Goal: Information Seeking & Learning: Check status

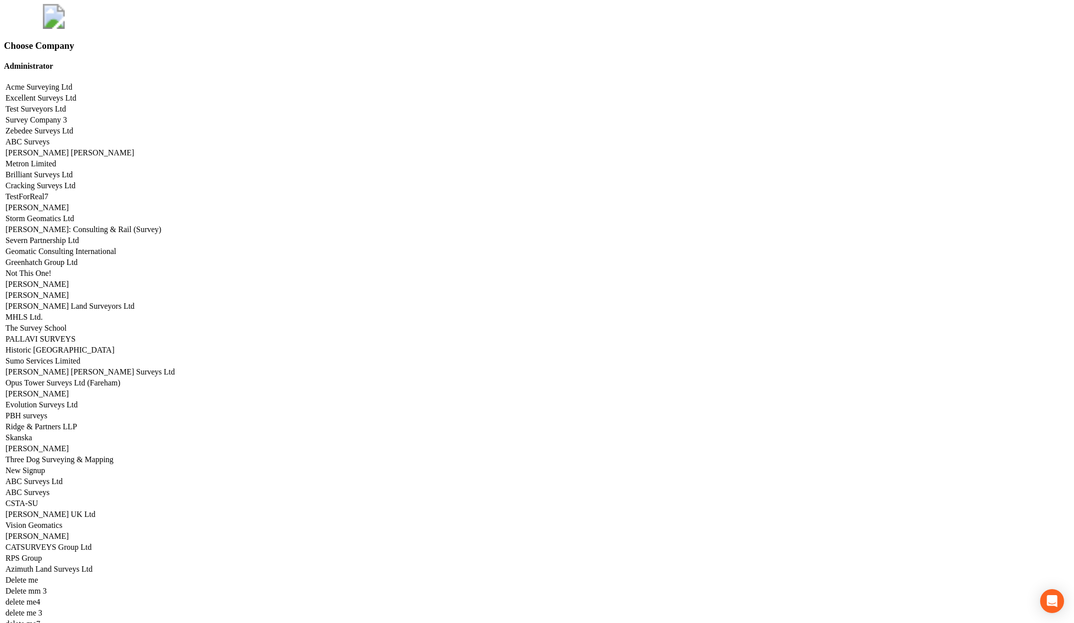
scroll to position [4926, 0]
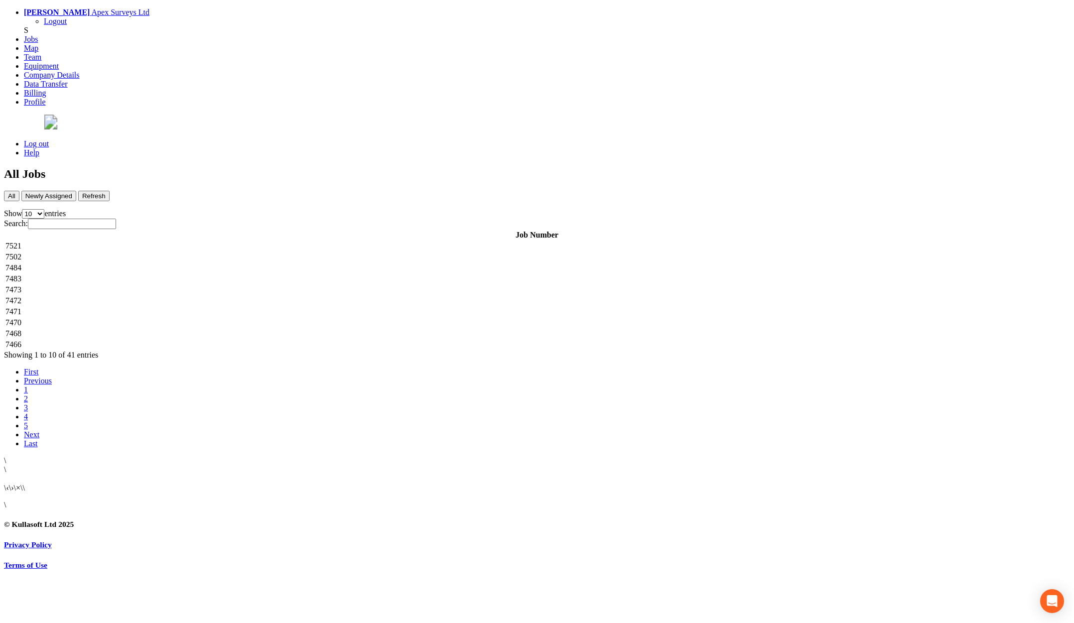
click at [266, 241] on td "7521" at bounding box center [537, 246] width 1064 height 10
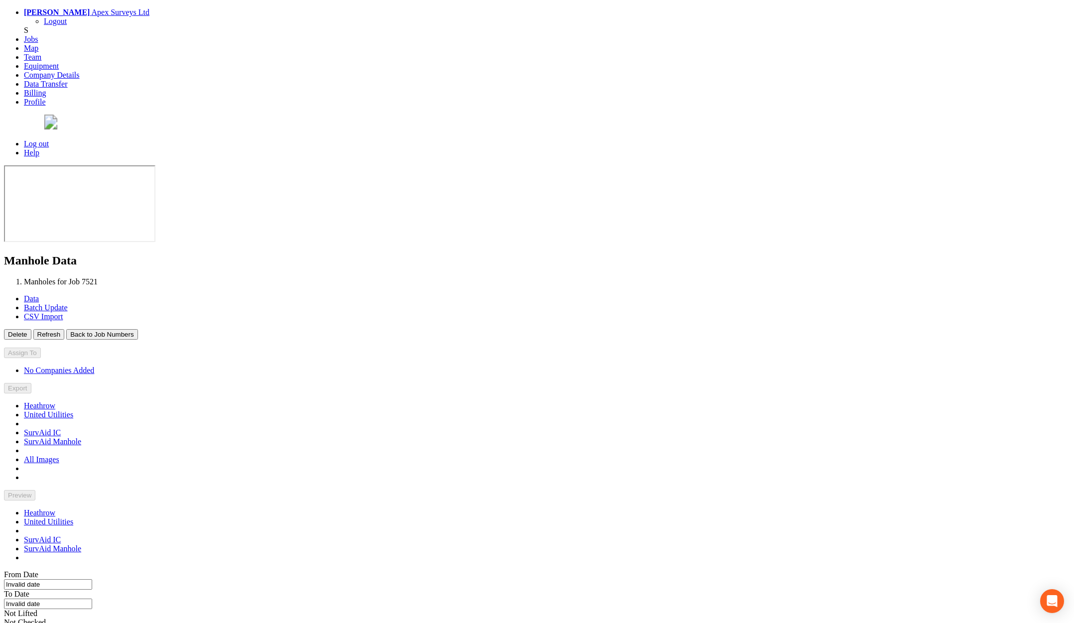
type input "[DATE]"
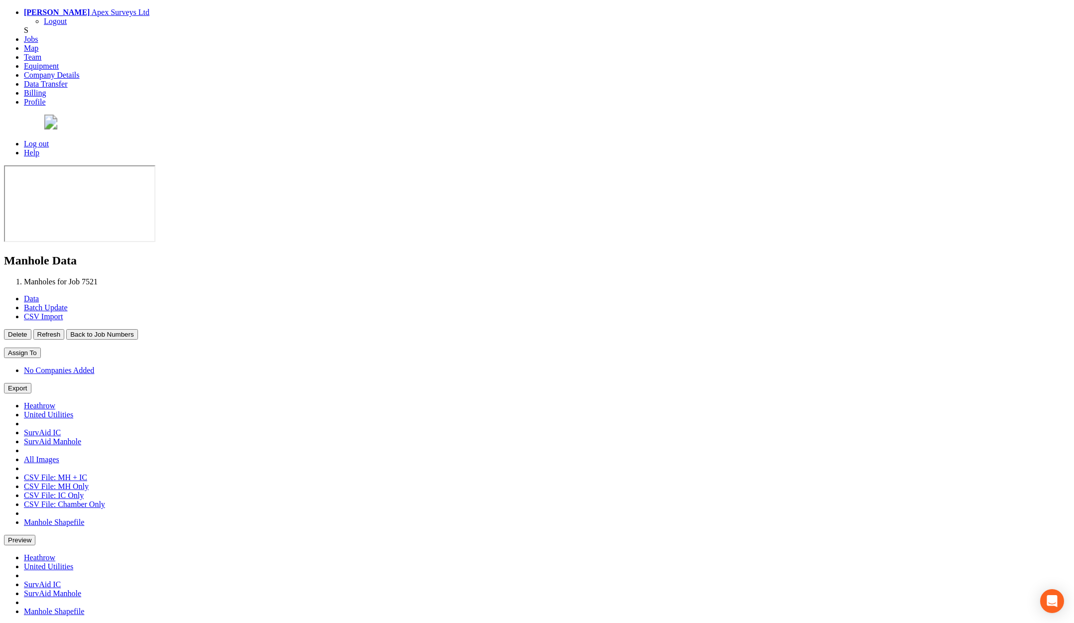
click at [137, 329] on button "Back to Job Numbers" at bounding box center [101, 334] width 71 height 10
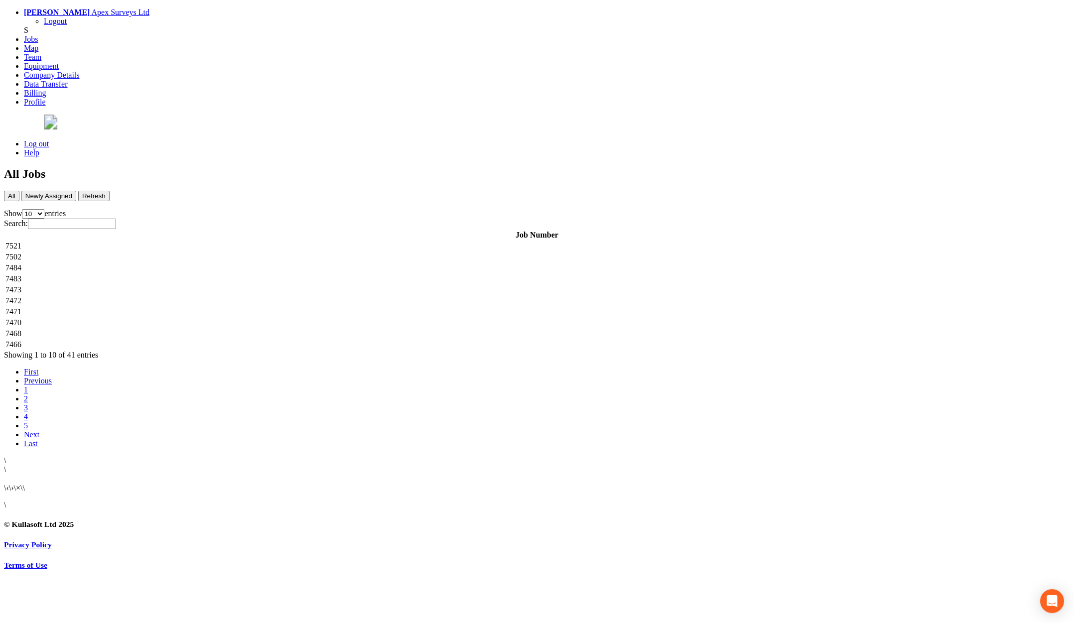
click at [230, 252] on td "7502" at bounding box center [537, 257] width 1064 height 10
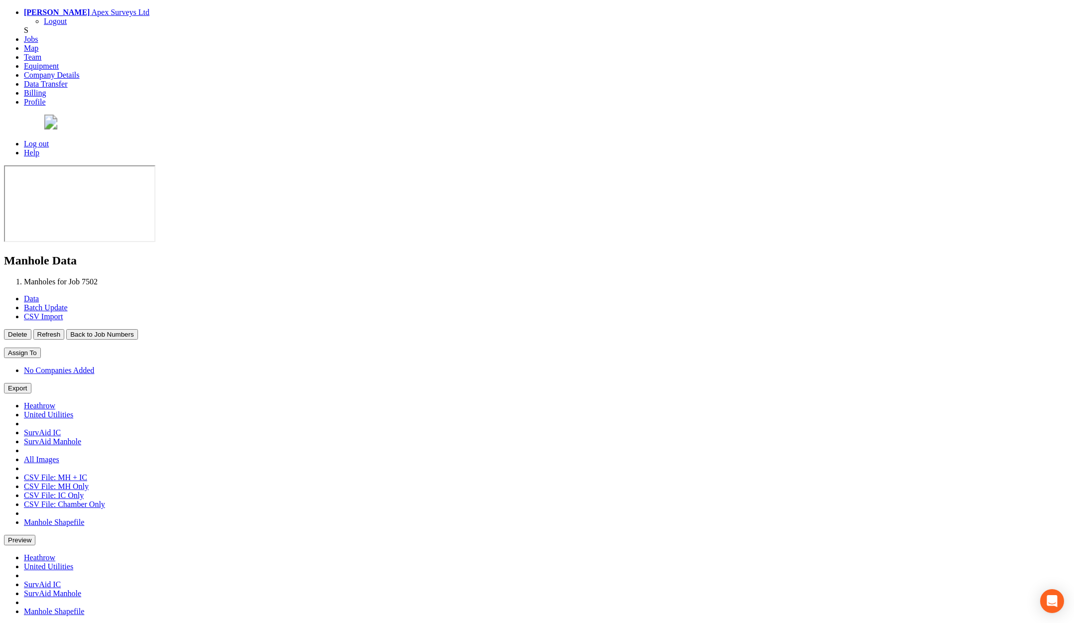
click at [137, 329] on button "Back to Job Numbers" at bounding box center [101, 334] width 71 height 10
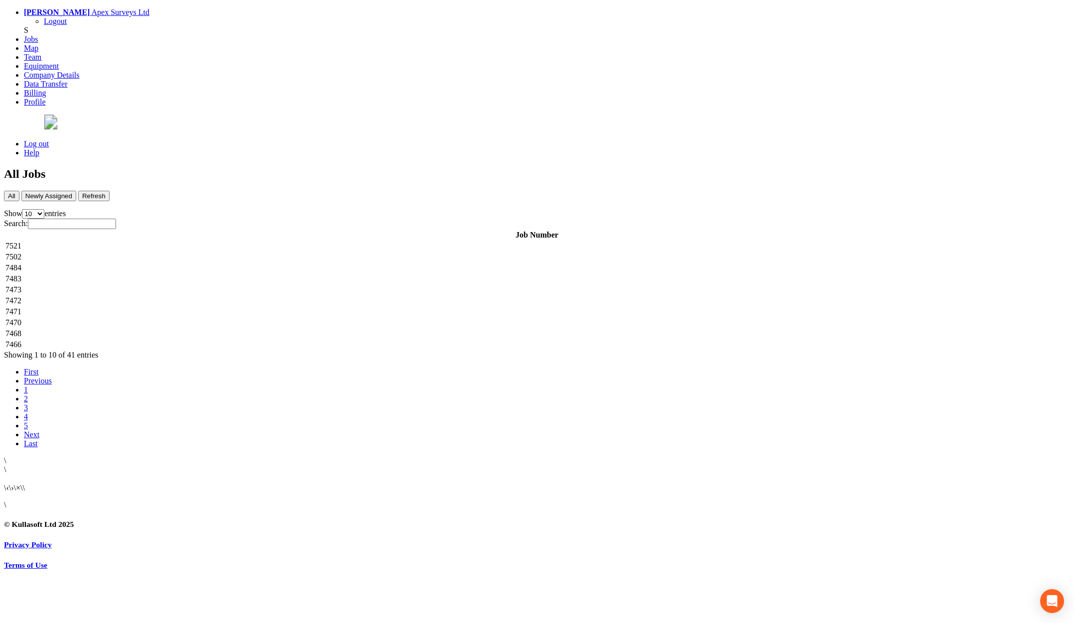
click at [216, 263] on td "7484" at bounding box center [537, 268] width 1064 height 10
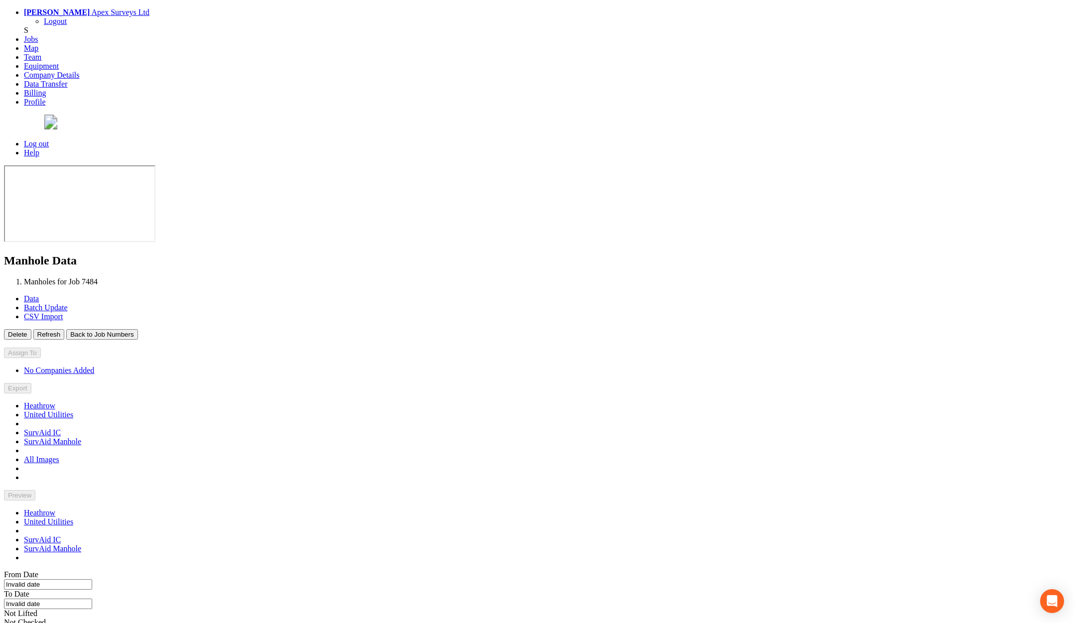
type input "[DATE]"
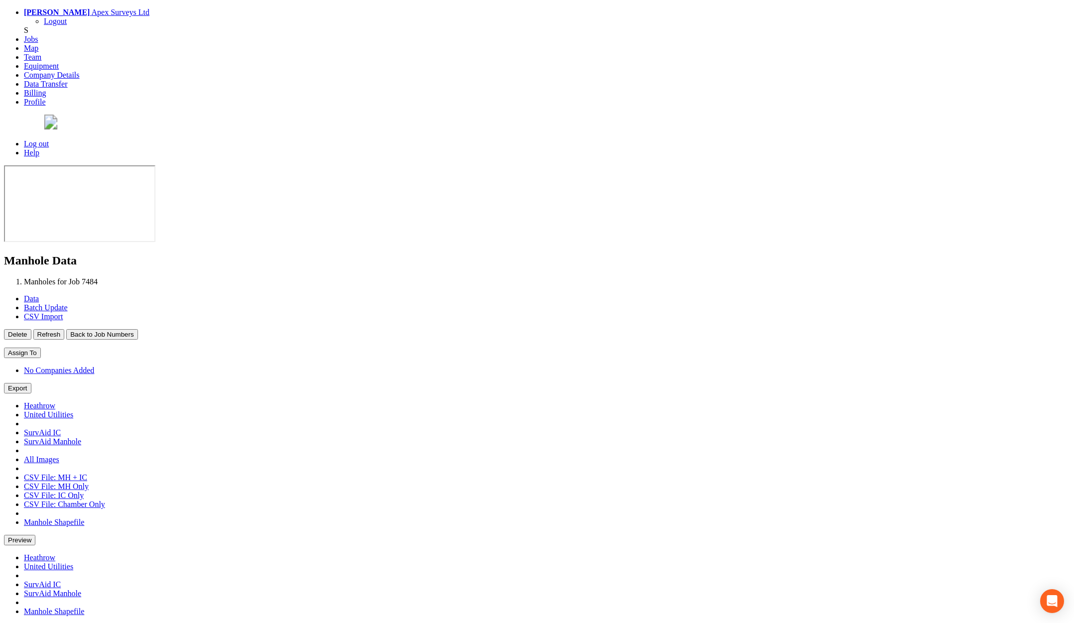
click at [137, 329] on button "Back to Job Numbers" at bounding box center [101, 334] width 71 height 10
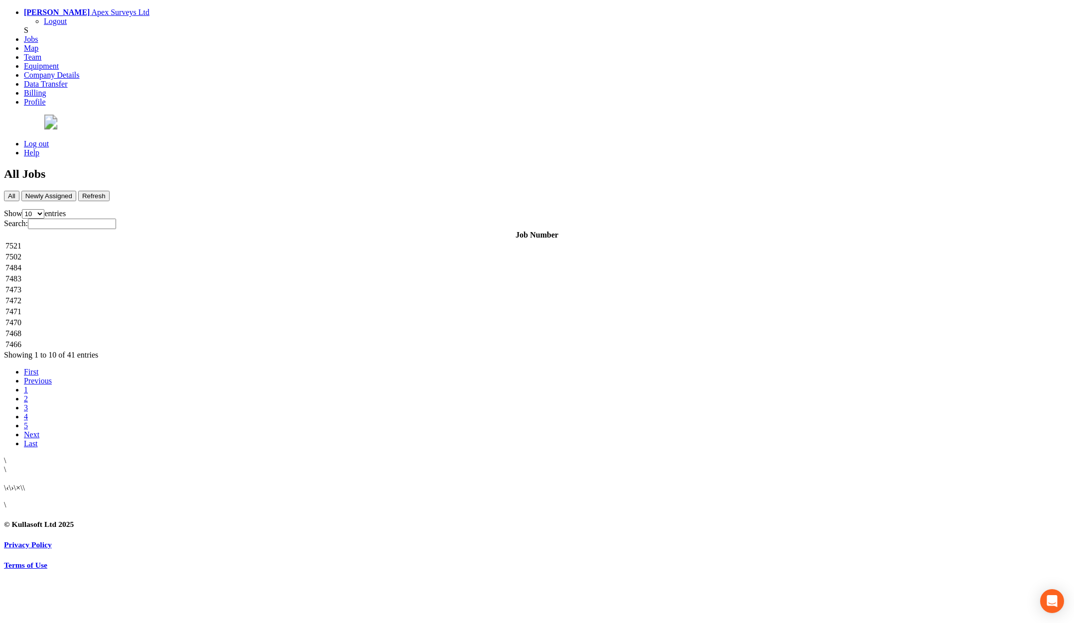
click at [206, 274] on td "7483" at bounding box center [537, 279] width 1064 height 10
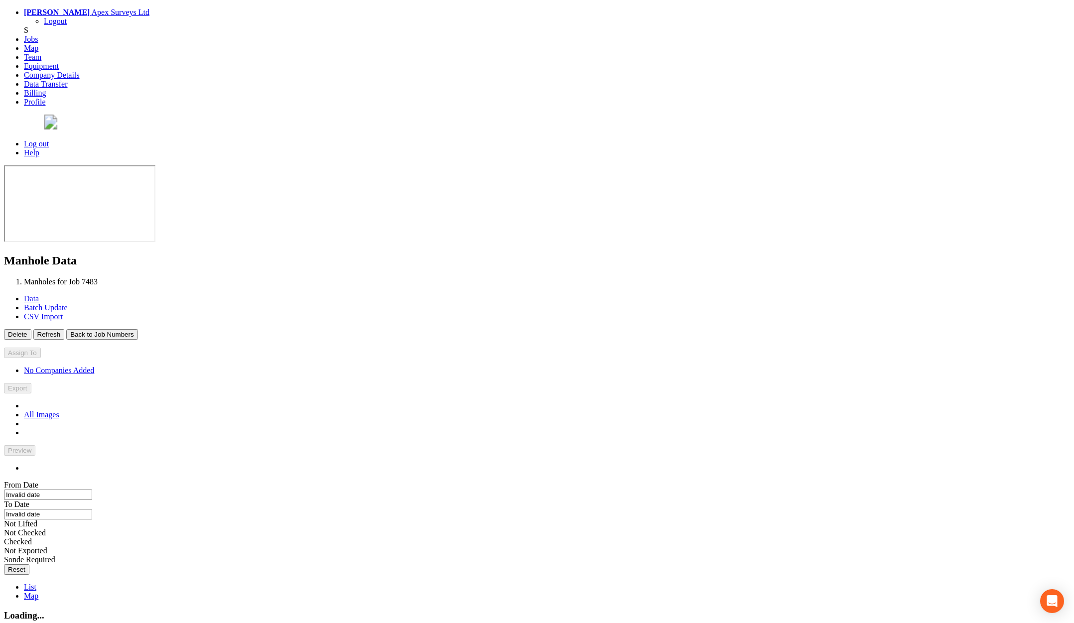
type input "[DATE]"
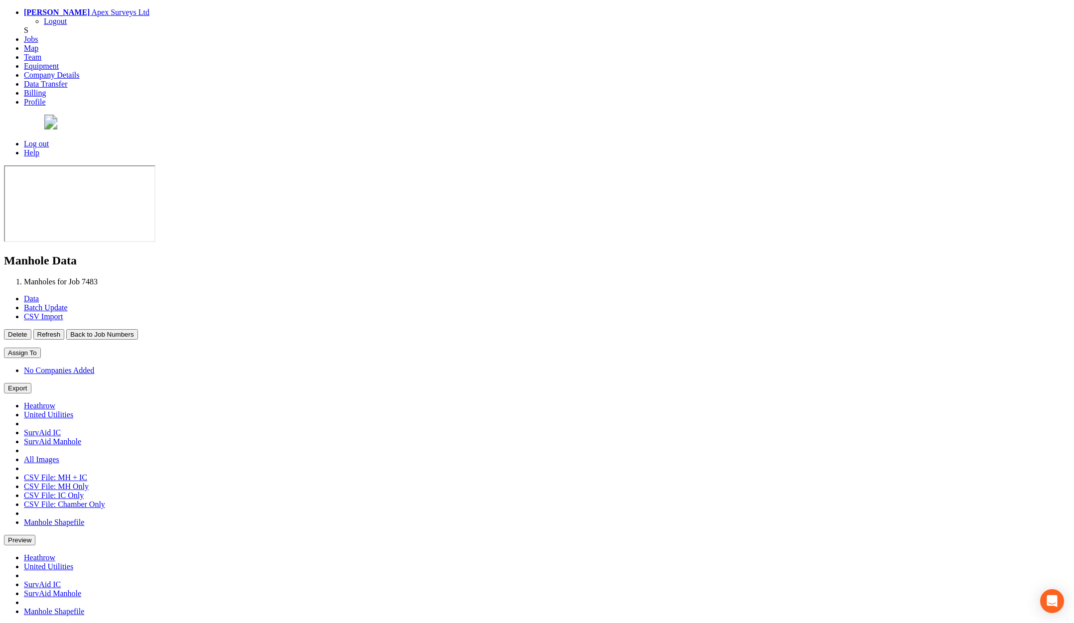
click at [137, 329] on button "Back to Job Numbers" at bounding box center [101, 334] width 71 height 10
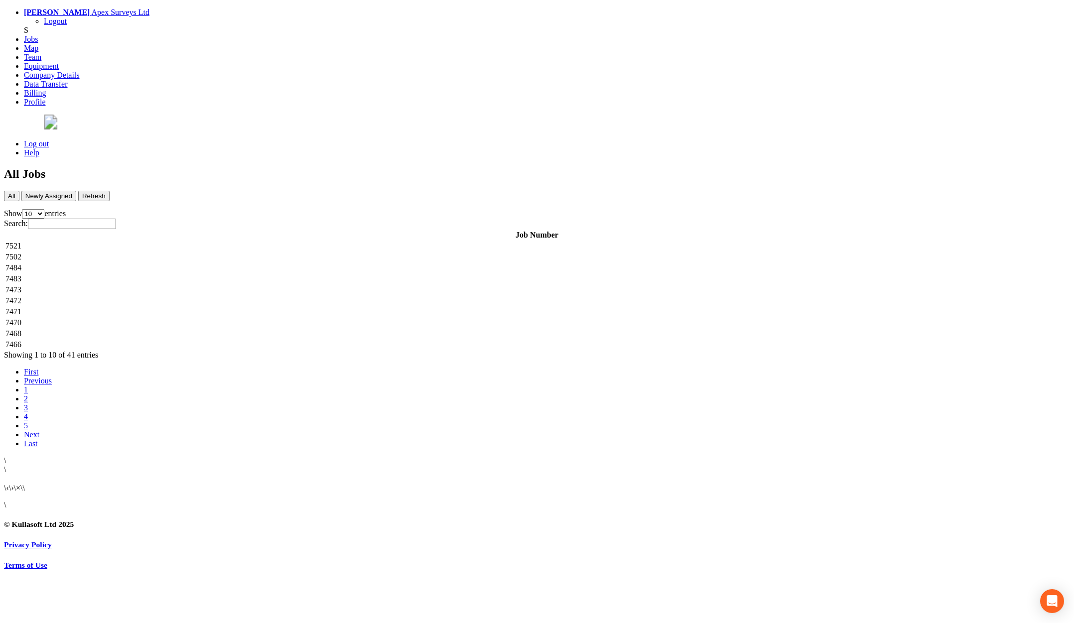
click at [198, 285] on td "7473" at bounding box center [537, 290] width 1064 height 10
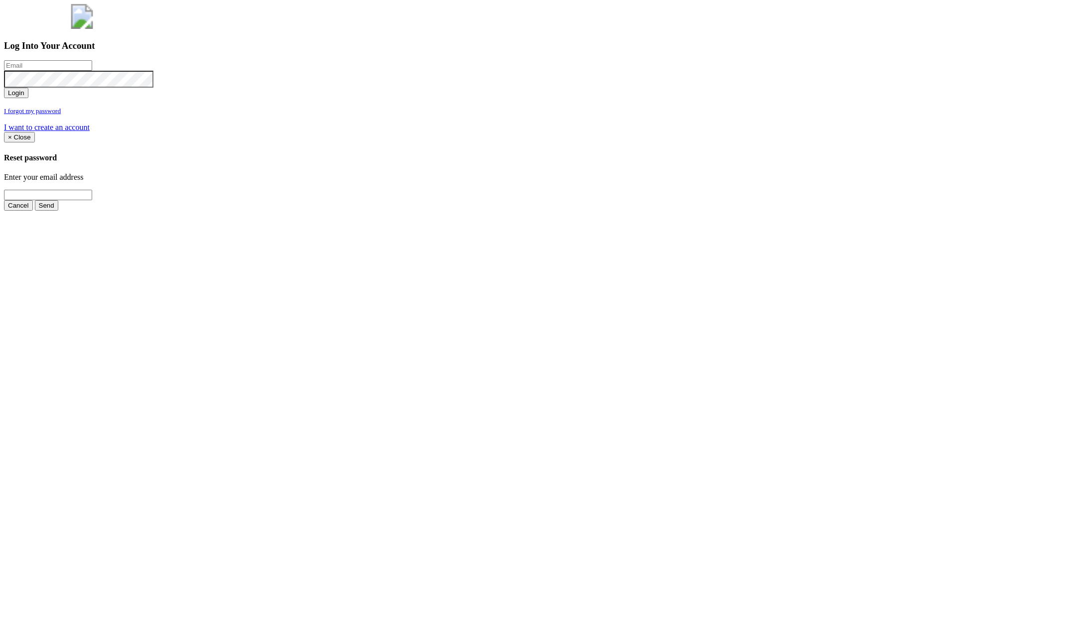
click at [92, 71] on input "email" at bounding box center [48, 65] width 88 height 10
type input "jimmy@pewtress.com"
click at [4, 88] on button "Login" at bounding box center [16, 93] width 24 height 10
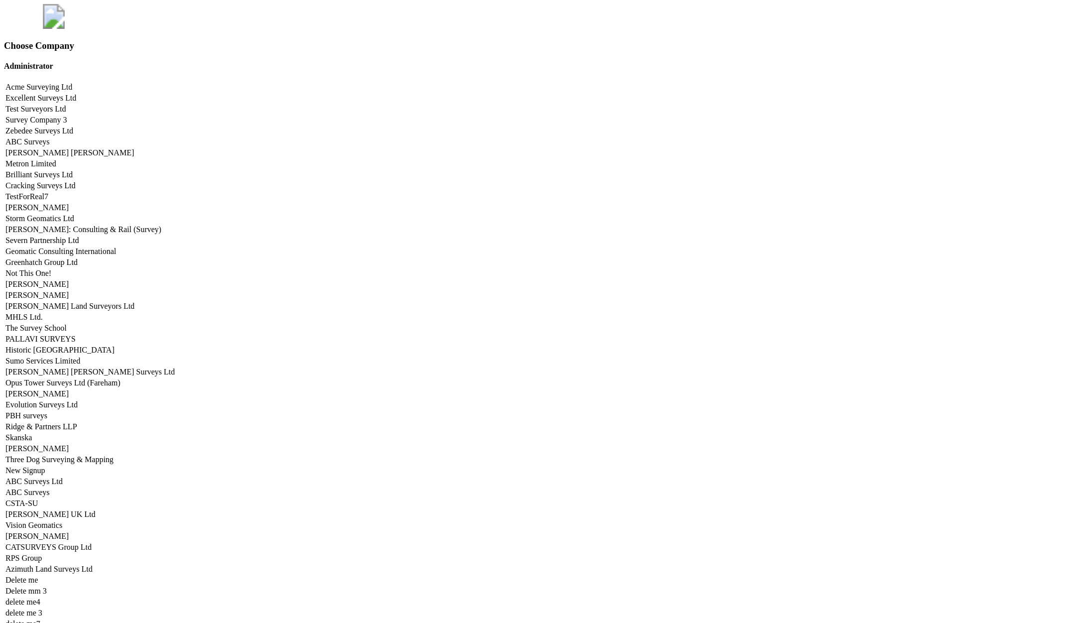
scroll to position [4926, 0]
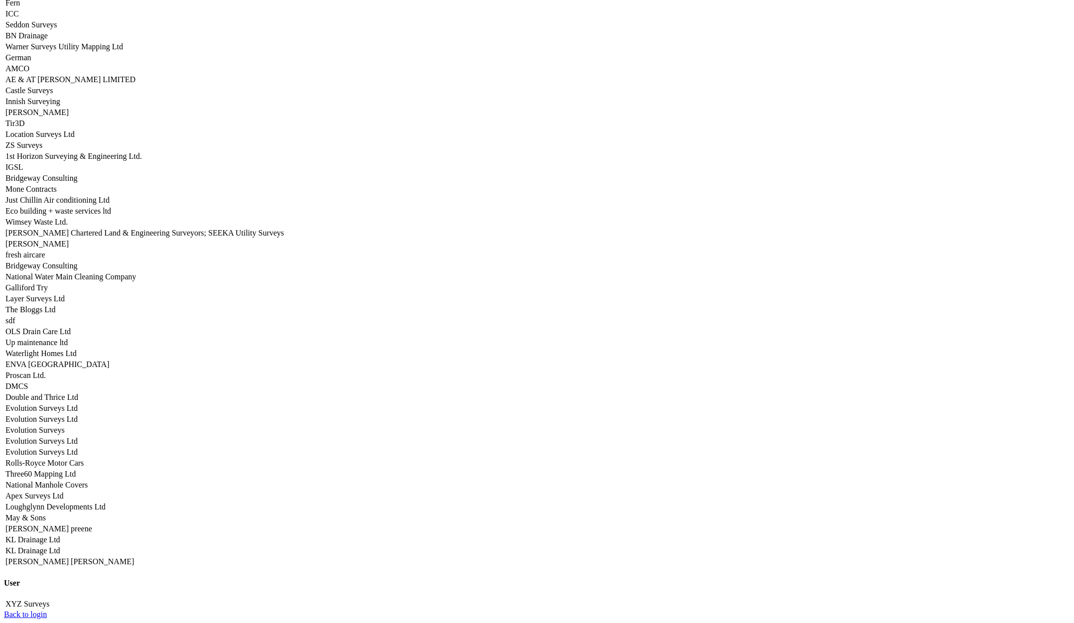
click at [63, 492] on link "Apex Surveys Ltd" at bounding box center [34, 496] width 58 height 8
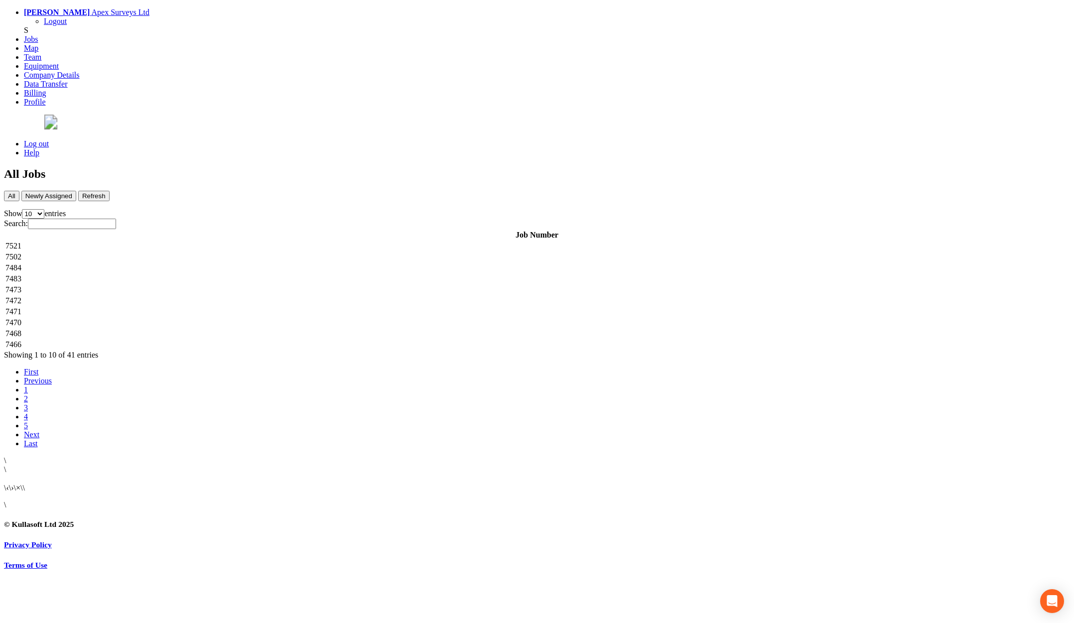
click at [194, 241] on td "7521" at bounding box center [537, 246] width 1064 height 10
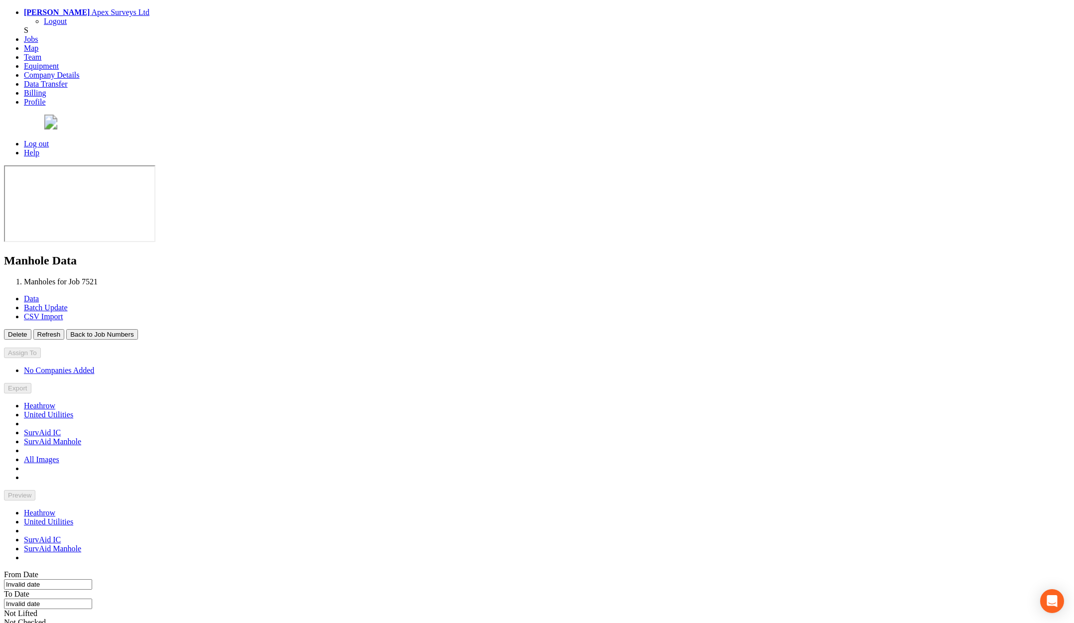
type input "[DATE]"
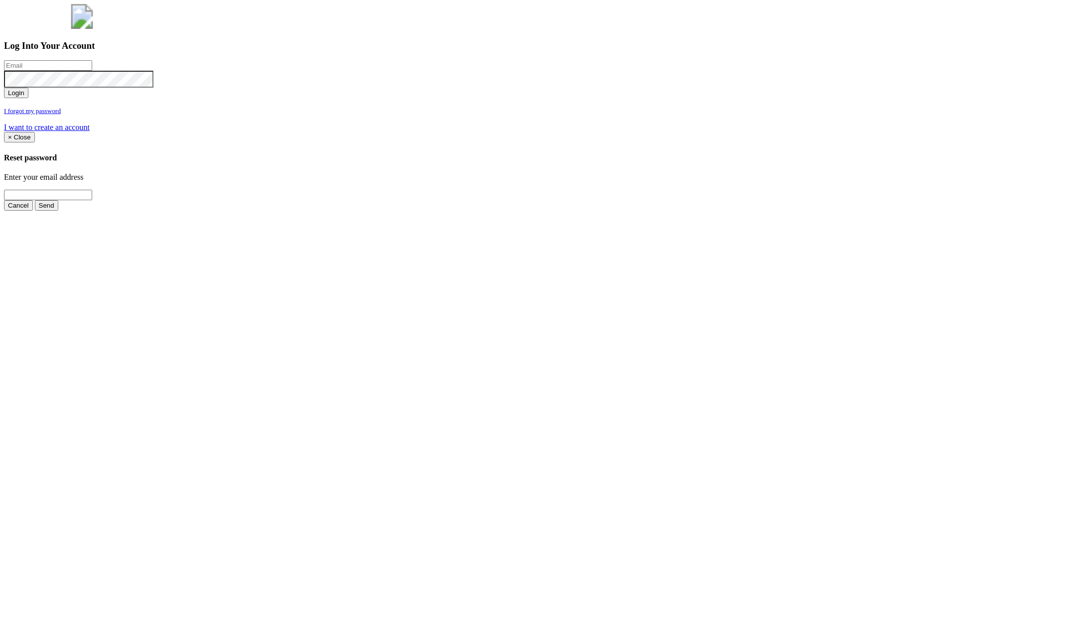
click at [92, 71] on input "email" at bounding box center [48, 65] width 88 height 10
type input "jimmy@pewtress.com"
click at [4, 88] on button "Login" at bounding box center [16, 93] width 24 height 10
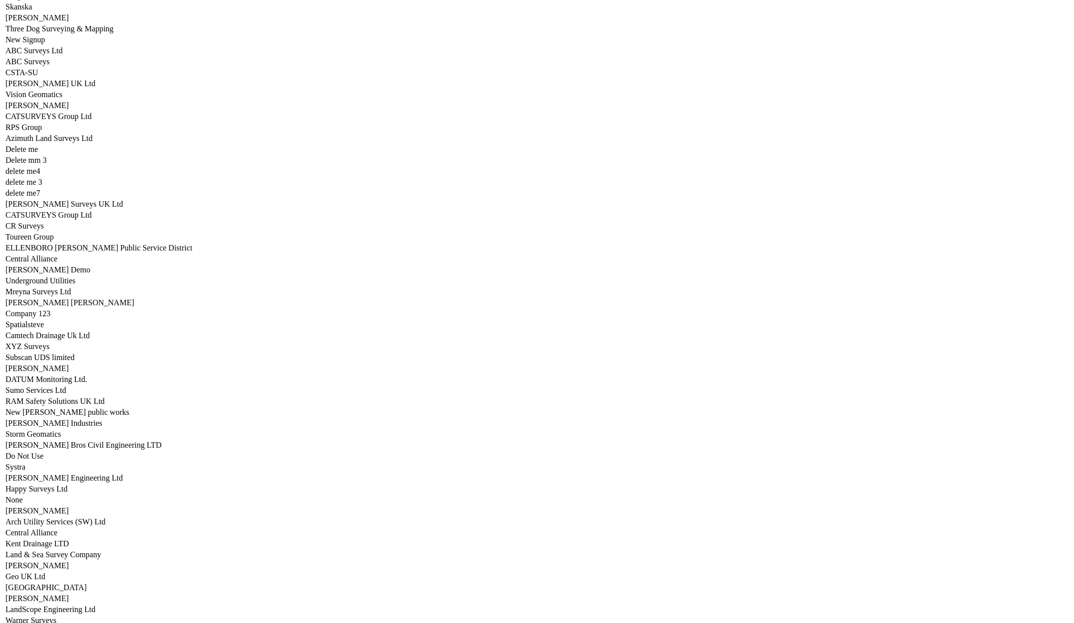
scroll to position [4926, 0]
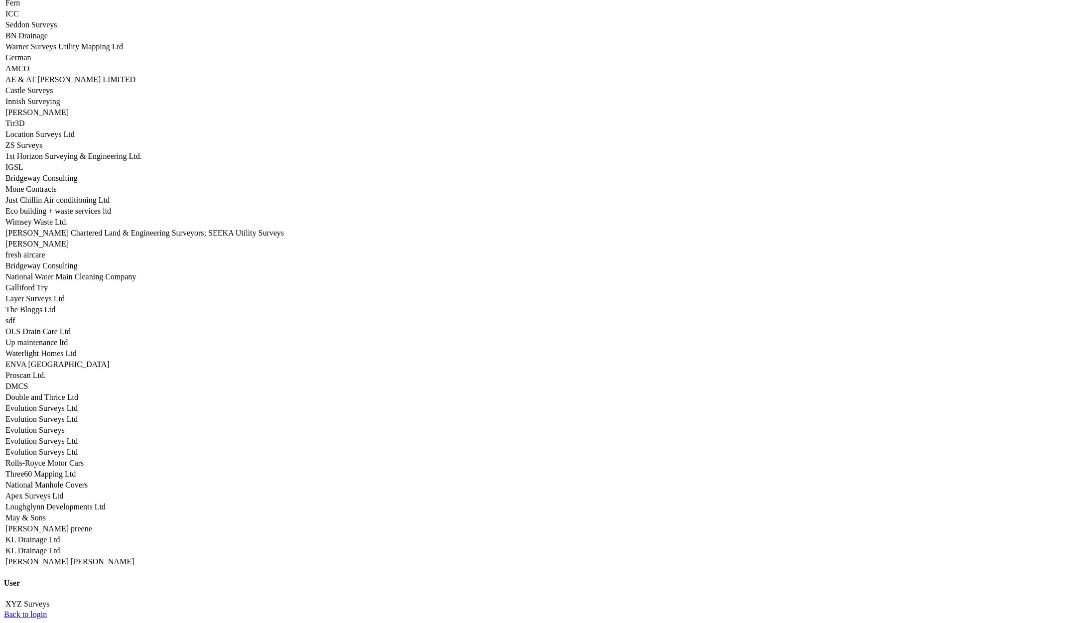
click at [63, 492] on link "Apex Surveys Ltd" at bounding box center [34, 496] width 58 height 8
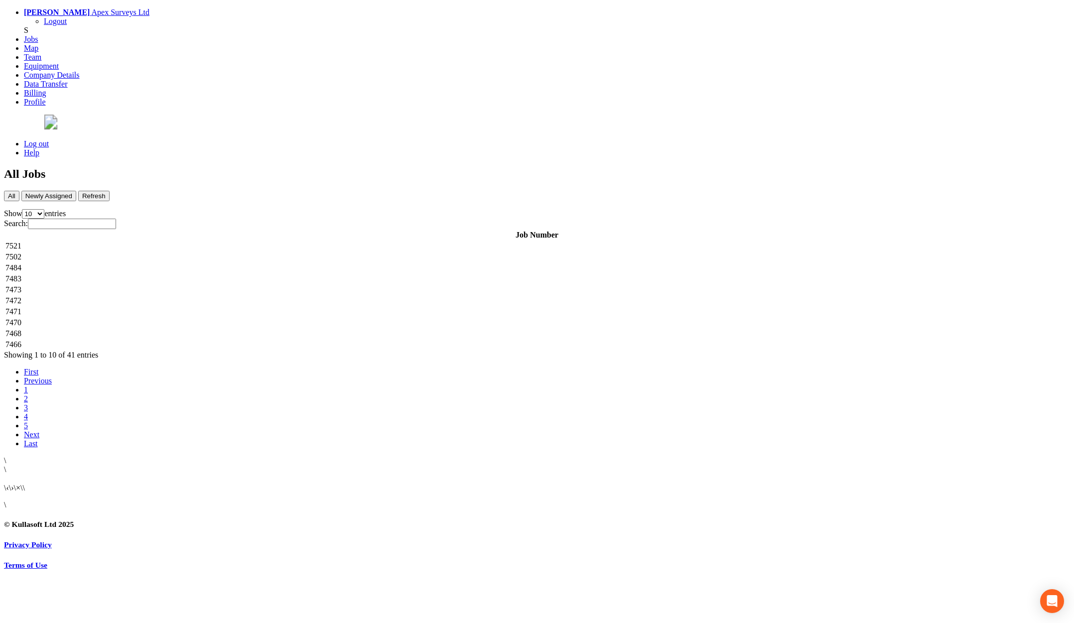
click at [186, 241] on td "7521" at bounding box center [537, 246] width 1064 height 10
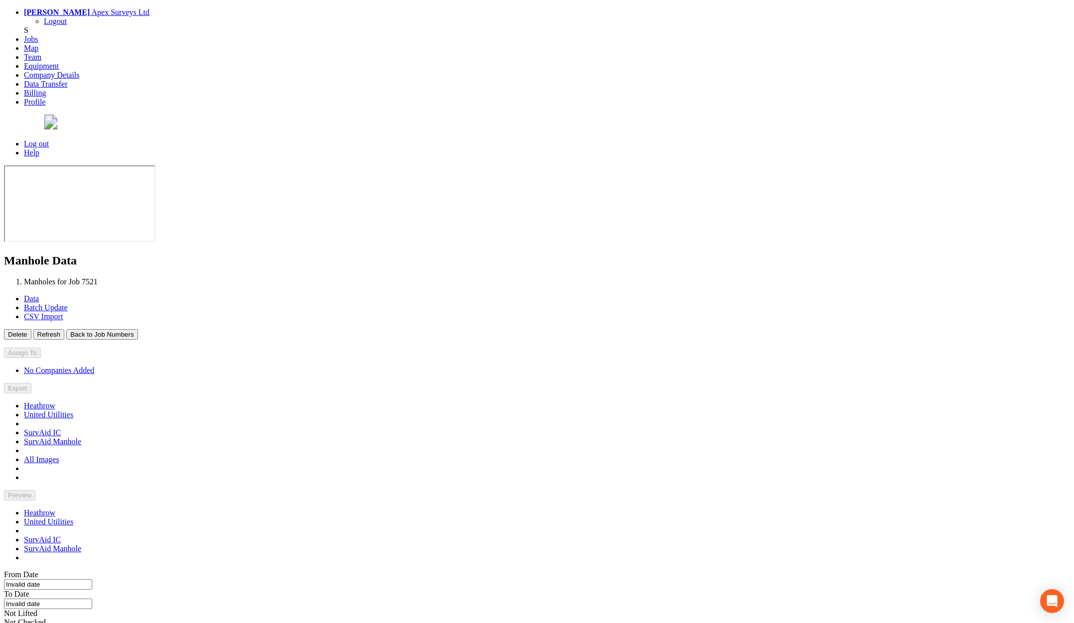
type input "[DATE]"
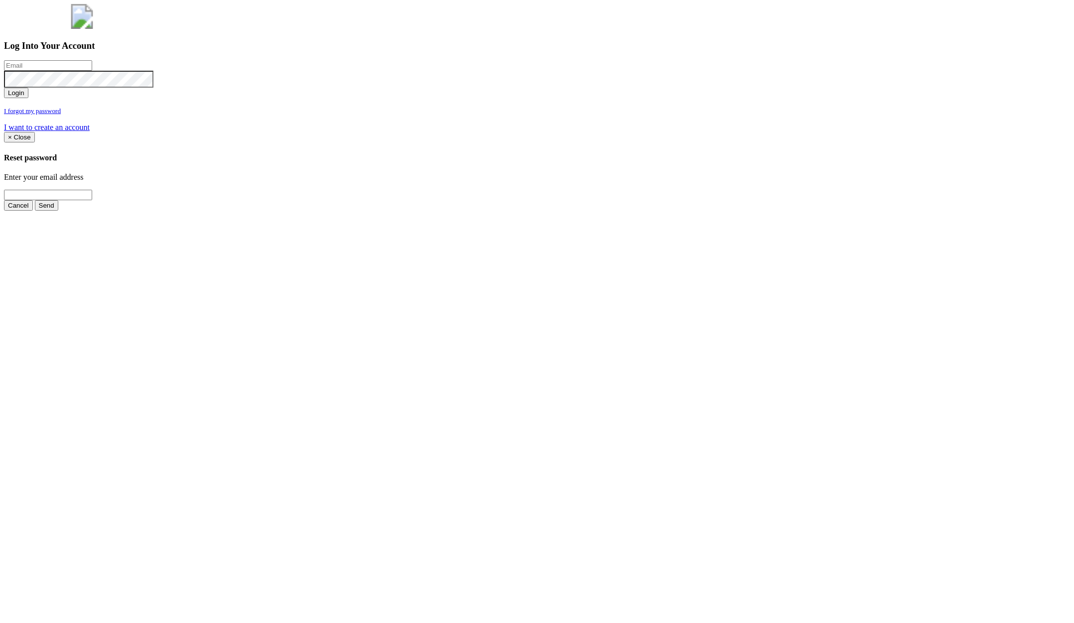
click at [92, 71] on input "email" at bounding box center [48, 65] width 88 height 10
type input "jimmy@pewtress.com"
click at [4, 88] on button "Login" at bounding box center [16, 93] width 24 height 10
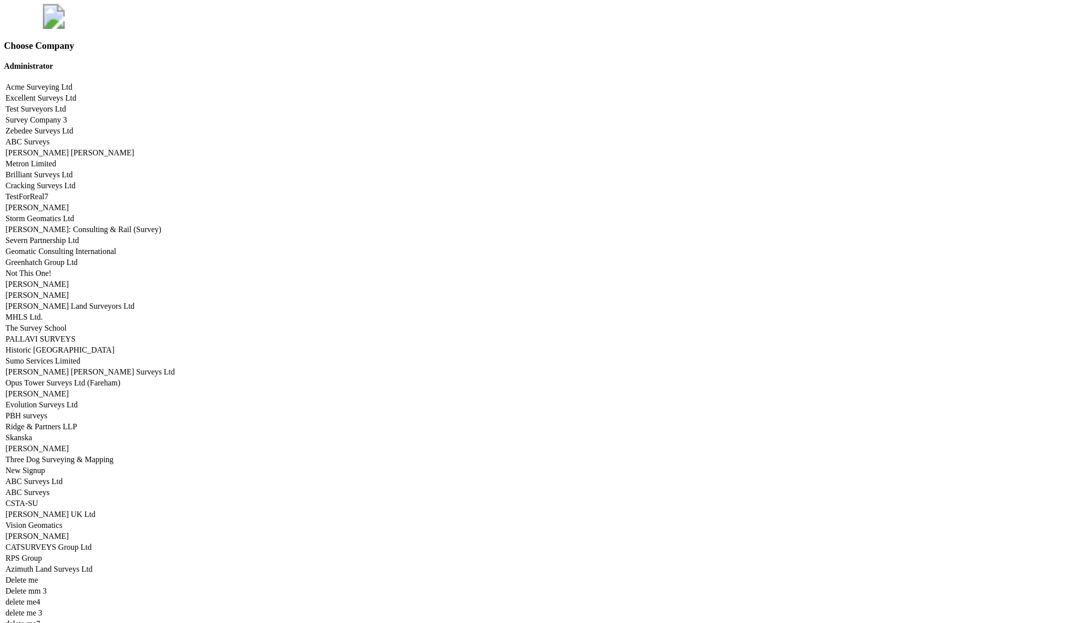
scroll to position [4926, 0]
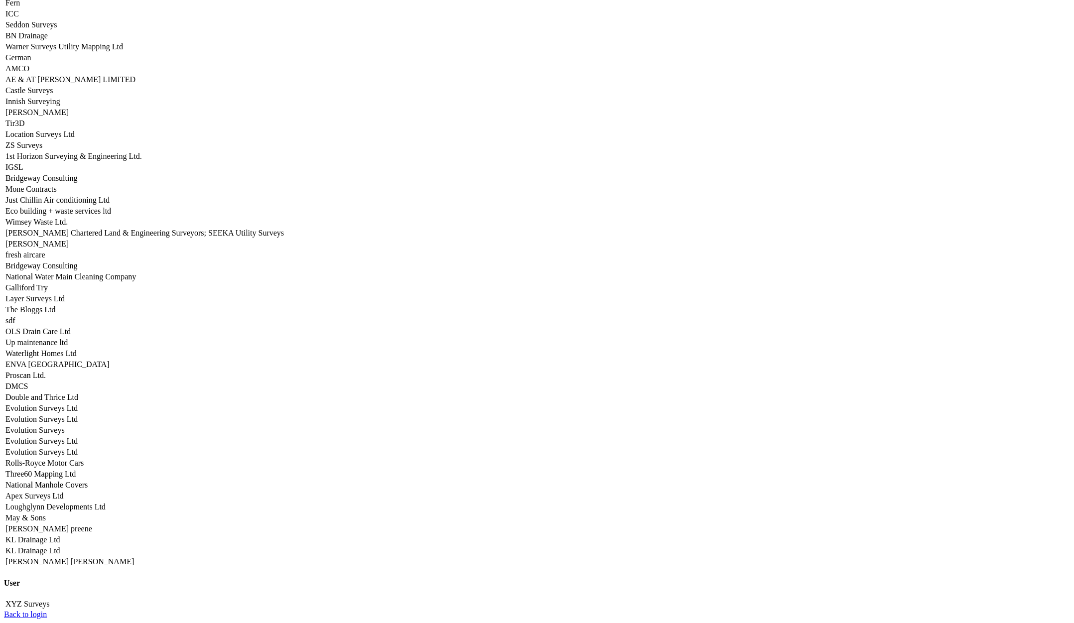
click at [63, 492] on link "Apex Surveys Ltd" at bounding box center [34, 496] width 58 height 8
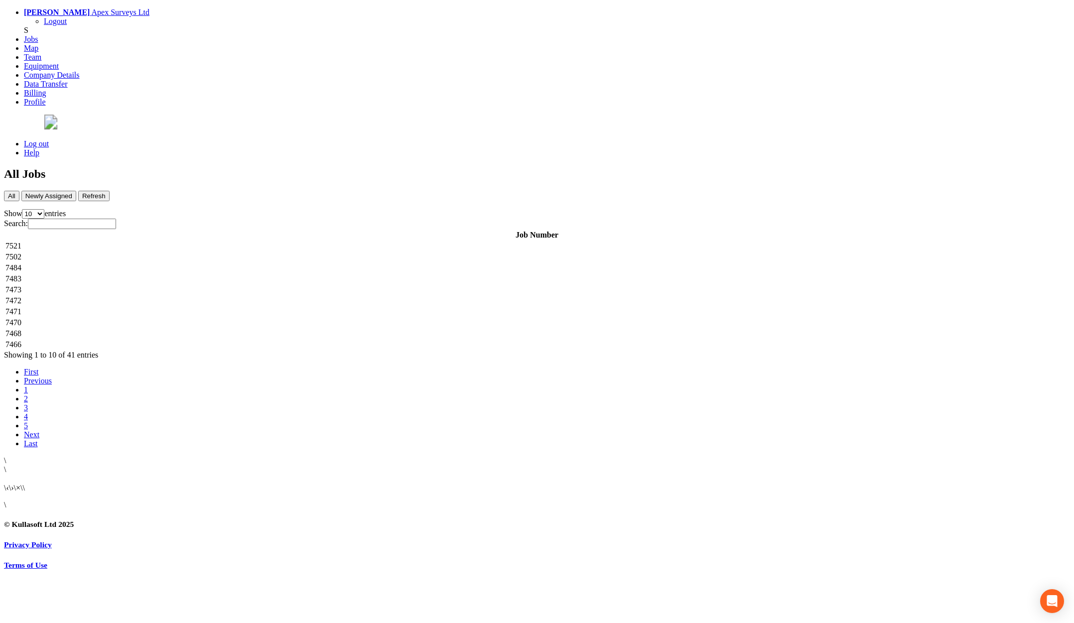
click at [241, 241] on td "7521" at bounding box center [537, 246] width 1064 height 10
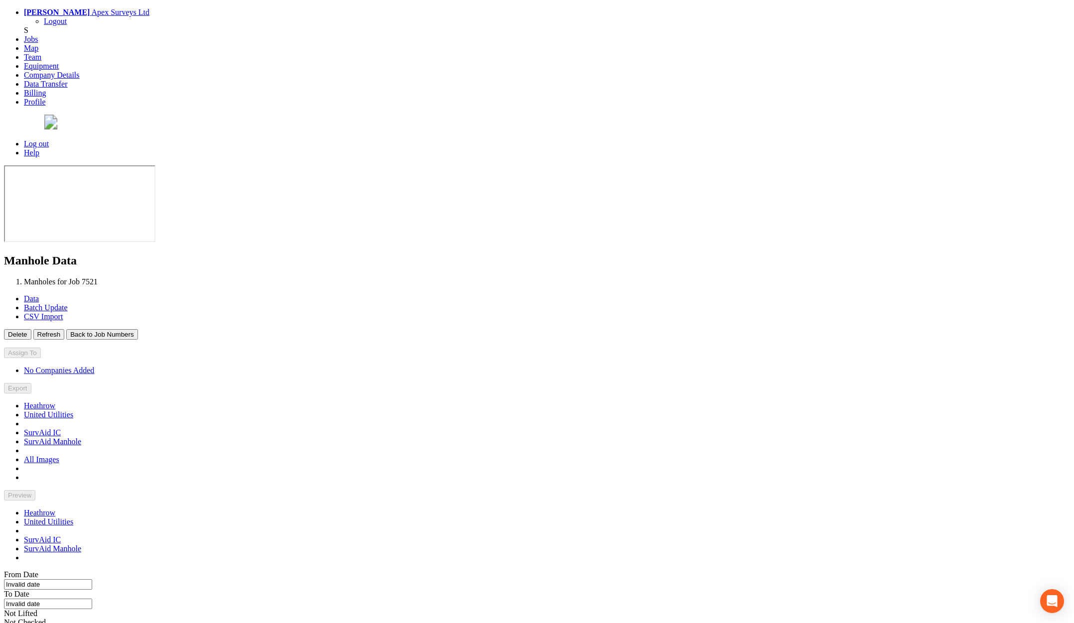
type input "[DATE]"
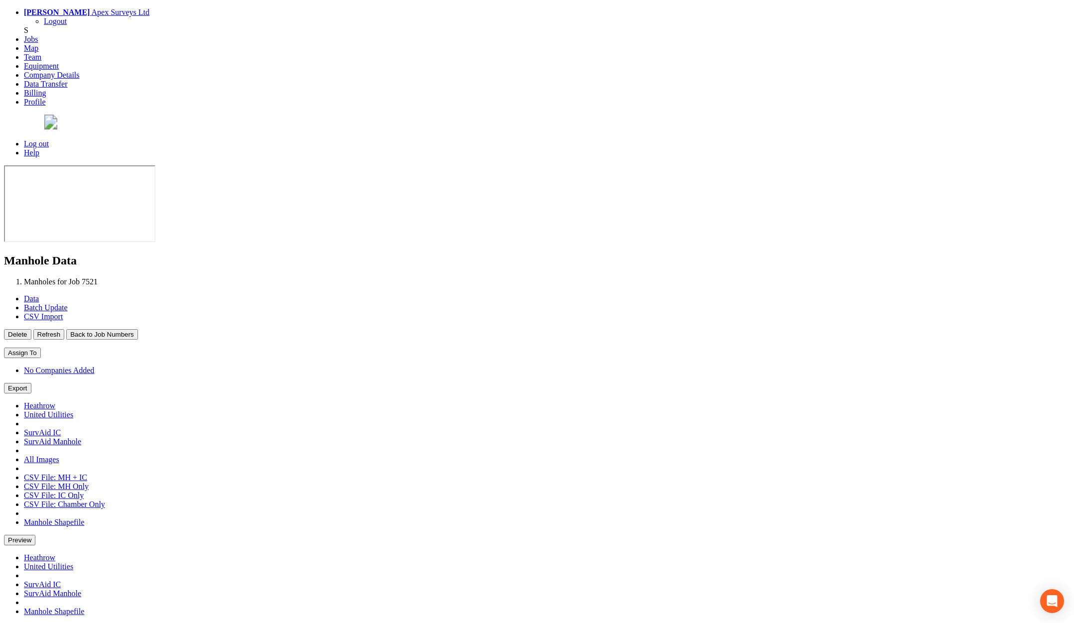
click at [137, 329] on button "Back to Job Numbers" at bounding box center [101, 334] width 71 height 10
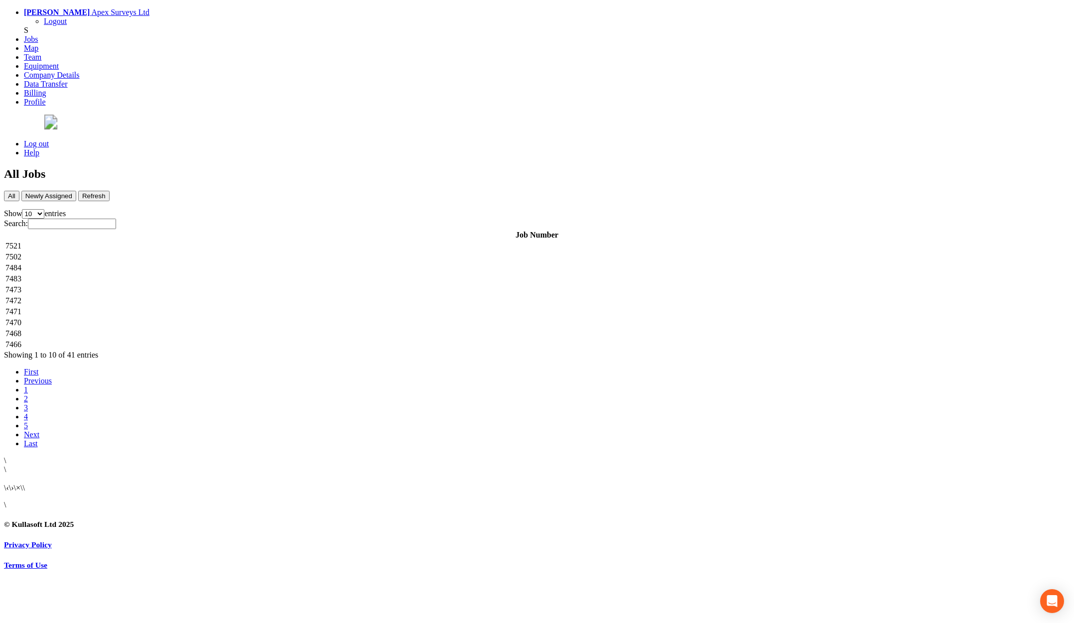
click at [220, 252] on td "7502" at bounding box center [537, 257] width 1064 height 10
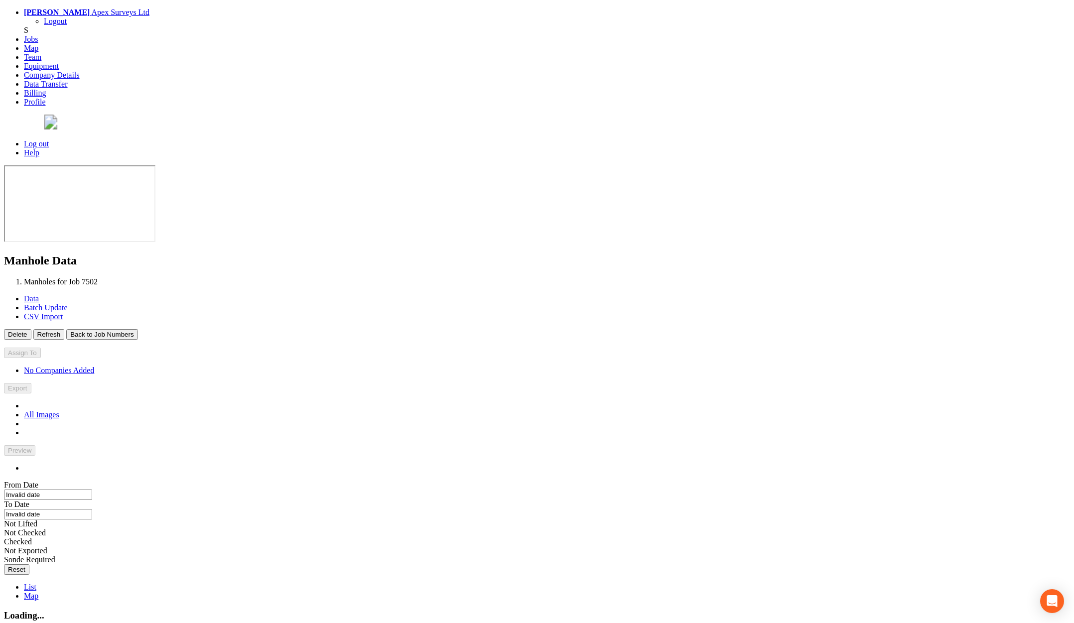
type input "[DATE]"
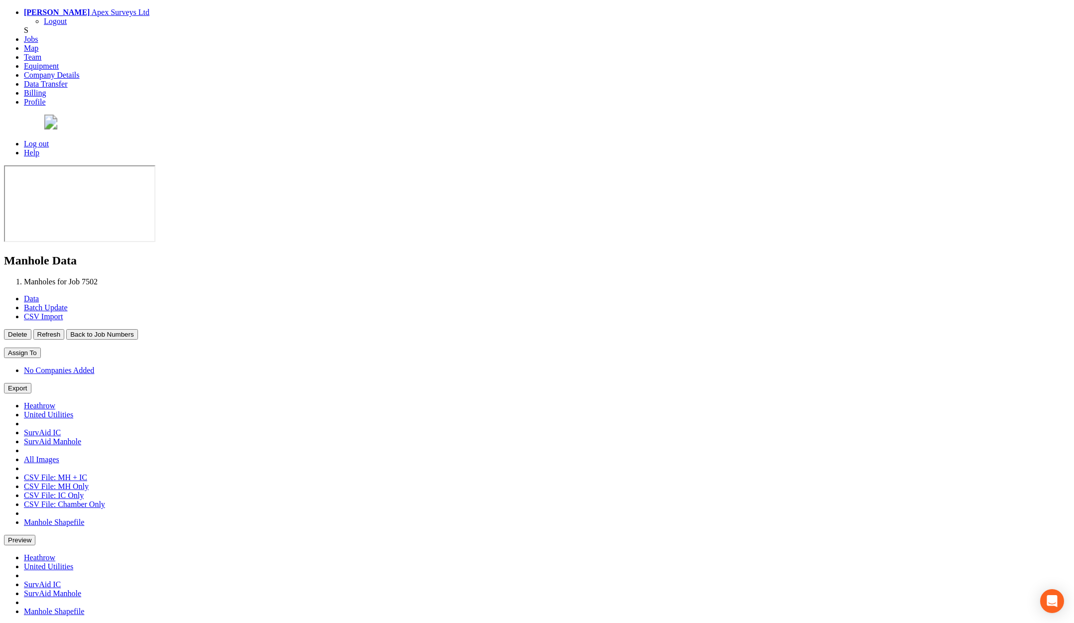
click at [137, 329] on button "Back to Job Numbers" at bounding box center [101, 334] width 71 height 10
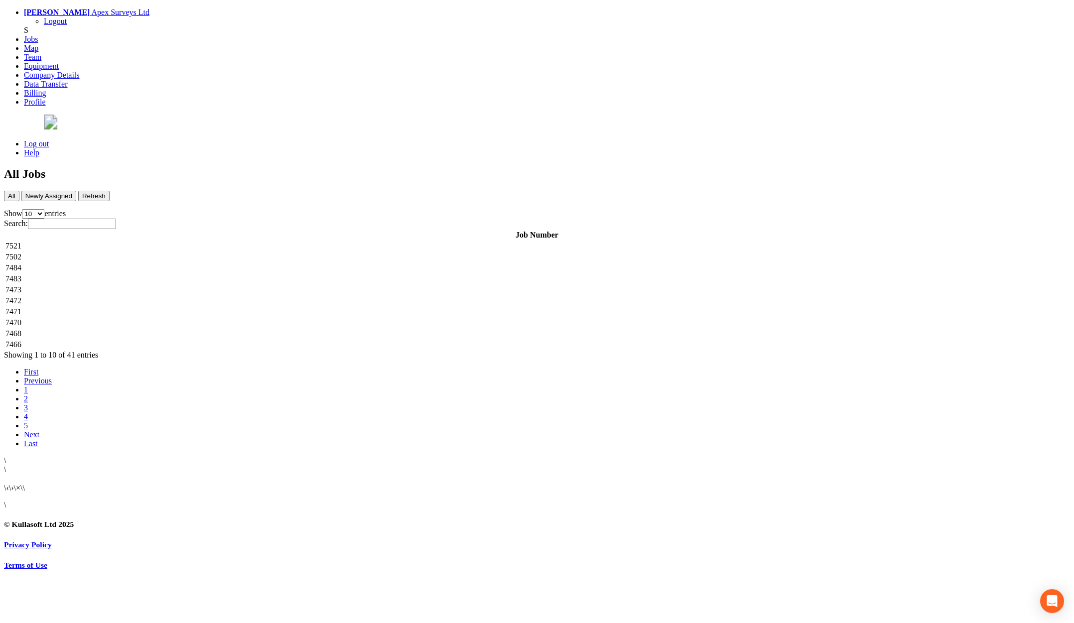
click at [209, 263] on td "7484" at bounding box center [537, 268] width 1064 height 10
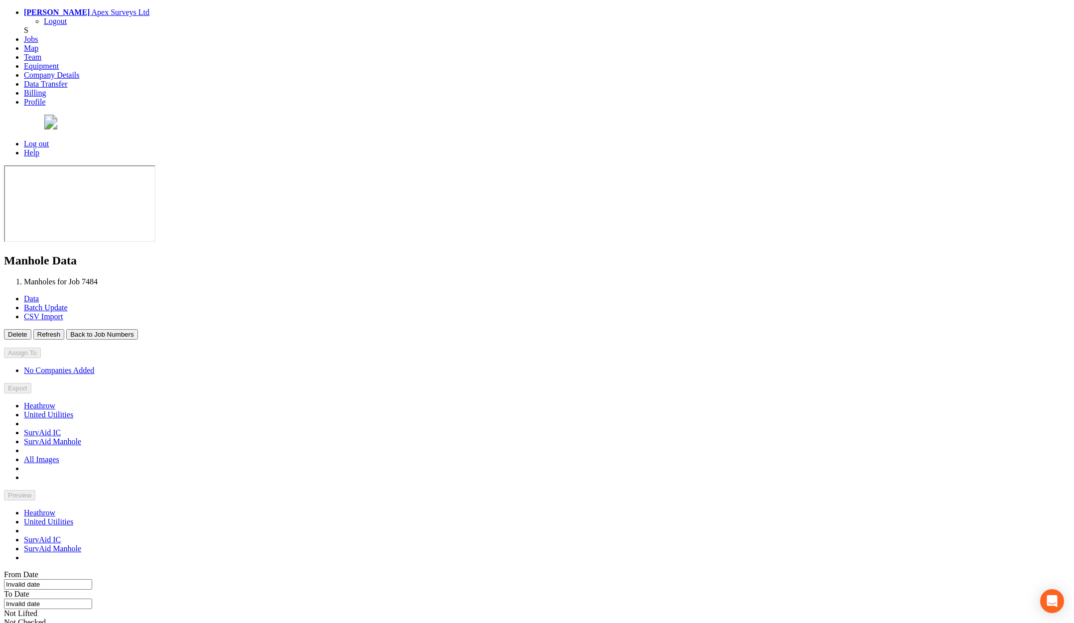
type input "[DATE]"
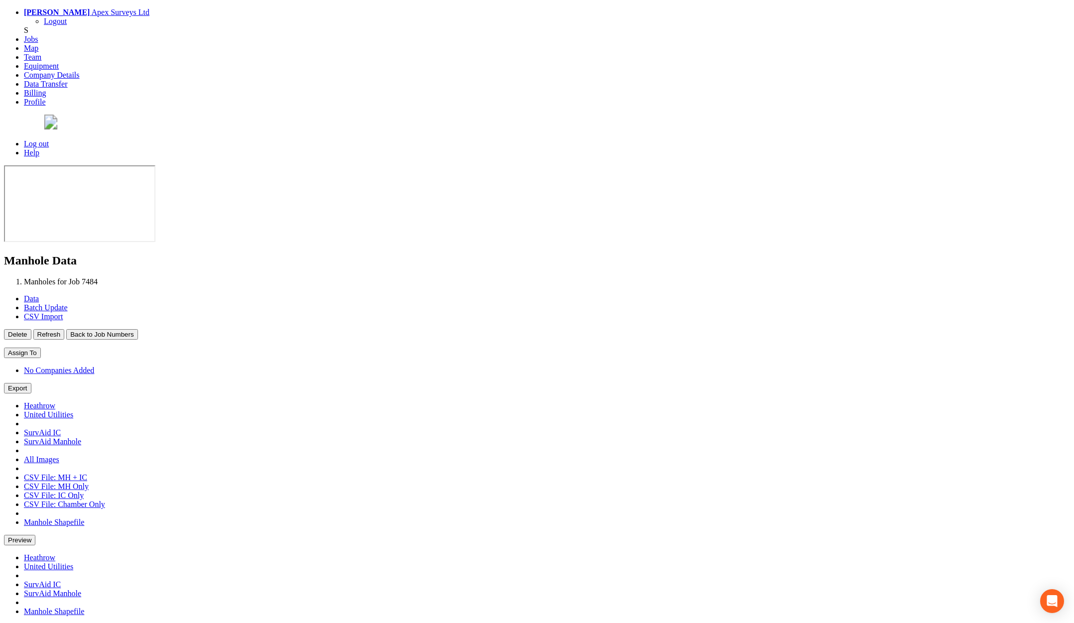
click at [137, 329] on button "Back to Job Numbers" at bounding box center [101, 334] width 71 height 10
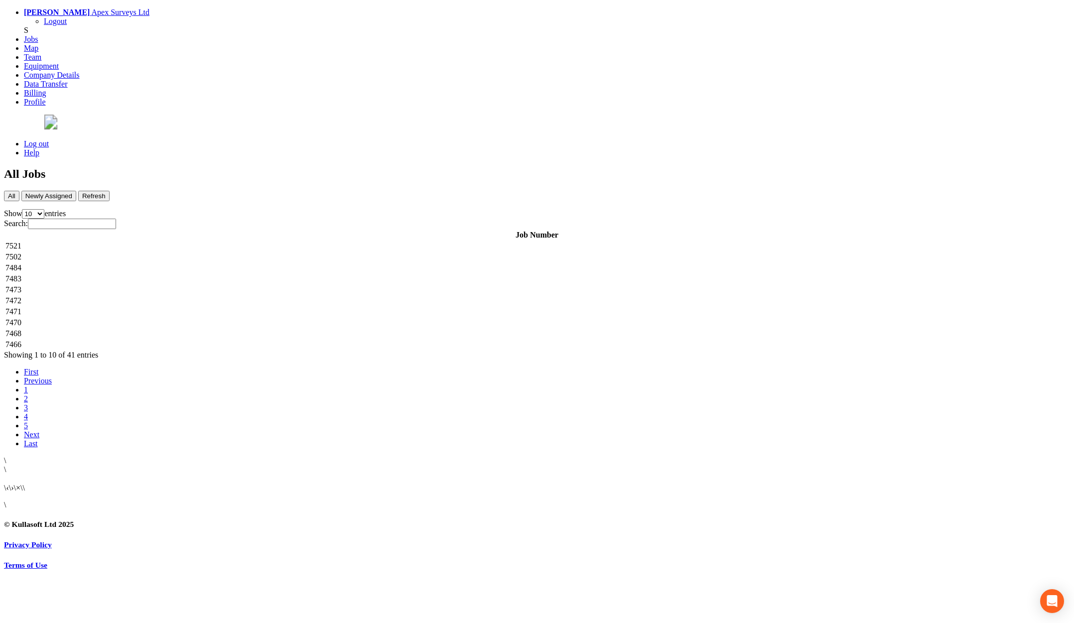
click at [196, 274] on td "7483" at bounding box center [537, 279] width 1064 height 10
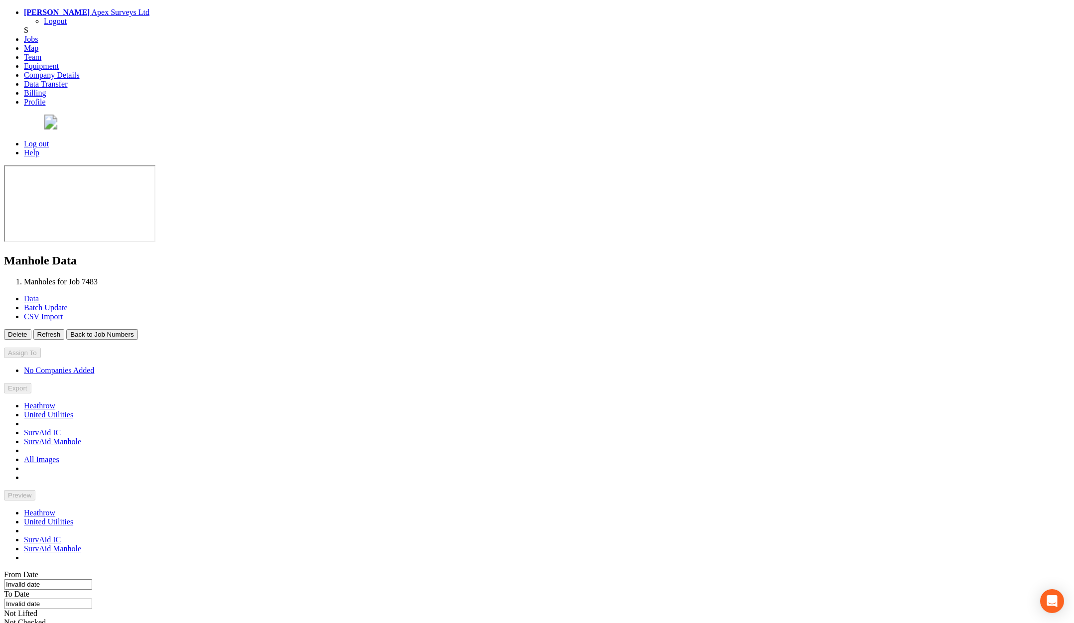
type input "22/09/2025"
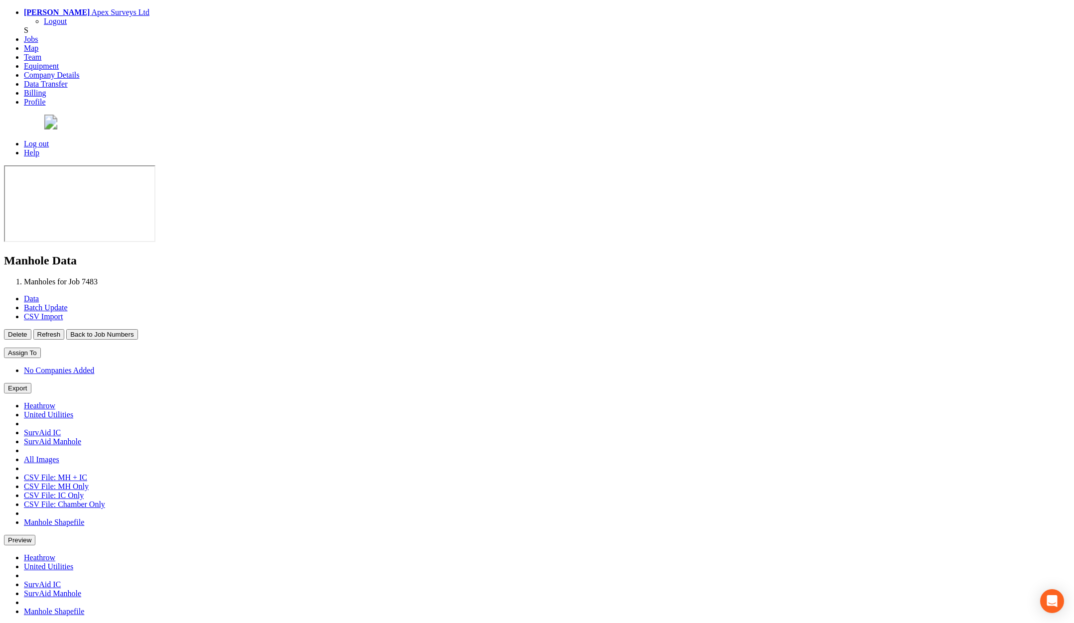
click at [137, 329] on button "Back to Job Numbers" at bounding box center [101, 334] width 71 height 10
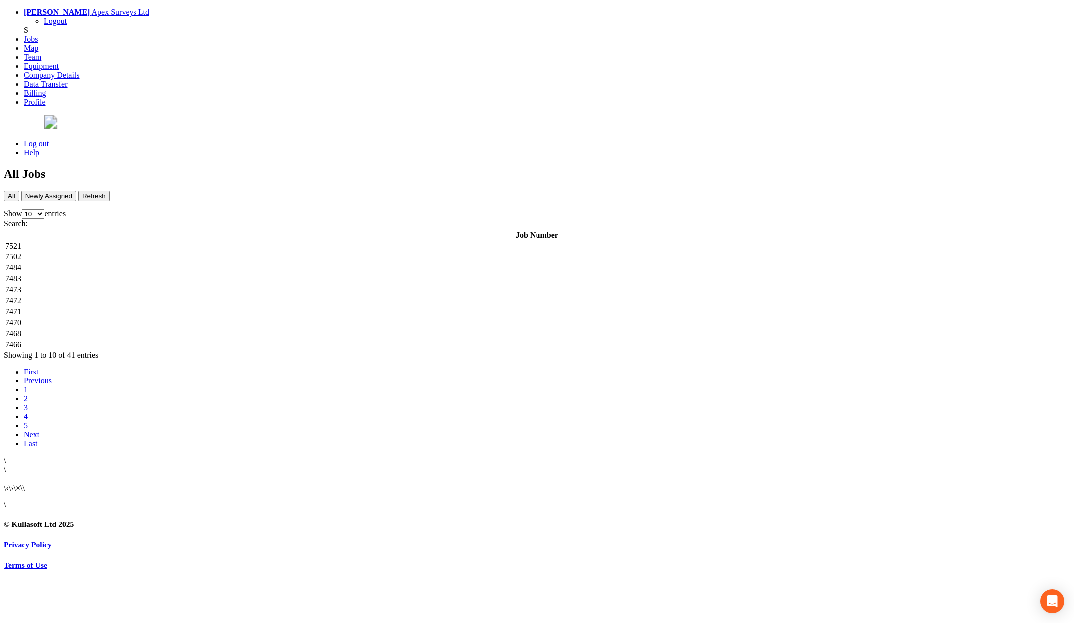
click at [190, 285] on td "7473" at bounding box center [537, 290] width 1064 height 10
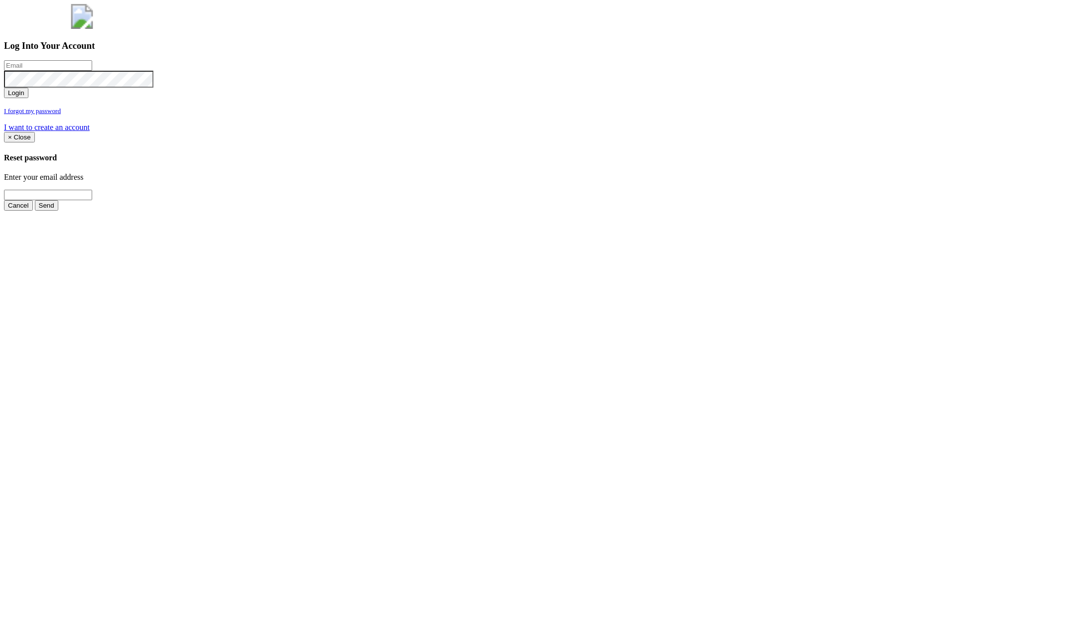
click at [92, 71] on input "email" at bounding box center [48, 65] width 88 height 10
type input "[PERSON_NAME][EMAIL_ADDRESS][PERSON_NAME][DOMAIN_NAME]"
click at [4, 88] on button "Login" at bounding box center [16, 93] width 24 height 10
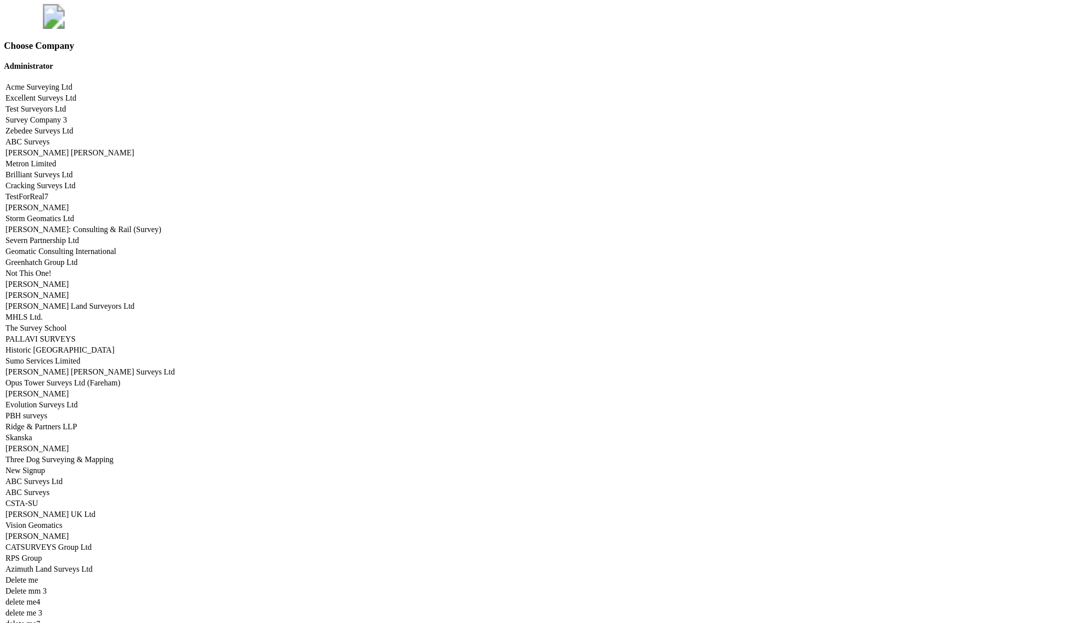
scroll to position [4926, 0]
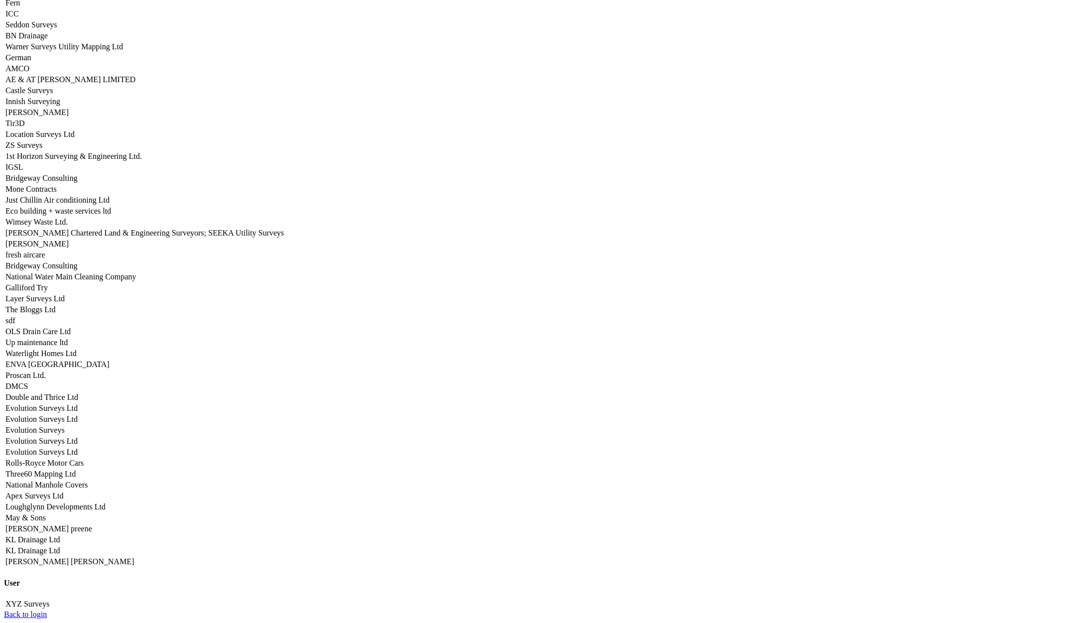
click at [63, 492] on link "Apex Surveys Ltd" at bounding box center [34, 496] width 58 height 8
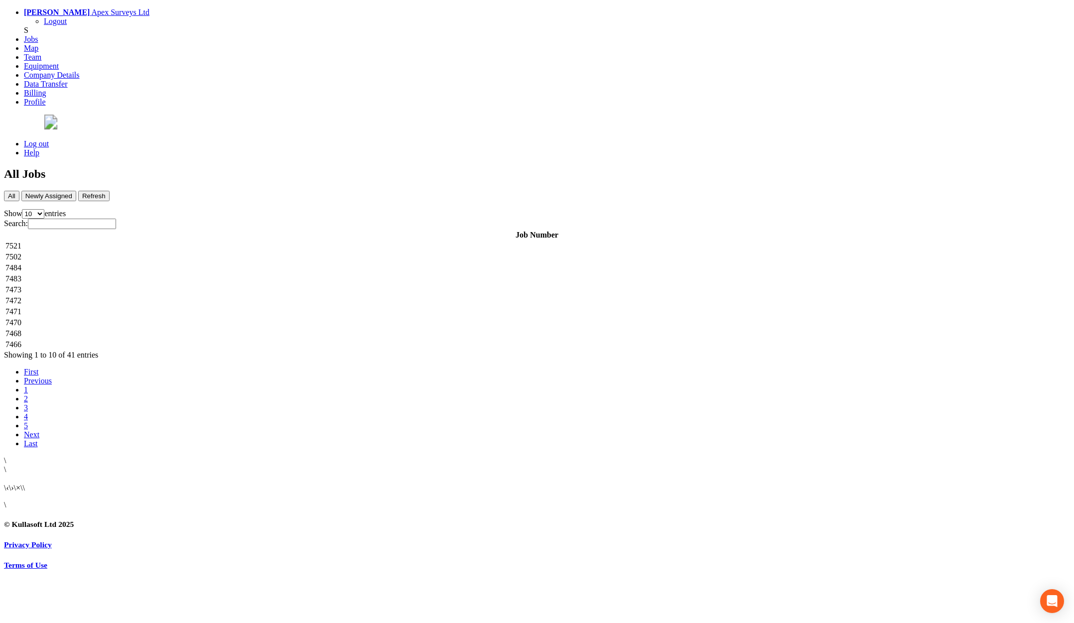
click at [202, 241] on td "7521" at bounding box center [537, 246] width 1064 height 10
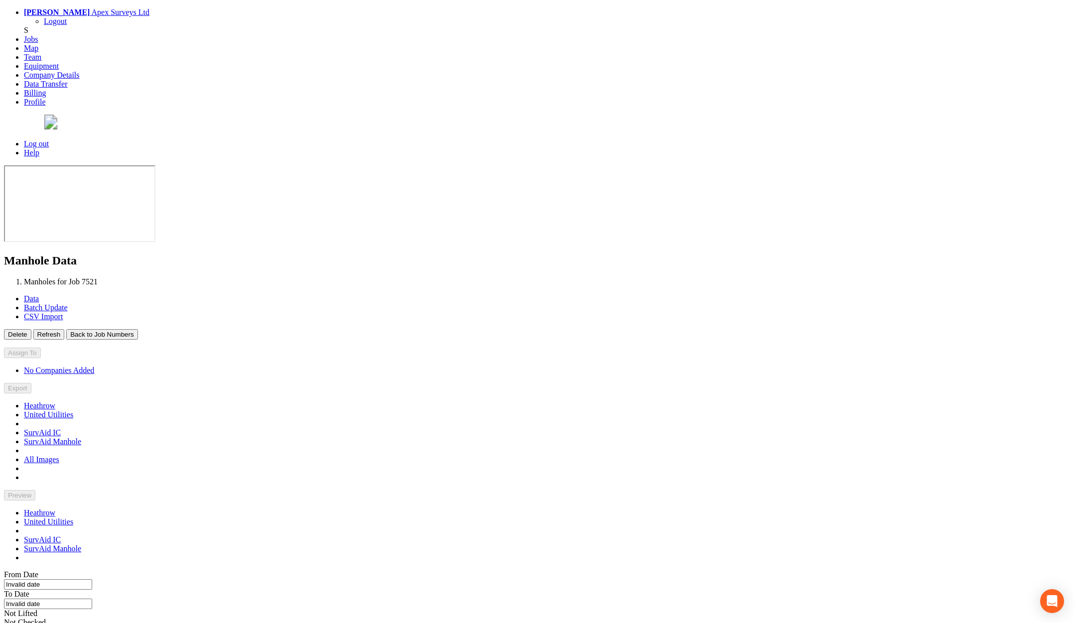
type input "[DATE]"
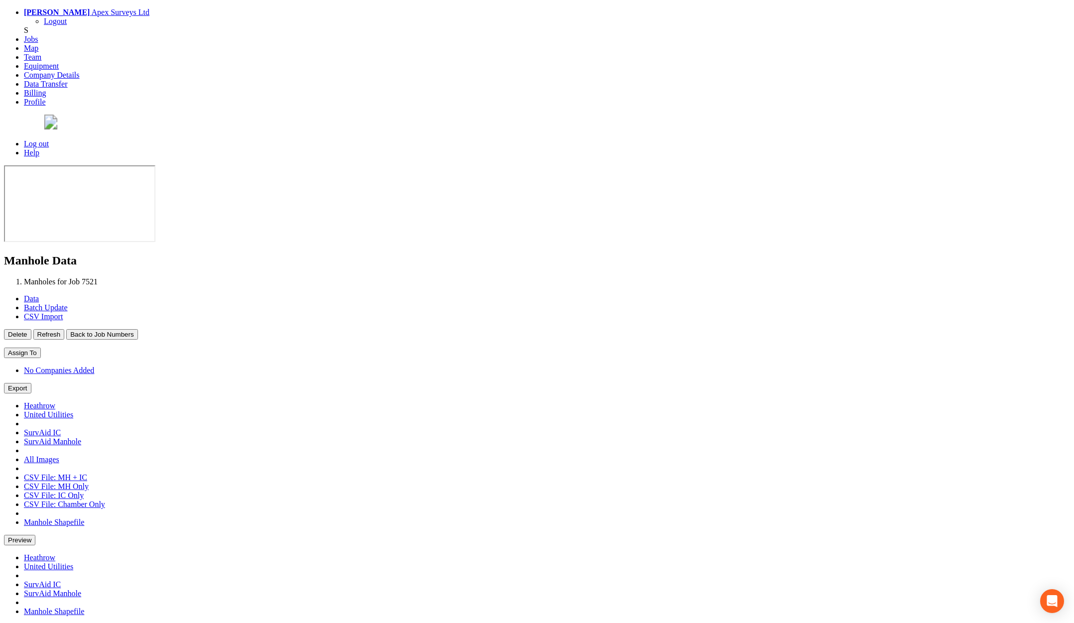
click at [137, 329] on button "Back to Job Numbers" at bounding box center [101, 334] width 71 height 10
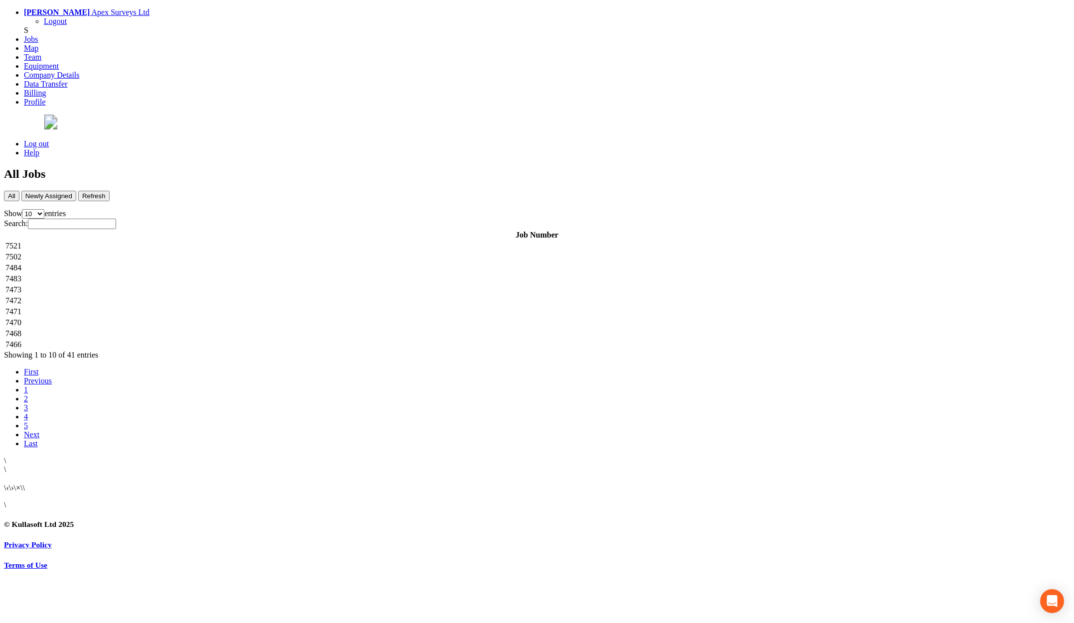
click at [202, 252] on td "7502" at bounding box center [537, 257] width 1064 height 10
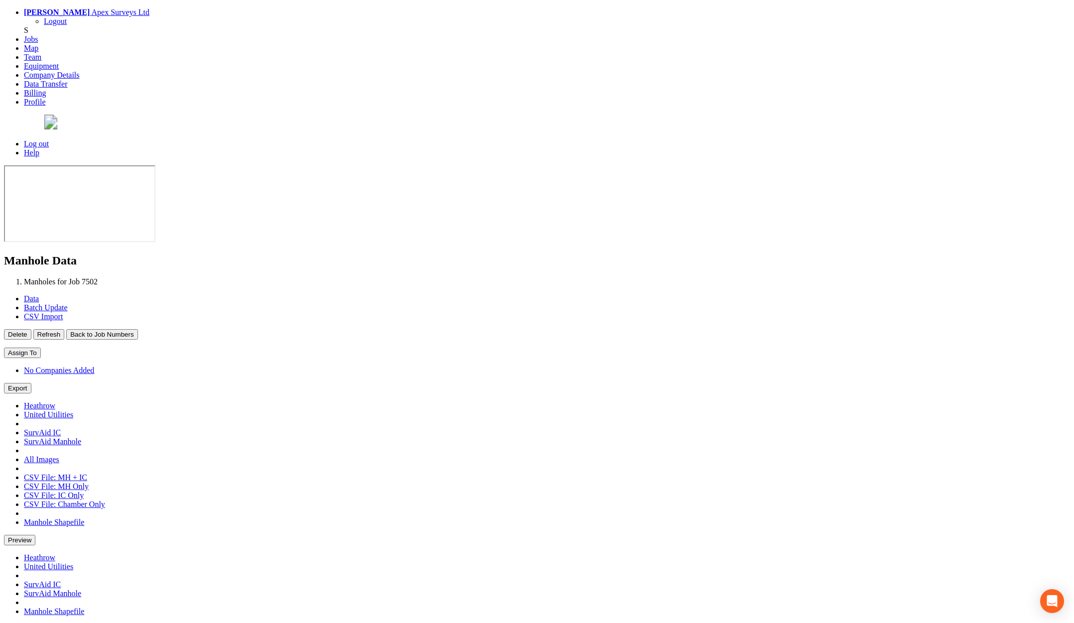
click at [137, 329] on button "Back to Job Numbers" at bounding box center [101, 334] width 71 height 10
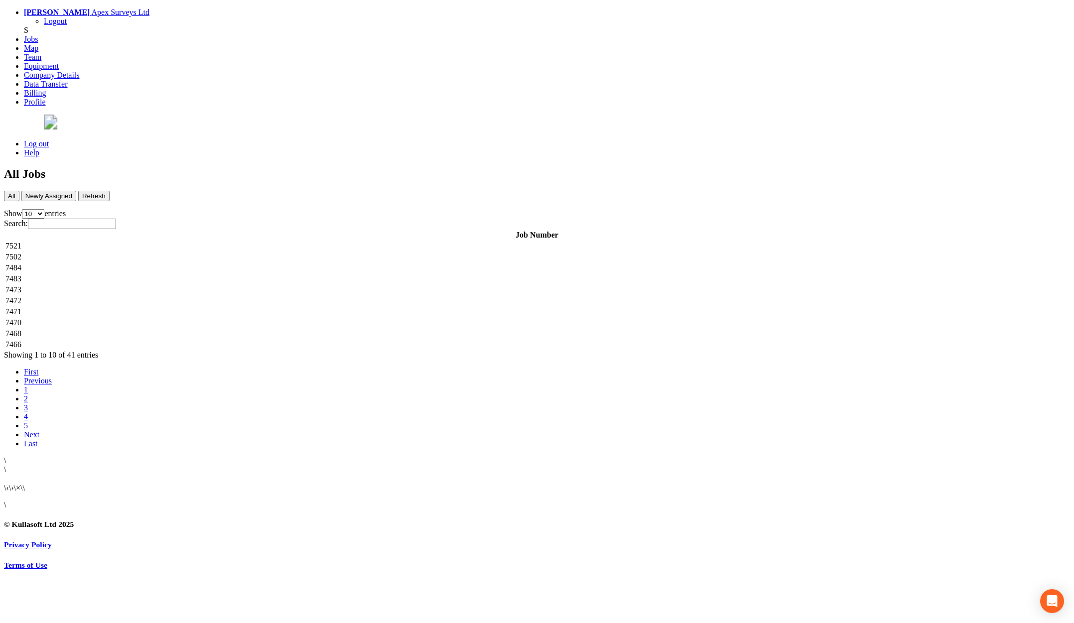
click at [195, 263] on td "7484" at bounding box center [537, 268] width 1064 height 10
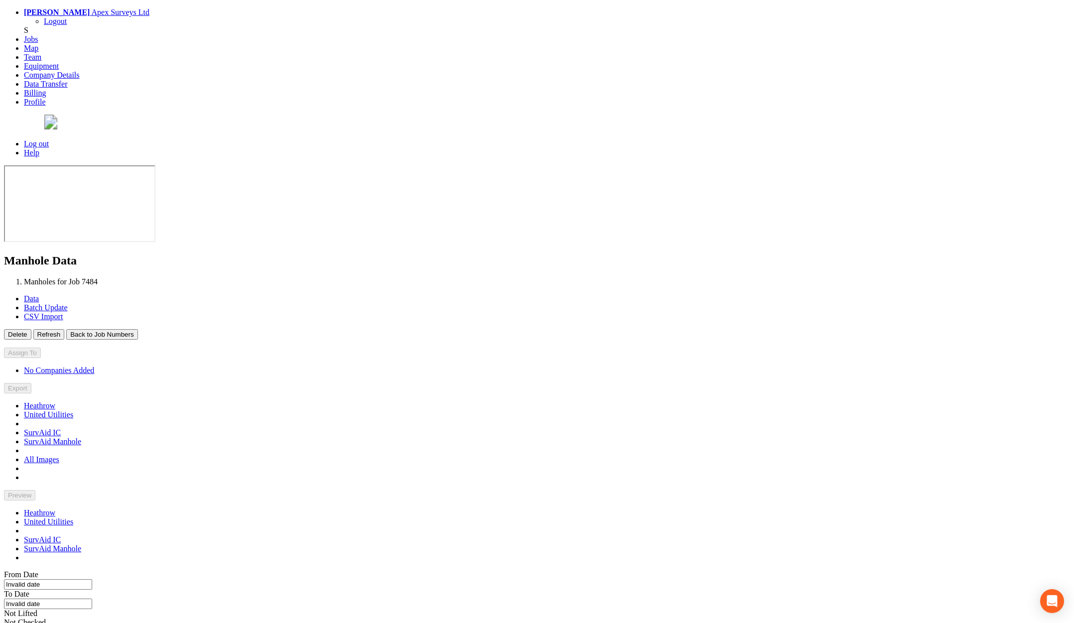
type input "[DATE]"
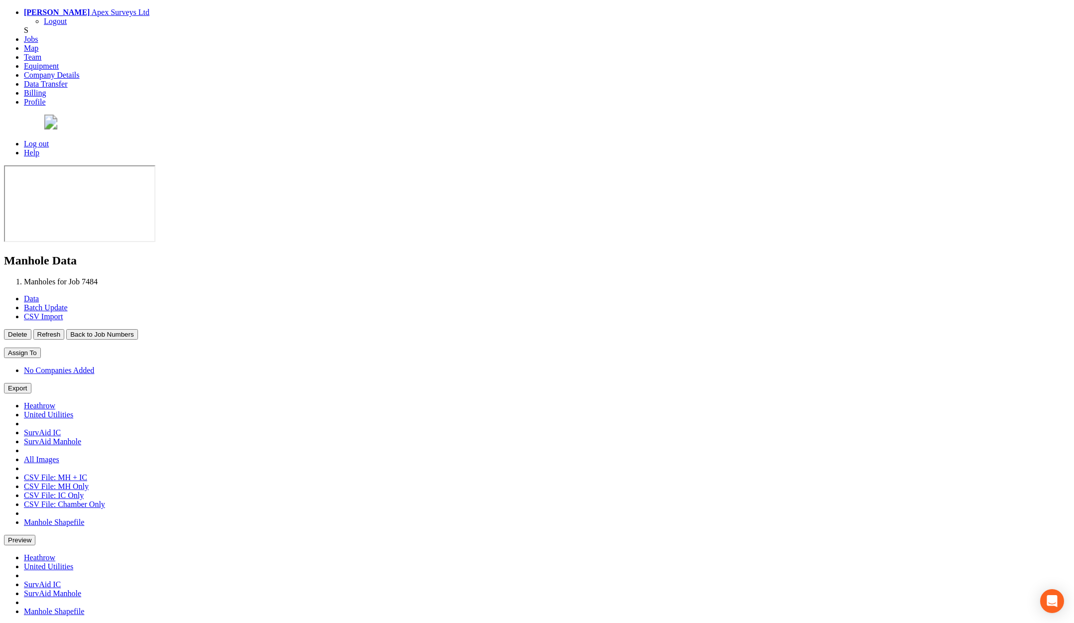
click at [137, 329] on button "Back to Job Numbers" at bounding box center [101, 334] width 71 height 10
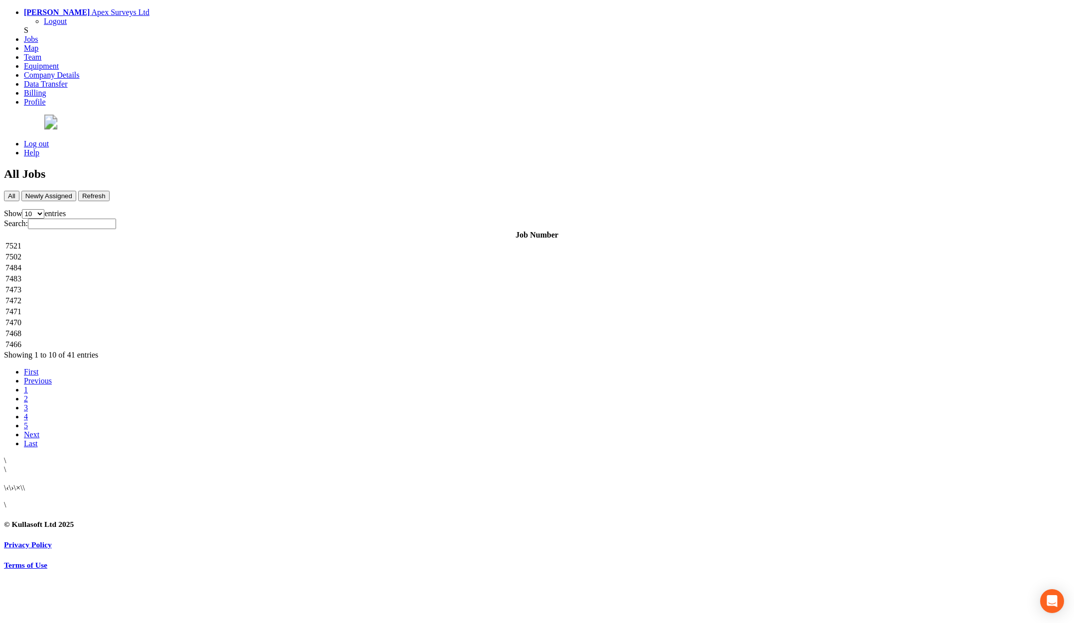
click at [201, 274] on td "7483" at bounding box center [537, 279] width 1064 height 10
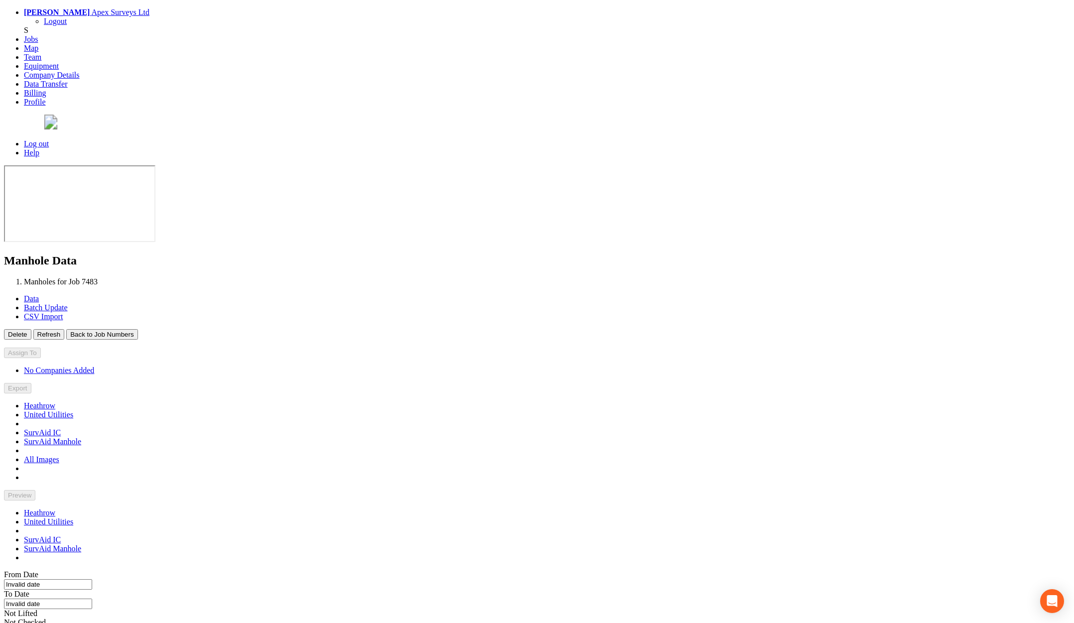
type input "22/09/2025"
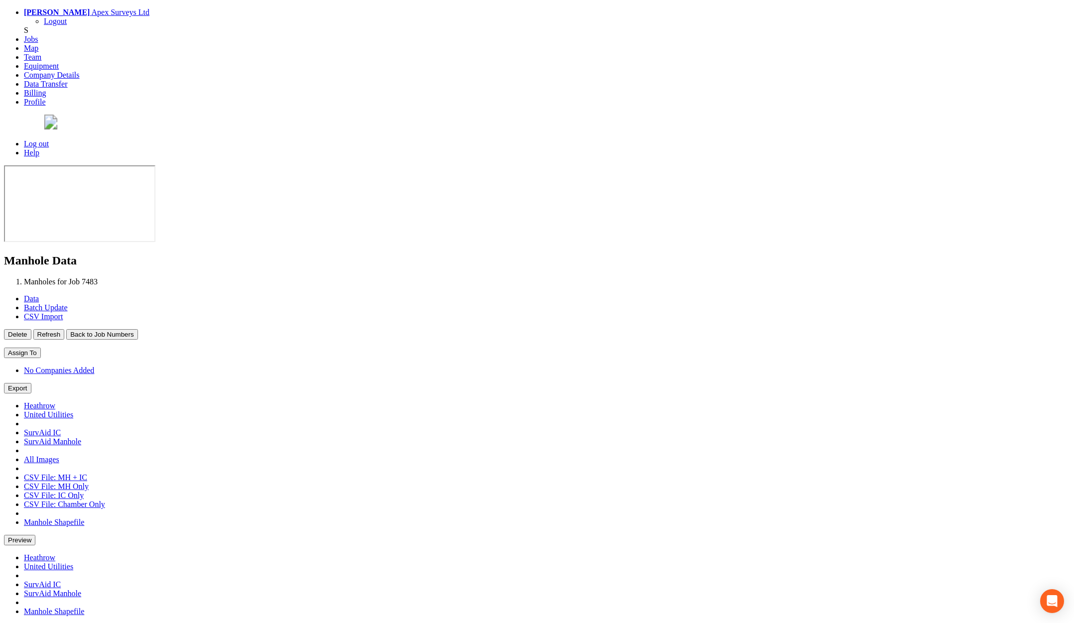
click at [137, 329] on button "Back to Job Numbers" at bounding box center [101, 334] width 71 height 10
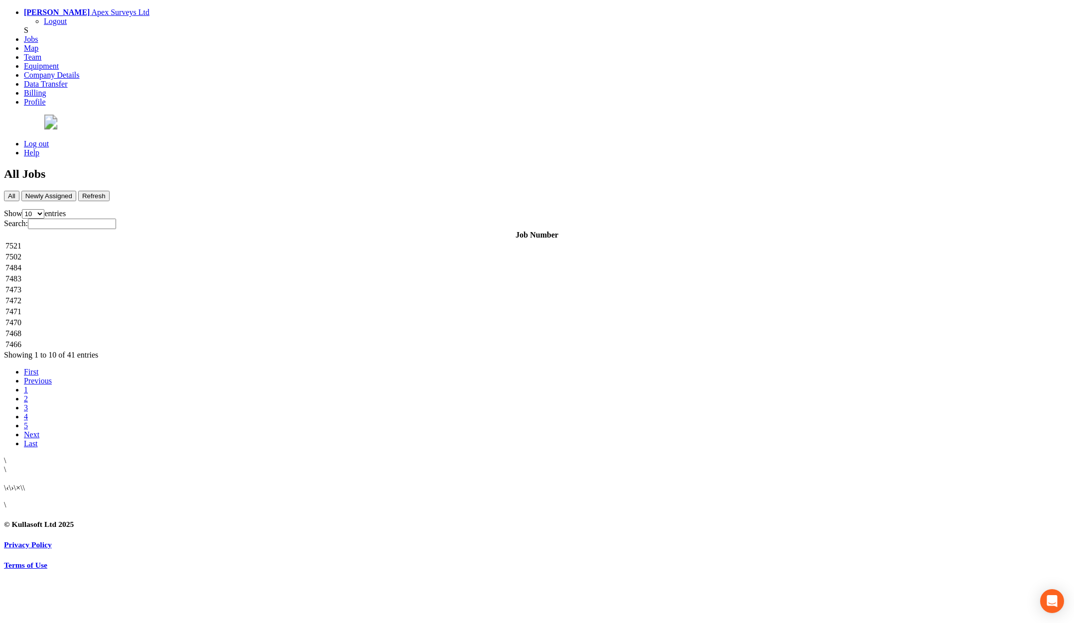
click at [201, 285] on td "7473" at bounding box center [537, 290] width 1064 height 10
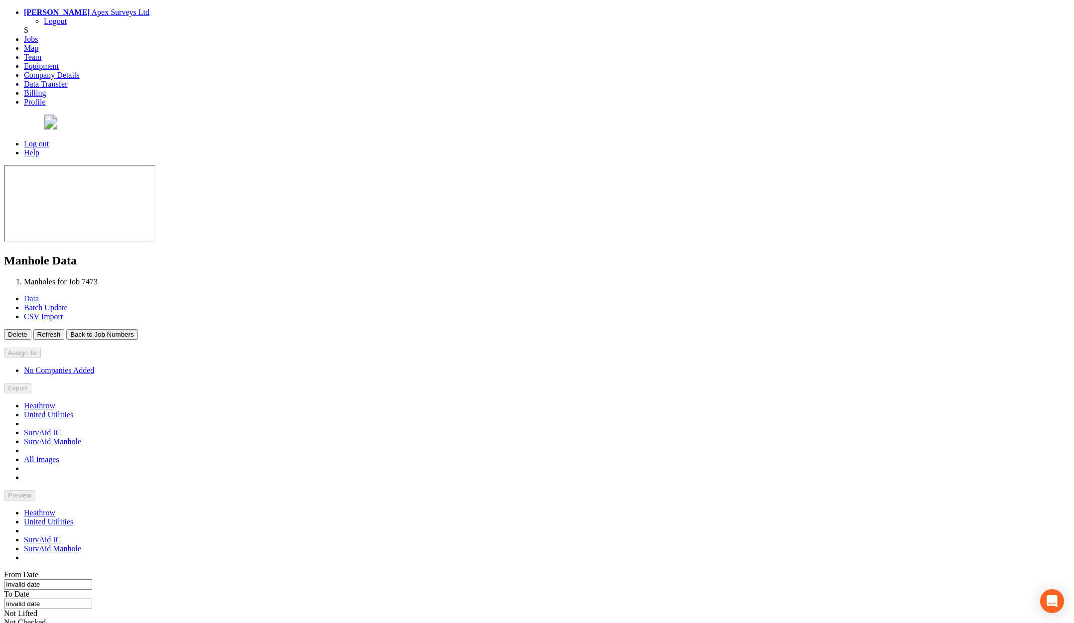
type input "19/09/2025"
type input "23/09/2025"
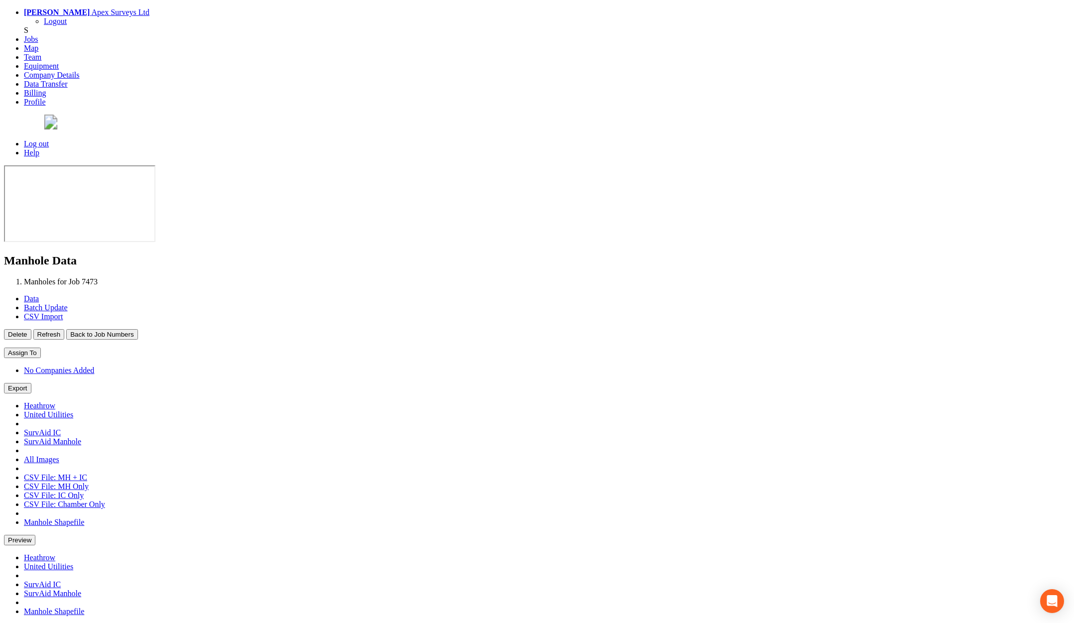
click at [137, 329] on button "Back to Job Numbers" at bounding box center [101, 334] width 71 height 10
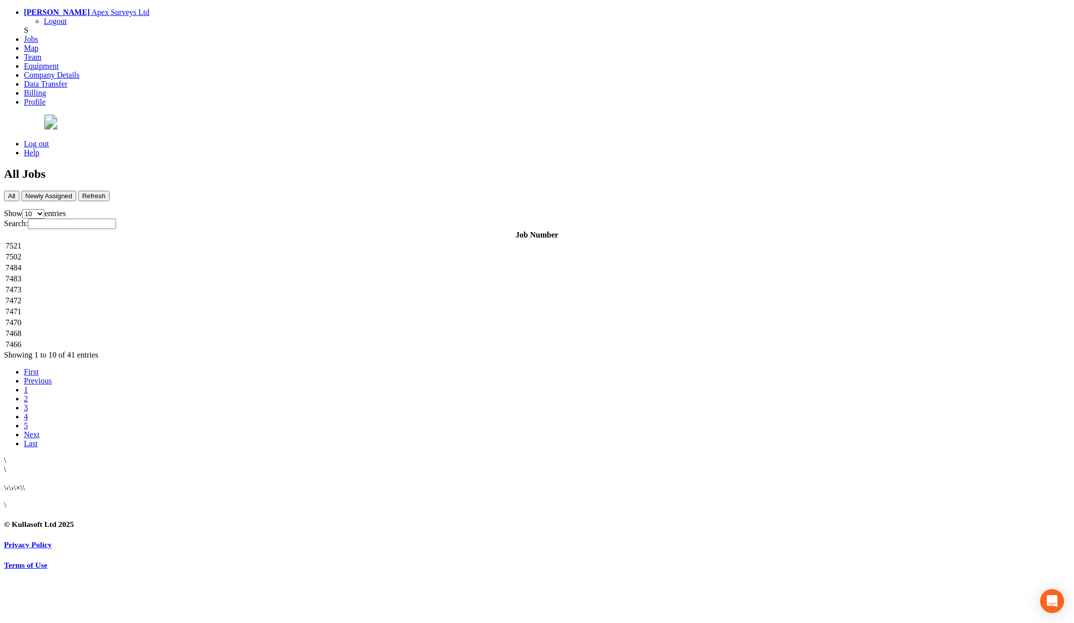
click at [199, 296] on td "7472" at bounding box center [537, 301] width 1064 height 10
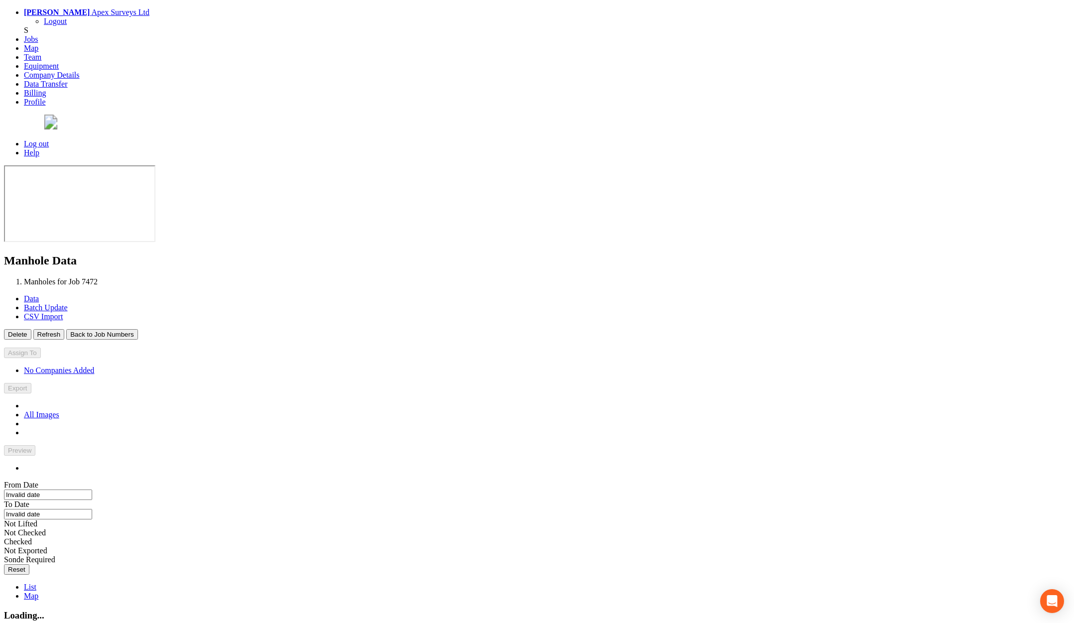
type input "23/09/2025"
type input "02/10/2025"
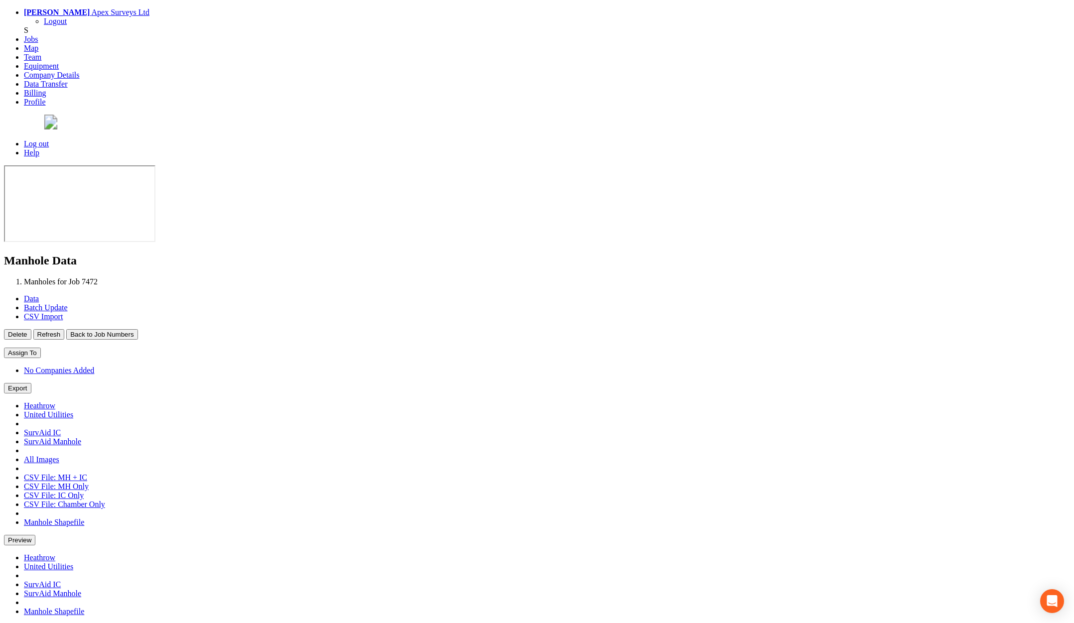
click at [137, 329] on button "Back to Job Numbers" at bounding box center [101, 334] width 71 height 10
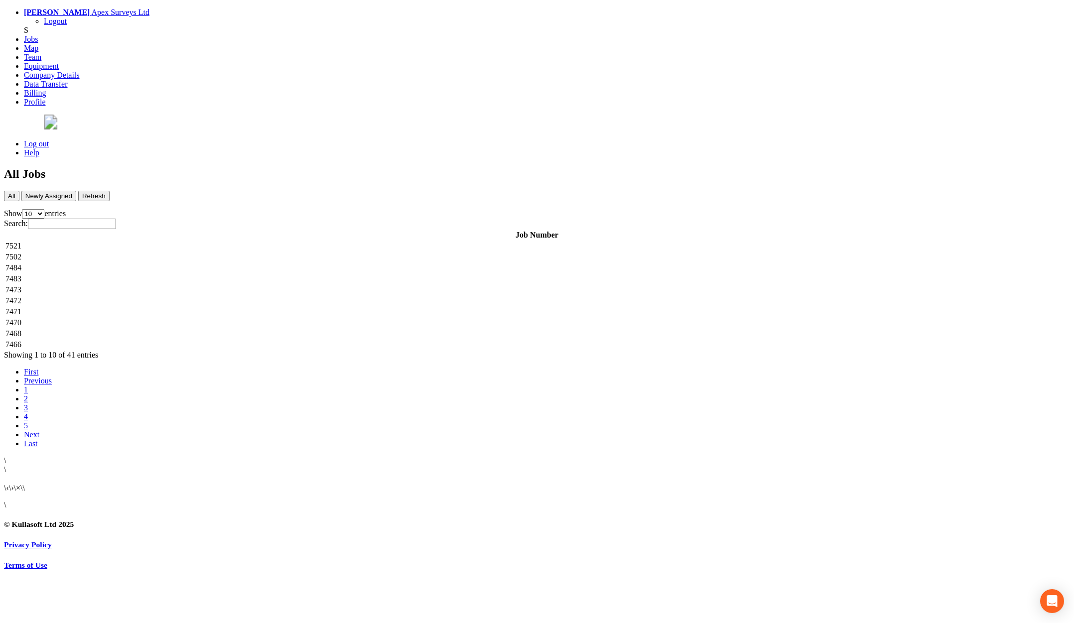
click at [200, 307] on td "7471" at bounding box center [537, 312] width 1064 height 10
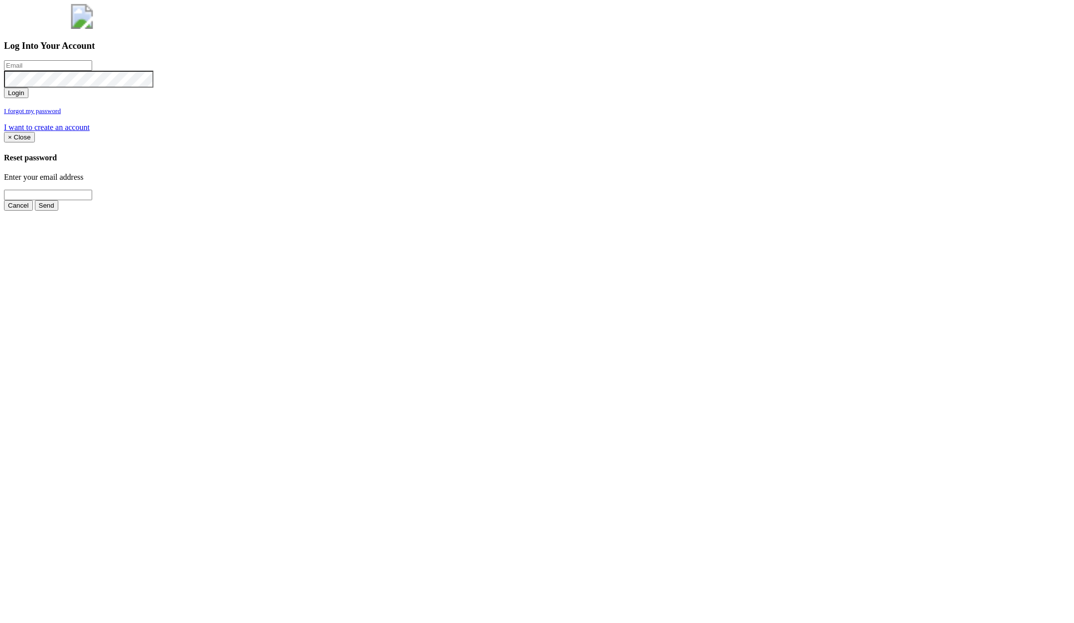
click at [92, 71] on input "email" at bounding box center [48, 65] width 88 height 10
type input "[PERSON_NAME][EMAIL_ADDRESS][PERSON_NAME][DOMAIN_NAME]"
click at [4, 88] on button "Login" at bounding box center [16, 93] width 24 height 10
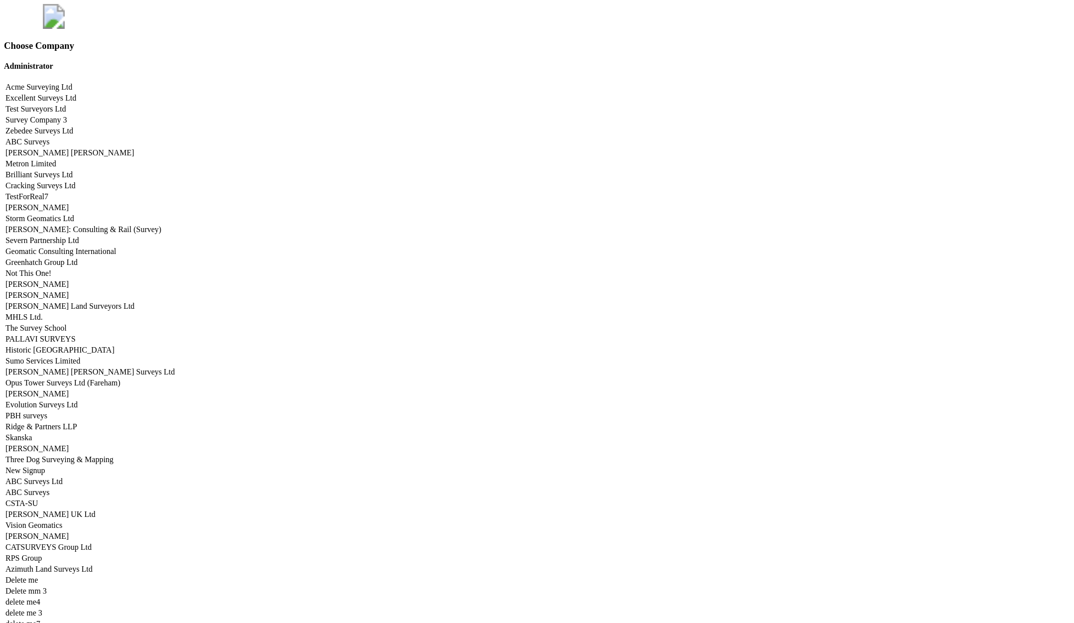
scroll to position [4926, 0]
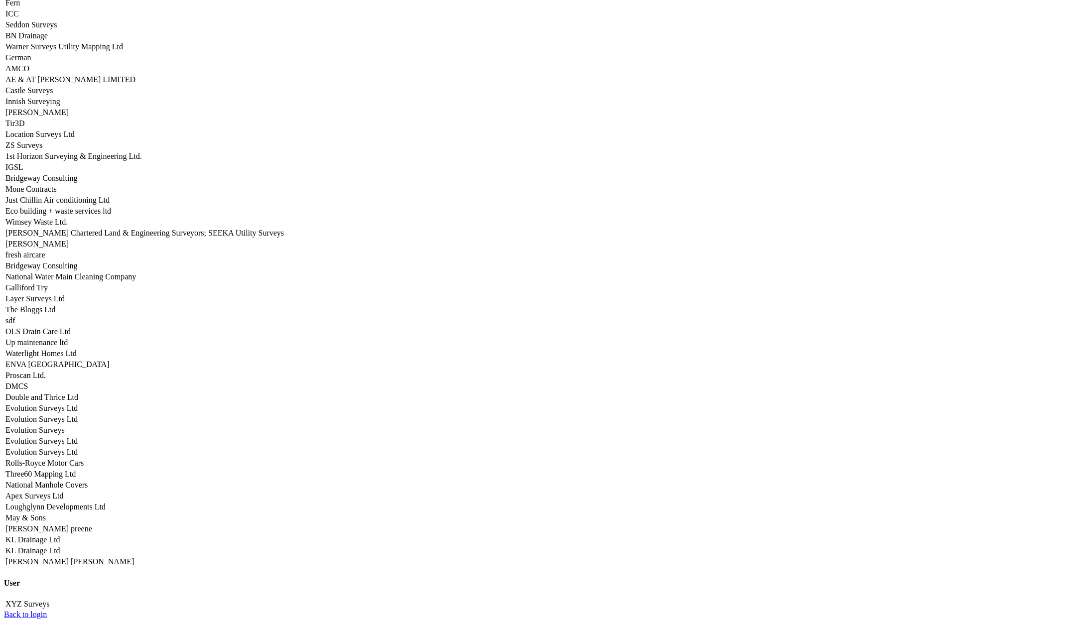
click at [63, 492] on link "Apex Surveys Ltd" at bounding box center [34, 496] width 58 height 8
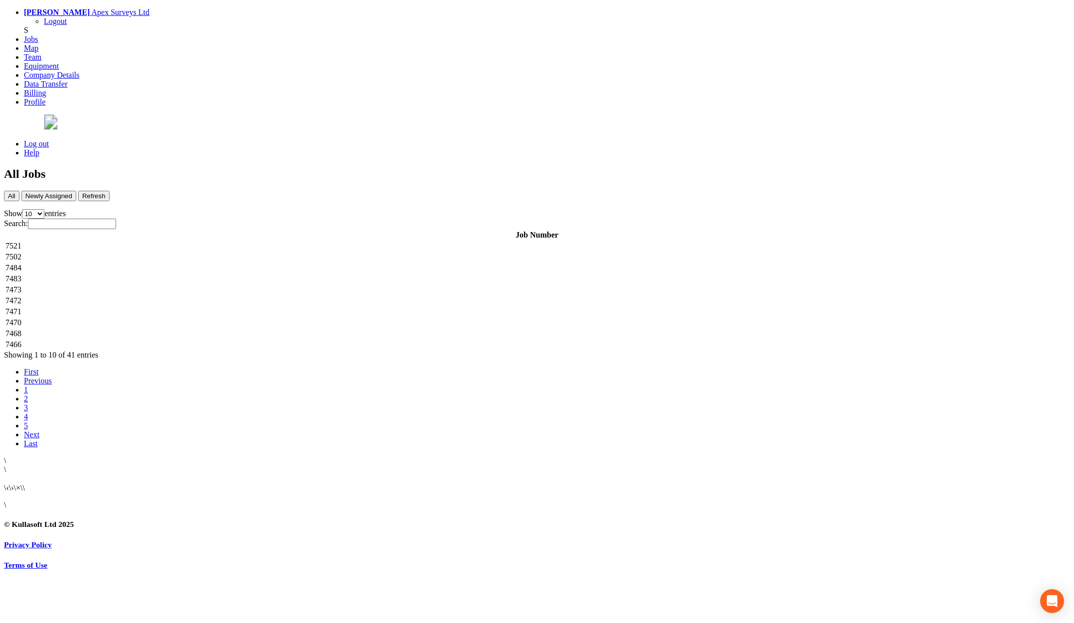
click at [262, 241] on td "7521" at bounding box center [537, 246] width 1064 height 10
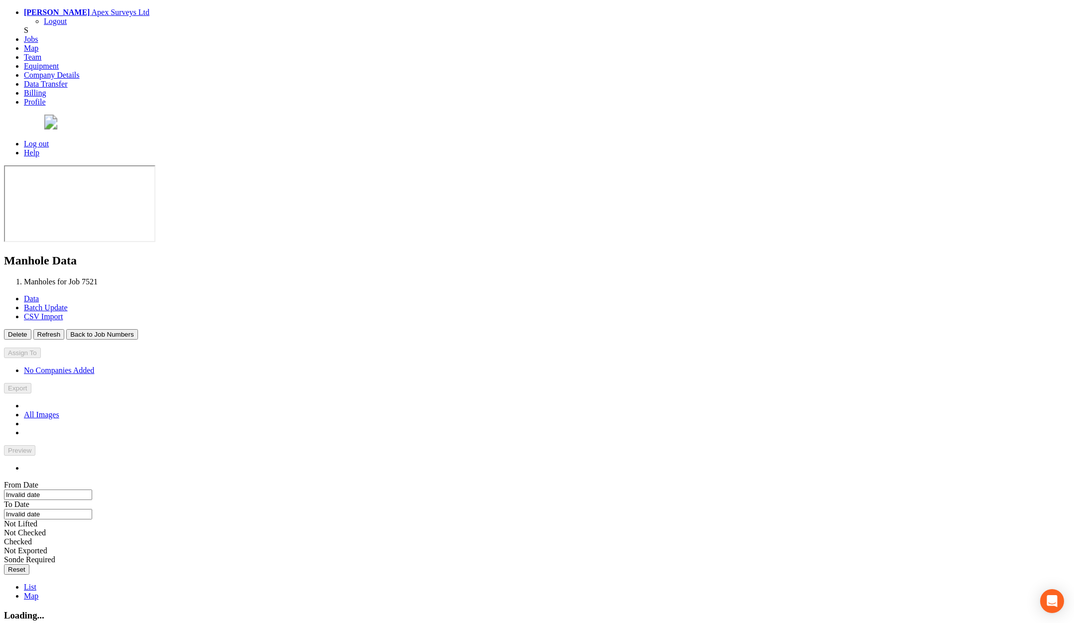
type input "[DATE]"
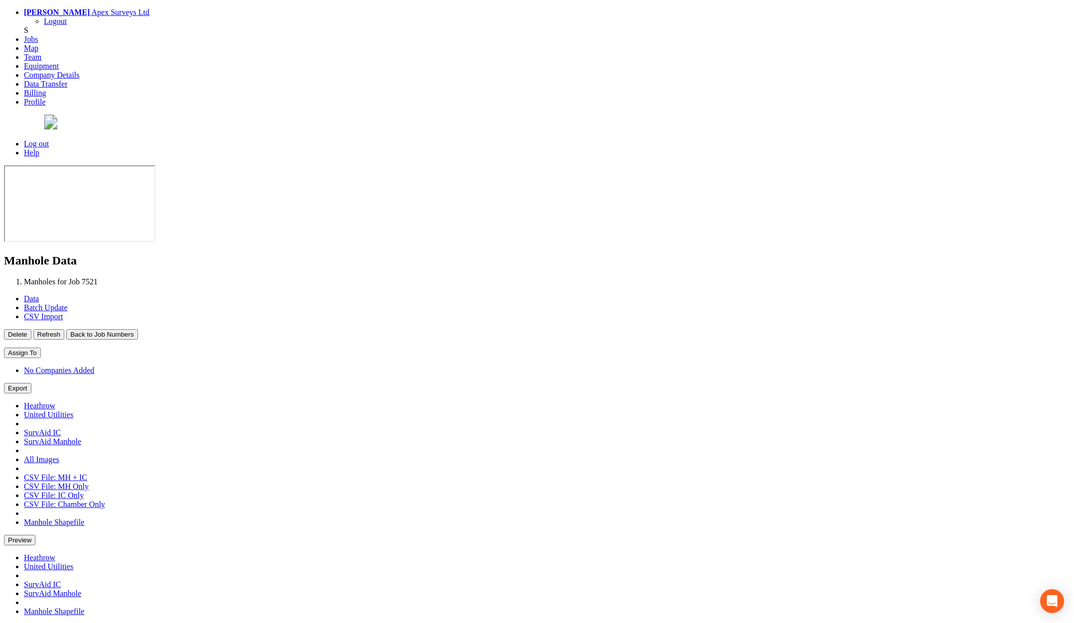
click at [137, 329] on button "Back to Job Numbers" at bounding box center [101, 334] width 71 height 10
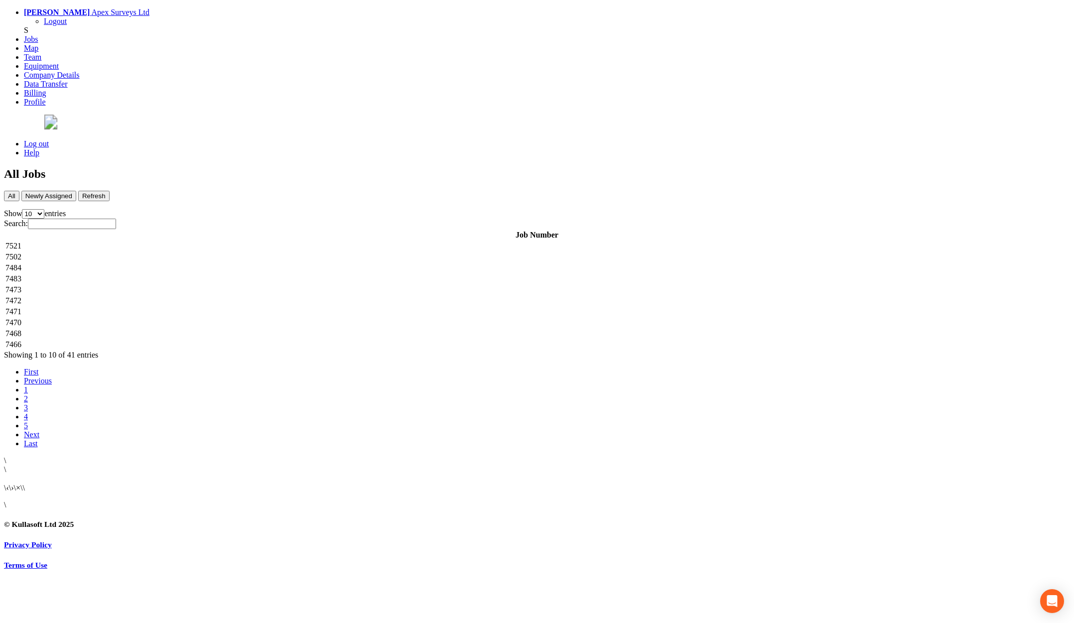
click at [234, 252] on td "7502" at bounding box center [537, 257] width 1064 height 10
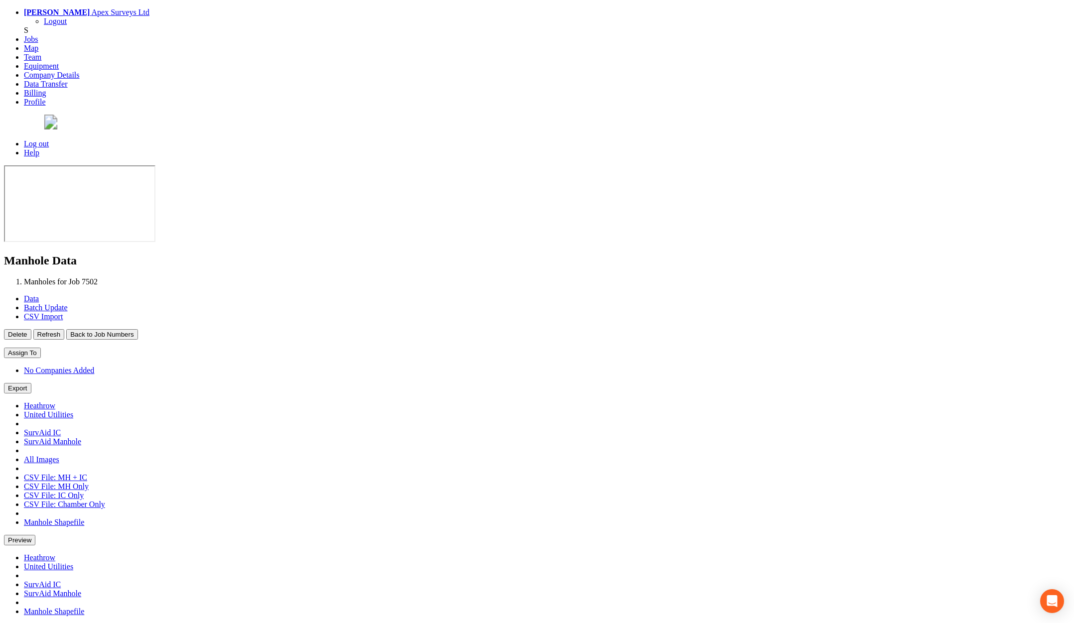
click at [137, 329] on button "Back to Job Numbers" at bounding box center [101, 334] width 71 height 10
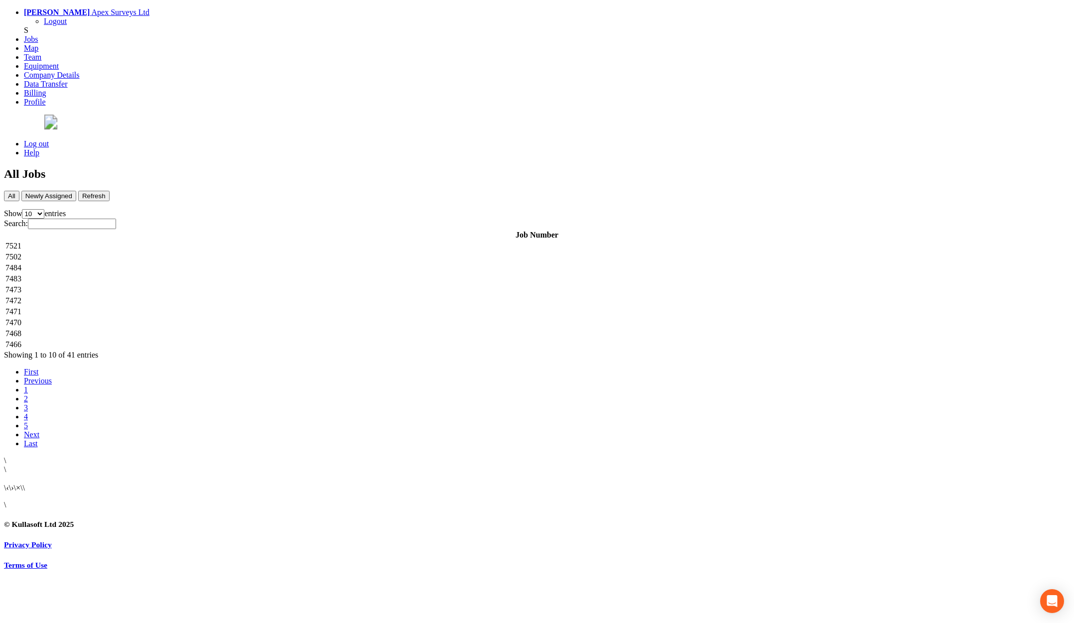
click at [202, 263] on td "7484" at bounding box center [537, 268] width 1064 height 10
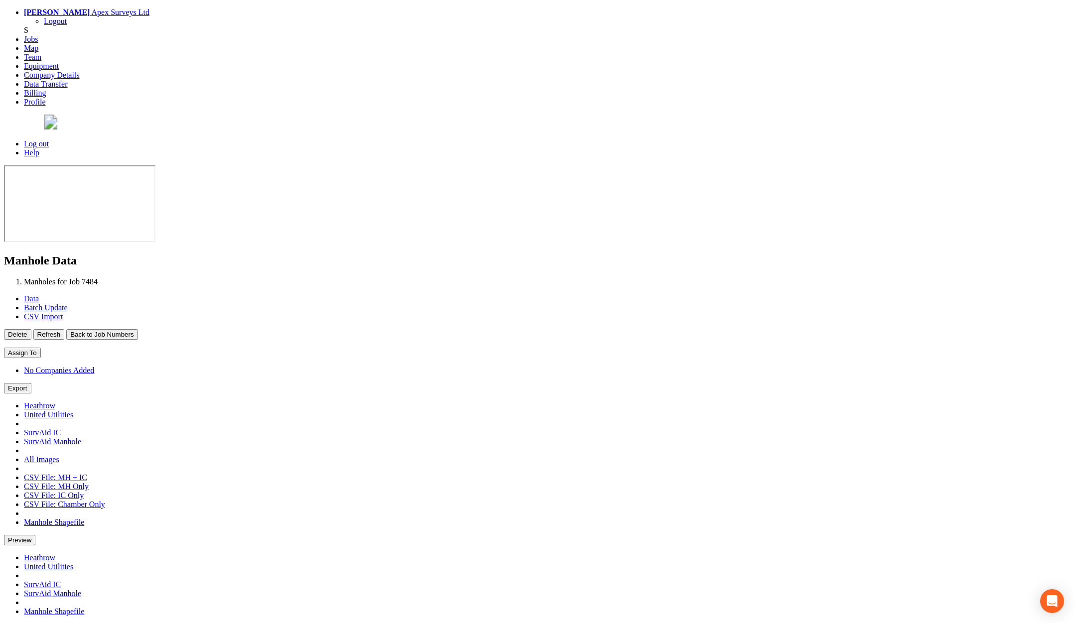
click at [137, 329] on button "Back to Job Numbers" at bounding box center [101, 334] width 71 height 10
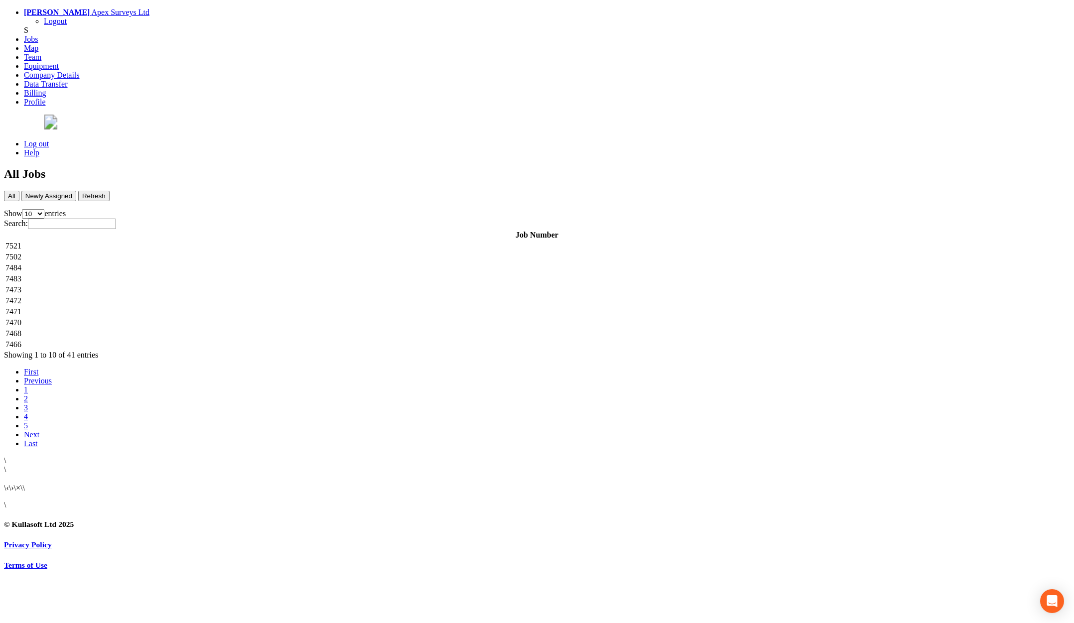
click at [197, 263] on td "7484" at bounding box center [537, 268] width 1064 height 10
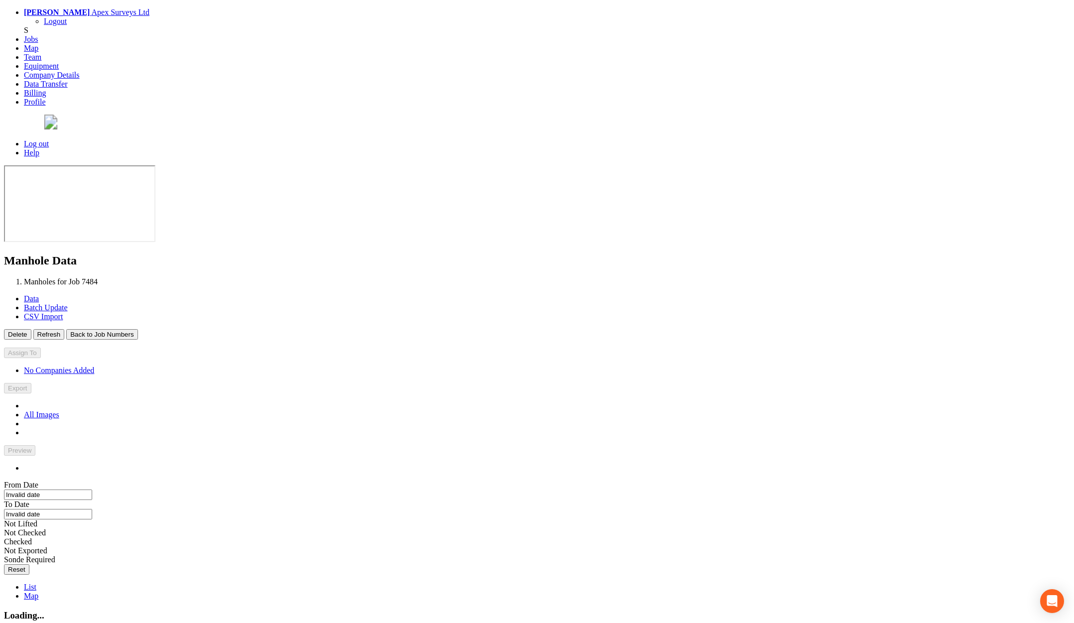
type input "[DATE]"
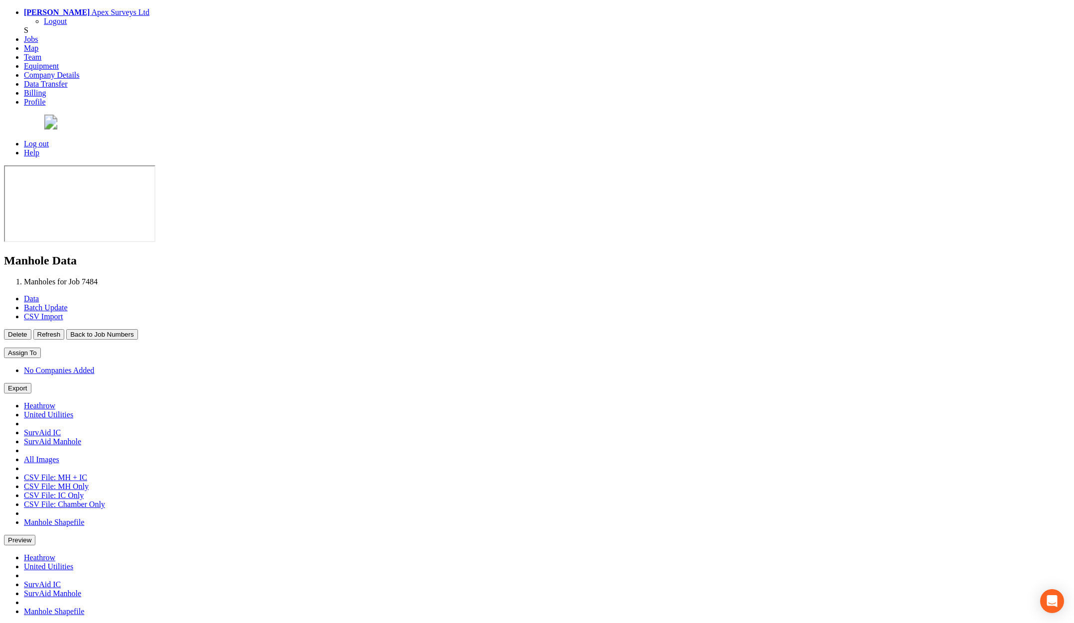
click at [137, 329] on button "Back to Job Numbers" at bounding box center [101, 334] width 71 height 10
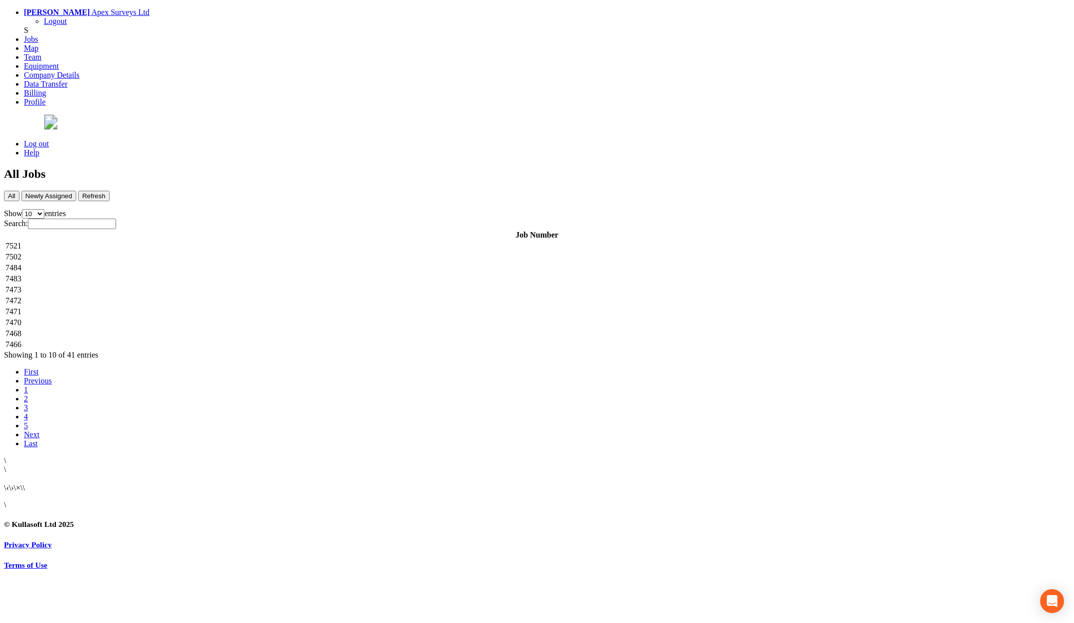
click at [185, 285] on td "7473" at bounding box center [537, 290] width 1064 height 10
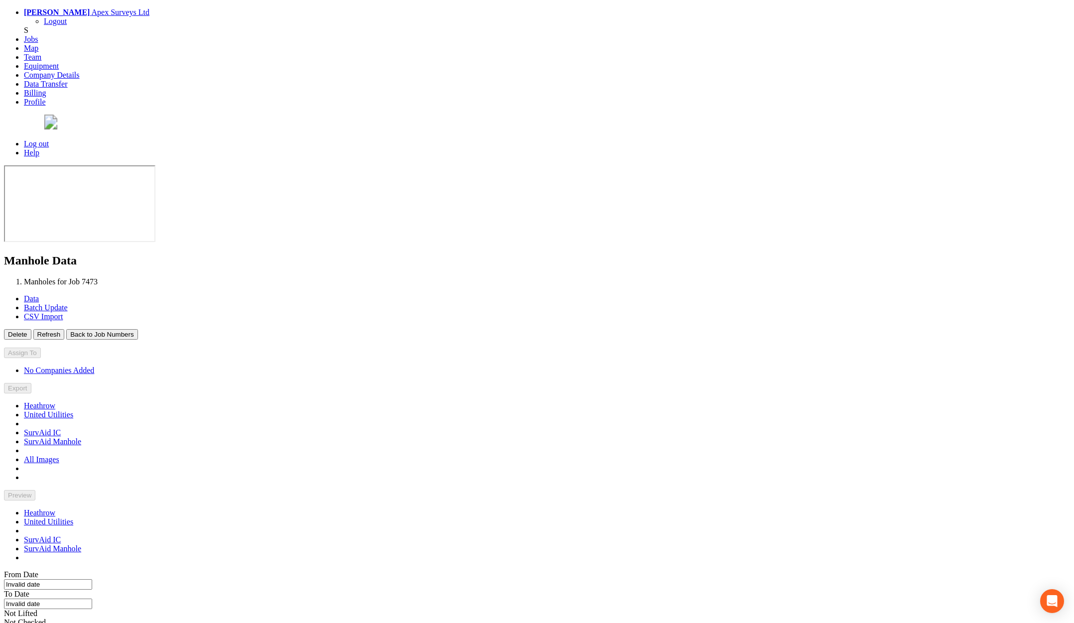
type input "19/09/2025"
type input "23/09/2025"
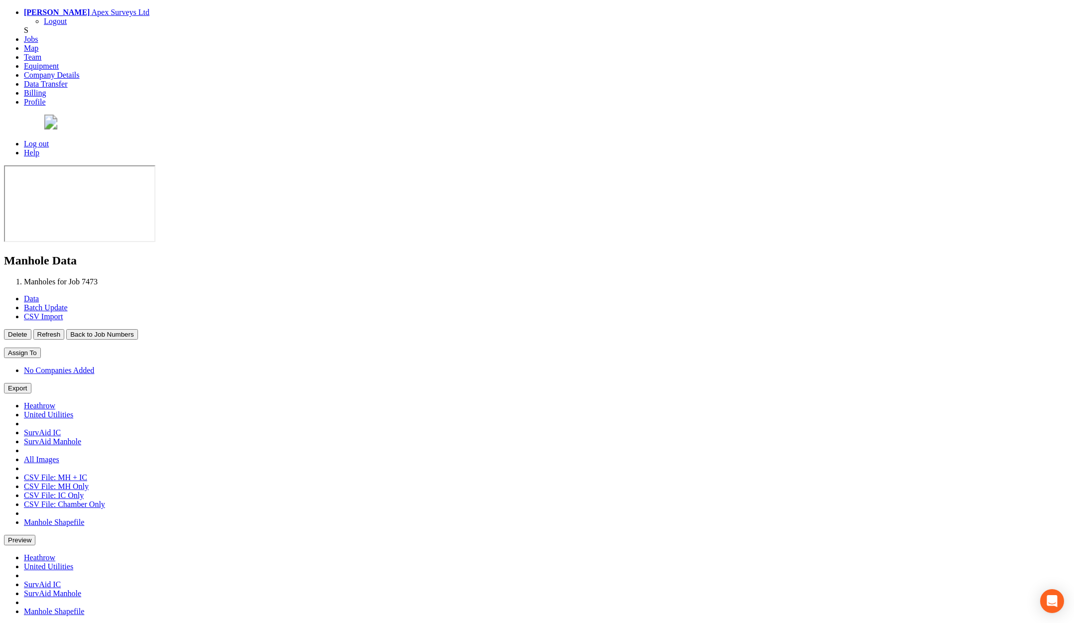
click at [137, 329] on button "Back to Job Numbers" at bounding box center [101, 334] width 71 height 10
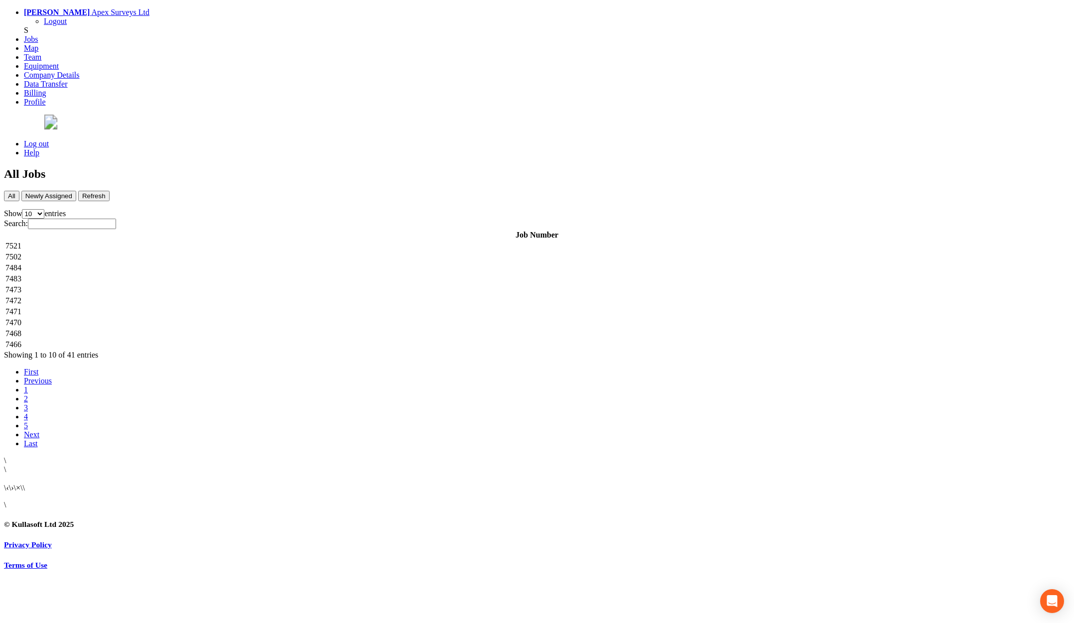
click at [184, 296] on td "7472" at bounding box center [537, 301] width 1064 height 10
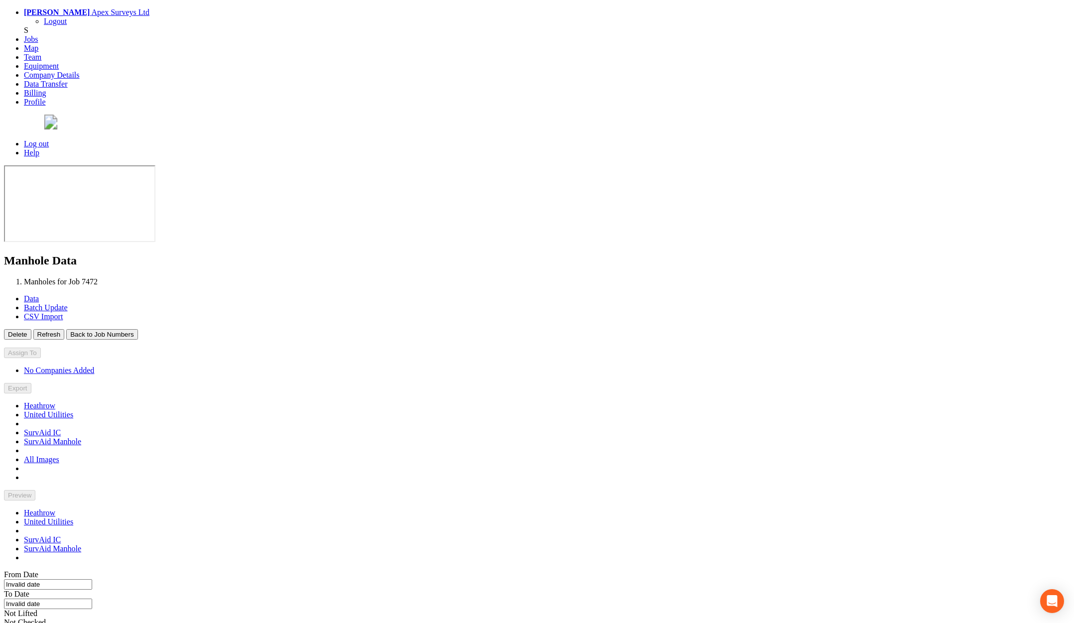
type input "23/09/2025"
type input "02/10/2025"
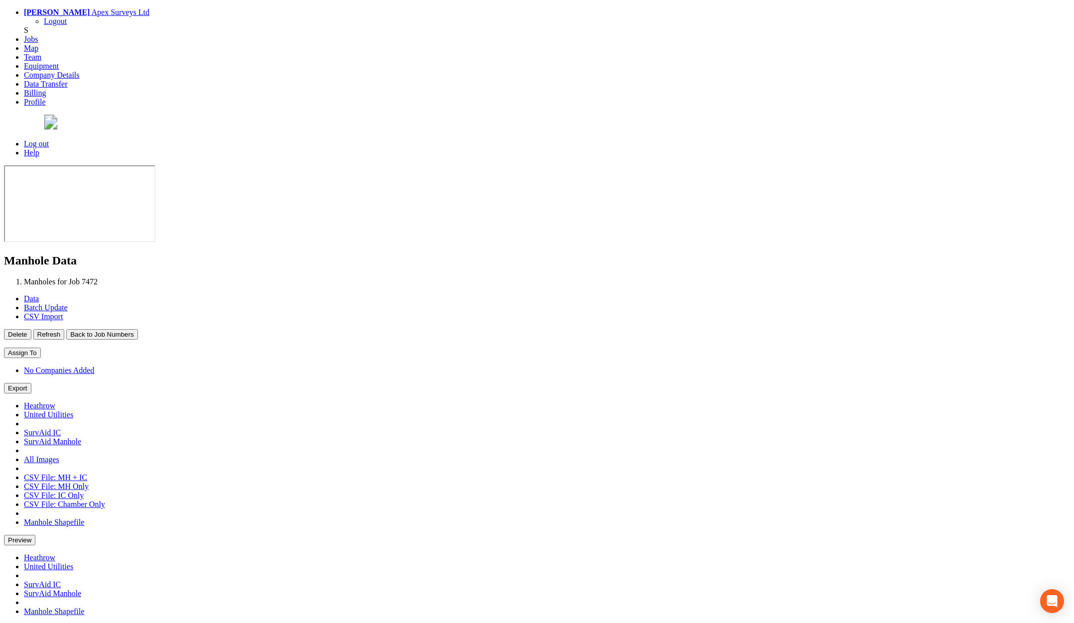
click at [137, 329] on button "Back to Job Numbers" at bounding box center [101, 334] width 71 height 10
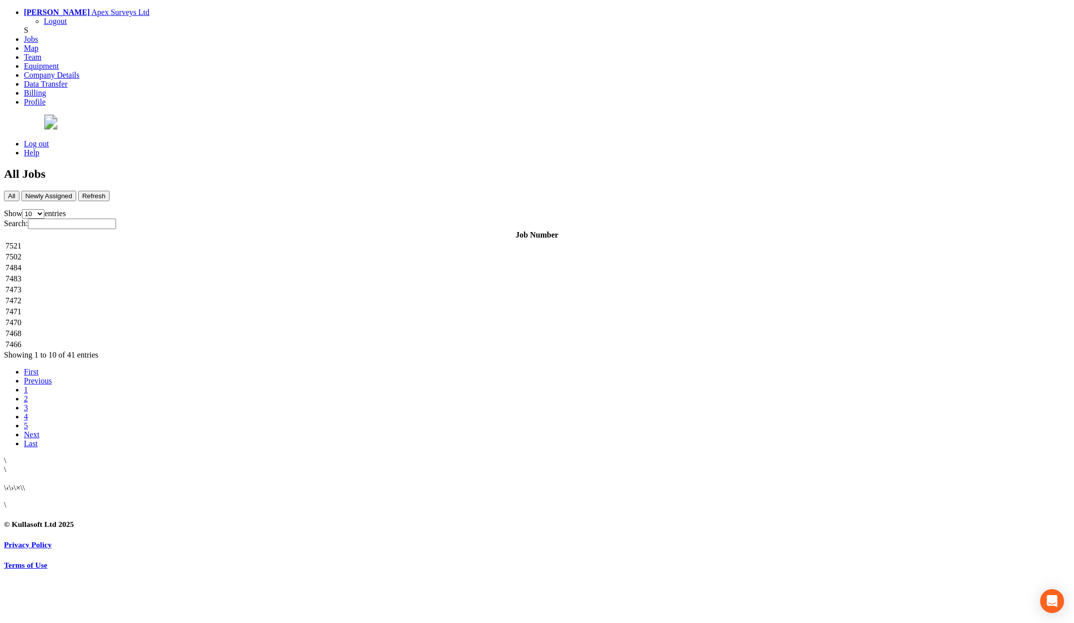
click at [186, 307] on td "7471" at bounding box center [537, 312] width 1064 height 10
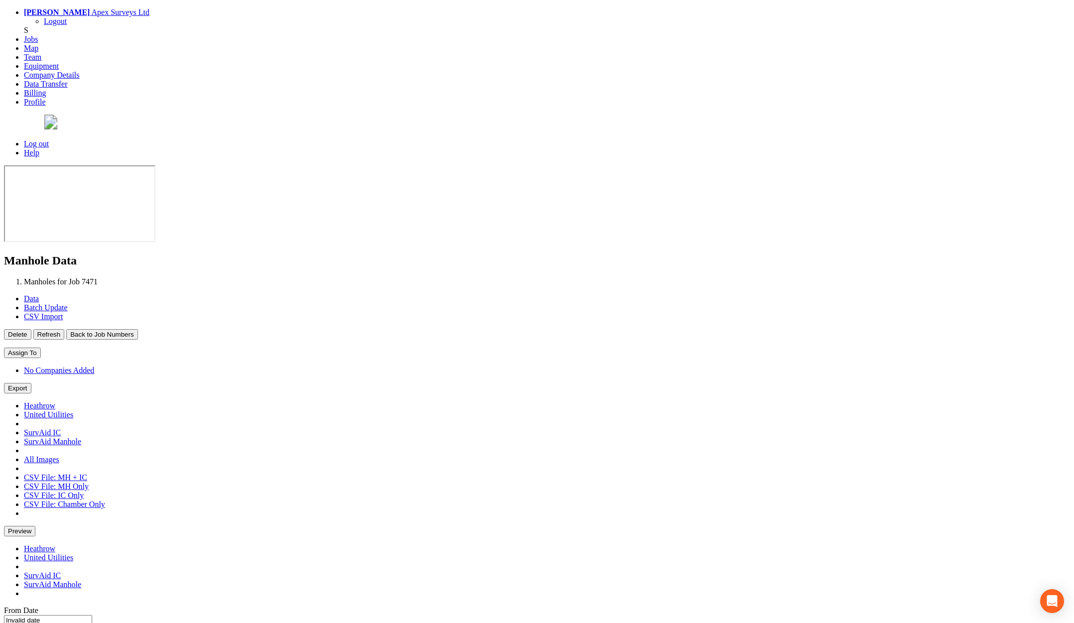
type input "28/09/2025"
type input "06/10/2025"
click at [137, 329] on button "Back to Job Numbers" at bounding box center [101, 334] width 71 height 10
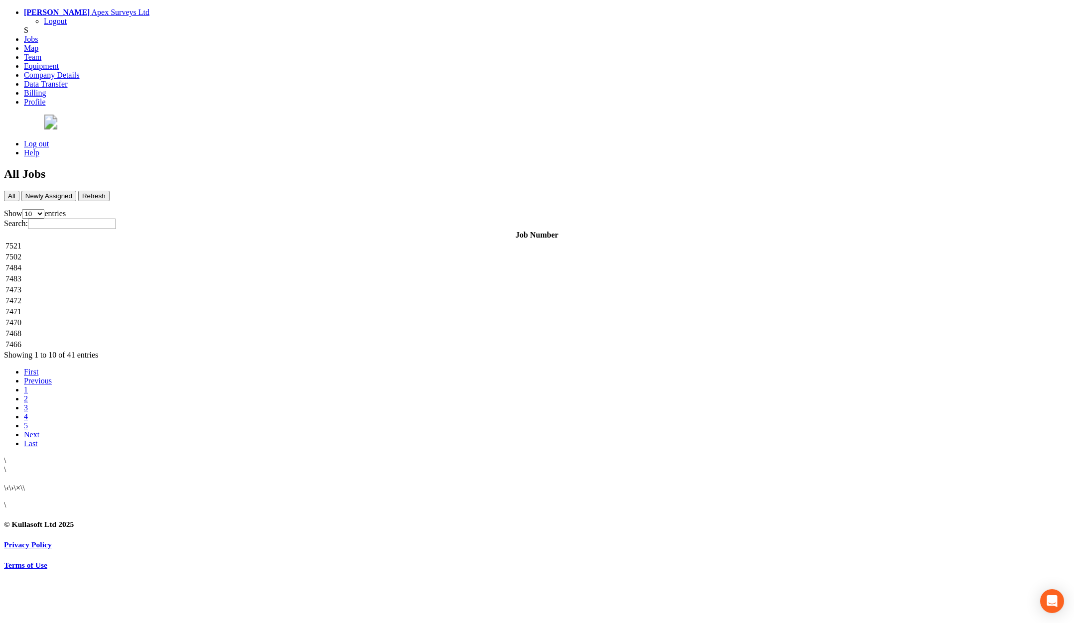
click at [201, 318] on td "7470" at bounding box center [537, 323] width 1064 height 10
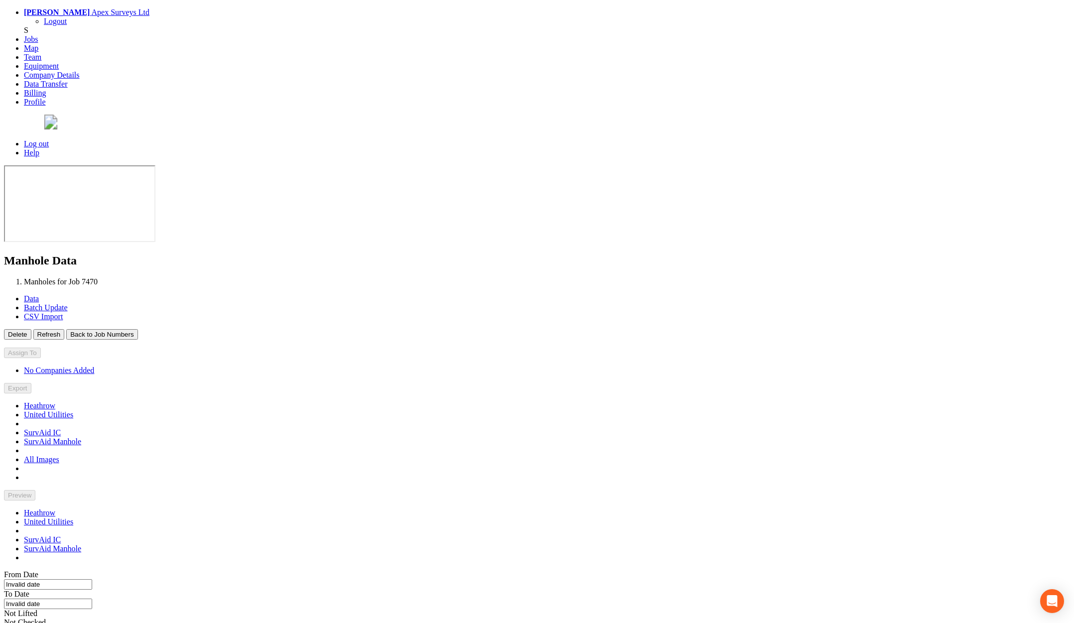
type input "02/10/2025"
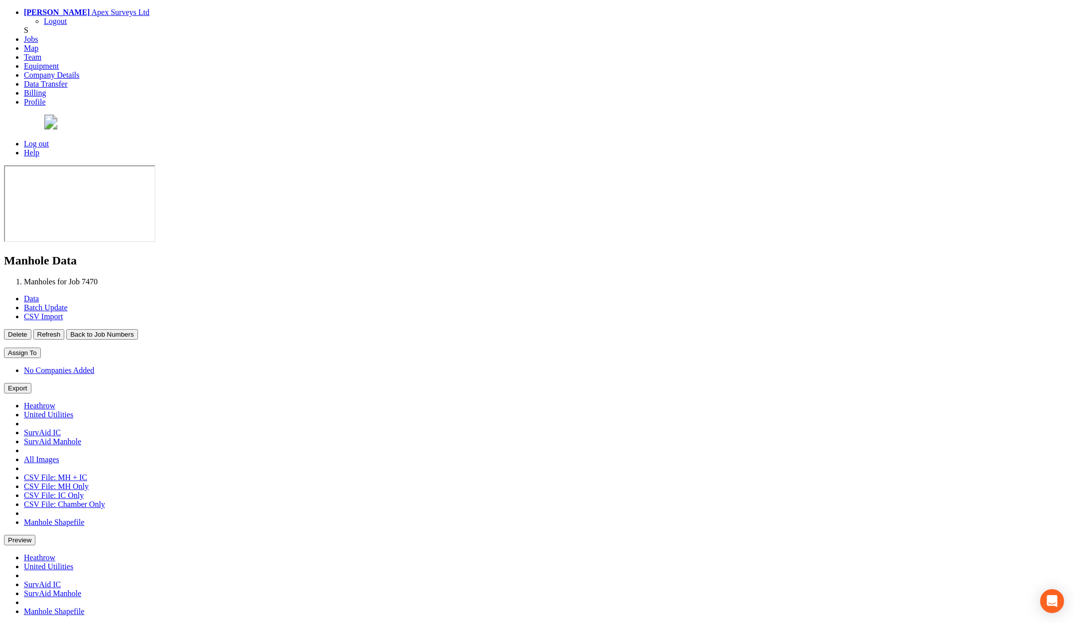
click at [137, 329] on button "Back to Job Numbers" at bounding box center [101, 334] width 71 height 10
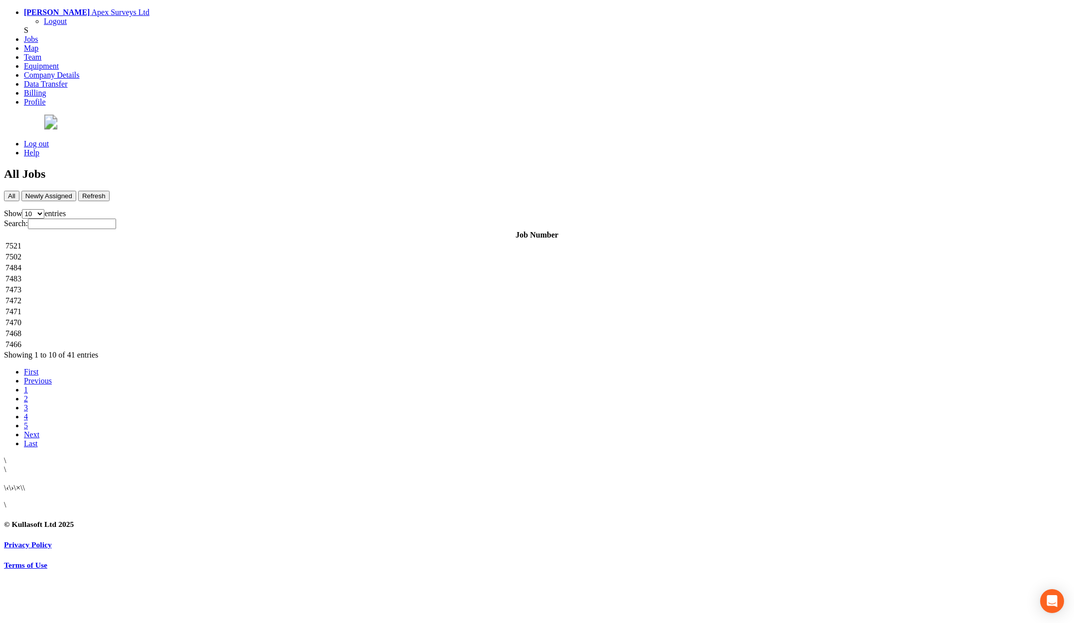
click at [182, 329] on td "7468" at bounding box center [537, 334] width 1064 height 10
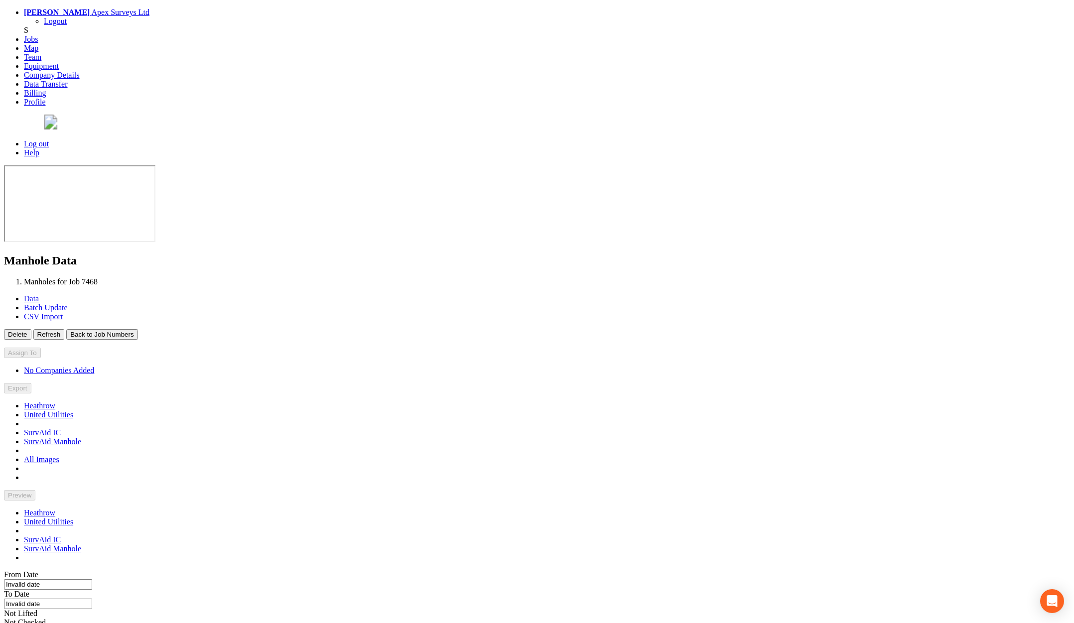
type input "29/09/2025"
type input "30/09/2025"
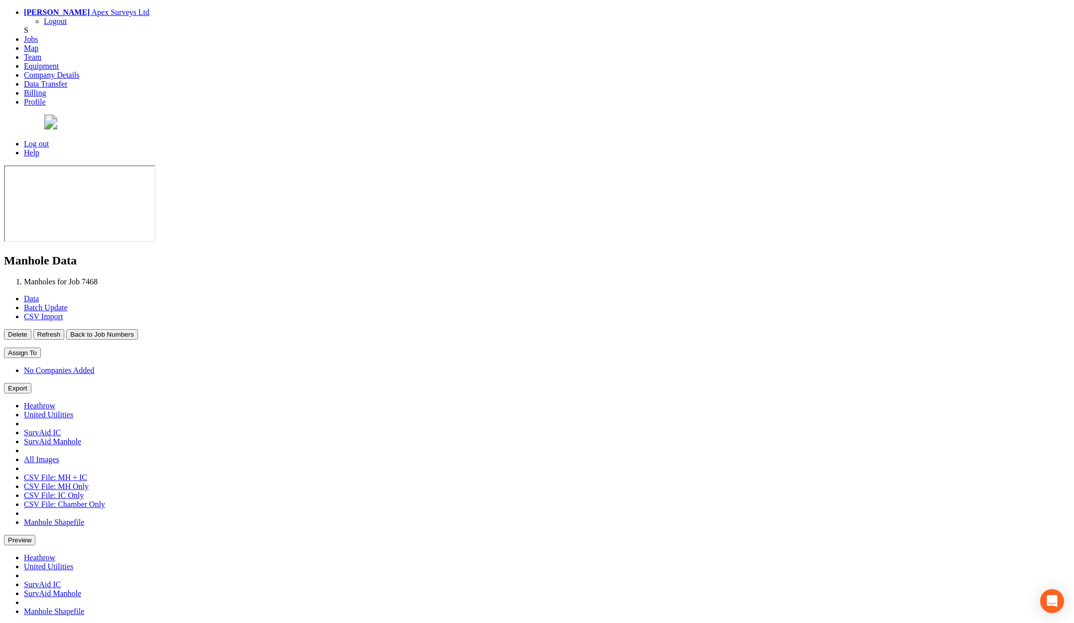
click at [137, 329] on button "Back to Job Numbers" at bounding box center [101, 334] width 71 height 10
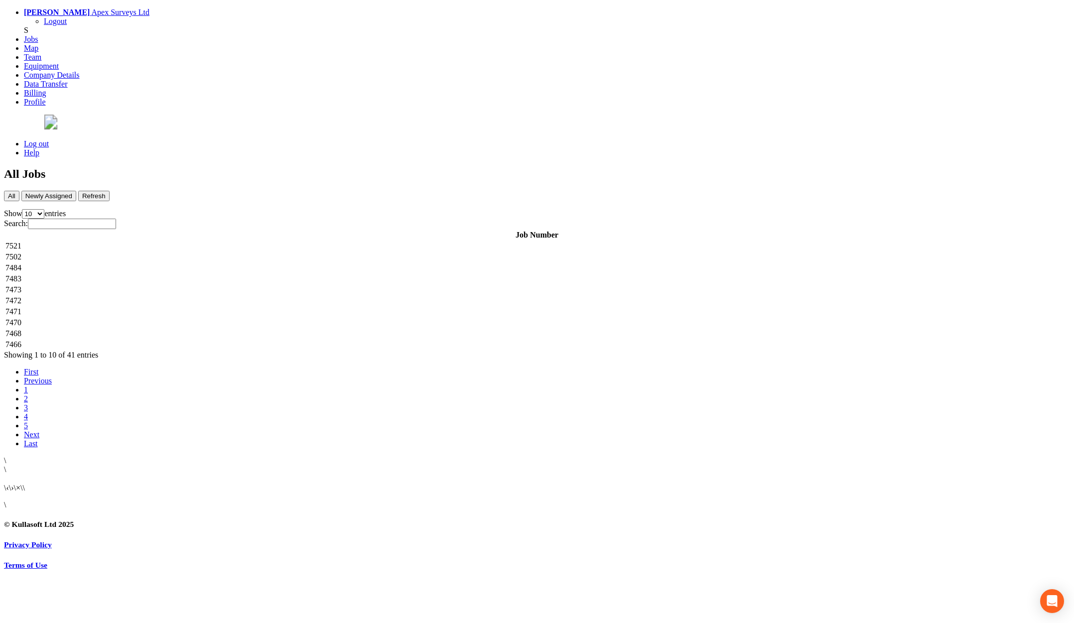
click at [208, 340] on td "7466" at bounding box center [537, 345] width 1064 height 10
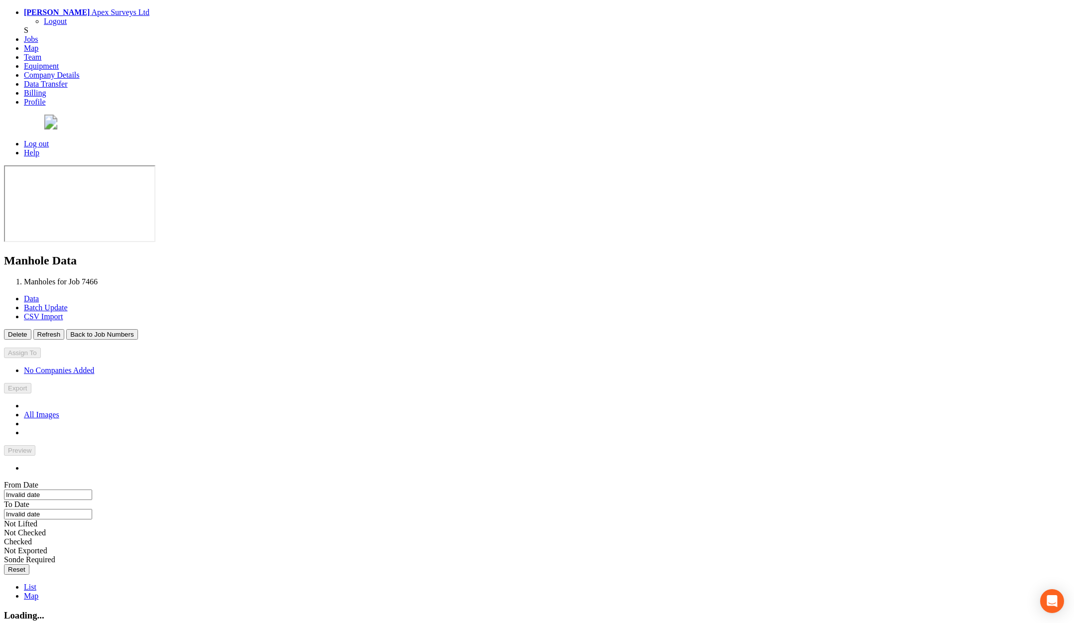
type input "12/09/2025"
type input "24/09/2025"
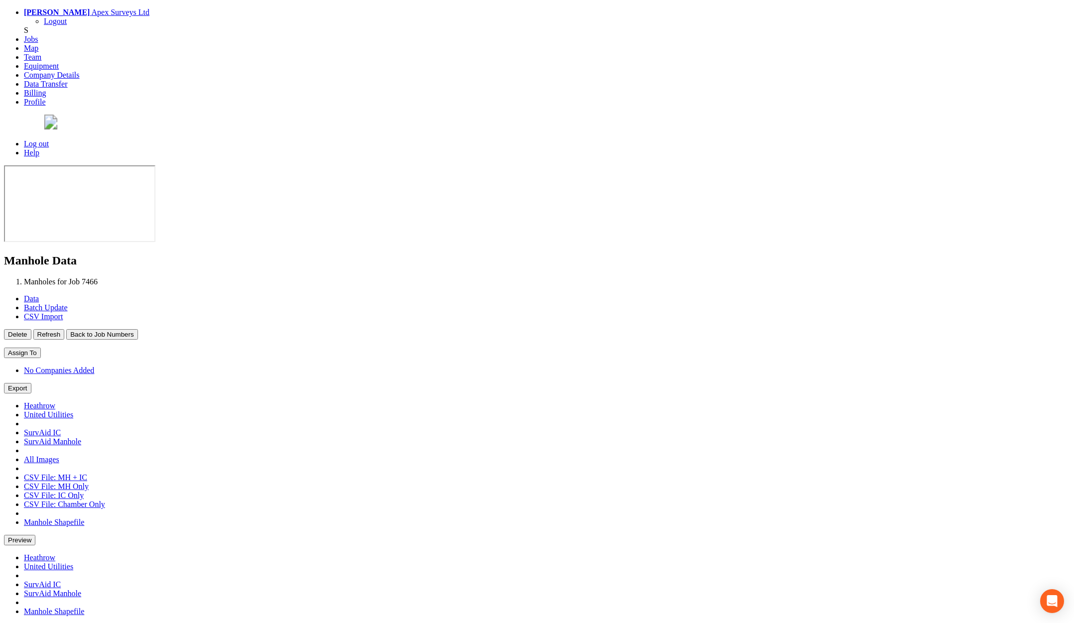
click at [49, 139] on link "Log out" at bounding box center [36, 143] width 25 height 8
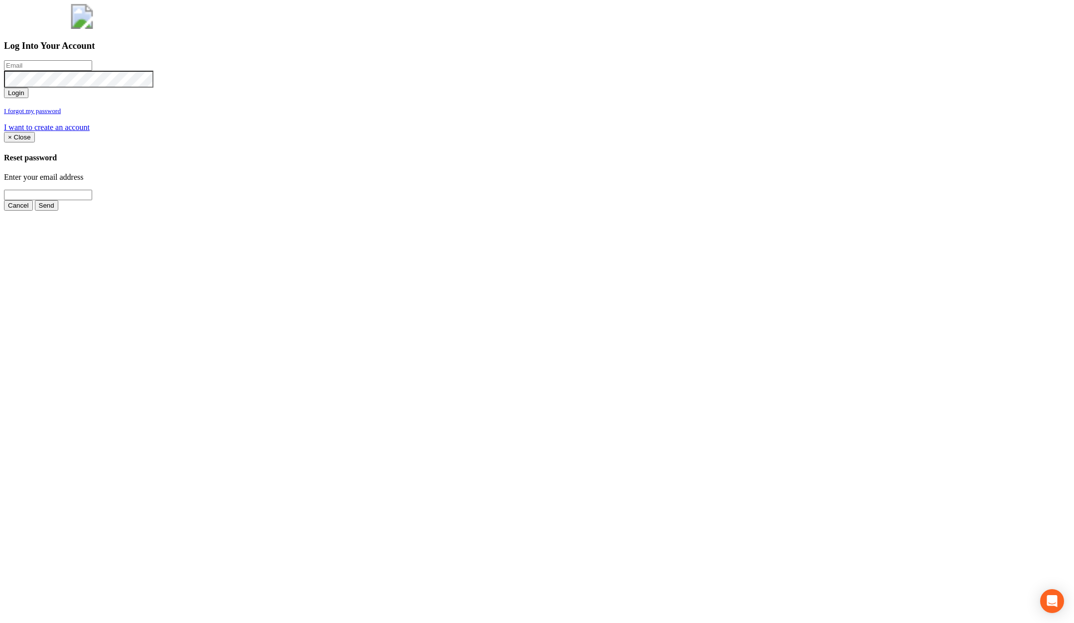
click at [92, 71] on input "email" at bounding box center [48, 65] width 88 height 10
type input "jimmy@pewtress.com"
click at [4, 88] on button "Login" at bounding box center [16, 93] width 24 height 10
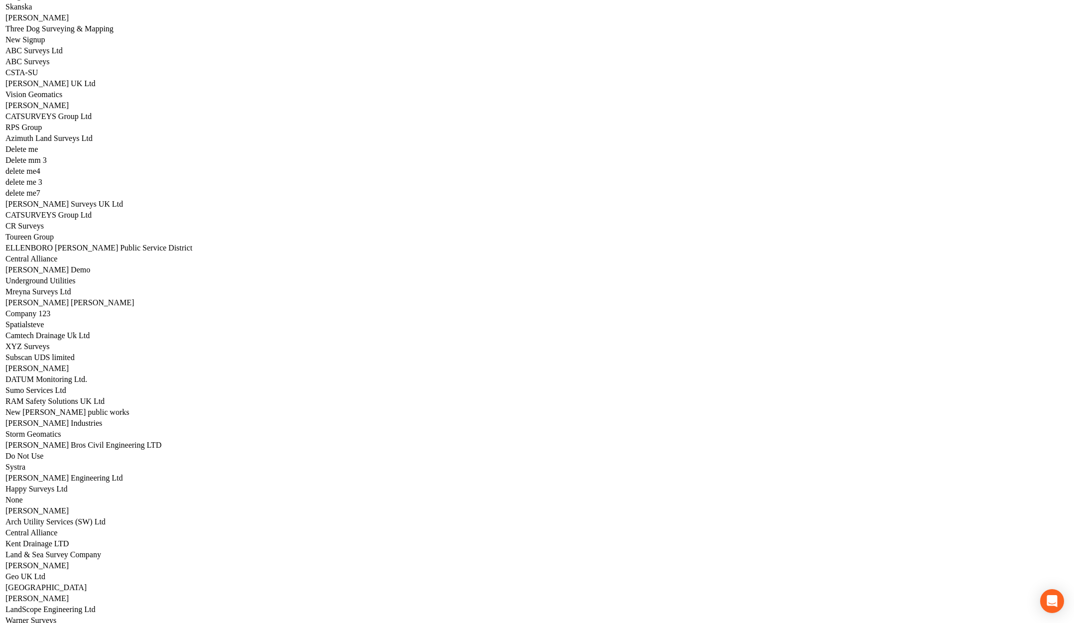
scroll to position [4926, 0]
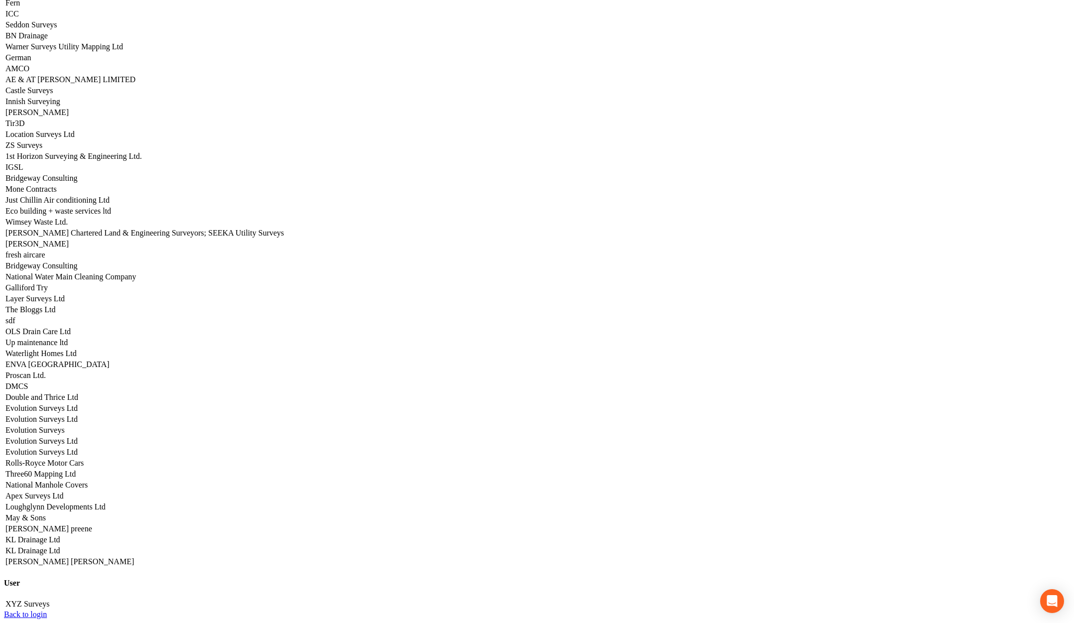
click at [76, 470] on link "Three60 Mapping Ltd" at bounding box center [40, 474] width 70 height 8
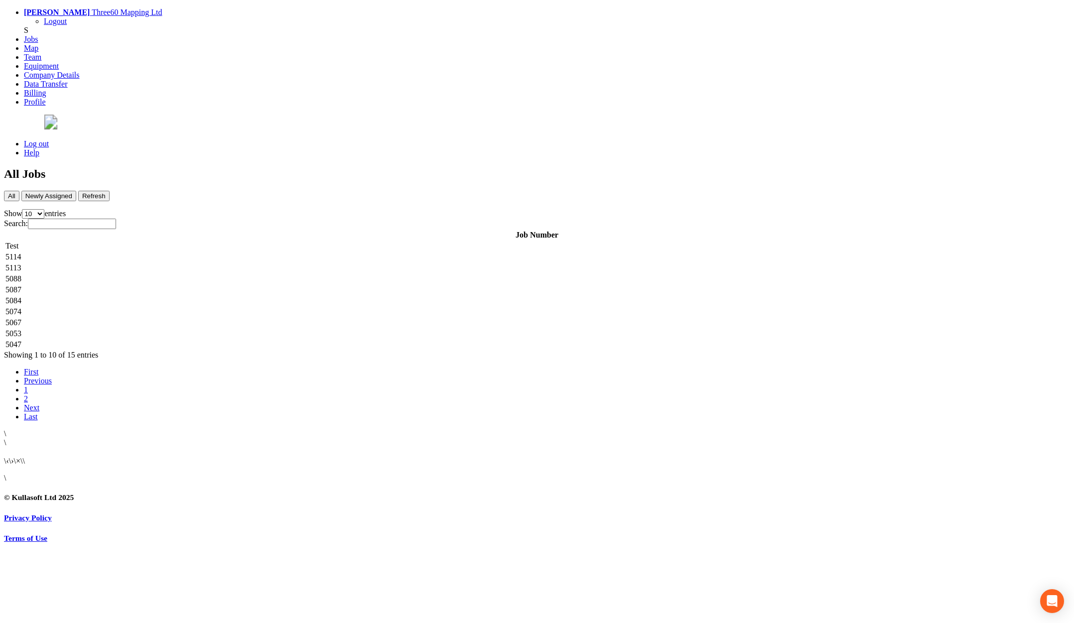
click at [262, 252] on td "5114" at bounding box center [537, 257] width 1064 height 10
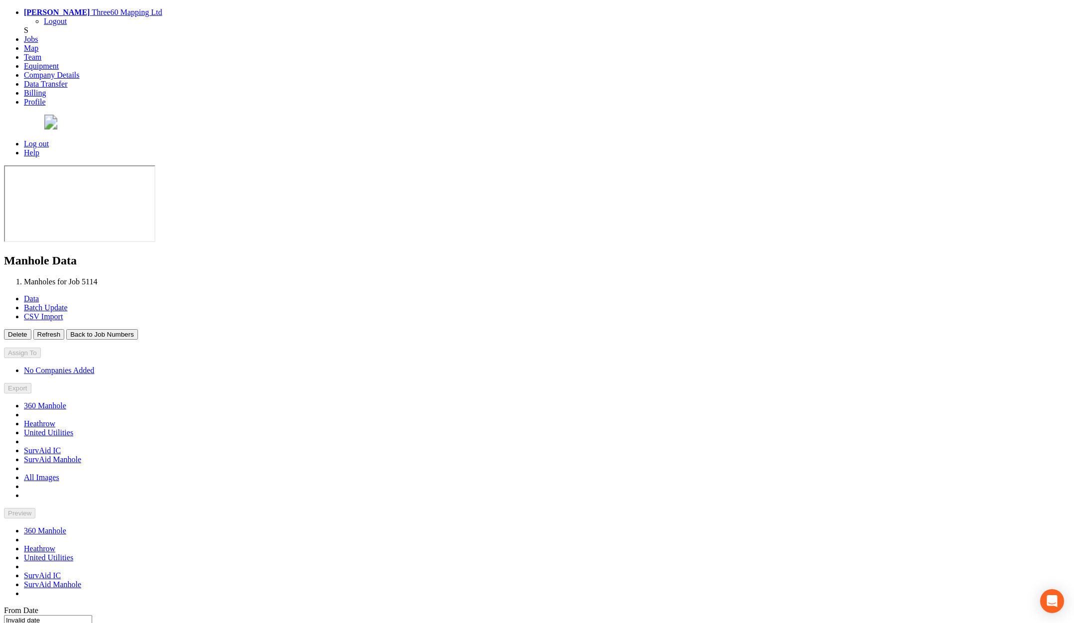
type input "02/10/2025"
type input "03/10/2025"
click at [137, 329] on button "Back to Job Numbers" at bounding box center [101, 334] width 71 height 10
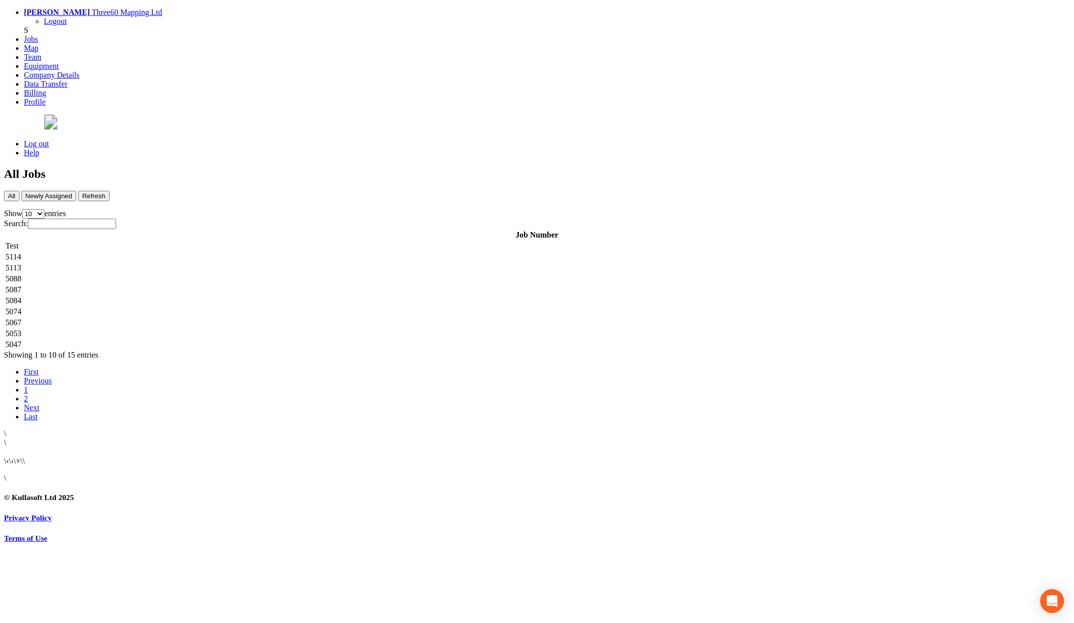
click at [227, 263] on td "5113" at bounding box center [537, 268] width 1064 height 10
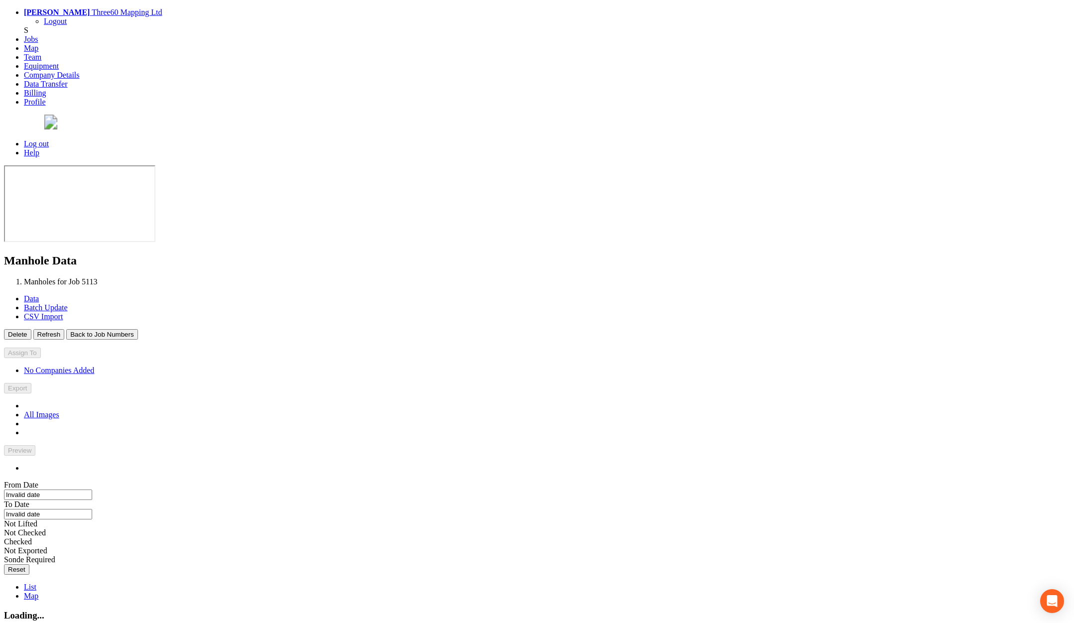
type input "25/09/2025"
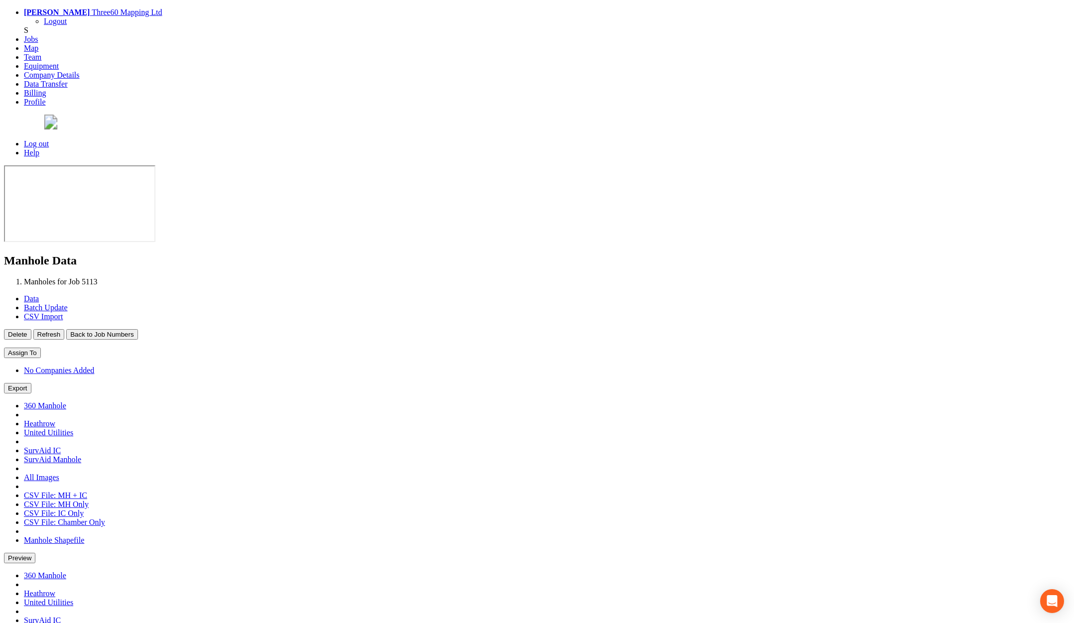
click at [137, 329] on button "Back to Job Numbers" at bounding box center [101, 334] width 71 height 10
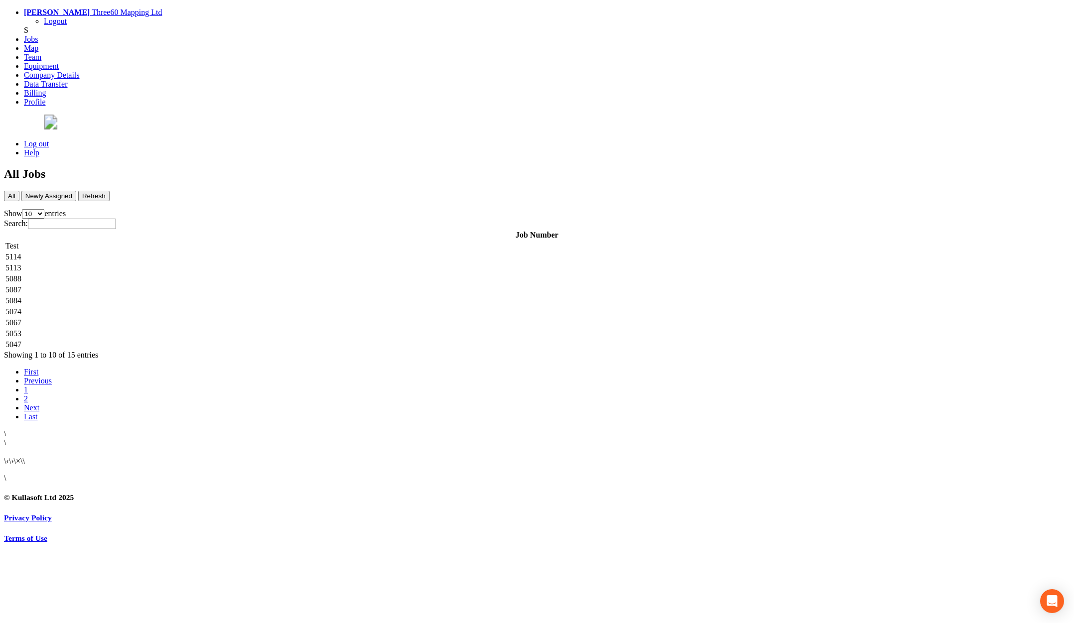
click at [207, 274] on td "5088" at bounding box center [537, 279] width 1064 height 10
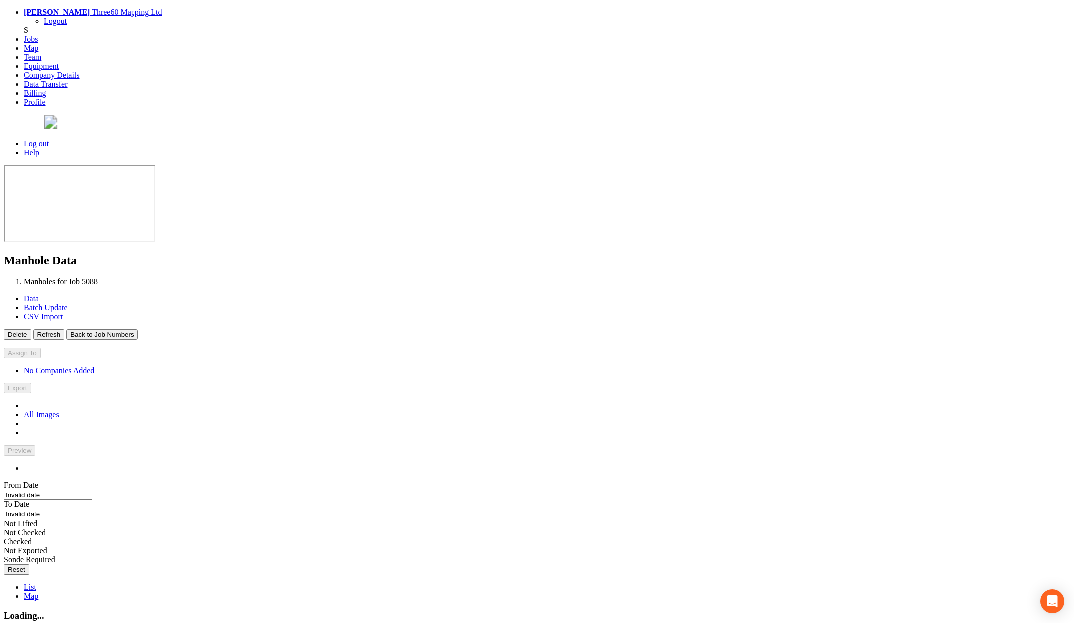
type input "03/09/2025"
type input "04/09/2025"
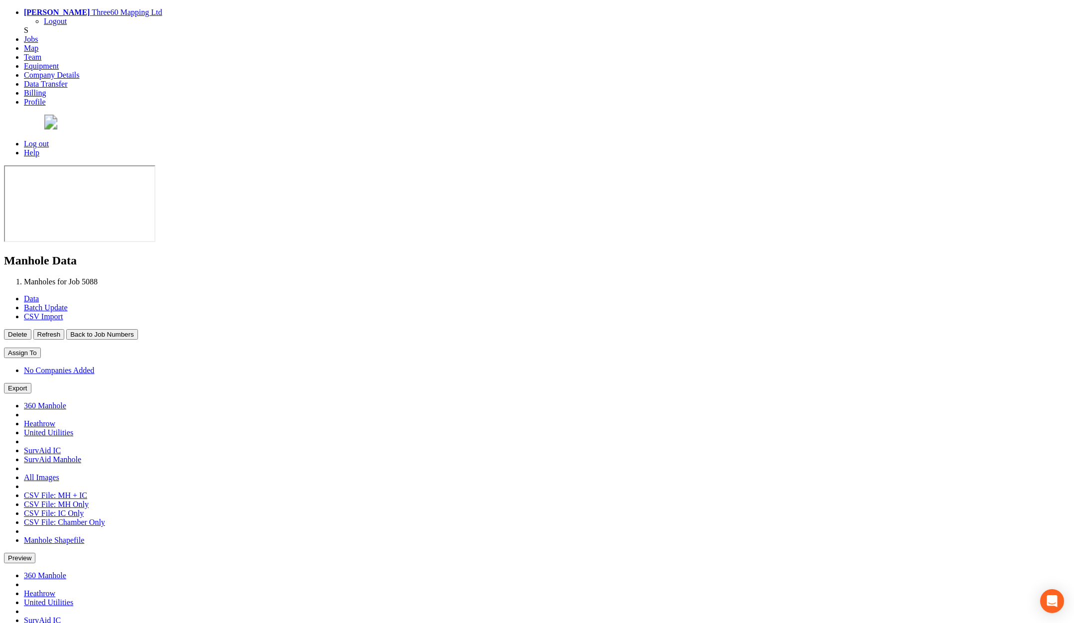
click at [137, 329] on button "Back to Job Numbers" at bounding box center [101, 334] width 71 height 10
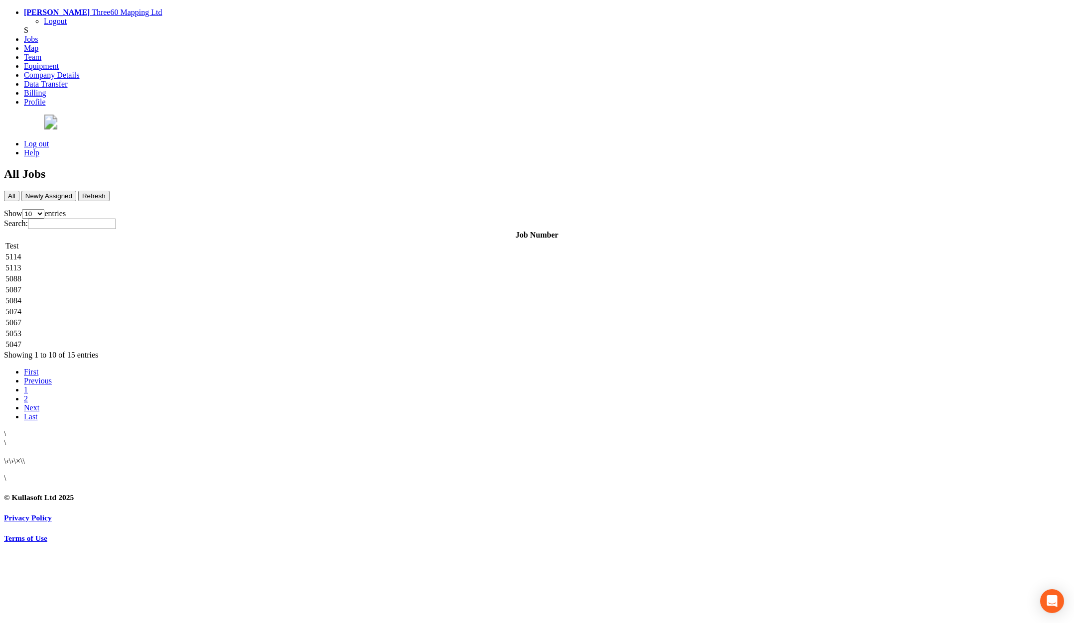
click at [207, 274] on td "5088" at bounding box center [537, 279] width 1064 height 10
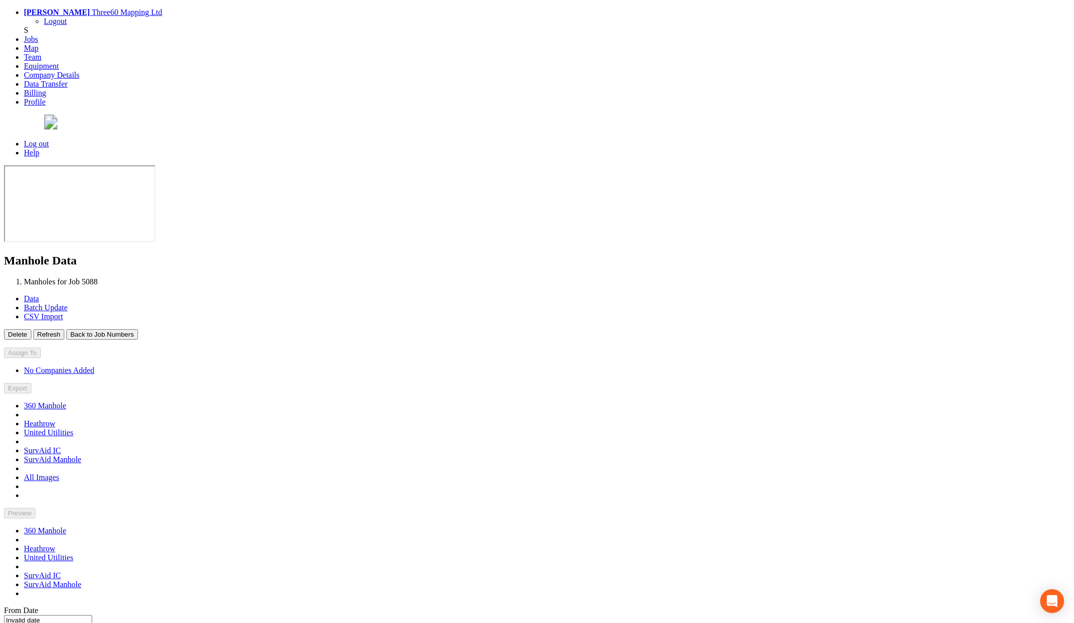
type input "03/09/2025"
type input "04/09/2025"
click at [137, 329] on button "Back to Job Numbers" at bounding box center [101, 334] width 71 height 10
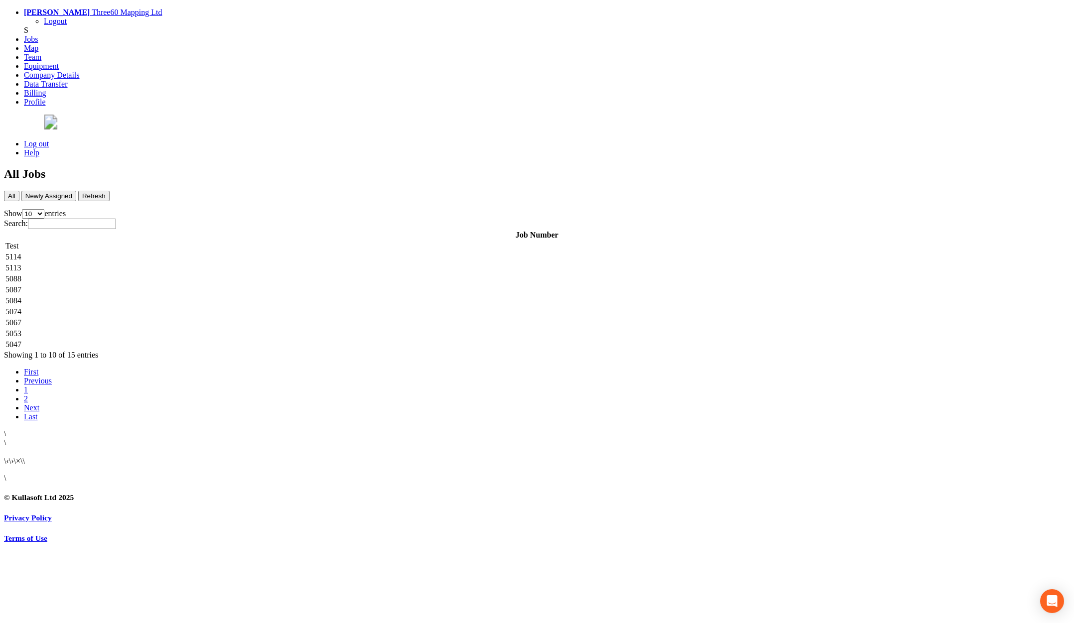
click at [198, 285] on td "5087" at bounding box center [537, 290] width 1064 height 10
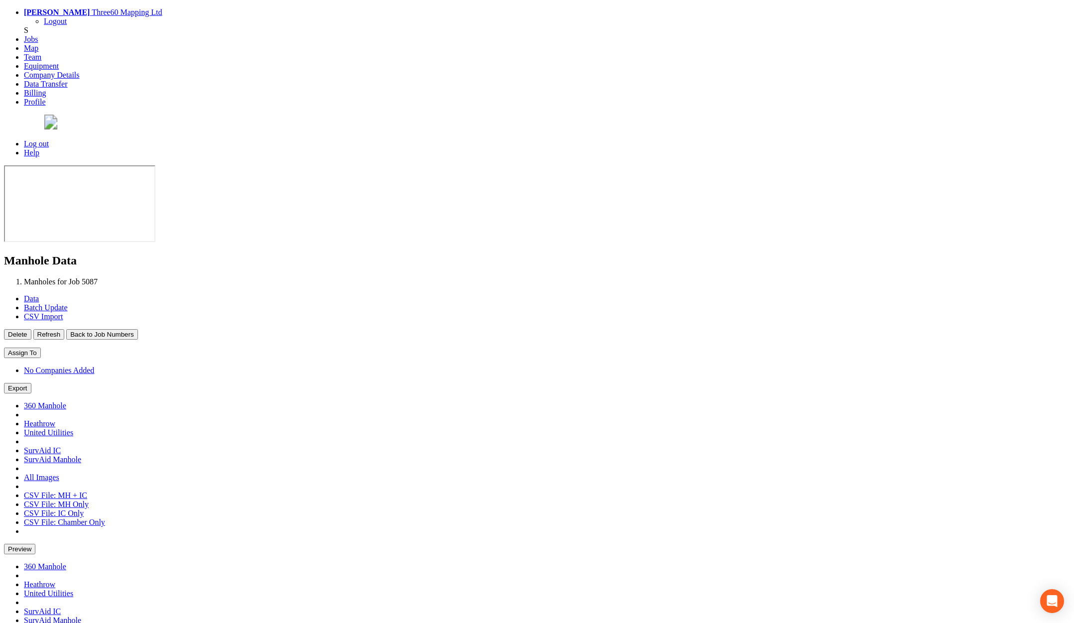
type input "26/08/2025"
type input "24/09/2025"
click at [137, 329] on button "Back to Job Numbers" at bounding box center [101, 334] width 71 height 10
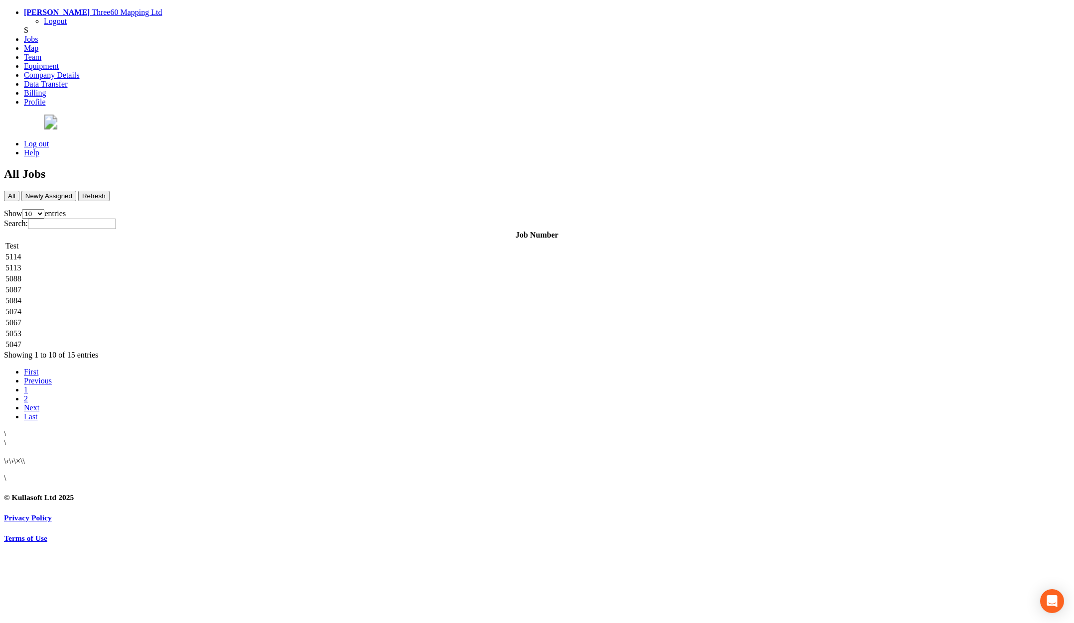
click at [187, 285] on td "5087" at bounding box center [537, 290] width 1064 height 10
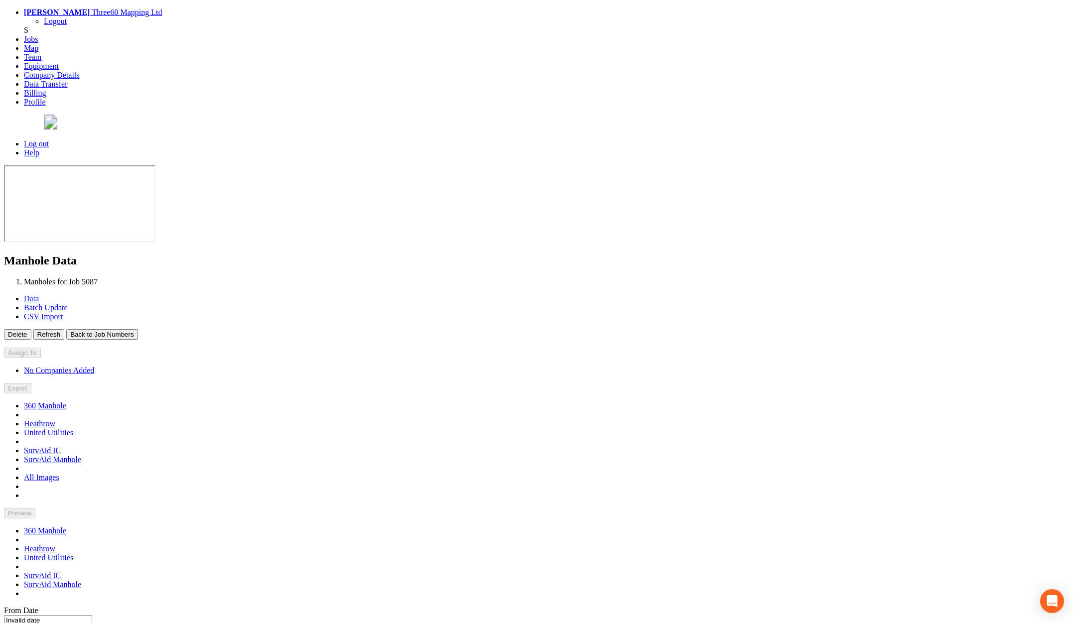
type input "26/08/2025"
type input "24/09/2025"
click at [137, 329] on button "Back to Job Numbers" at bounding box center [101, 334] width 71 height 10
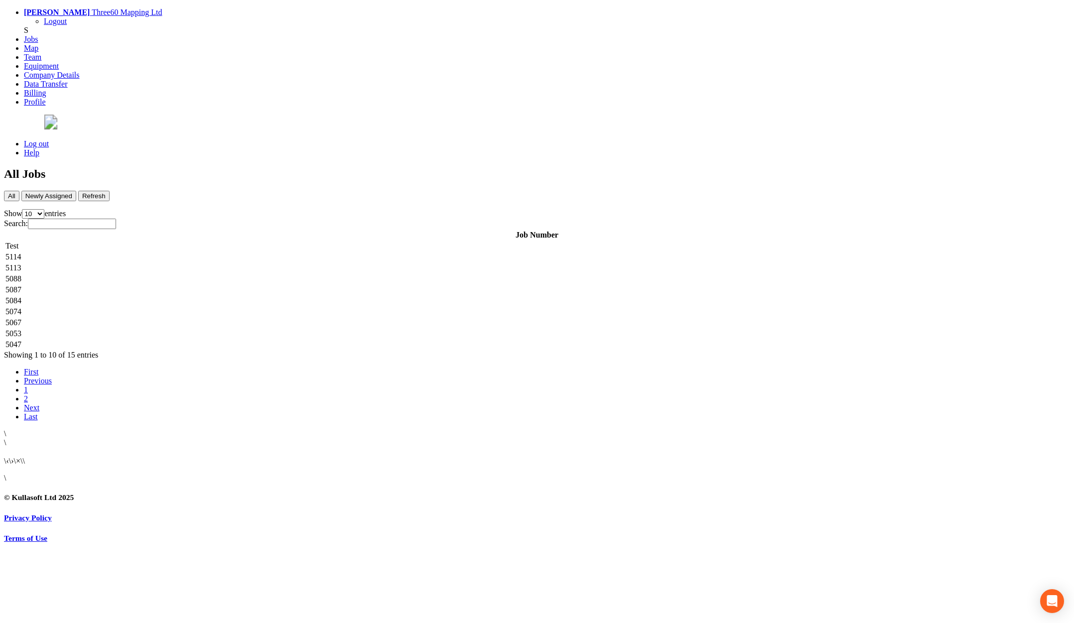
click at [187, 285] on td "5087" at bounding box center [537, 290] width 1064 height 10
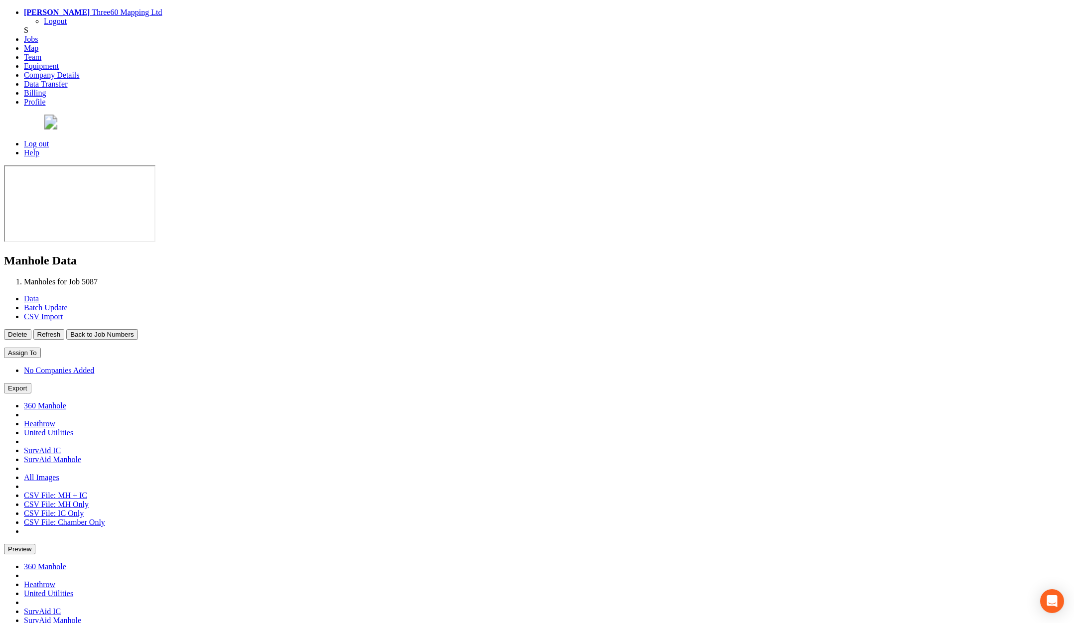
type input "26/08/2025"
type input "24/09/2025"
click at [137, 329] on button "Back to Job Numbers" at bounding box center [101, 334] width 71 height 10
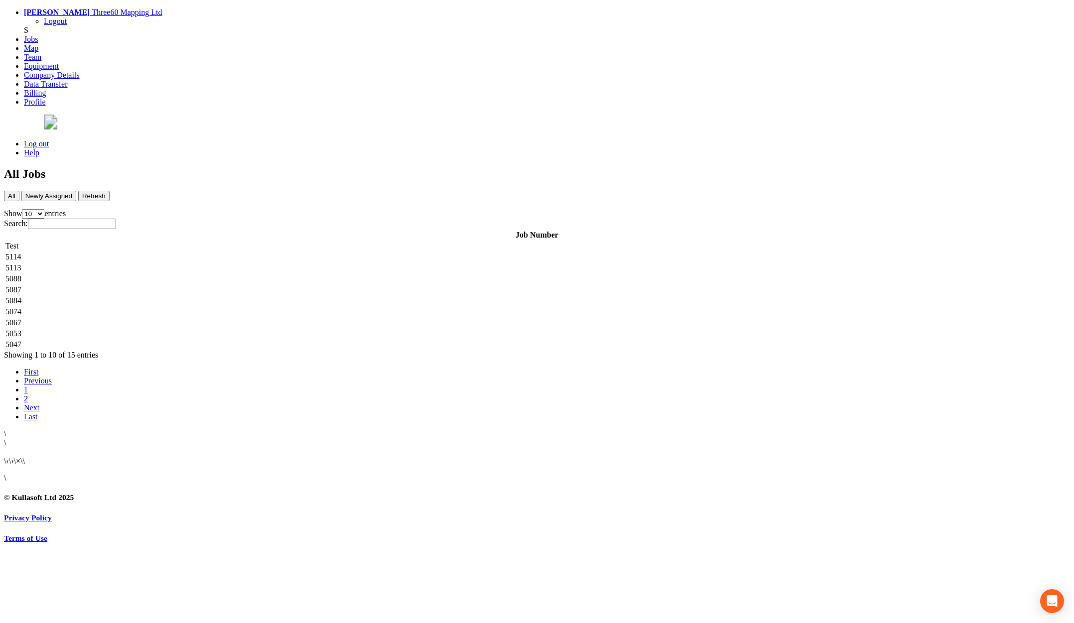
click at [204, 296] on td "5084" at bounding box center [537, 301] width 1064 height 10
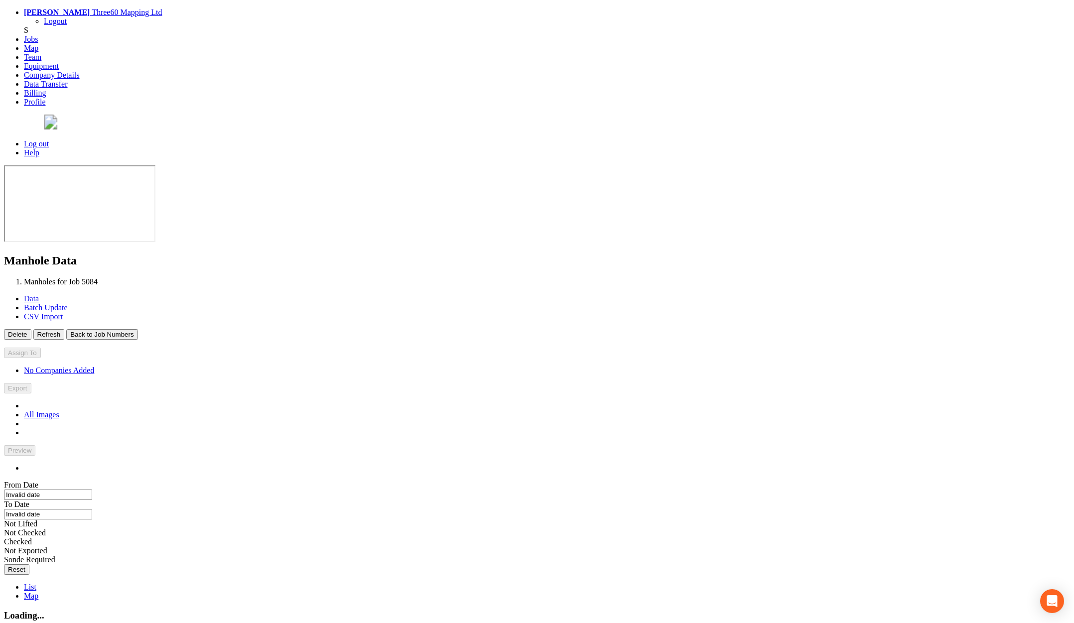
type input "18/08/2025"
type input "21/08/2025"
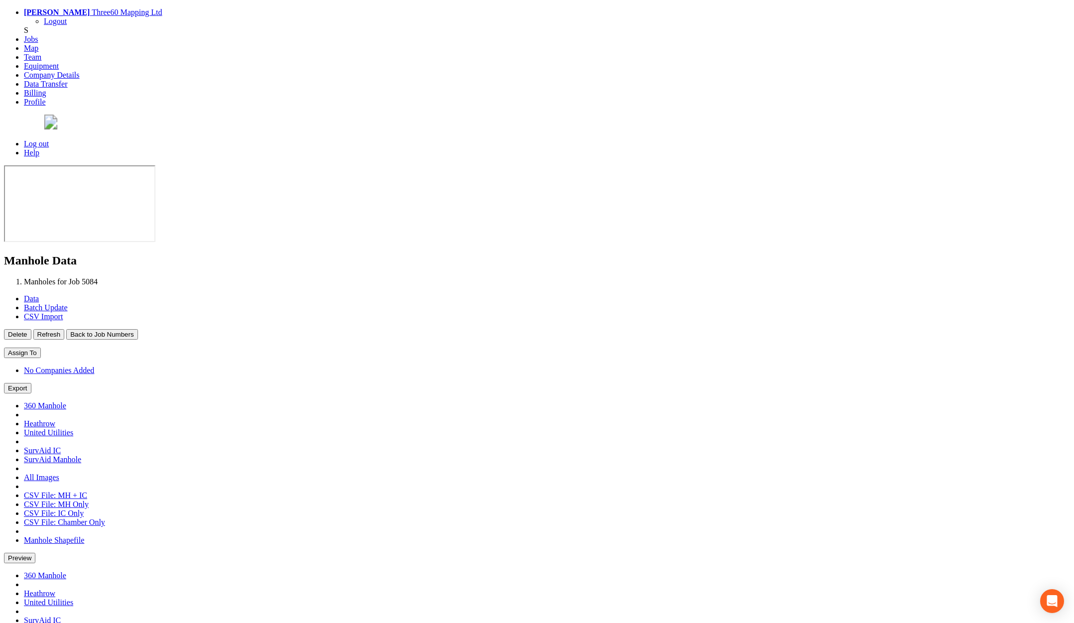
click at [137, 329] on button "Back to Job Numbers" at bounding box center [101, 334] width 71 height 10
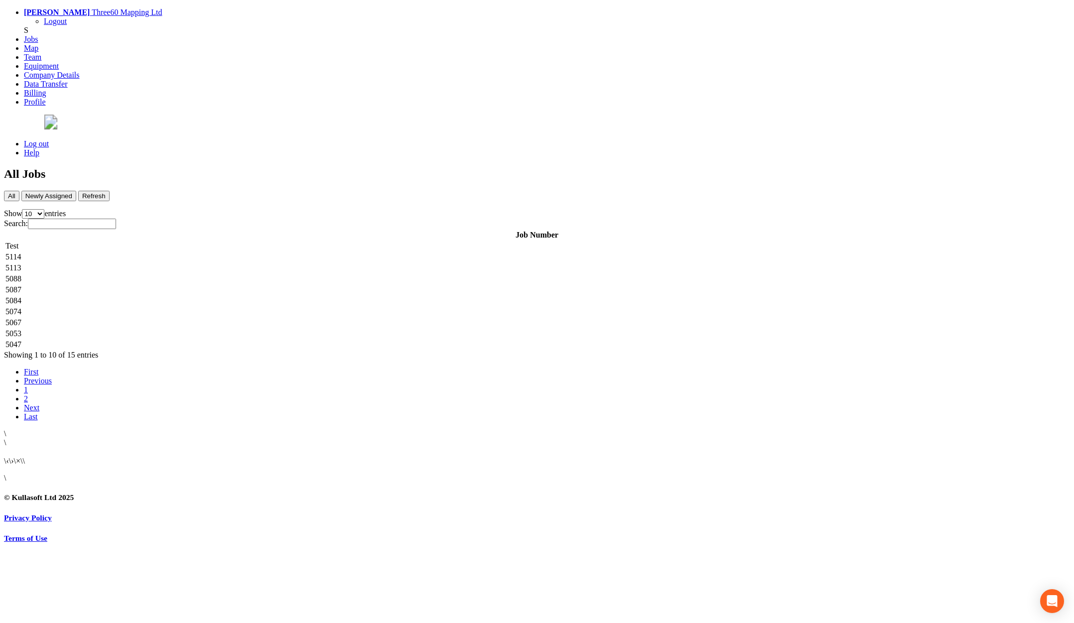
click at [194, 307] on td "5074" at bounding box center [537, 312] width 1064 height 10
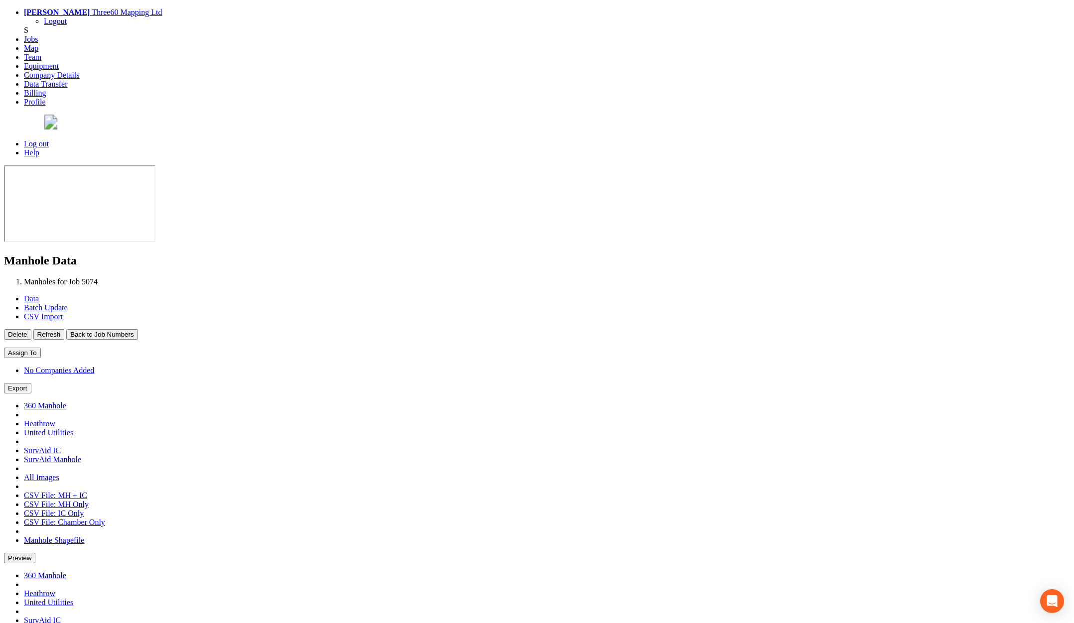
click at [137, 329] on button "Back to Job Numbers" at bounding box center [101, 334] width 71 height 10
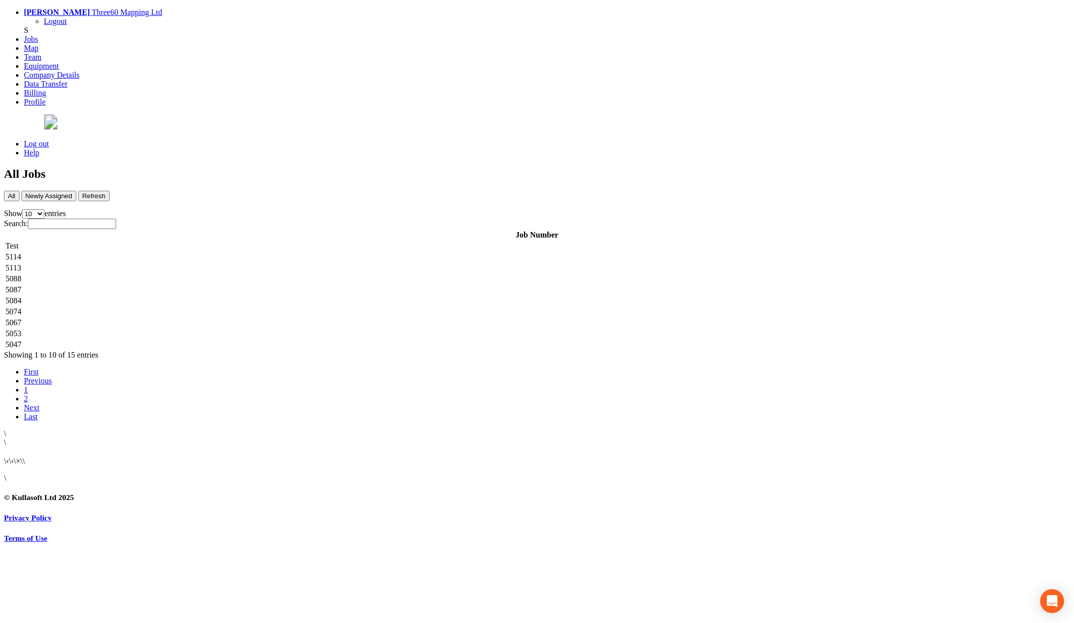
click at [195, 318] on td "5067" at bounding box center [537, 323] width 1064 height 10
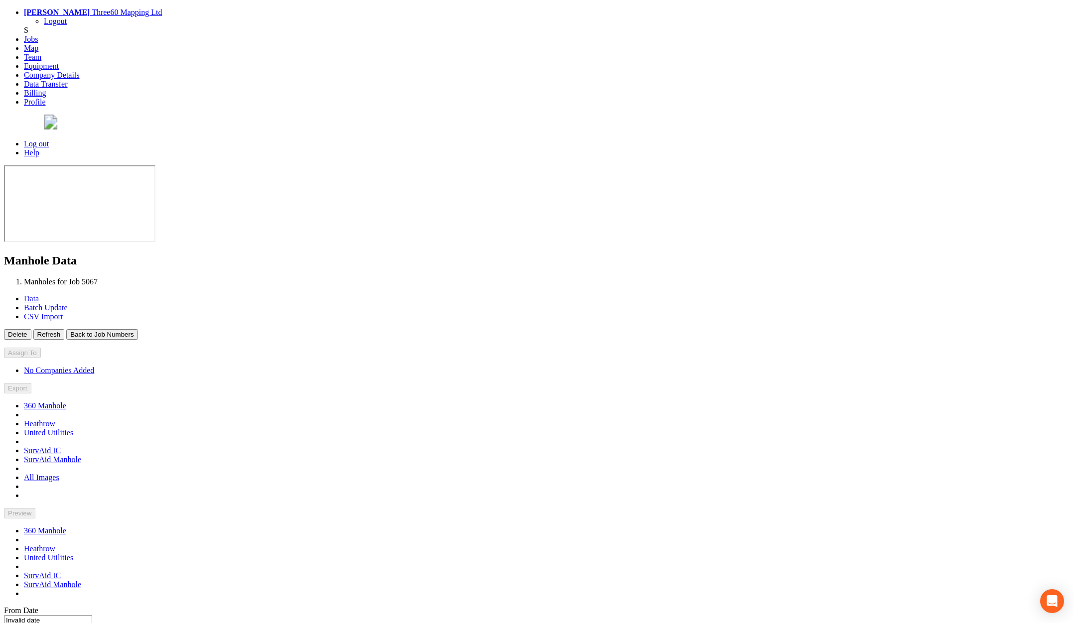
type input "11/08/2025"
type input "02/09/2025"
click at [137, 329] on button "Back to Job Numbers" at bounding box center [101, 334] width 71 height 10
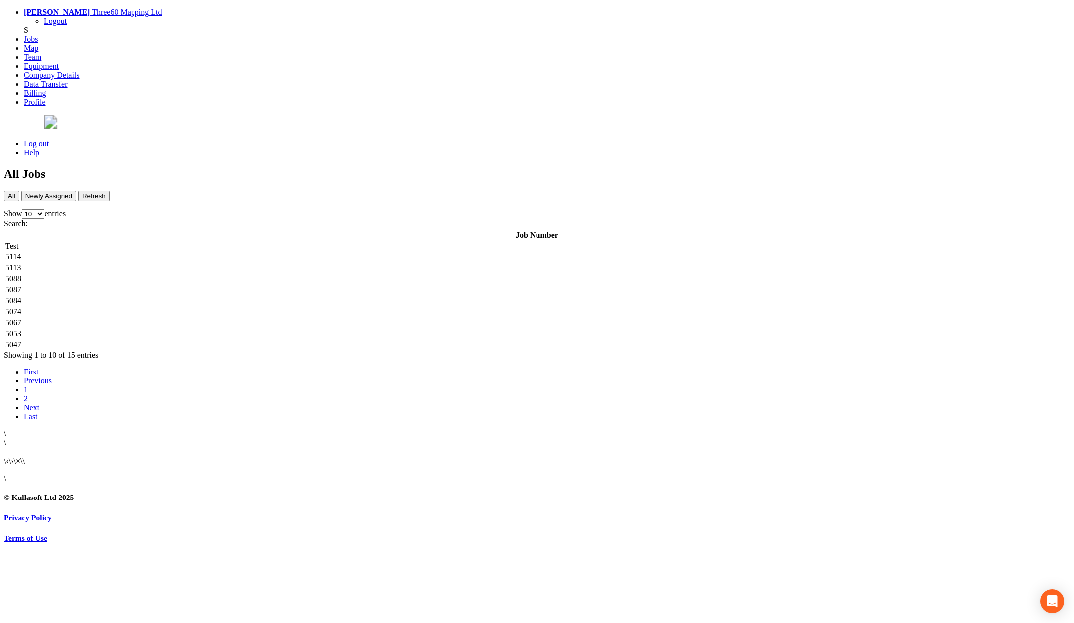
click at [194, 329] on td "5053" at bounding box center [537, 334] width 1064 height 10
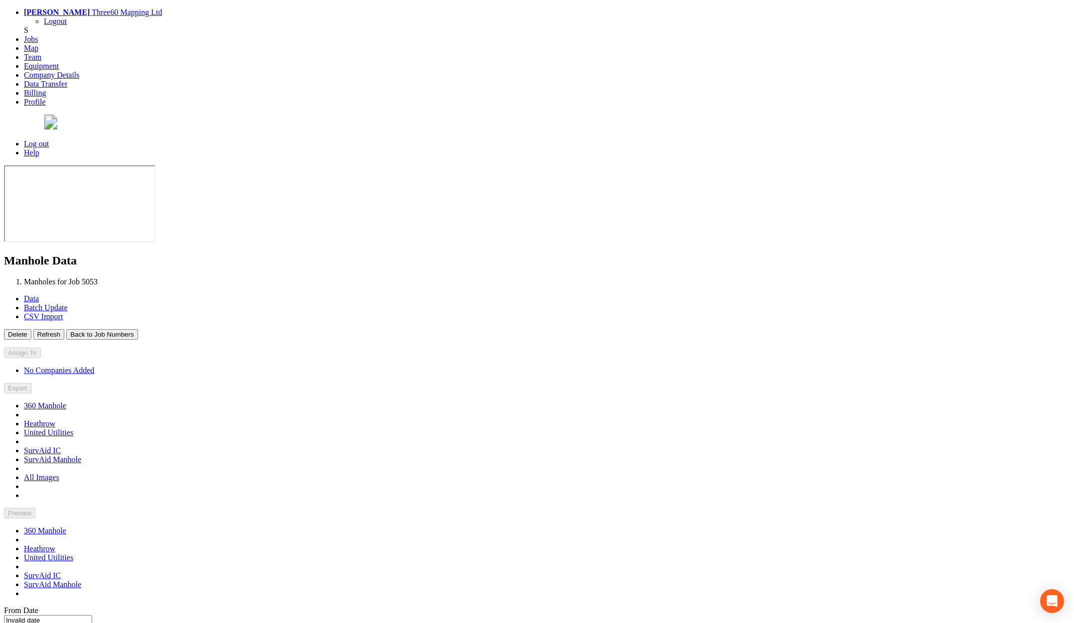
type input "30/07/2025"
click at [137, 329] on button "Back to Job Numbers" at bounding box center [101, 334] width 71 height 10
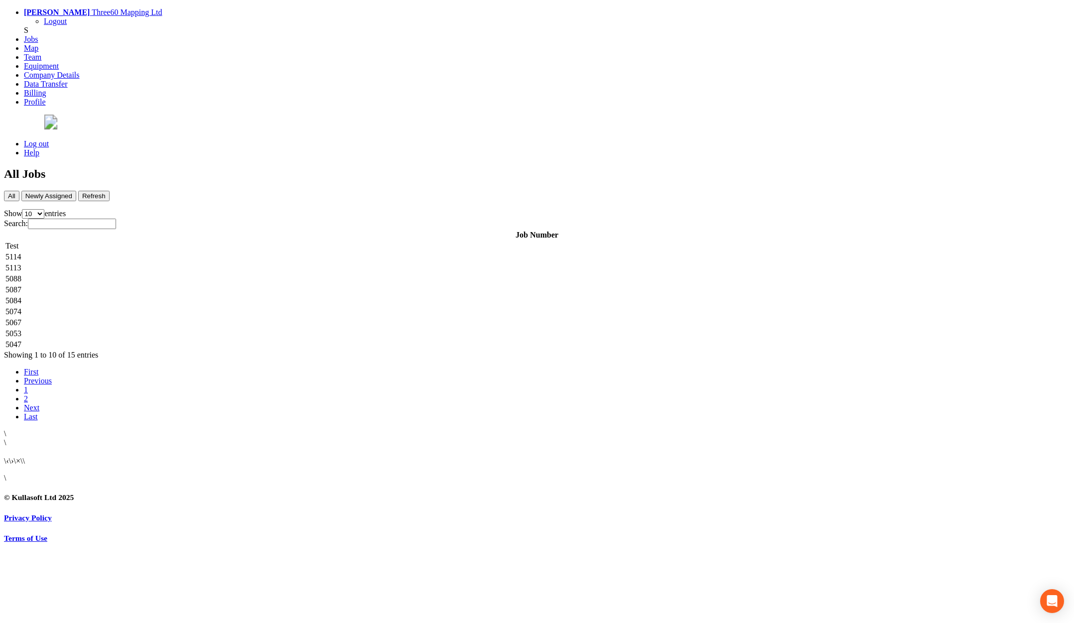
click at [192, 340] on td "5047" at bounding box center [537, 345] width 1064 height 10
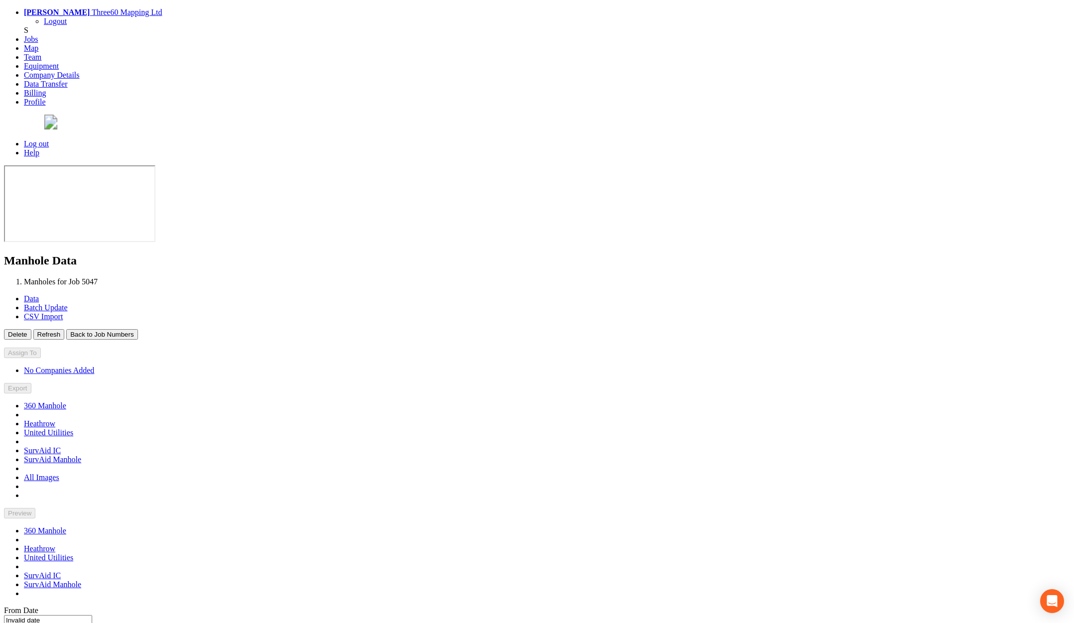
type input "31/07/2025"
type input "01/08/2025"
click at [49, 139] on link "Log out" at bounding box center [36, 143] width 25 height 8
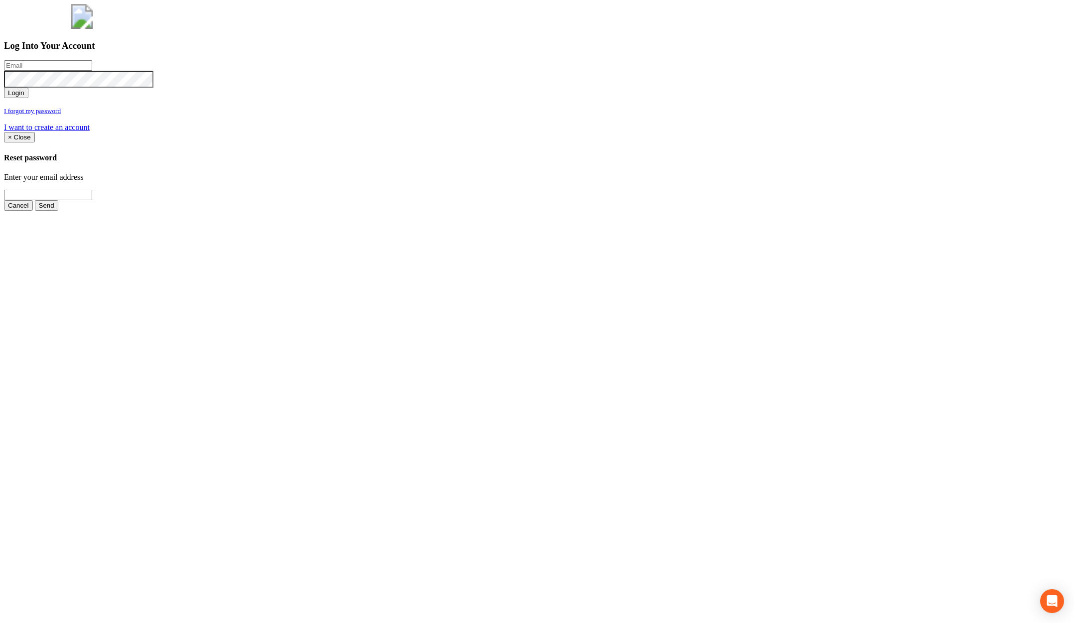
click at [92, 71] on input "email" at bounding box center [48, 65] width 88 height 10
type input "jimmy@pewtress.com"
click at [28, 98] on button "Login" at bounding box center [16, 93] width 24 height 10
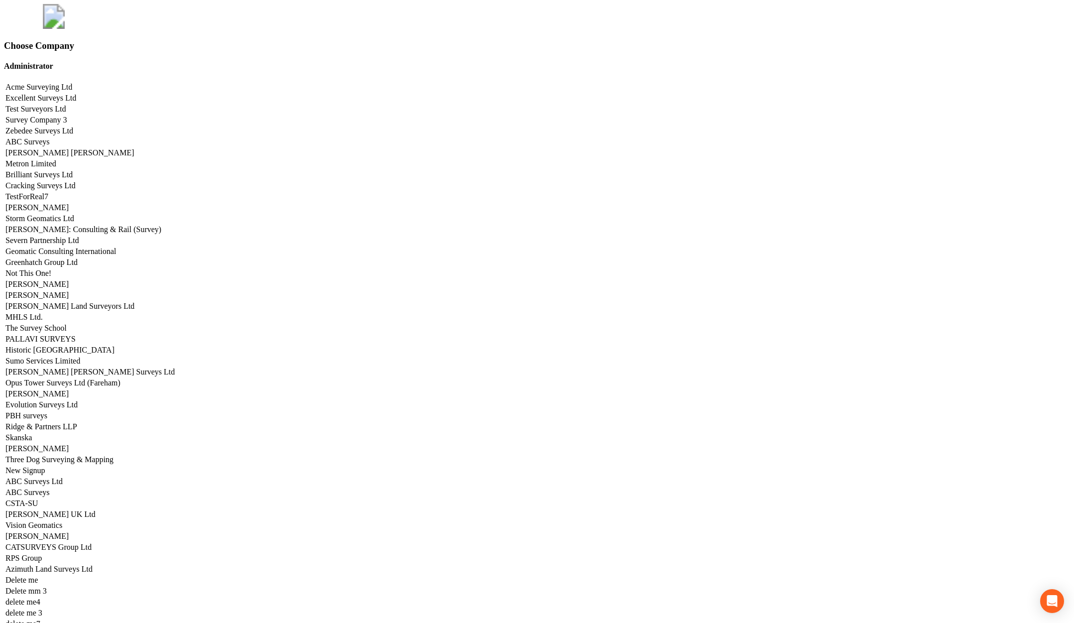
scroll to position [3878, 0]
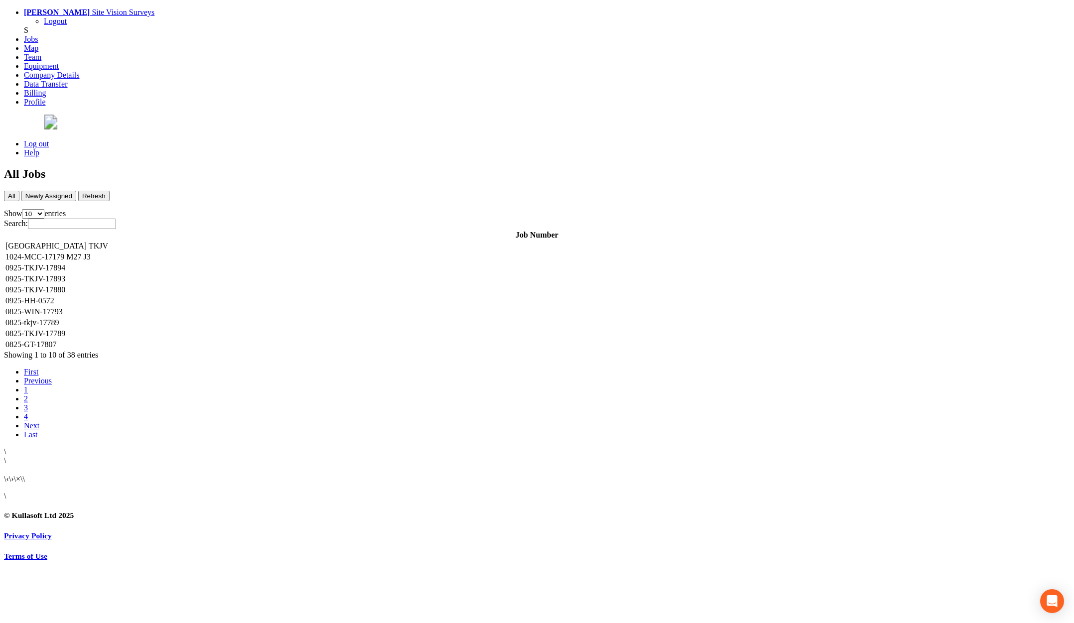
click at [301, 241] on td "Great Chertsey Road TKJV" at bounding box center [537, 246] width 1064 height 10
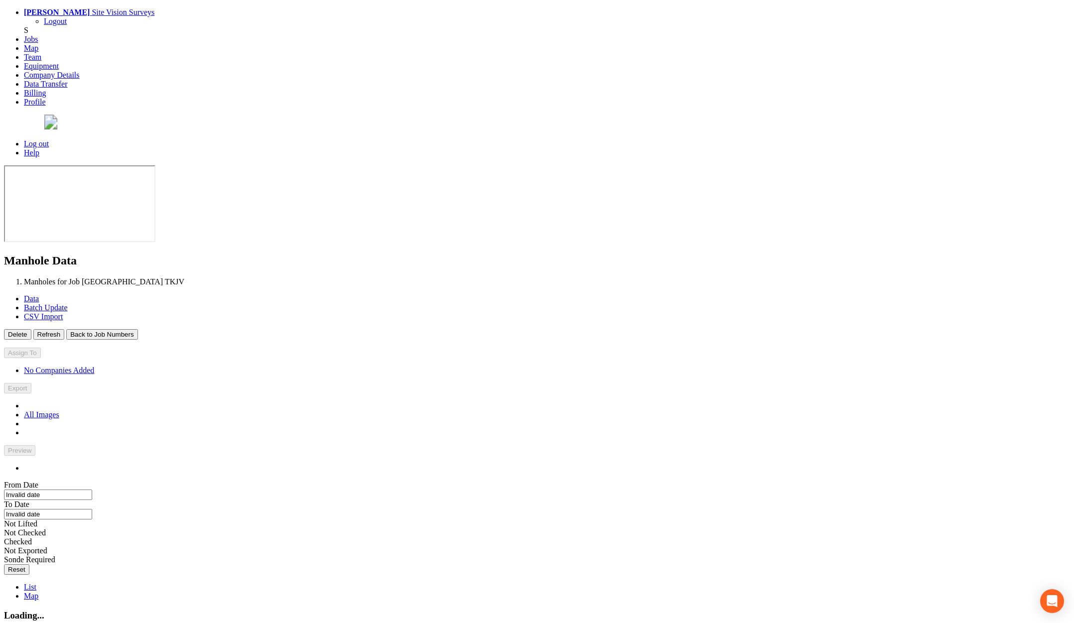
type input "04/08/2025"
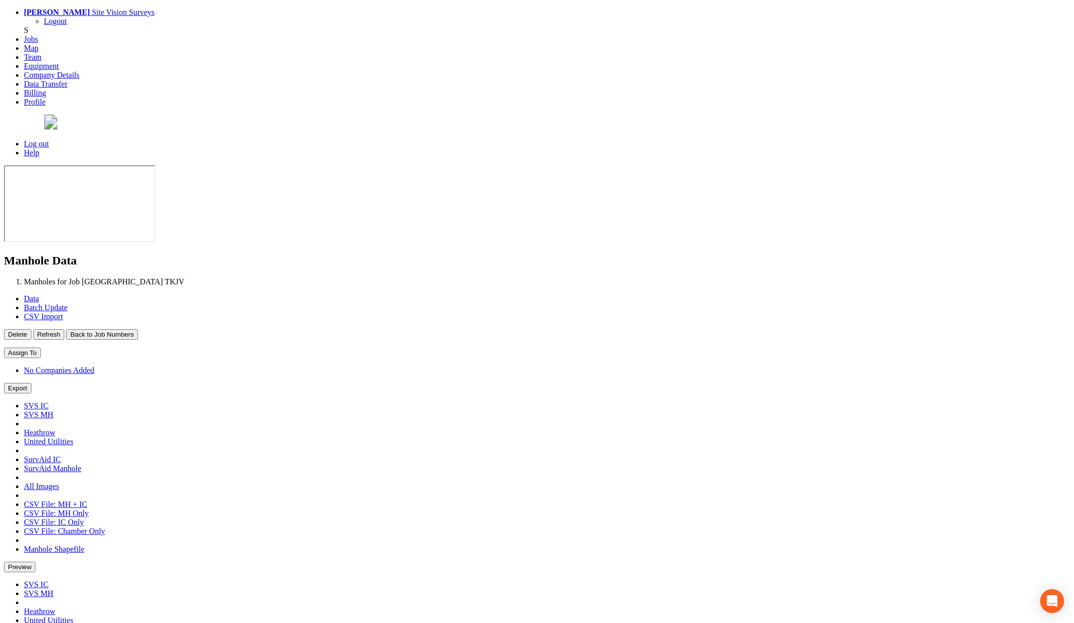
click at [137, 329] on button "Back to Job Numbers" at bounding box center [101, 334] width 71 height 10
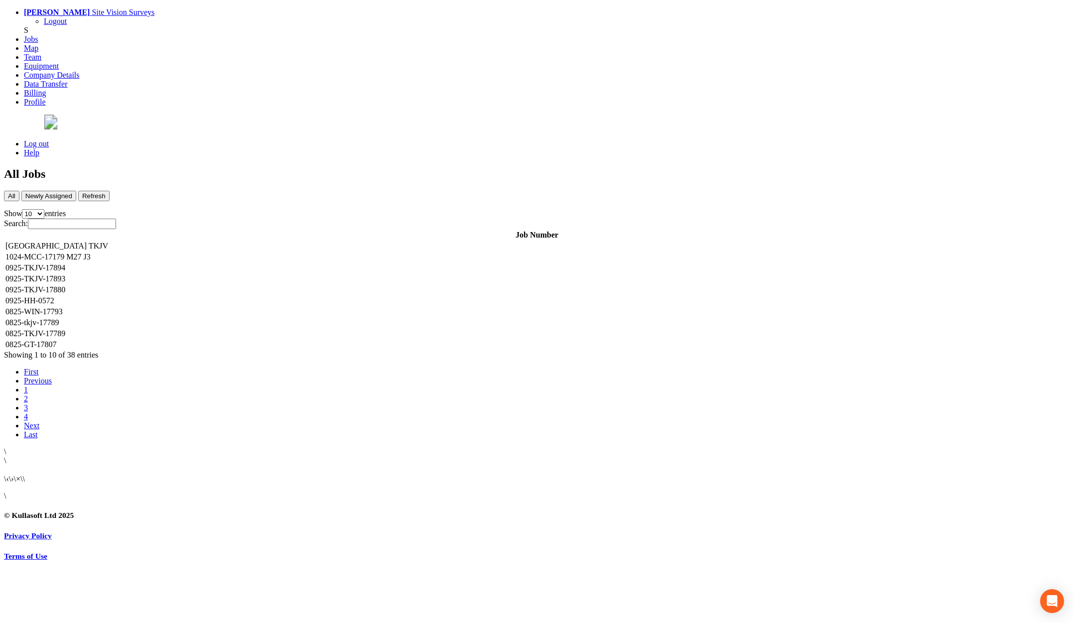
click at [213, 252] on td "1024-MCC-17179 M27 J3" at bounding box center [537, 257] width 1064 height 10
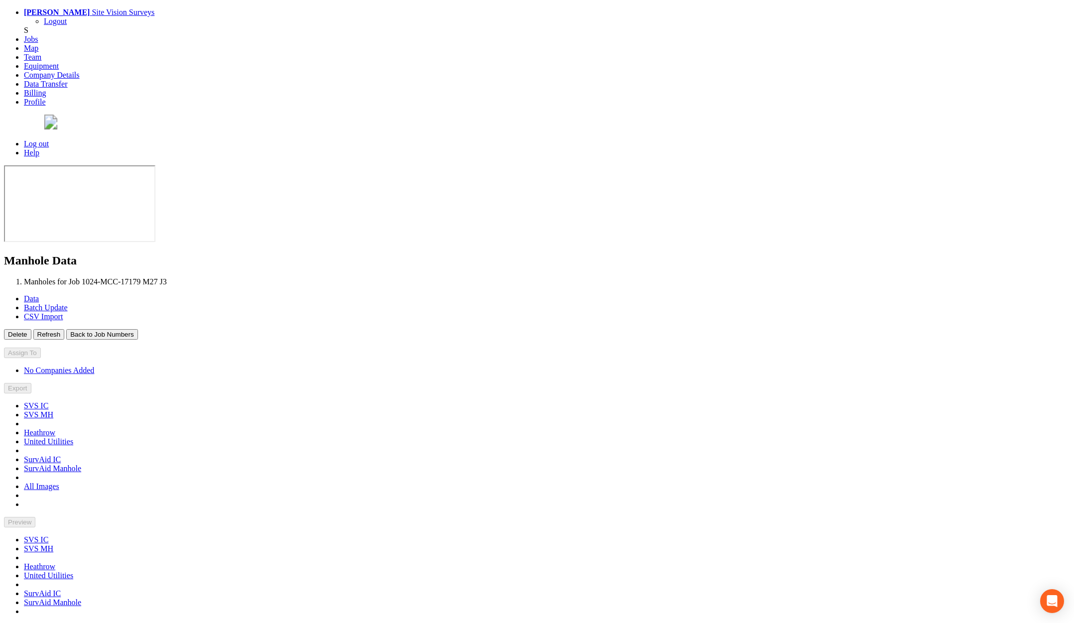
type input "11/02/2025"
type input "21/05/2025"
click at [137, 329] on button "Back to Job Numbers" at bounding box center [101, 334] width 71 height 10
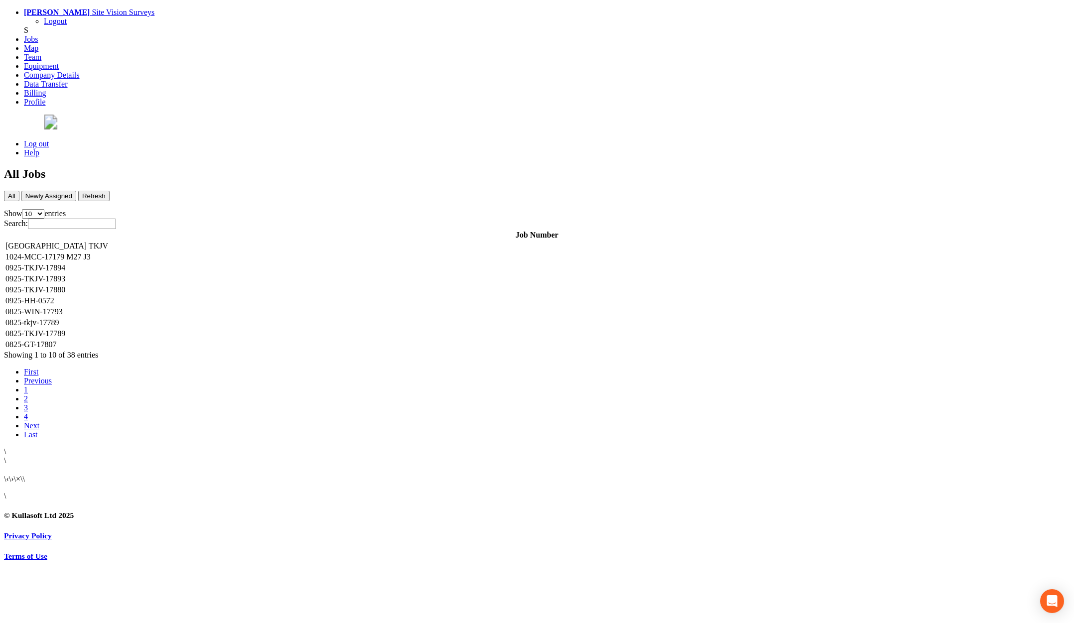
click at [206, 263] on td "0925-TKJV-17894" at bounding box center [537, 268] width 1064 height 10
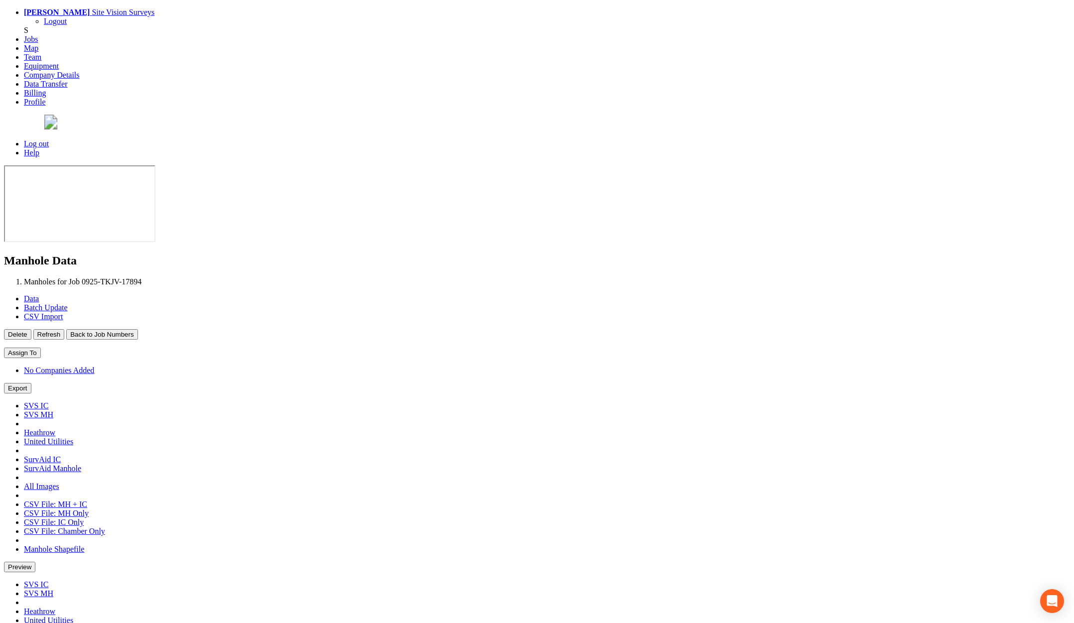
click at [137, 329] on button "Back to Job Numbers" at bounding box center [101, 334] width 71 height 10
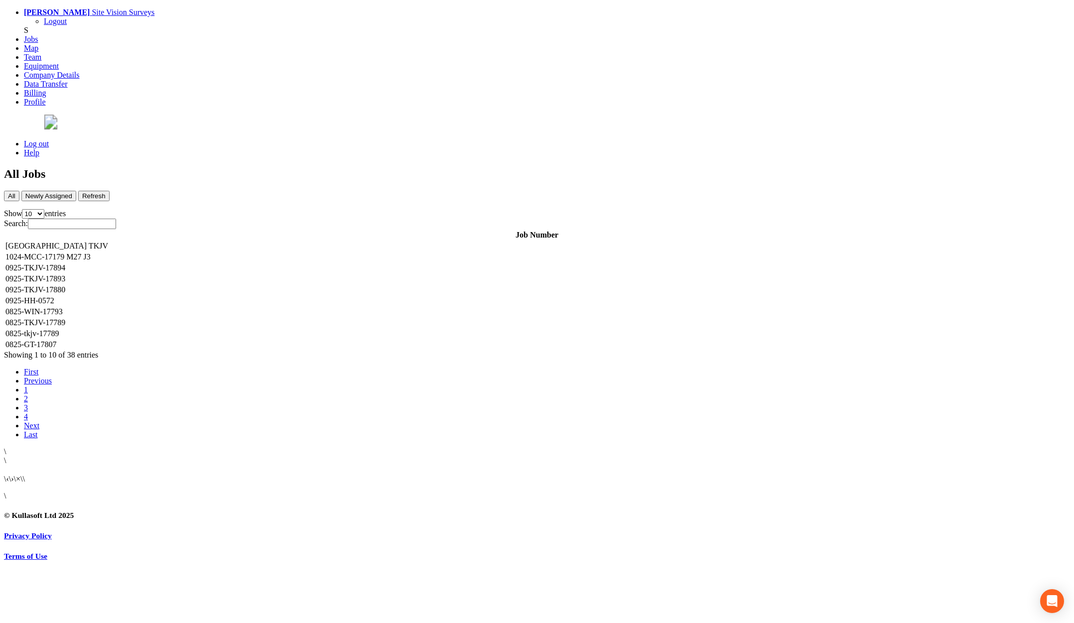
click at [210, 274] on td "0925-TKJV-17893" at bounding box center [537, 279] width 1064 height 10
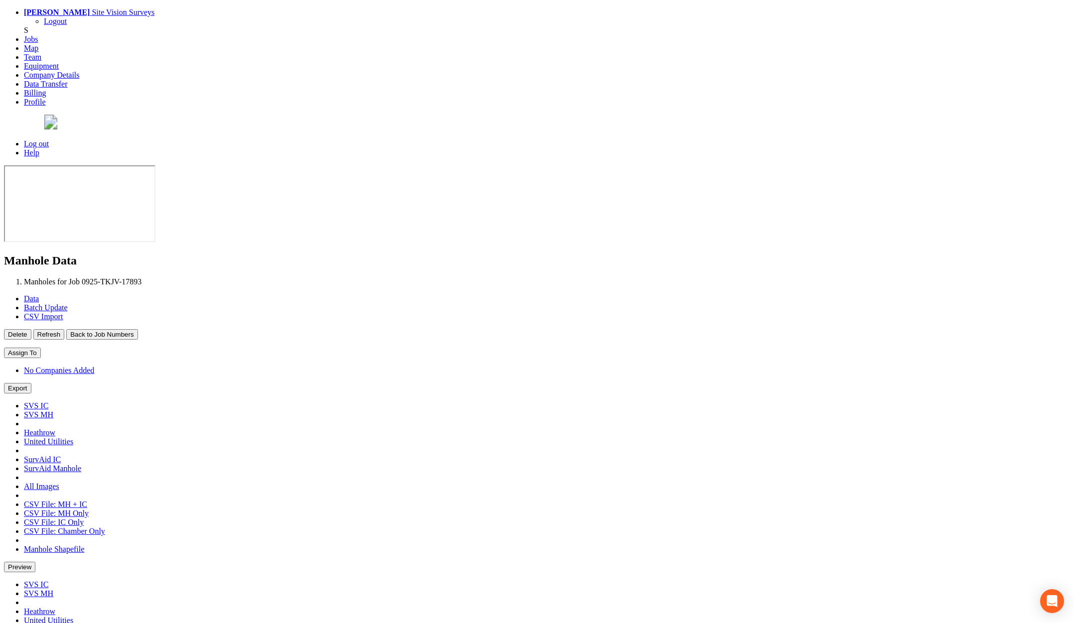
click at [137, 329] on button "Back to Job Numbers" at bounding box center [101, 334] width 71 height 10
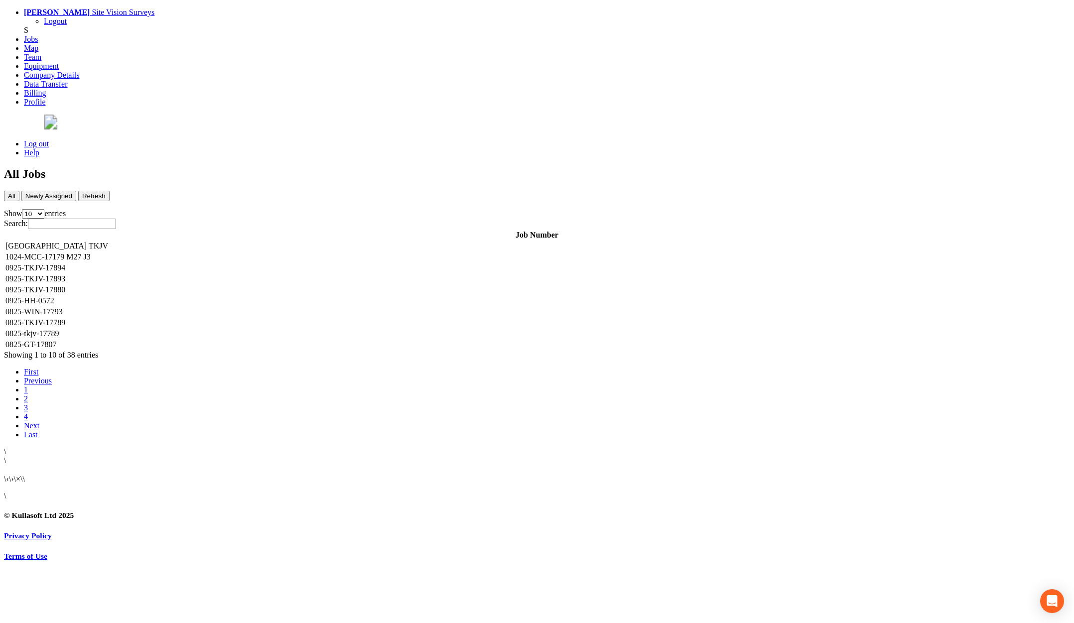
click at [211, 285] on td "0925-TKJV-17880" at bounding box center [537, 290] width 1064 height 10
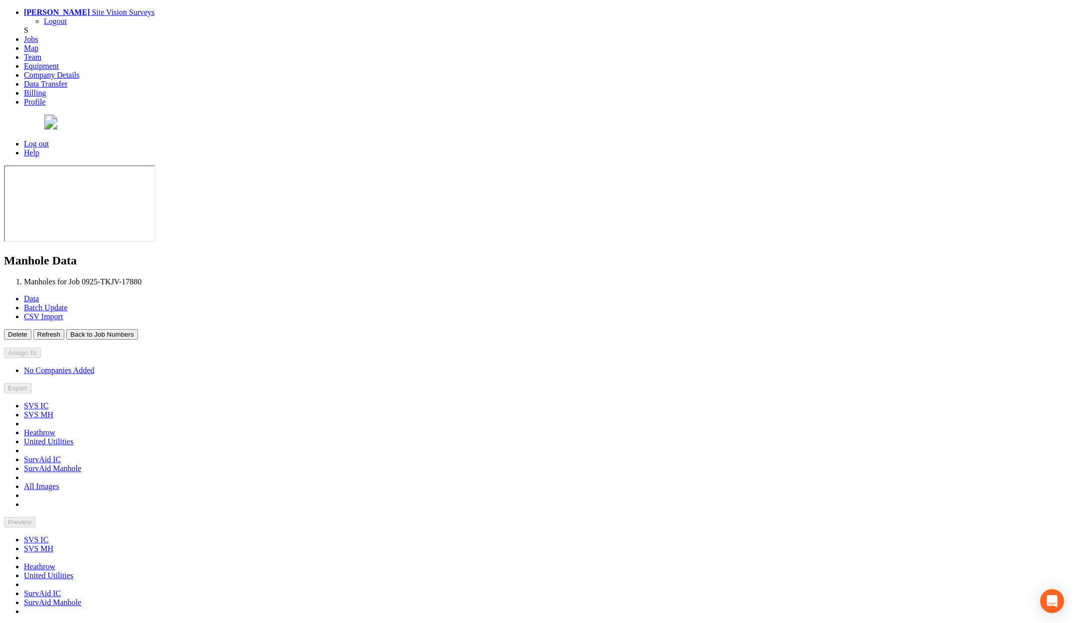
type input "24/09/2025"
type input "03/10/2025"
click at [137, 329] on button "Back to Job Numbers" at bounding box center [101, 334] width 71 height 10
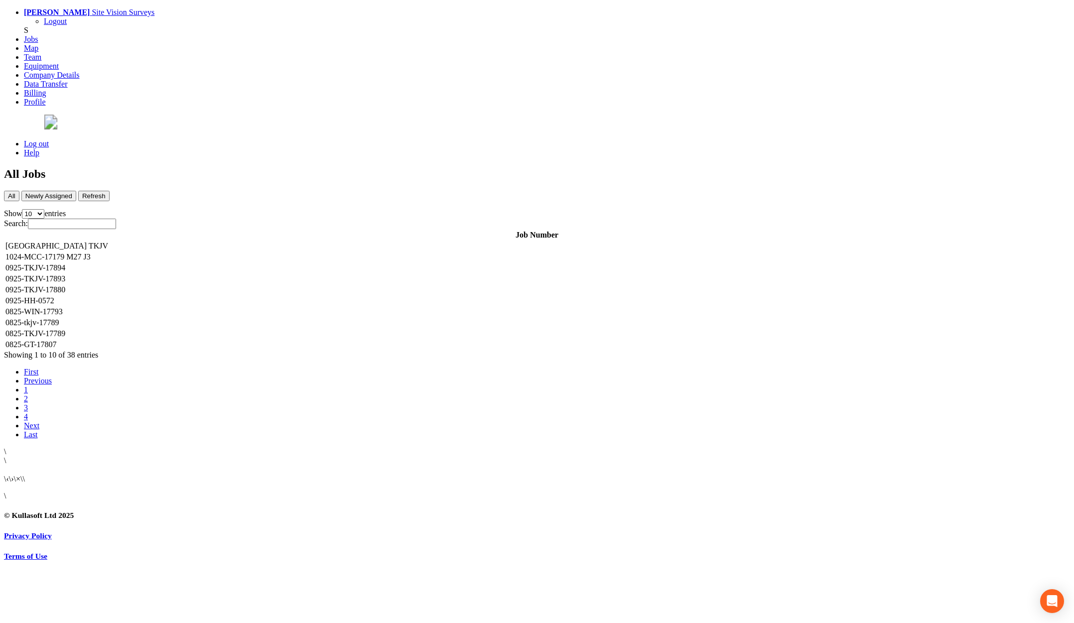
click at [206, 296] on td "0925-HH-0572" at bounding box center [537, 301] width 1064 height 10
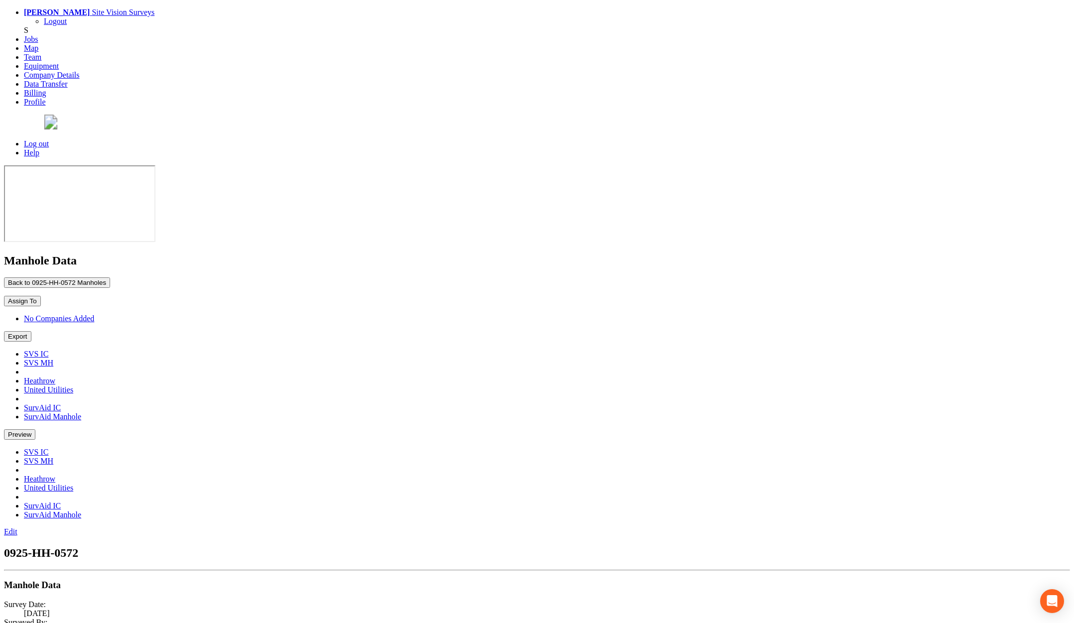
click at [110, 277] on button "Back to 0925-HH-0572 Manholes" at bounding box center [57, 282] width 106 height 10
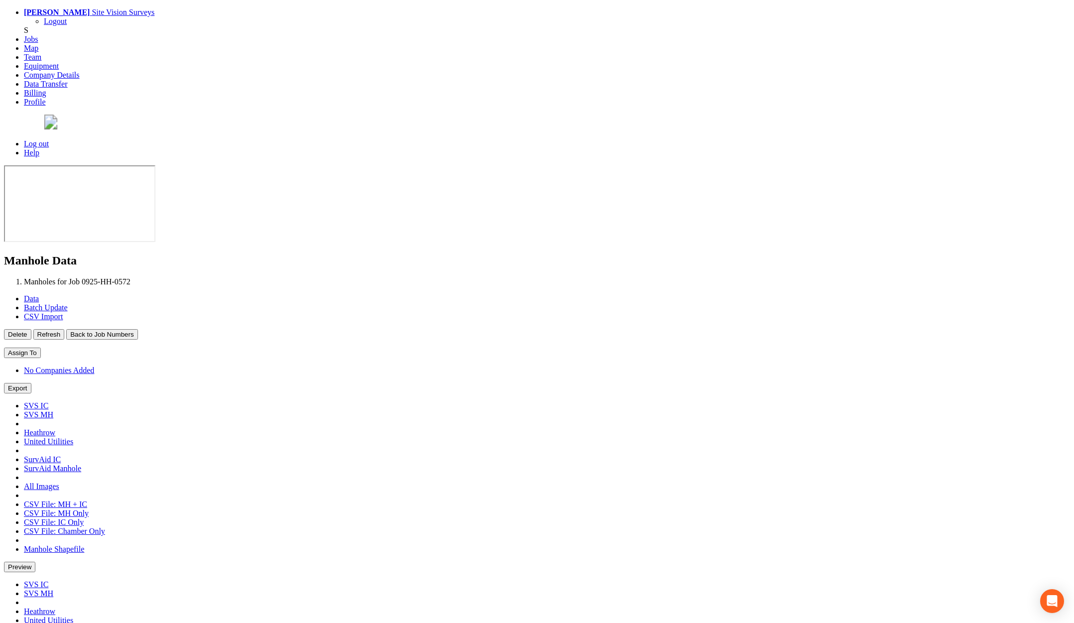
click at [137, 329] on button "Back to Job Numbers" at bounding box center [101, 334] width 71 height 10
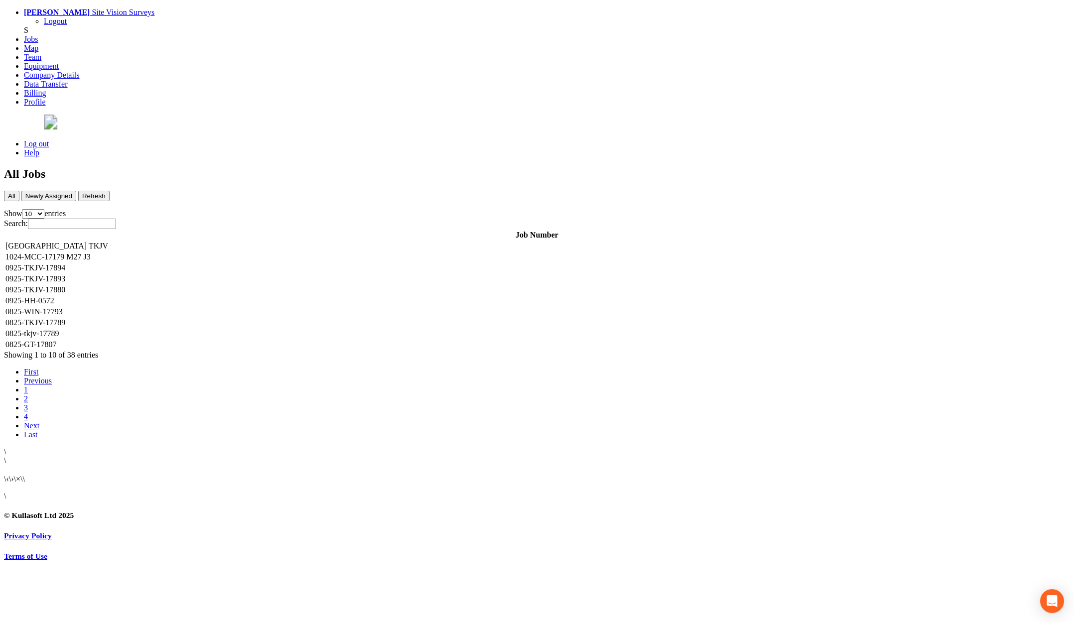
click at [180, 296] on td "0925-HH-0572" at bounding box center [537, 301] width 1064 height 10
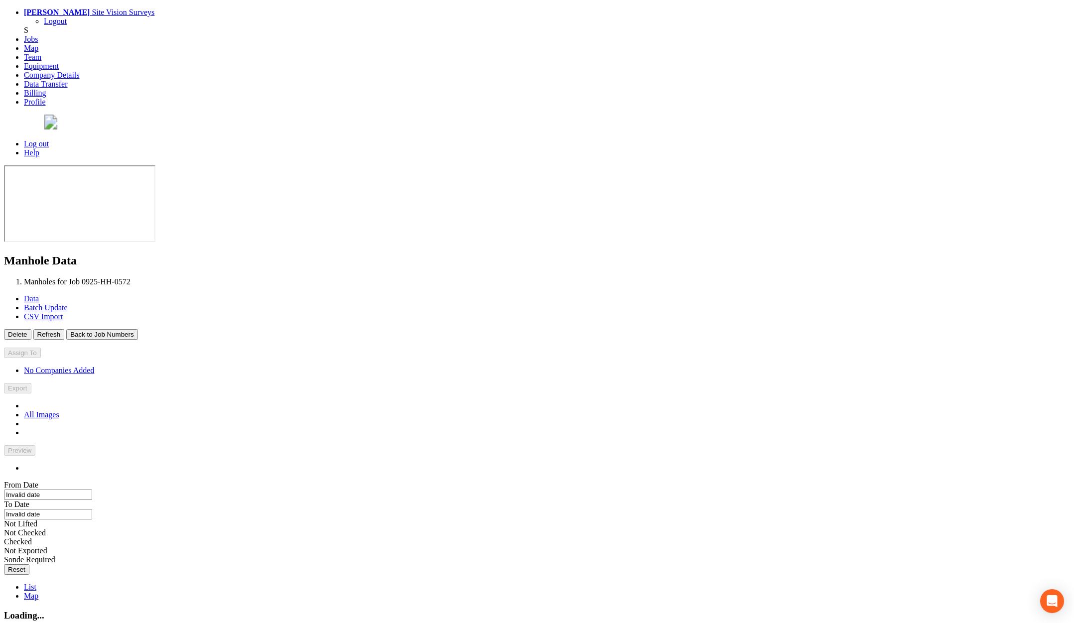
type input "22/09/2025"
type input "29/09/2025"
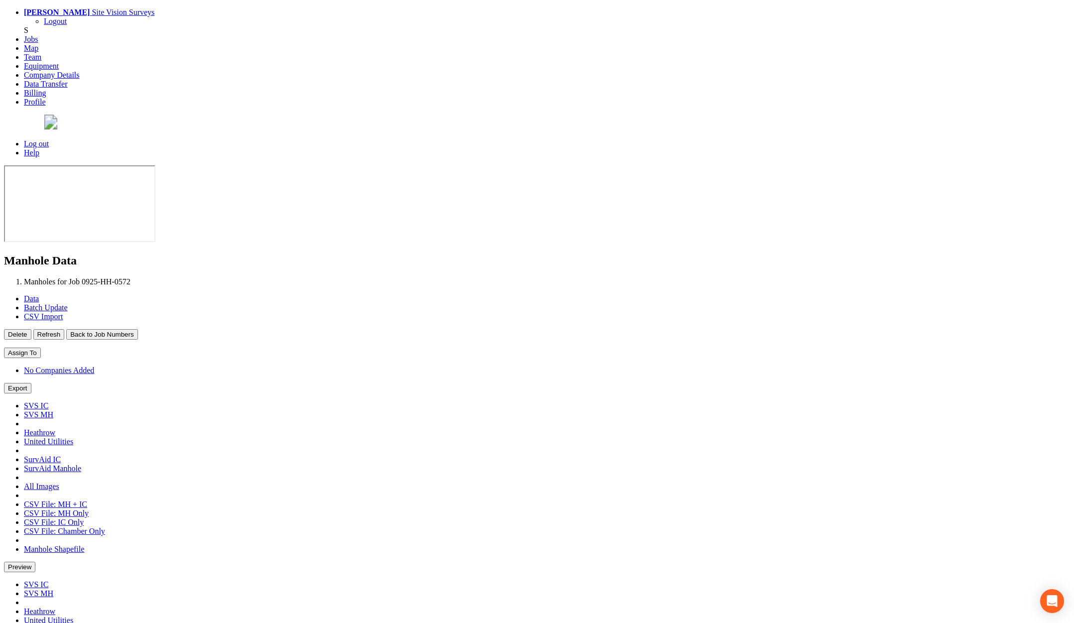
click at [137, 329] on button "Back to Job Numbers" at bounding box center [101, 334] width 71 height 10
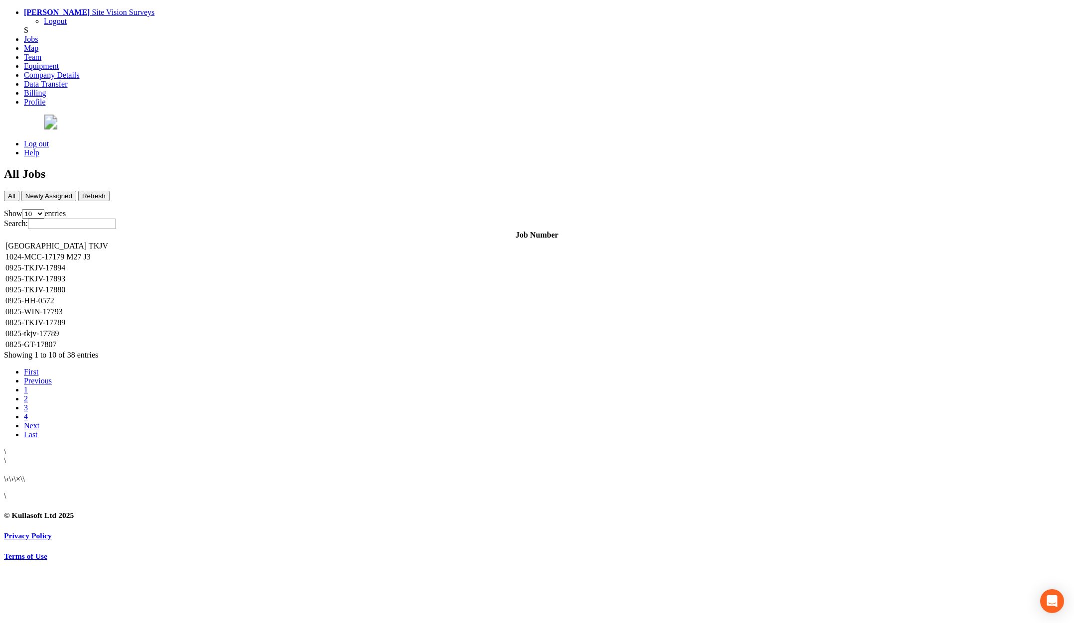
click at [177, 307] on td "0825-WIN-17793" at bounding box center [537, 312] width 1064 height 10
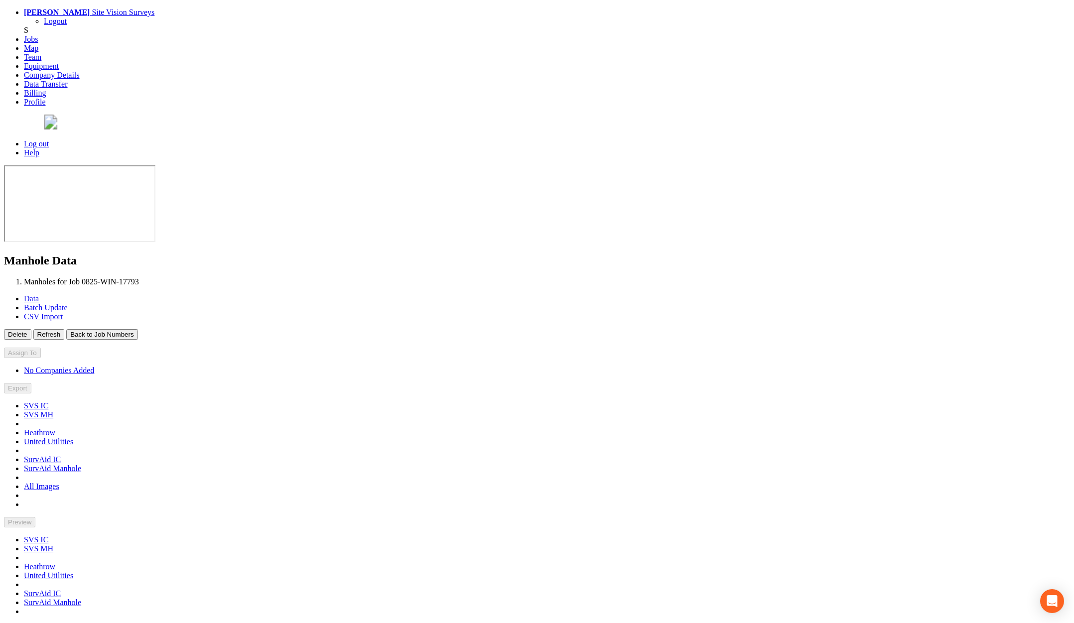
type input "19/08/2025"
type input "29/08/2025"
click at [137, 329] on button "Back to Job Numbers" at bounding box center [101, 334] width 71 height 10
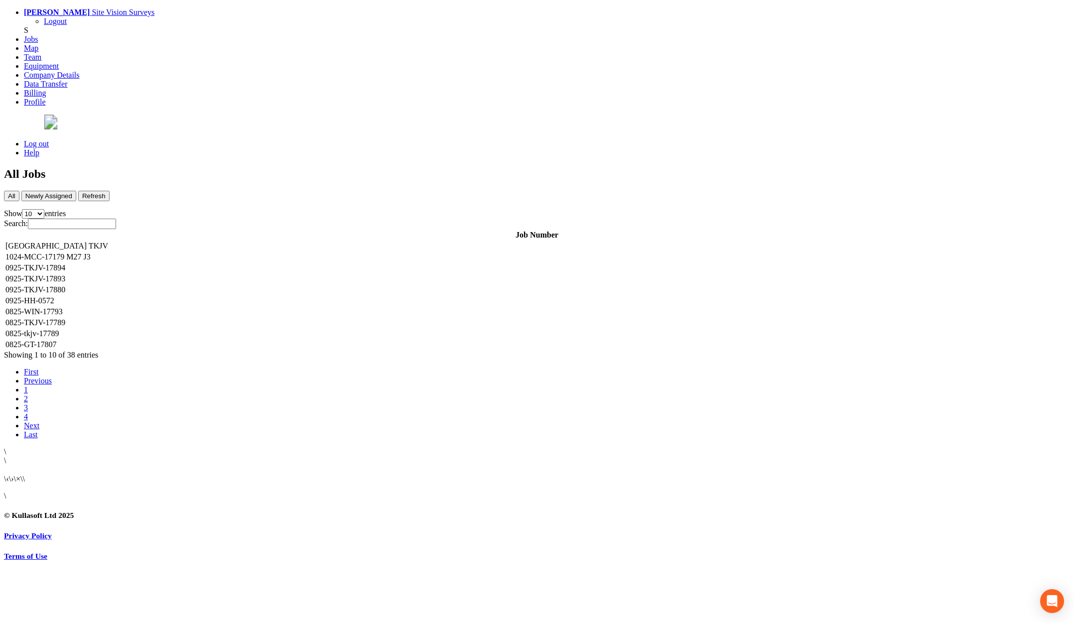
click at [191, 318] on td "0825-TKJV-17789" at bounding box center [537, 323] width 1064 height 10
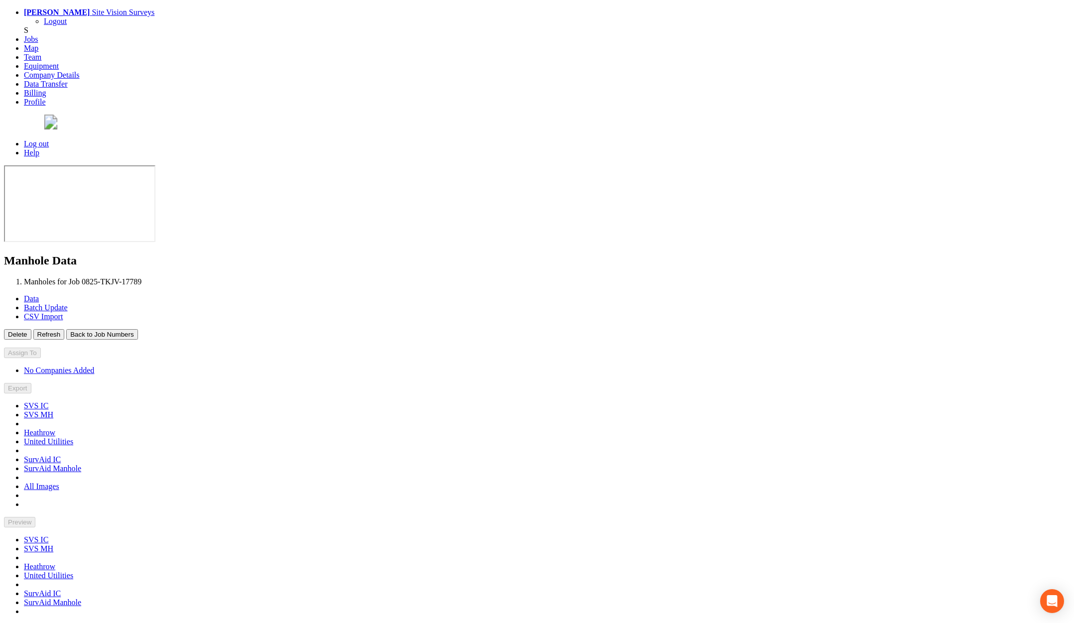
type input "12/08/2025"
type input "25/09/2025"
click at [137, 329] on button "Back to Job Numbers" at bounding box center [101, 334] width 71 height 10
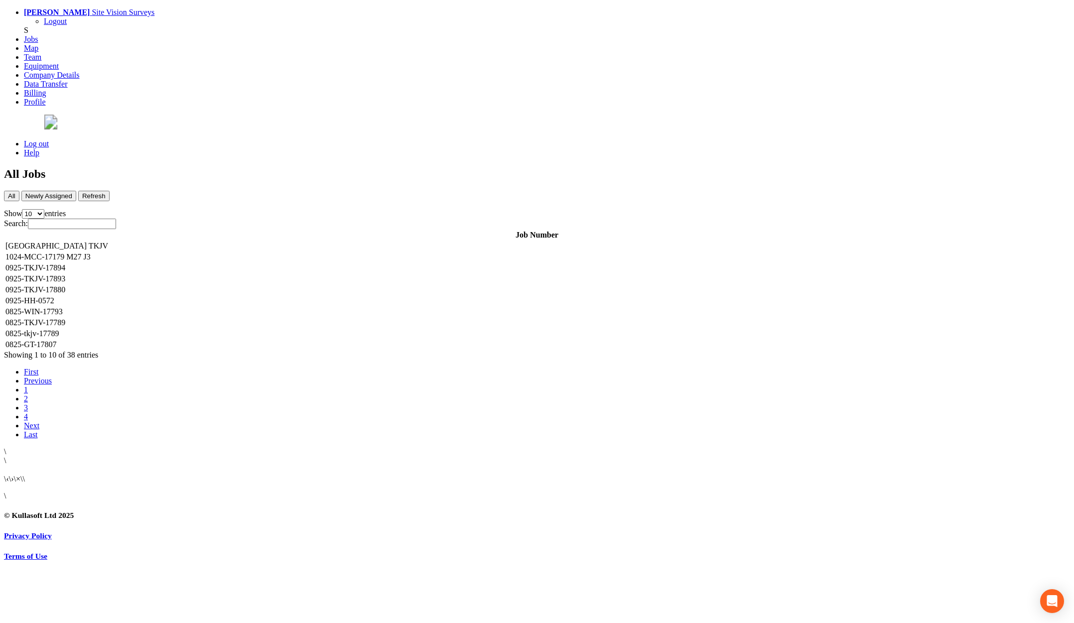
click at [193, 329] on td "0825-tkjv-17789" at bounding box center [537, 334] width 1064 height 10
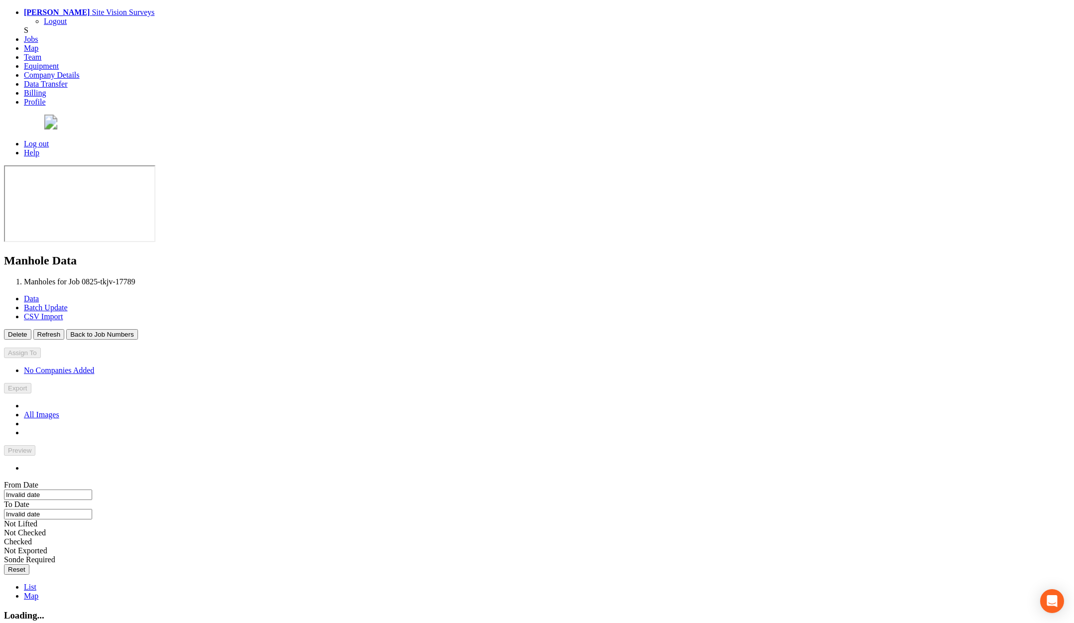
type input "13/08/2025"
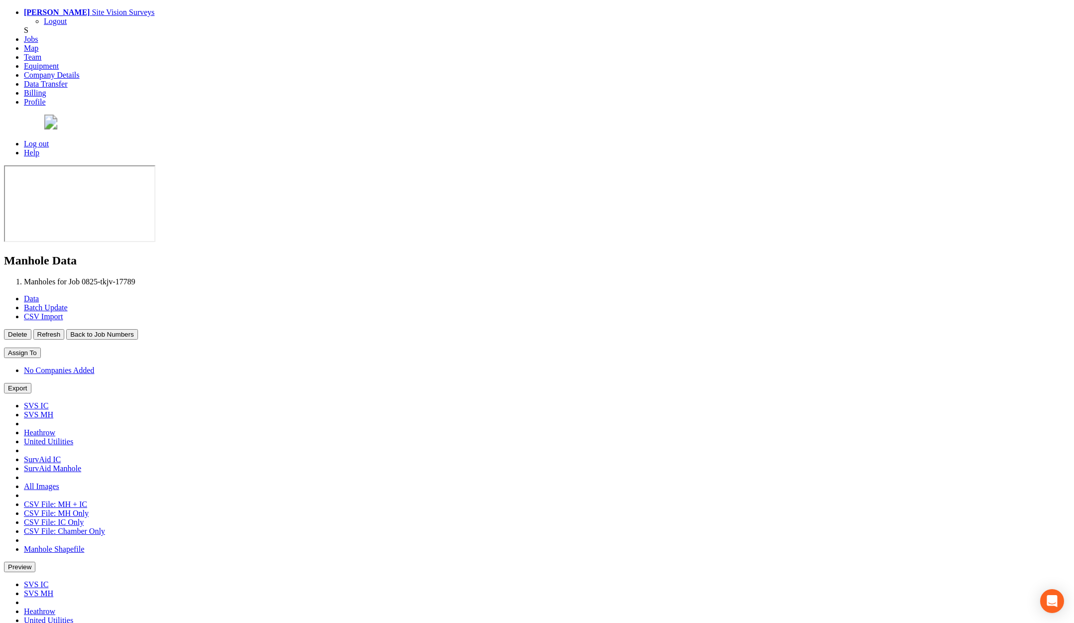
click at [137, 329] on button "Back to Job Numbers" at bounding box center [101, 334] width 71 height 10
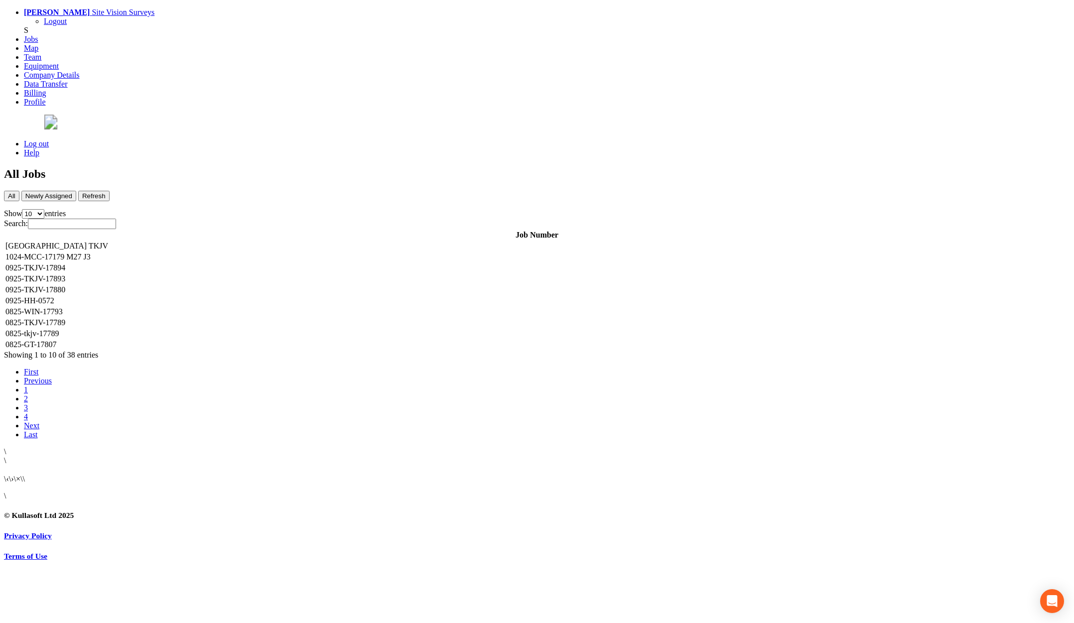
click at [182, 340] on td "0825-GT-17807" at bounding box center [537, 345] width 1064 height 10
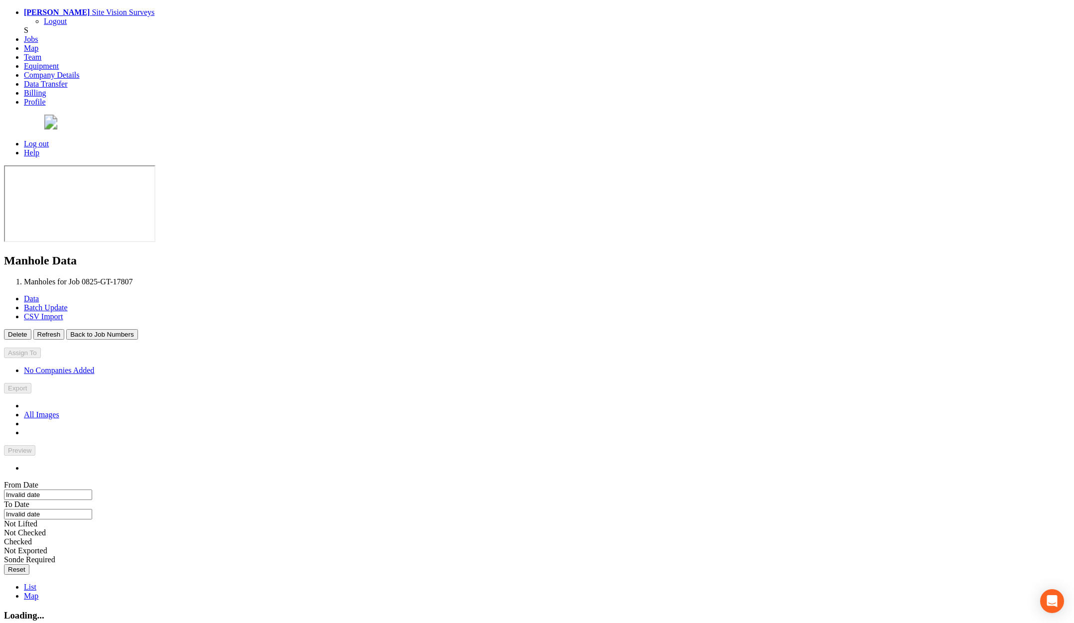
type input "10/09/2025"
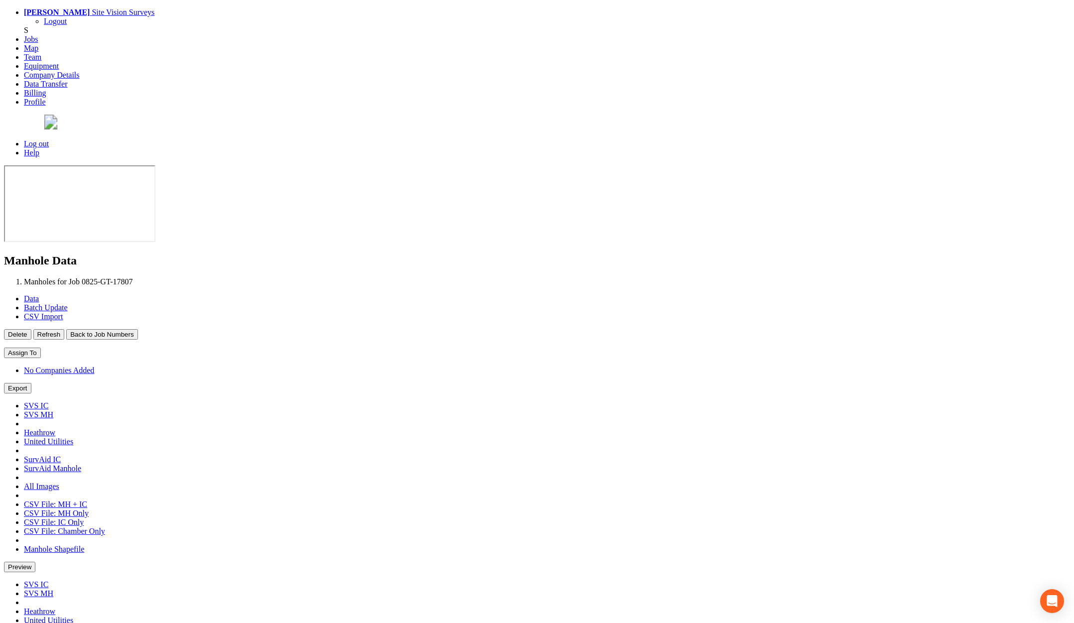
click at [137, 329] on button "Back to Job Numbers" at bounding box center [101, 334] width 71 height 10
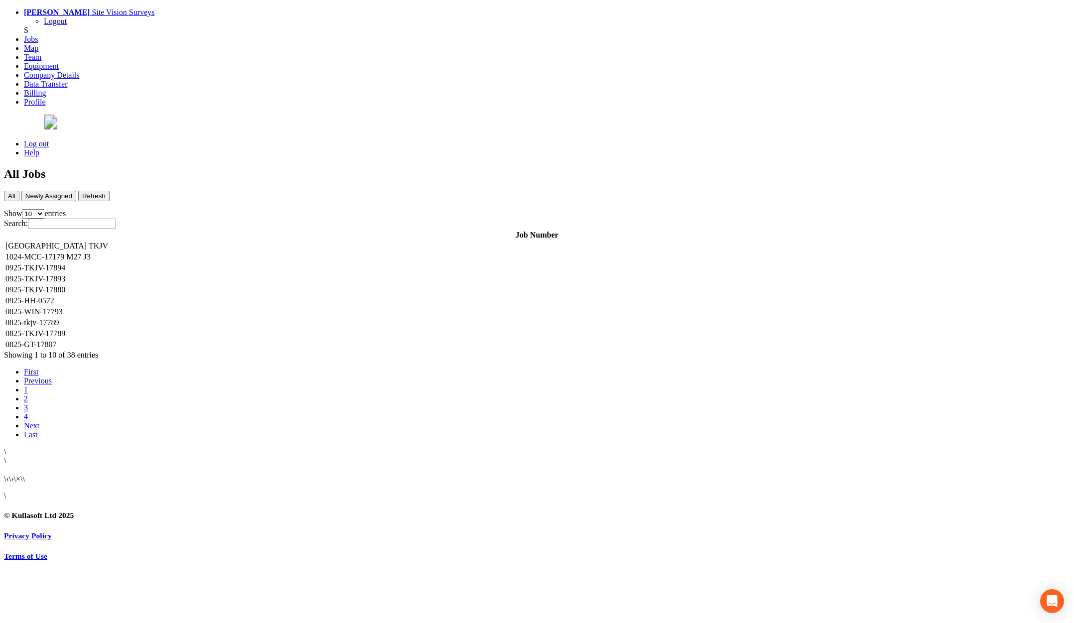
click at [49, 139] on link "Log out" at bounding box center [36, 143] width 25 height 8
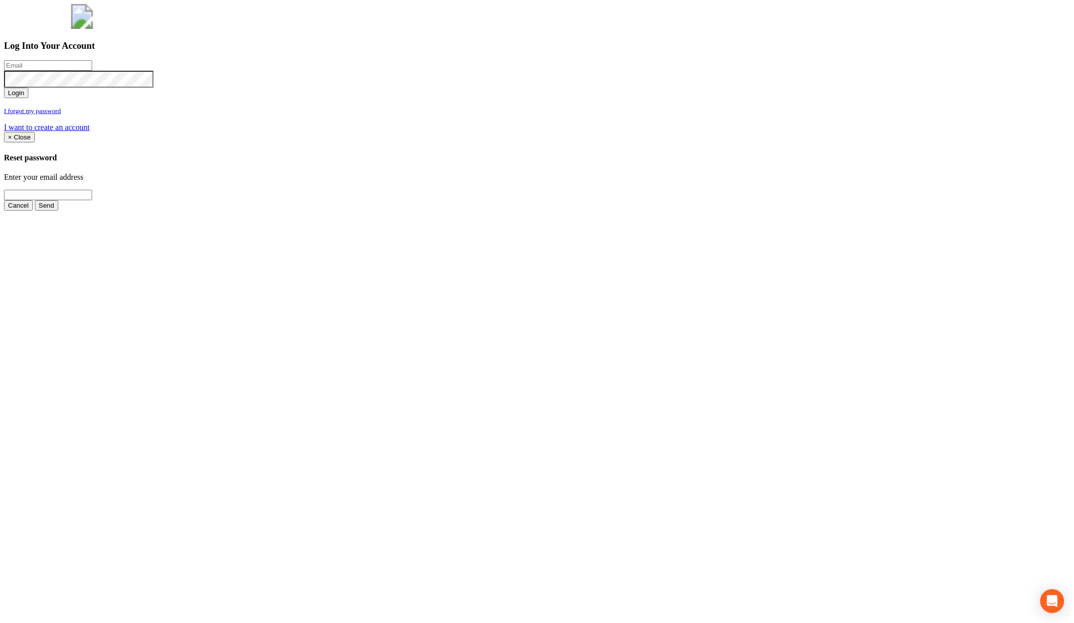
click at [92, 71] on input "email" at bounding box center [48, 65] width 88 height 10
type input "jimmy@pewtress.com"
click at [4, 88] on button "Login" at bounding box center [16, 93] width 24 height 10
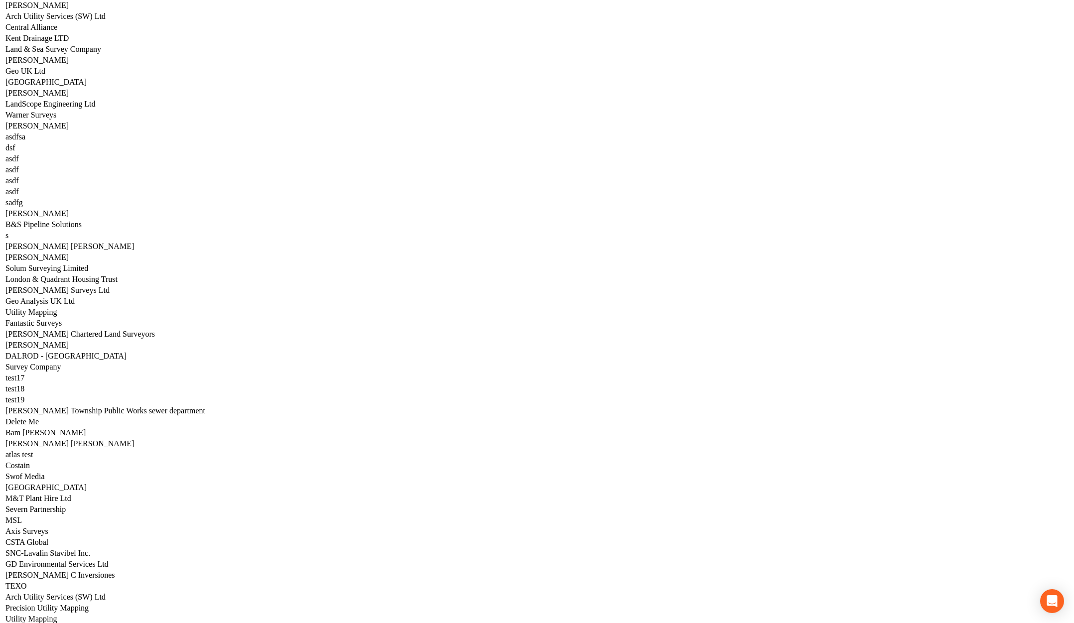
scroll to position [3116, 0]
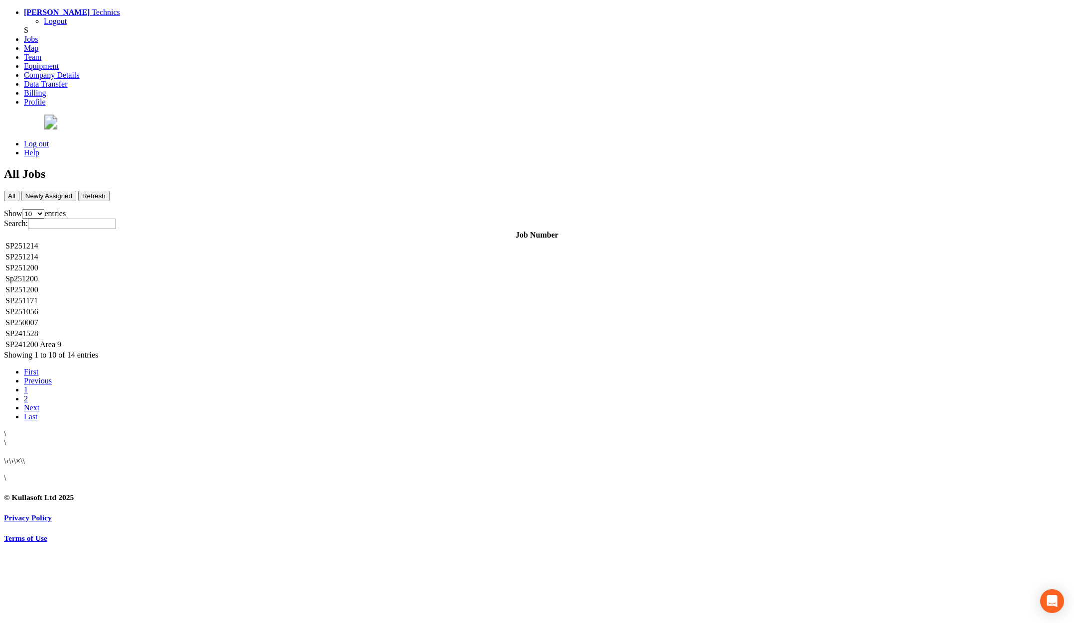
click at [206, 241] on td "SP251214" at bounding box center [537, 246] width 1064 height 10
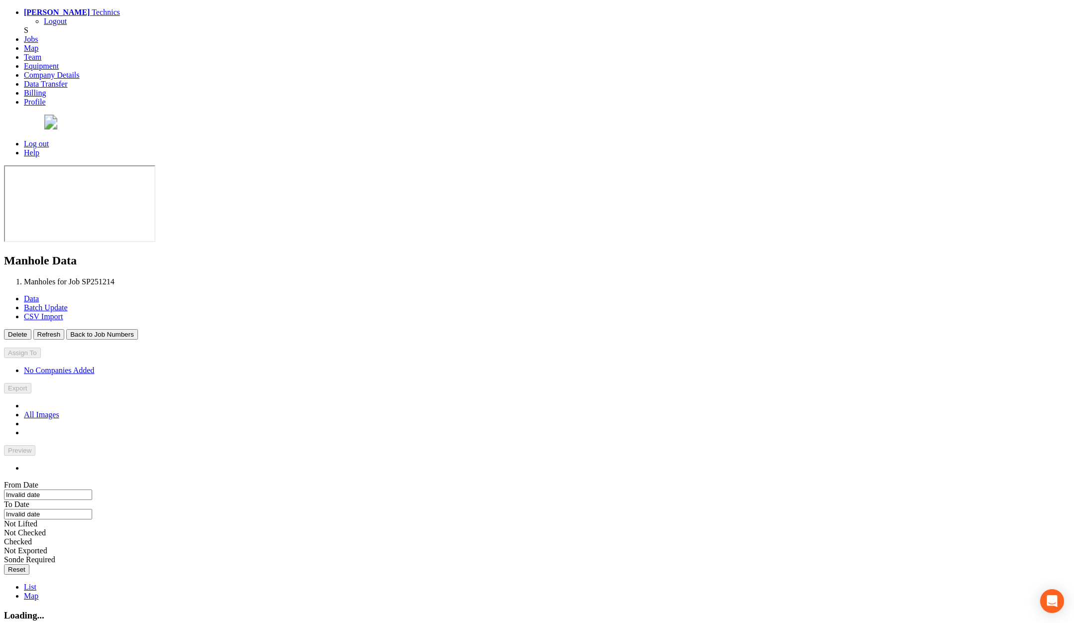
type input "22/09/2025"
type input "02/10/2025"
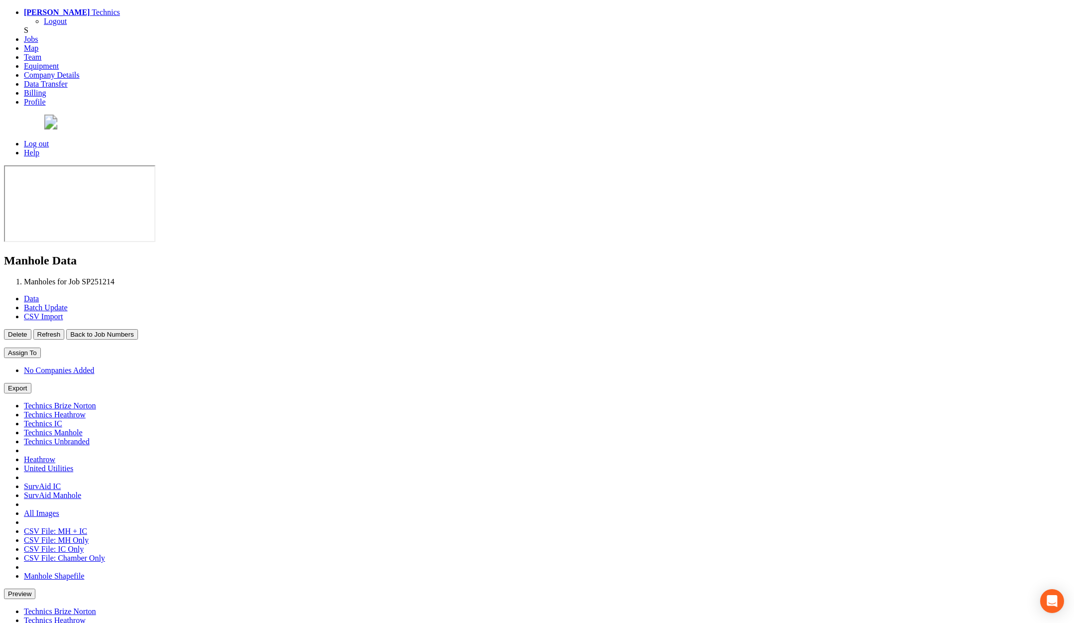
click at [137, 329] on button "Back to Job Numbers" at bounding box center [101, 334] width 71 height 10
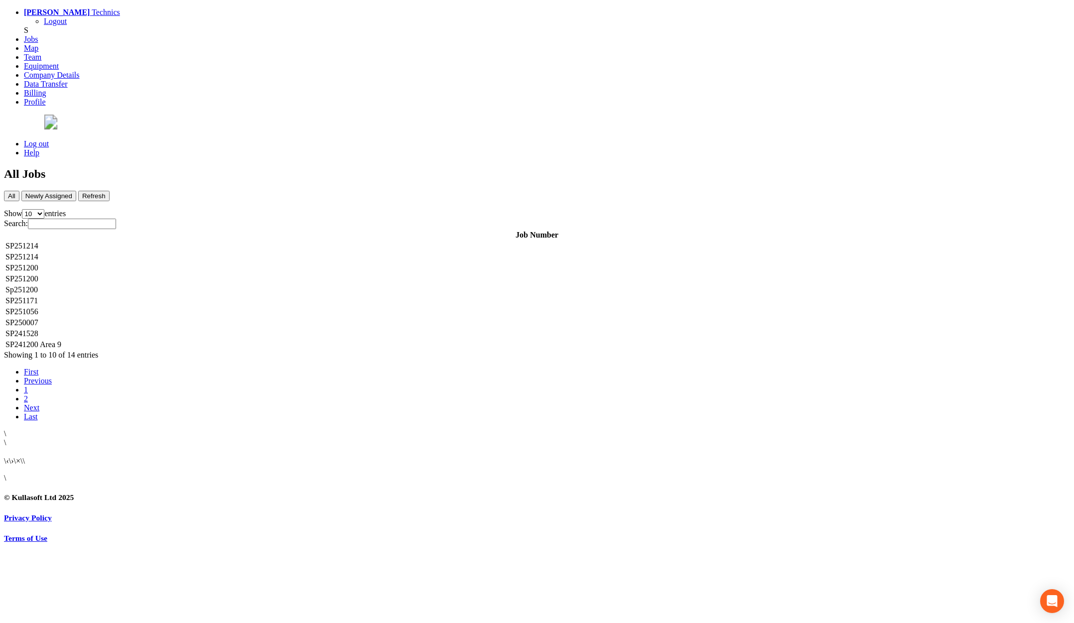
click at [200, 252] on td "SP251214" at bounding box center [537, 257] width 1064 height 10
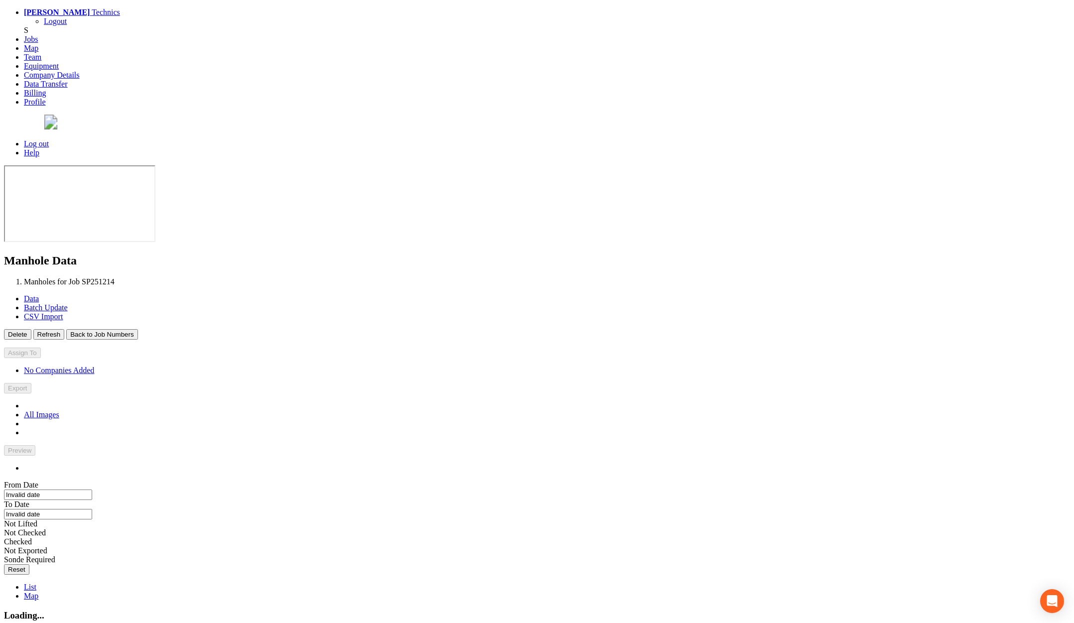
type input "10/09/2025"
type input "18/09/2025"
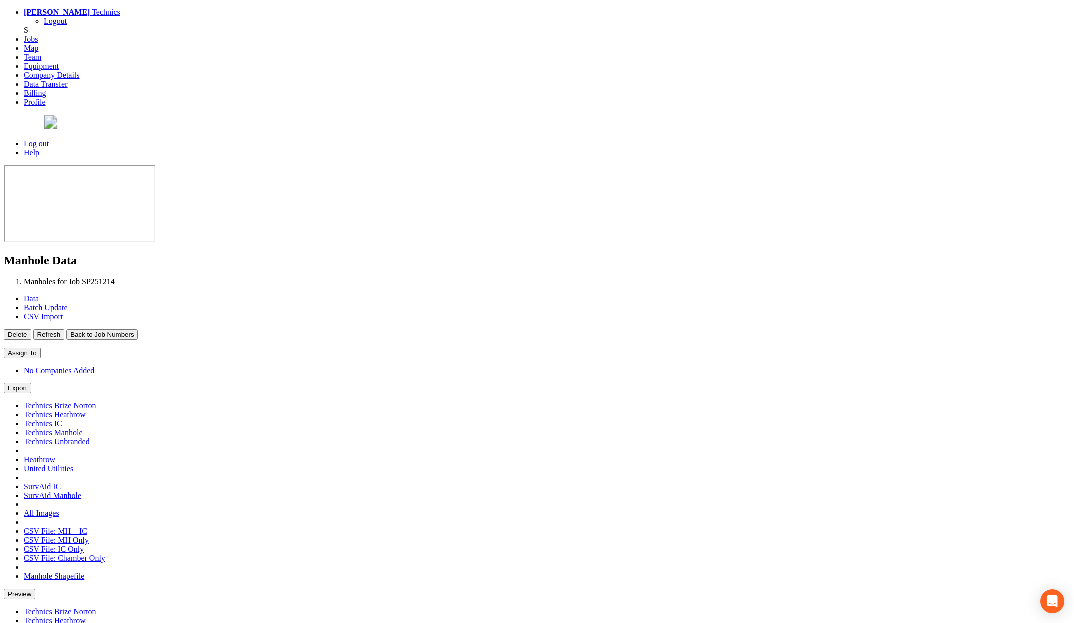
click at [137, 329] on button "Back to Job Numbers" at bounding box center [101, 334] width 71 height 10
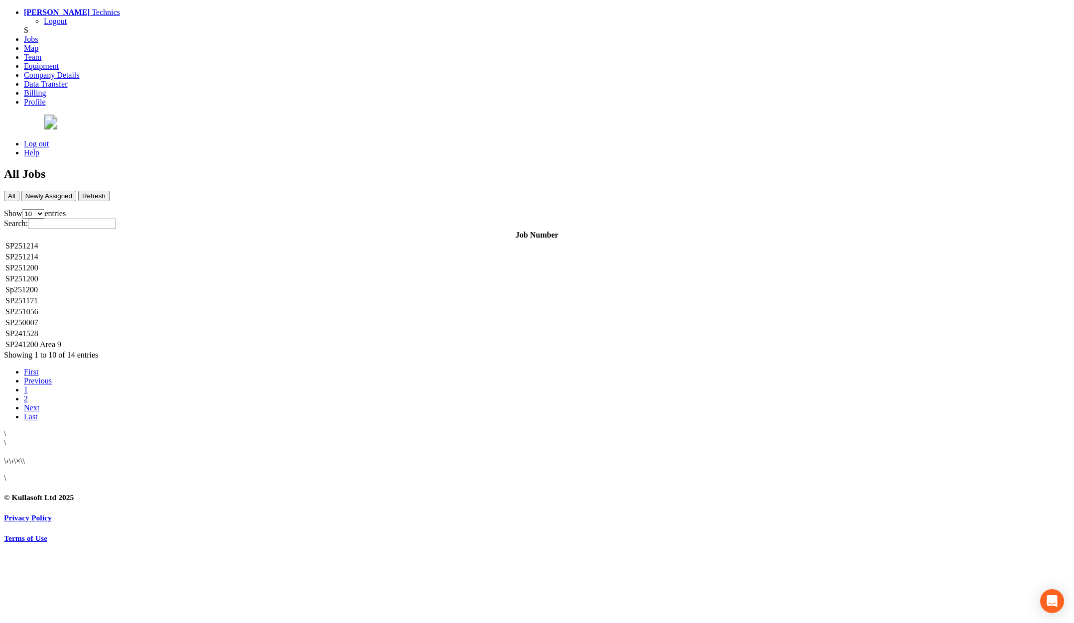
click at [215, 263] on td "SP251200" at bounding box center [537, 268] width 1064 height 10
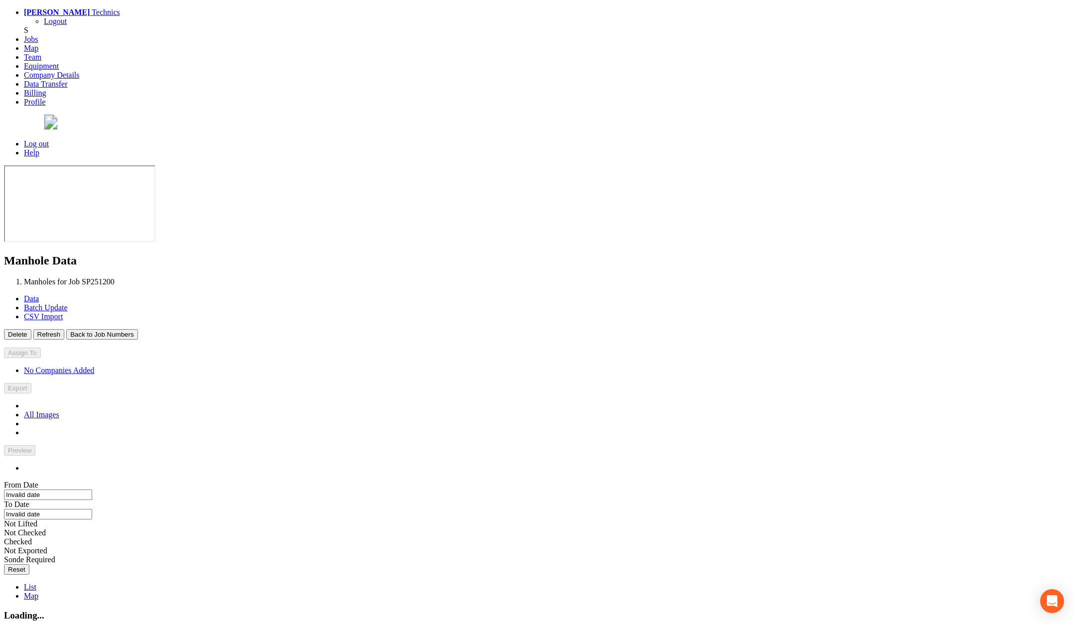
type input "23/09/2025"
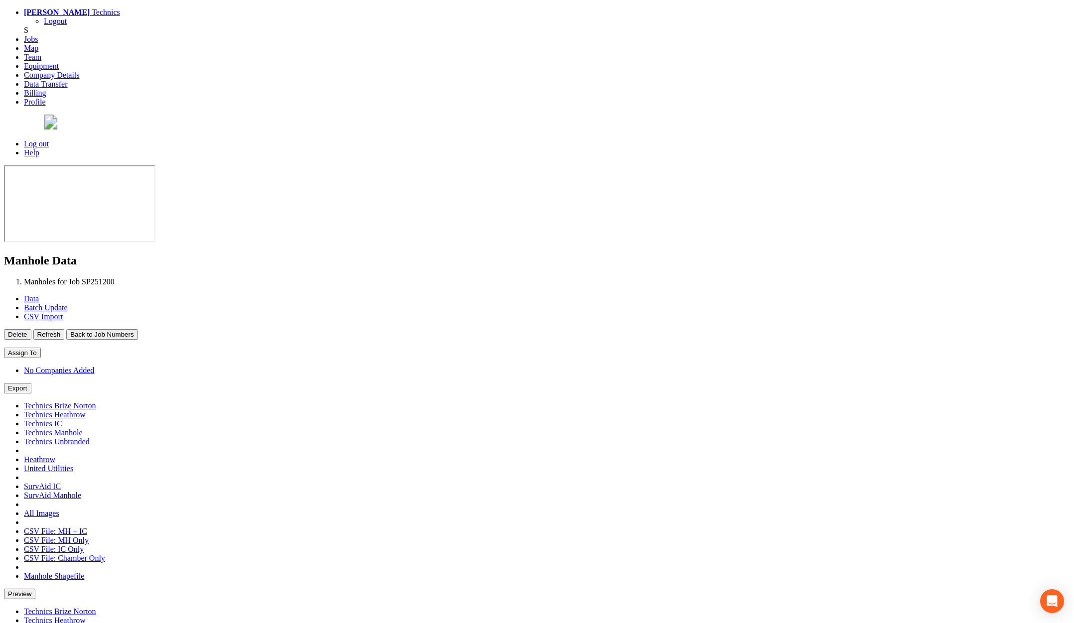
click at [137, 329] on button "Back to Job Numbers" at bounding box center [101, 334] width 71 height 10
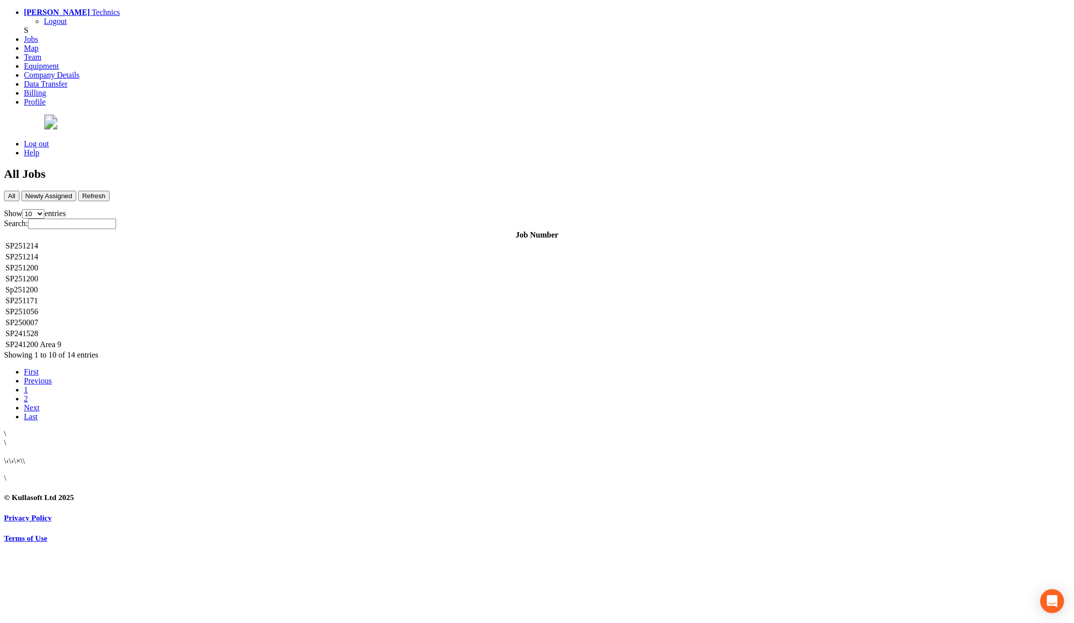
click at [201, 274] on td "SP251200" at bounding box center [537, 279] width 1064 height 10
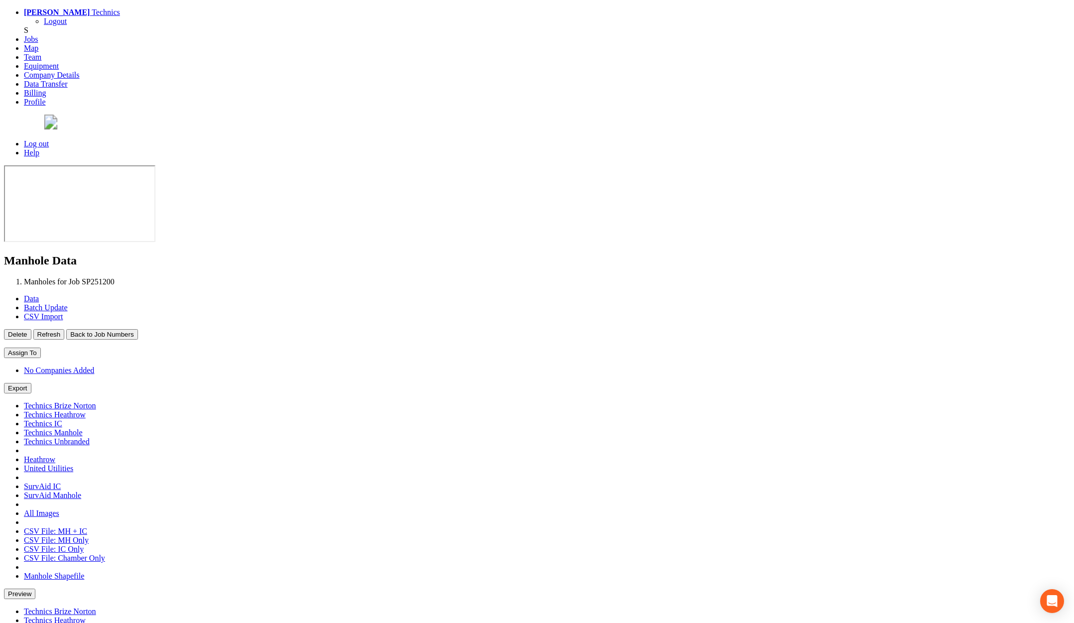
type input "02/04/2025"
type input "22/09/2025"
click at [137, 329] on button "Back to Job Numbers" at bounding box center [101, 334] width 71 height 10
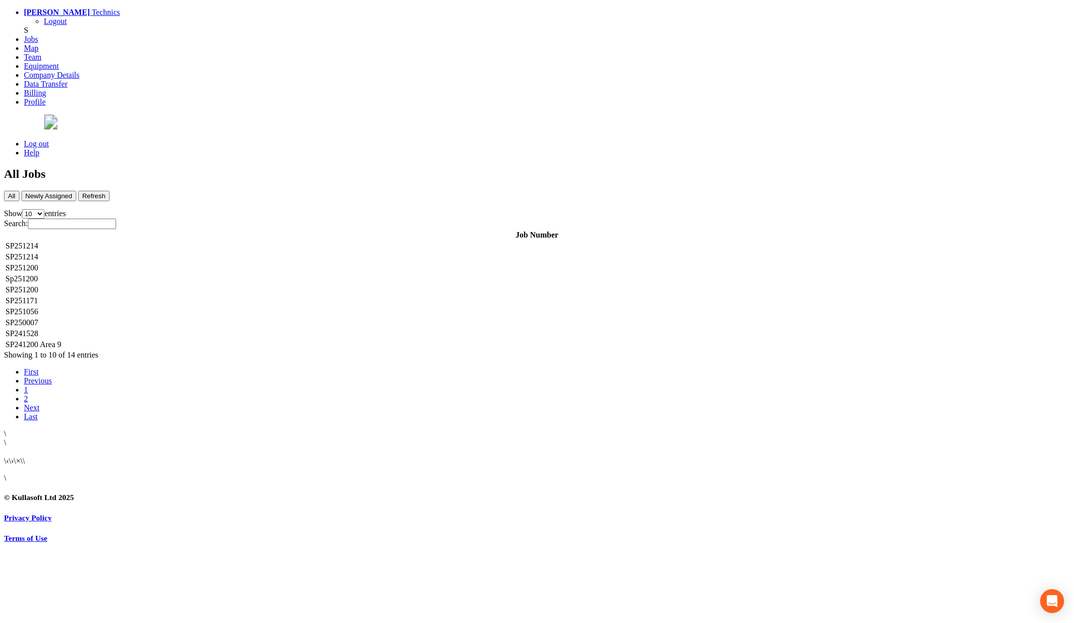
click at [210, 274] on td "Sp251200" at bounding box center [537, 279] width 1064 height 10
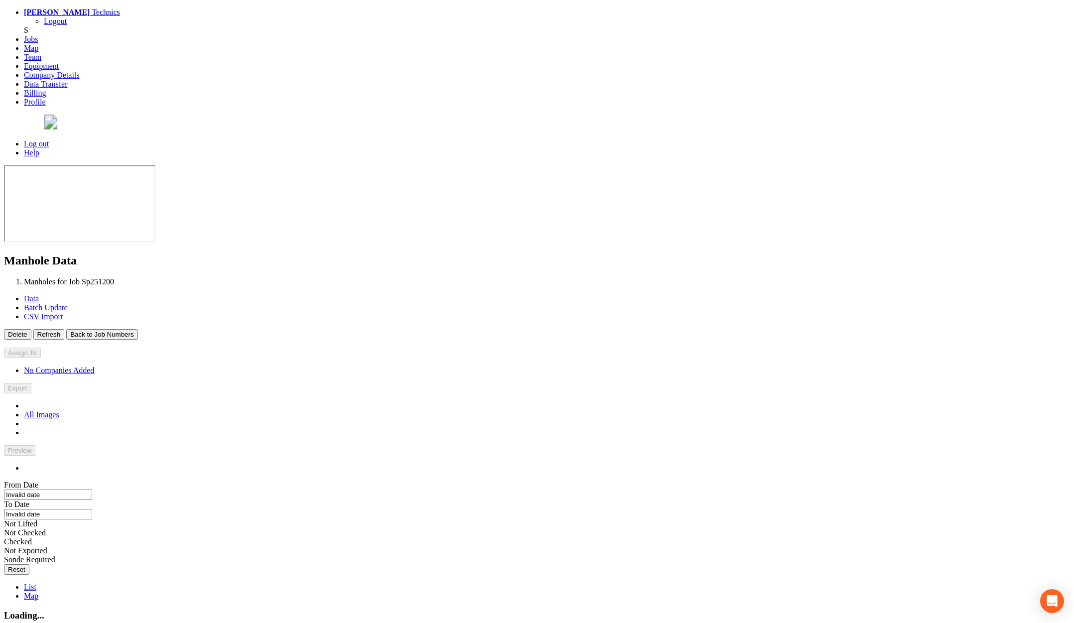
type input "28/04/2025"
type input "15/05/2025"
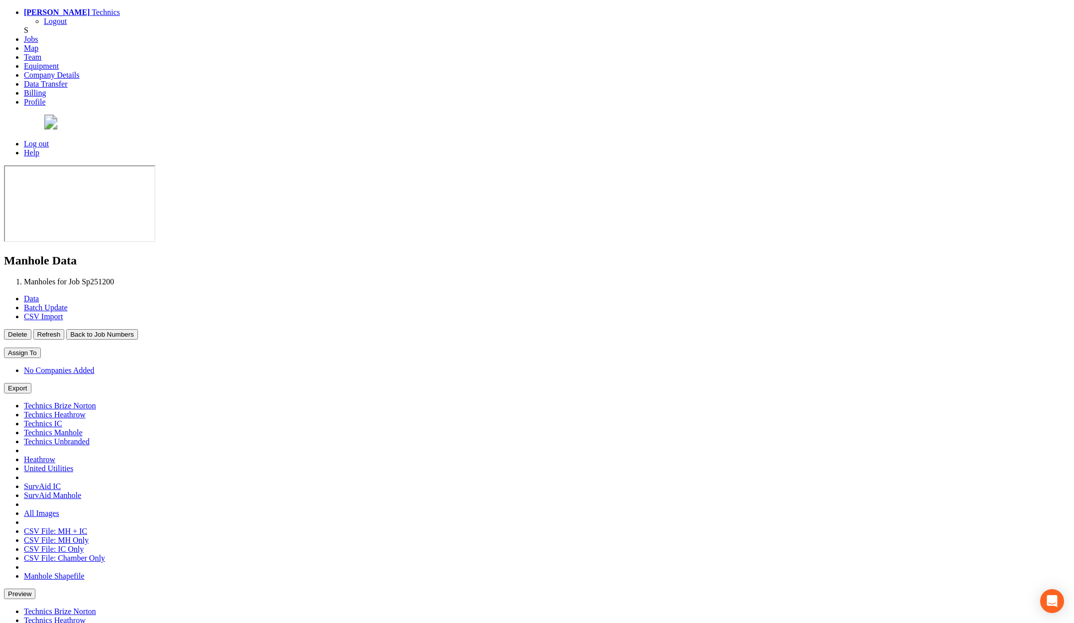
click at [137, 329] on button "Back to Job Numbers" at bounding box center [101, 334] width 71 height 10
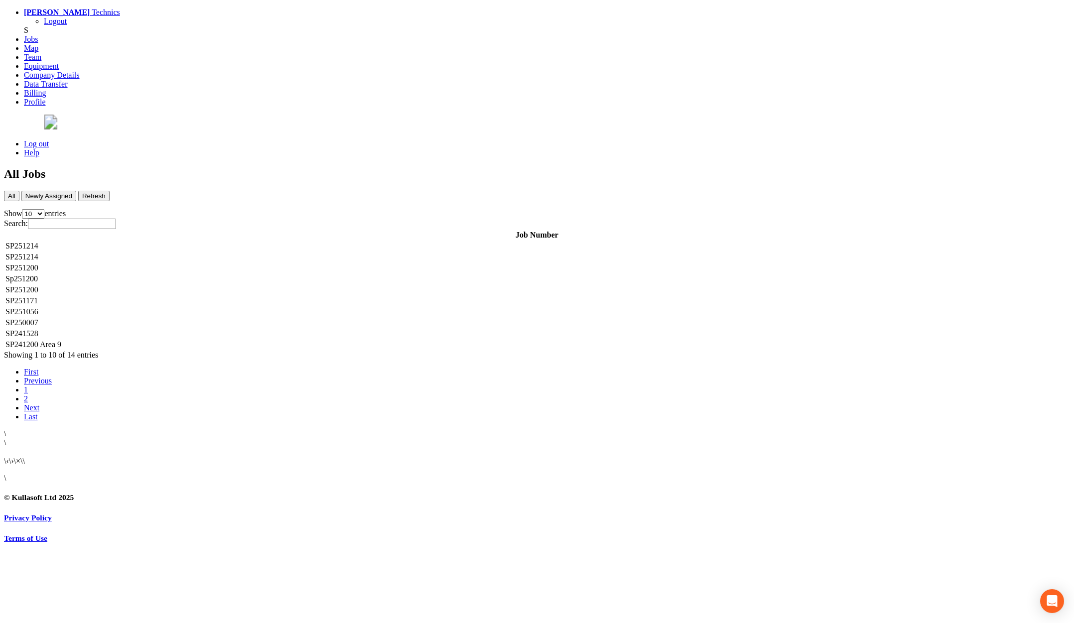
click at [205, 285] on td "SP251200" at bounding box center [537, 290] width 1064 height 10
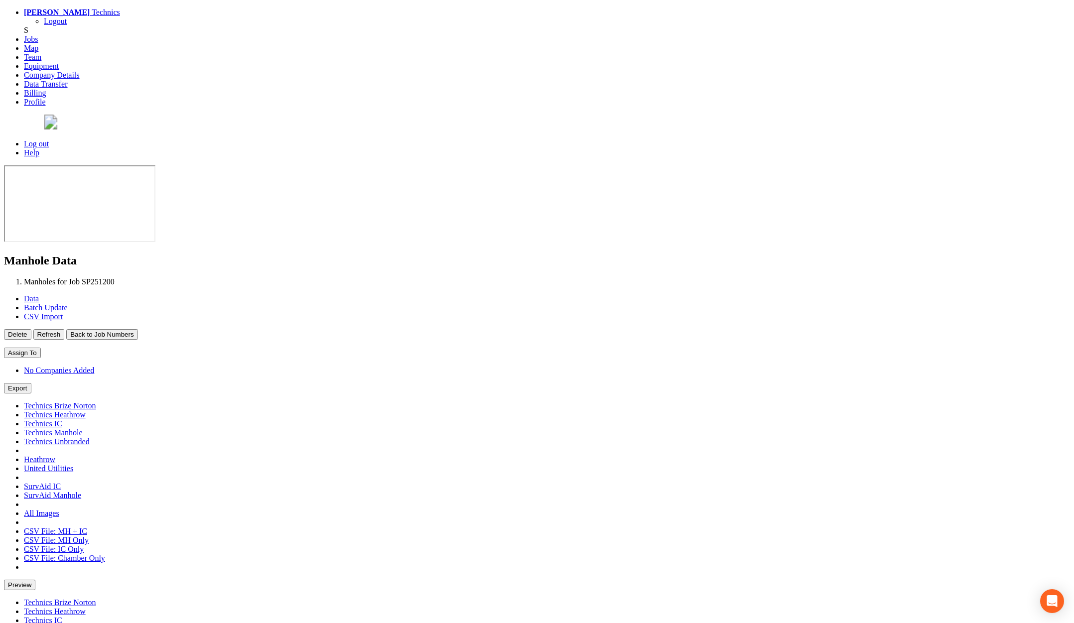
type input "02/04/2025"
type input "22/09/2025"
click at [137, 329] on button "Back to Job Numbers" at bounding box center [101, 334] width 71 height 10
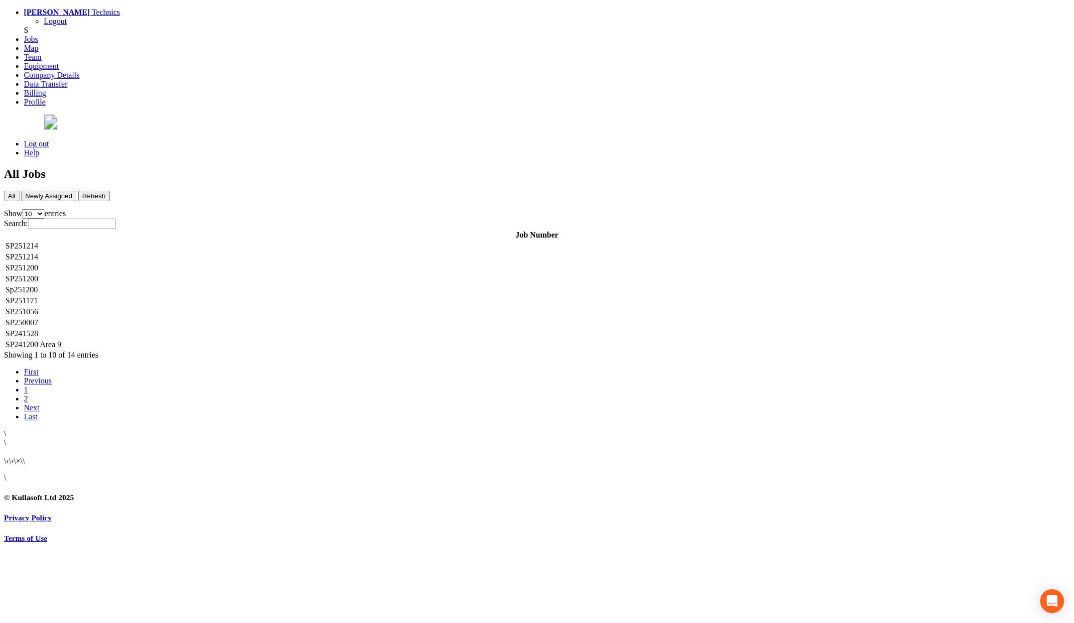
click at [188, 296] on td "SP251171" at bounding box center [537, 301] width 1064 height 10
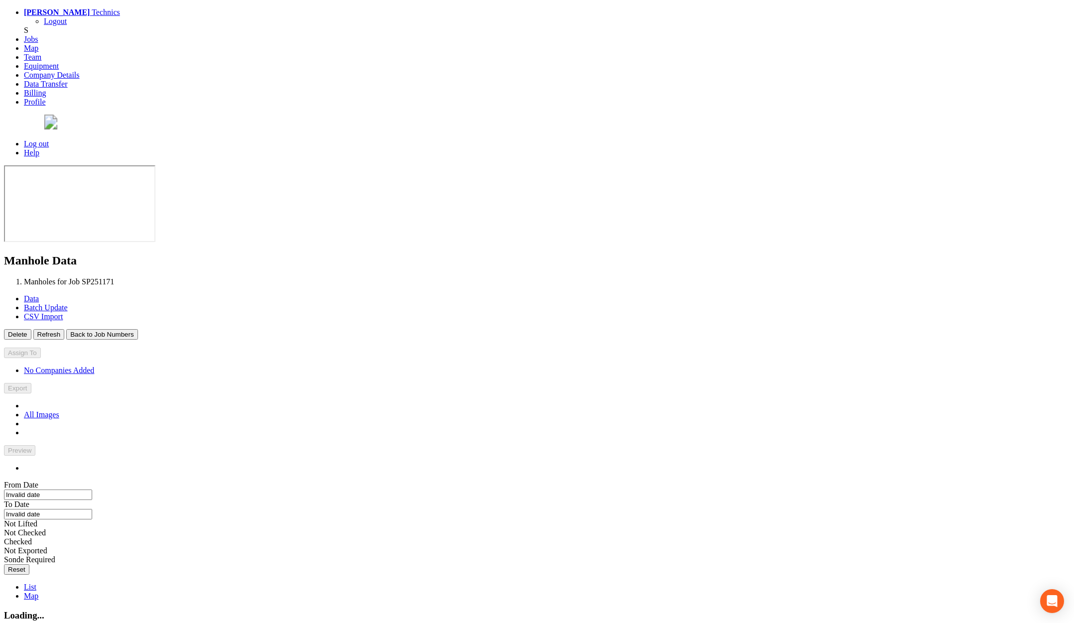
type input "05/09/2025"
type input "11/09/2025"
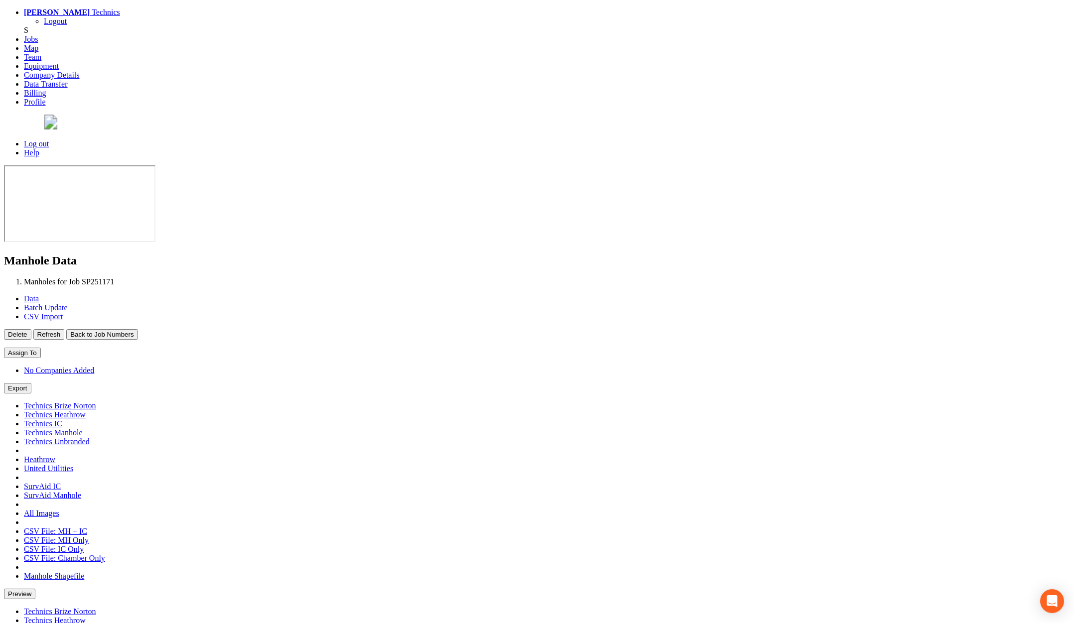
click at [137, 329] on button "Back to Job Numbers" at bounding box center [101, 334] width 71 height 10
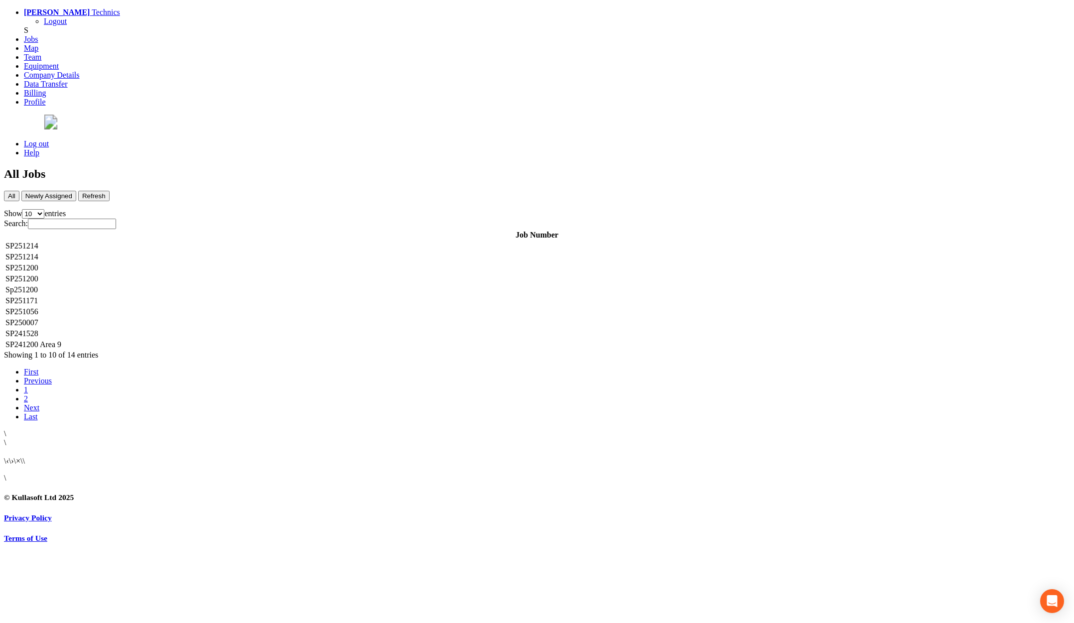
click at [191, 318] on td "SP250007" at bounding box center [537, 323] width 1064 height 10
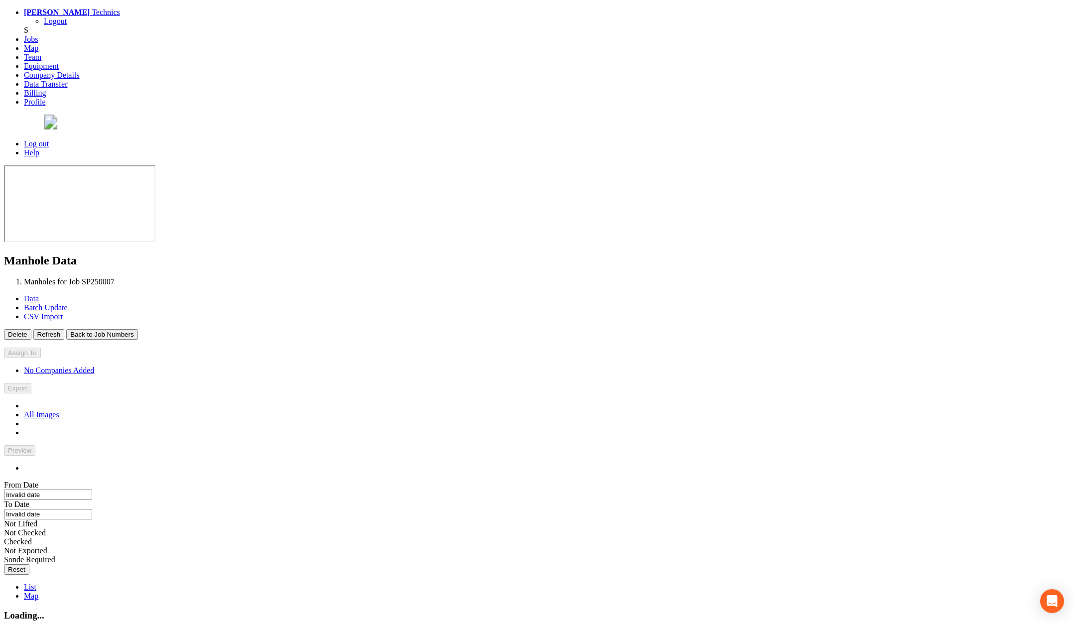
type input "28/08/2025"
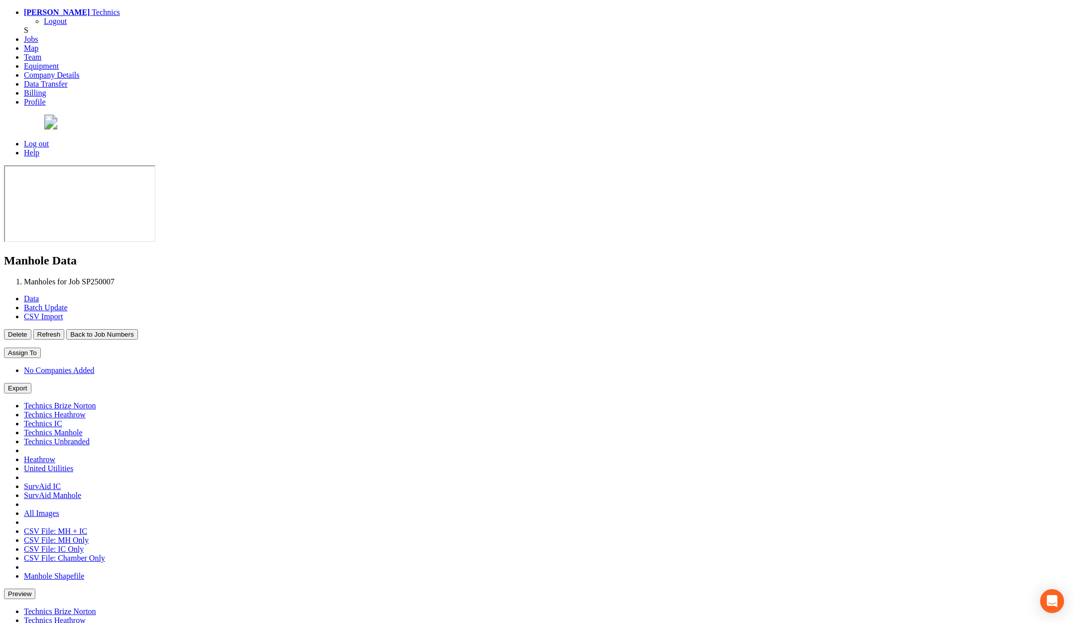
click at [137, 329] on button "Back to Job Numbers" at bounding box center [101, 334] width 71 height 10
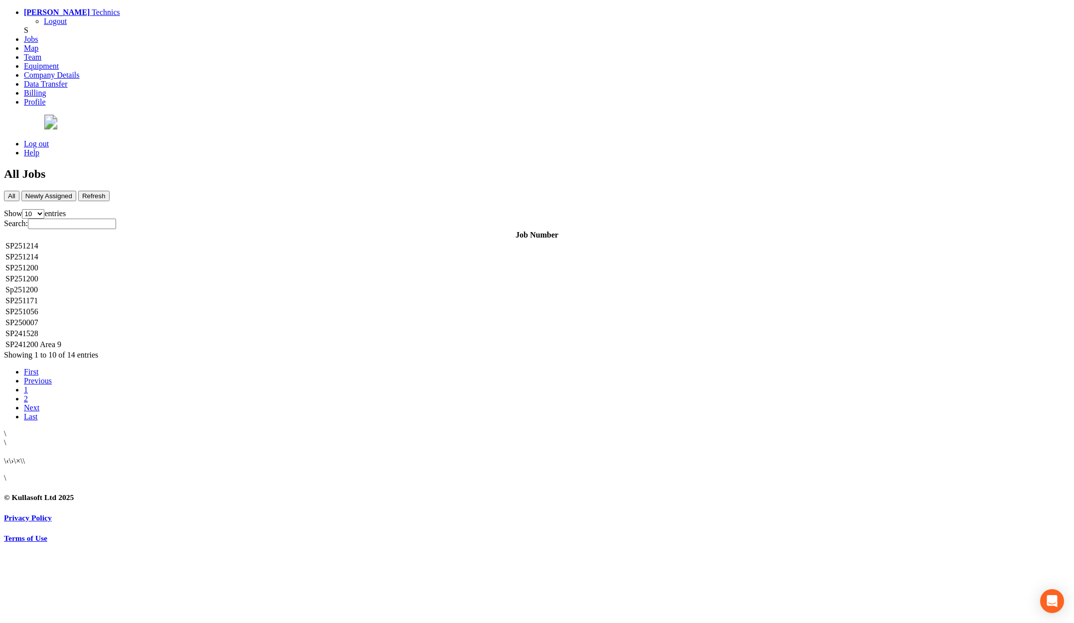
click at [204, 329] on td "SP241528" at bounding box center [537, 334] width 1064 height 10
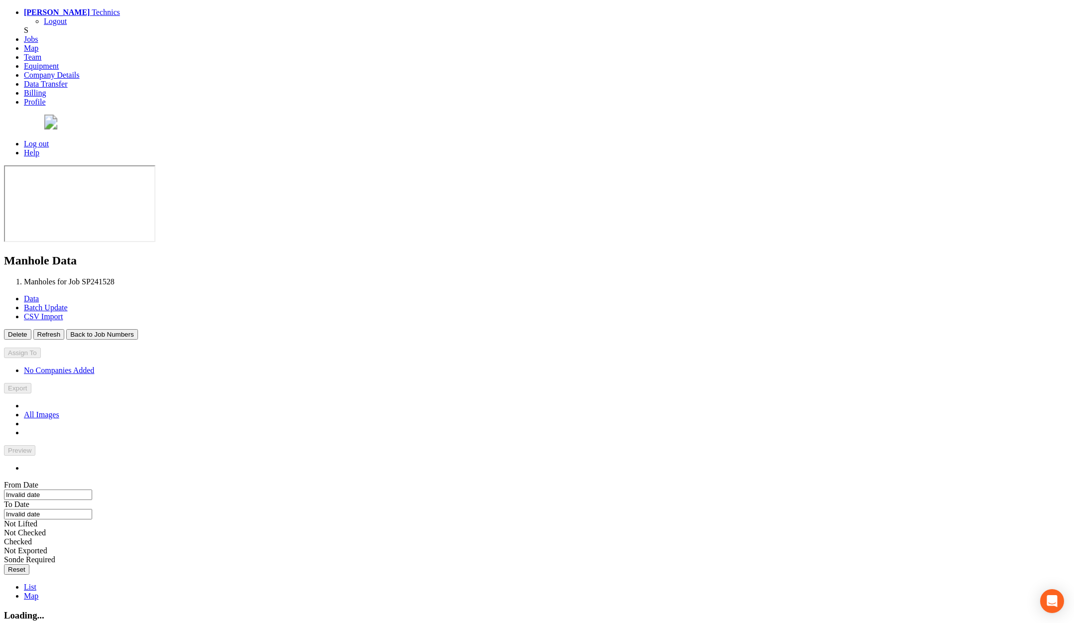
type input "15/05/2025"
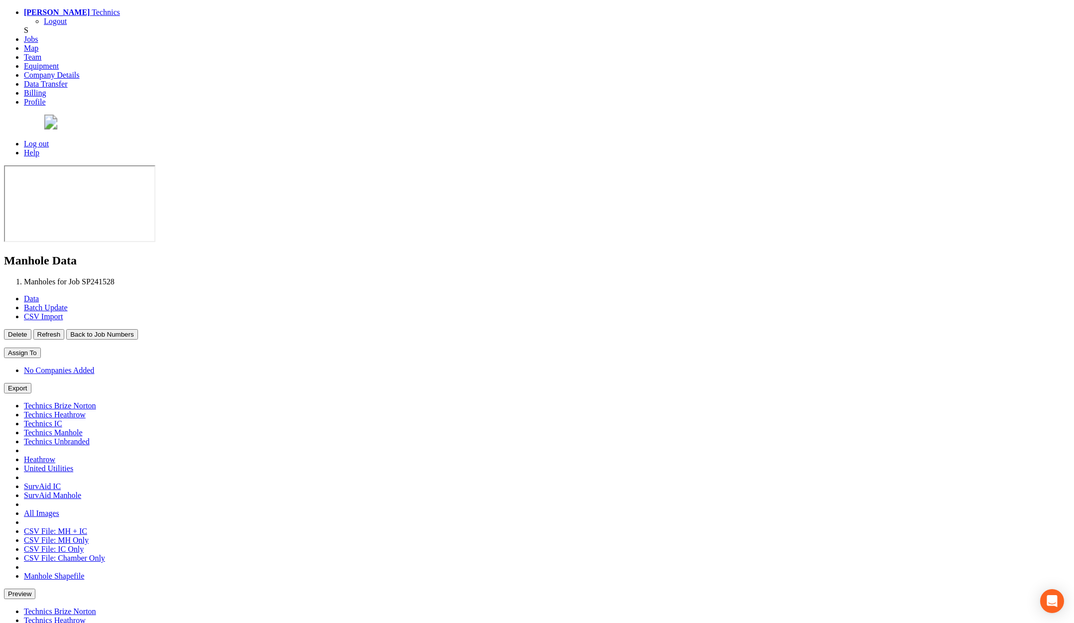
click at [137, 329] on button "Back to Job Numbers" at bounding box center [101, 334] width 71 height 10
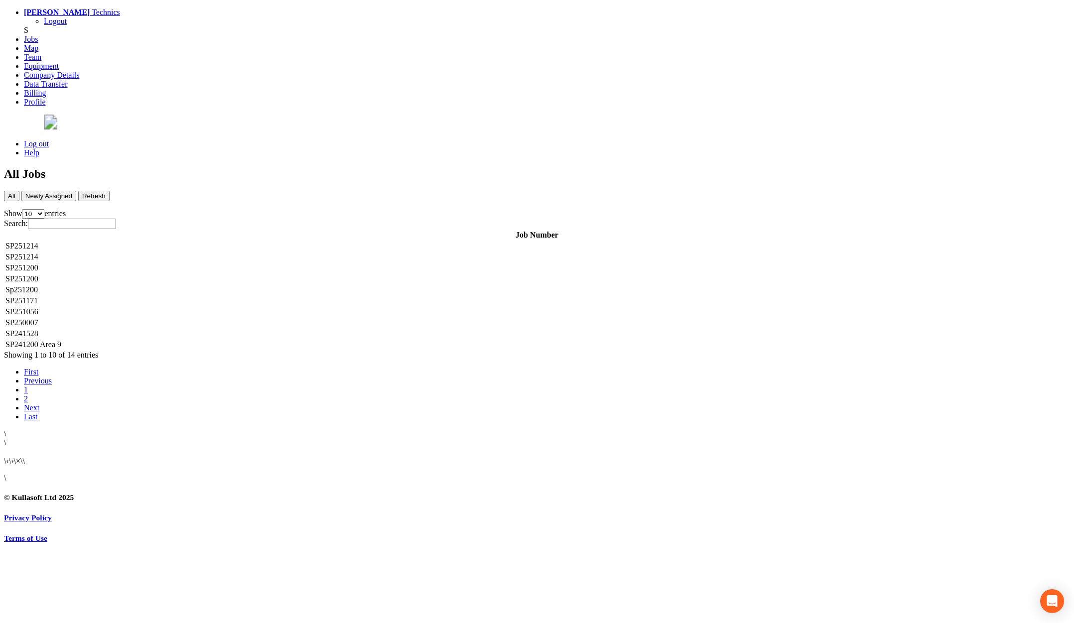
click at [216, 340] on td "SP241200 Area 9" at bounding box center [537, 345] width 1064 height 10
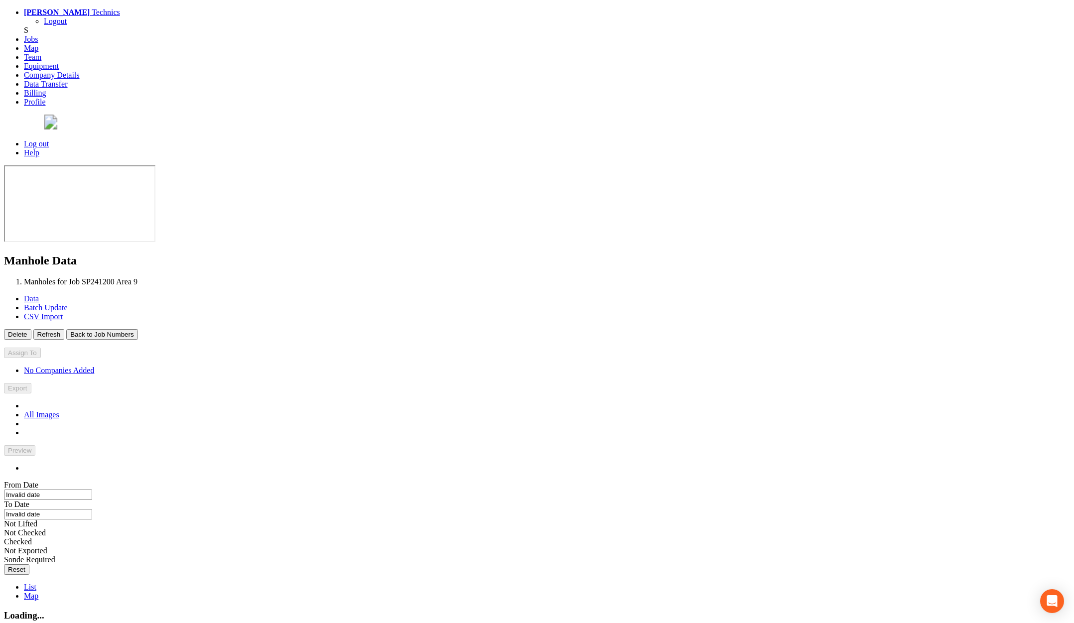
type input "15/09/2025"
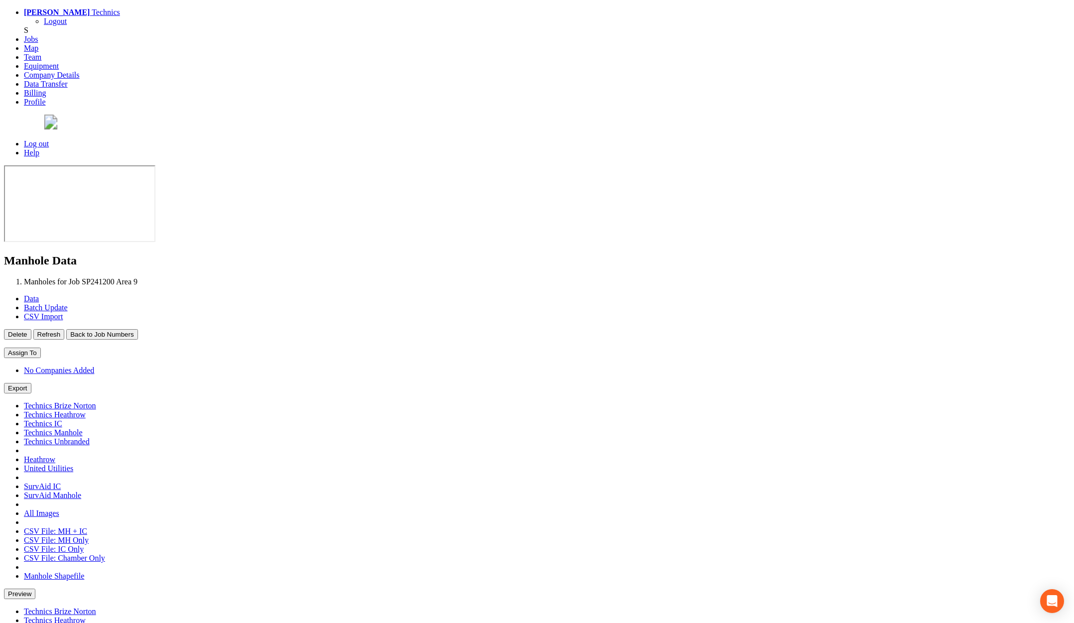
click at [137, 329] on button "Back to Job Numbers" at bounding box center [101, 334] width 71 height 10
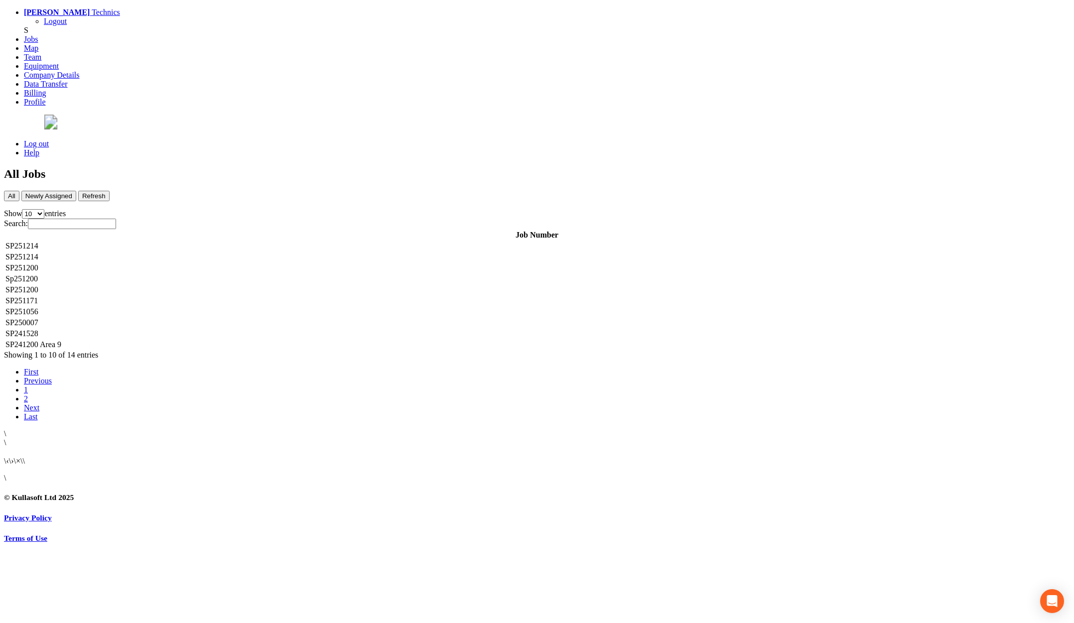
click at [49, 139] on link "Log out" at bounding box center [36, 143] width 25 height 8
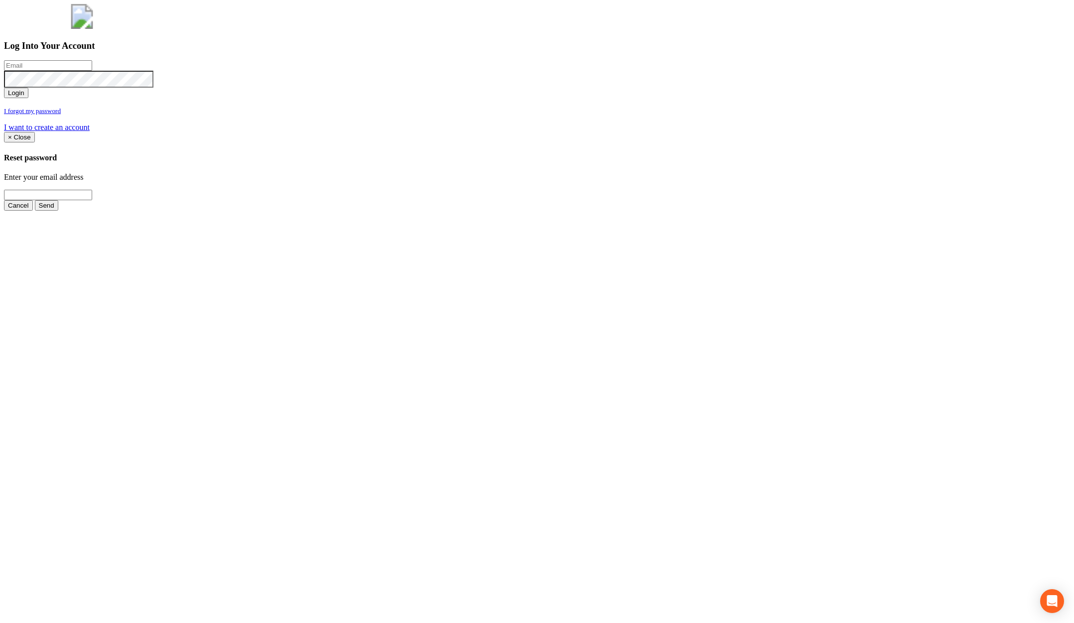
click at [92, 71] on input "email" at bounding box center [48, 65] width 88 height 10
type input "jimmy@pewtress.com"
click at [4, 88] on button "Login" at bounding box center [16, 93] width 24 height 10
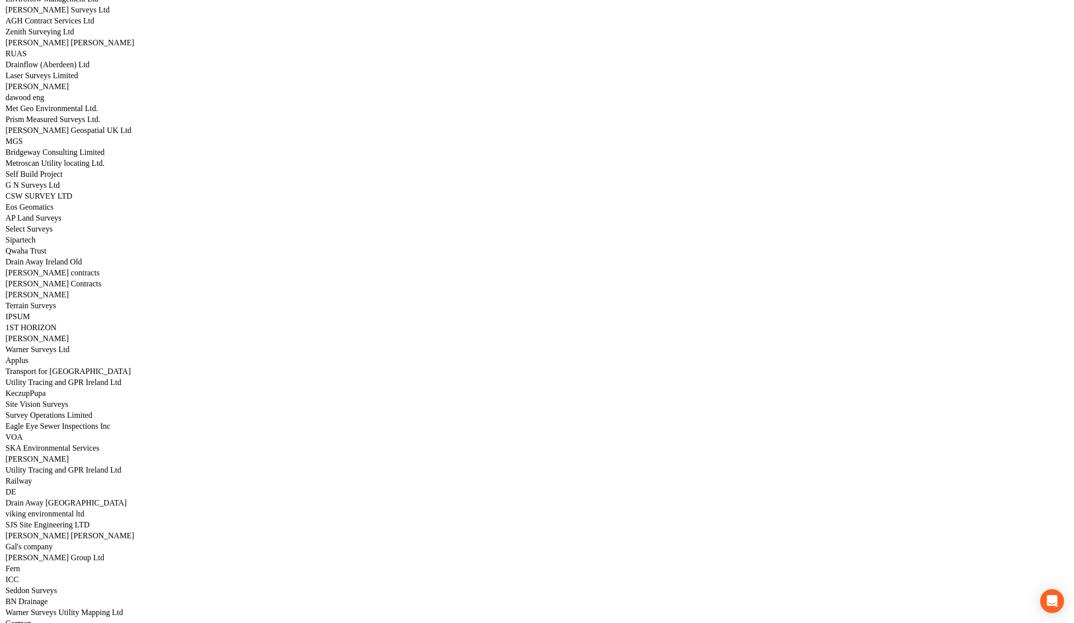
scroll to position [2174, 0]
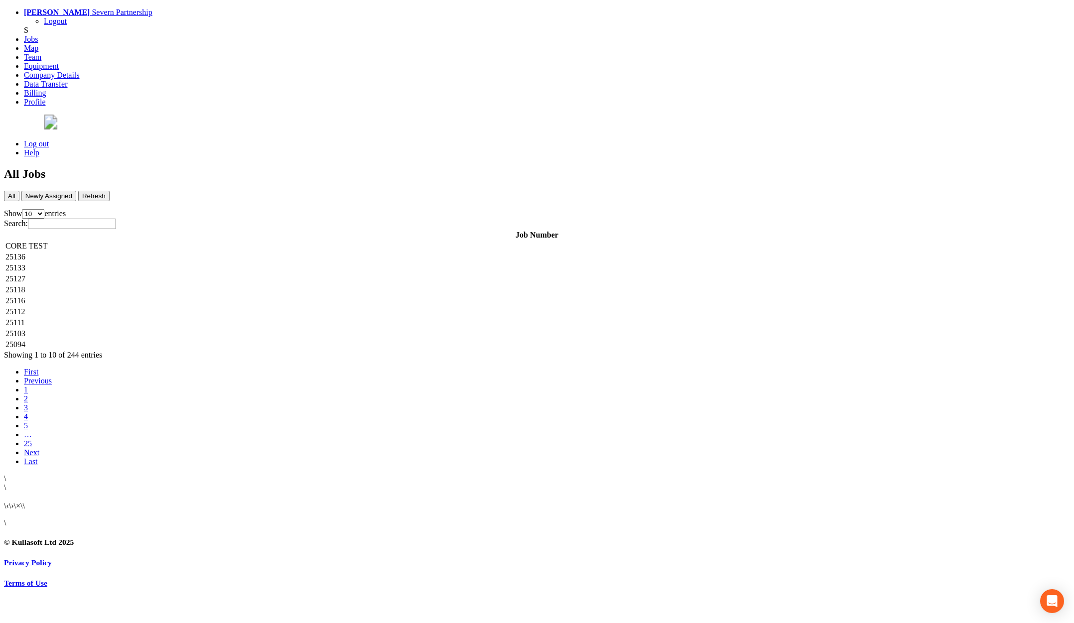
click at [183, 252] on td "25136" at bounding box center [537, 257] width 1064 height 10
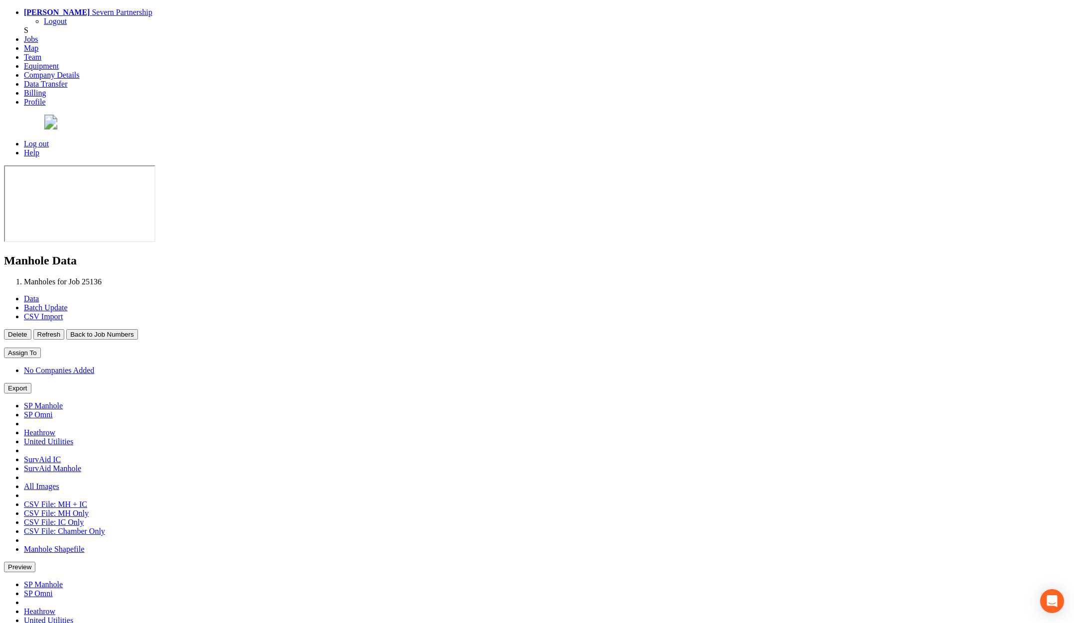
click at [137, 329] on button "Back to Job Numbers" at bounding box center [101, 334] width 71 height 10
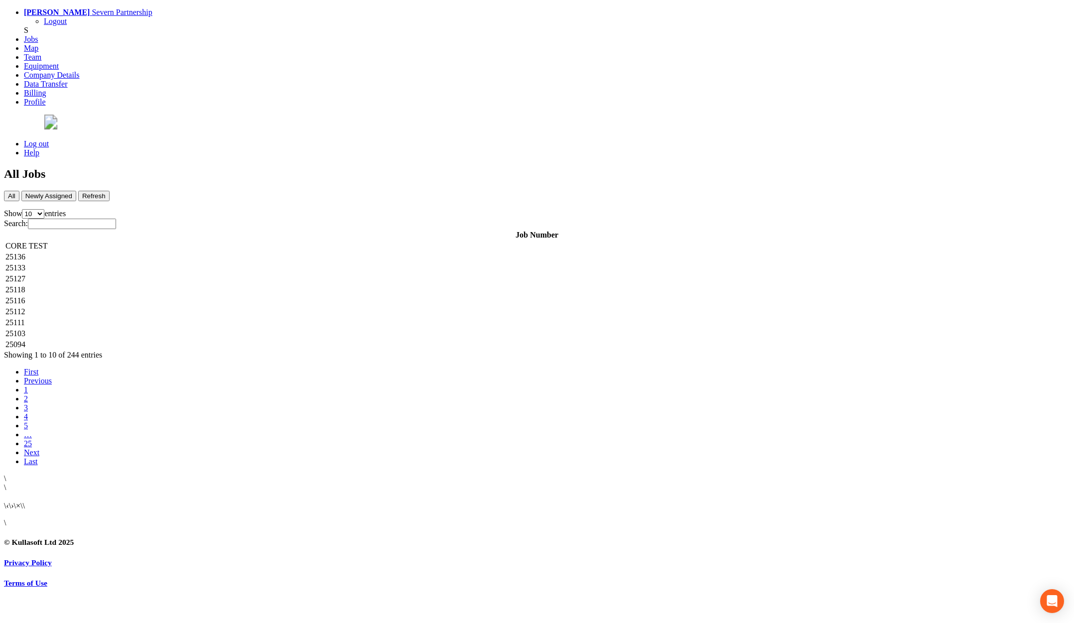
click at [194, 263] on td "25133" at bounding box center [537, 268] width 1064 height 10
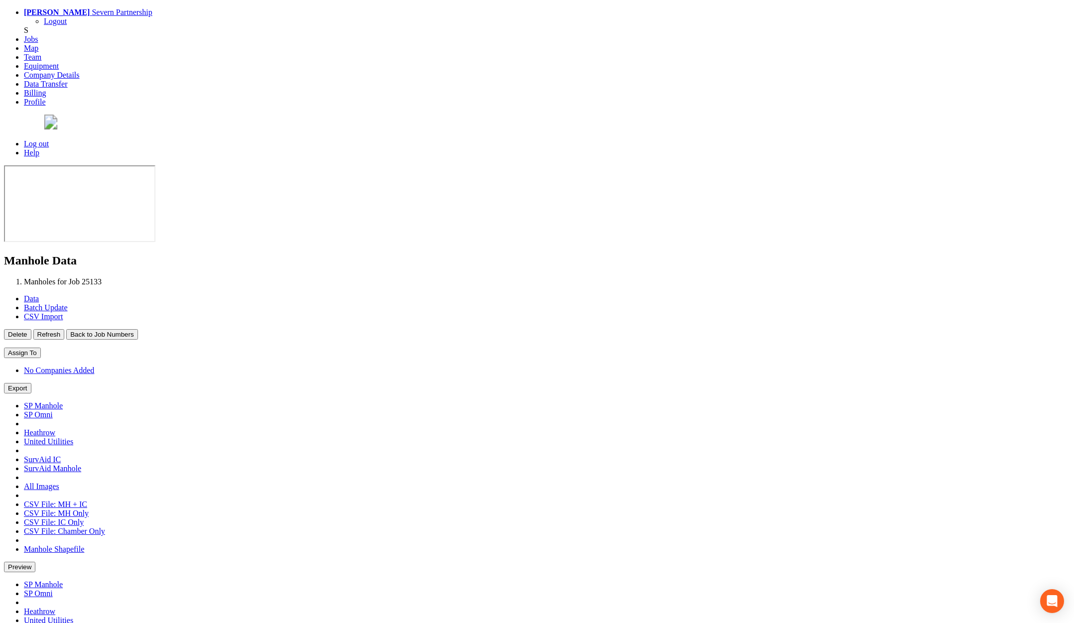
click at [137, 329] on button "Back to Job Numbers" at bounding box center [101, 334] width 71 height 10
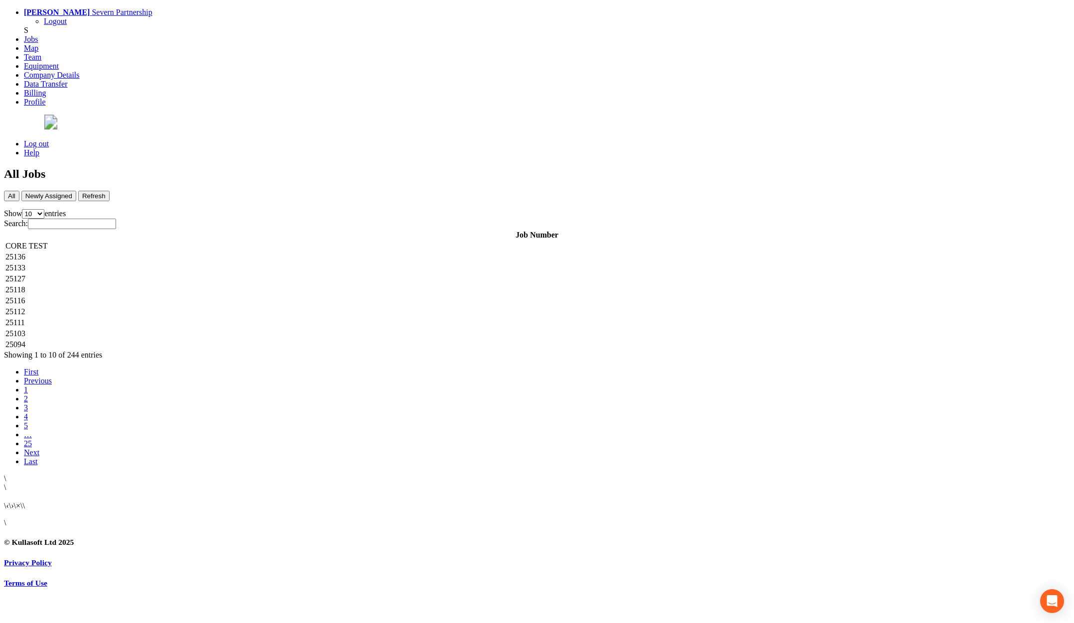
click at [185, 274] on td "25127" at bounding box center [537, 279] width 1064 height 10
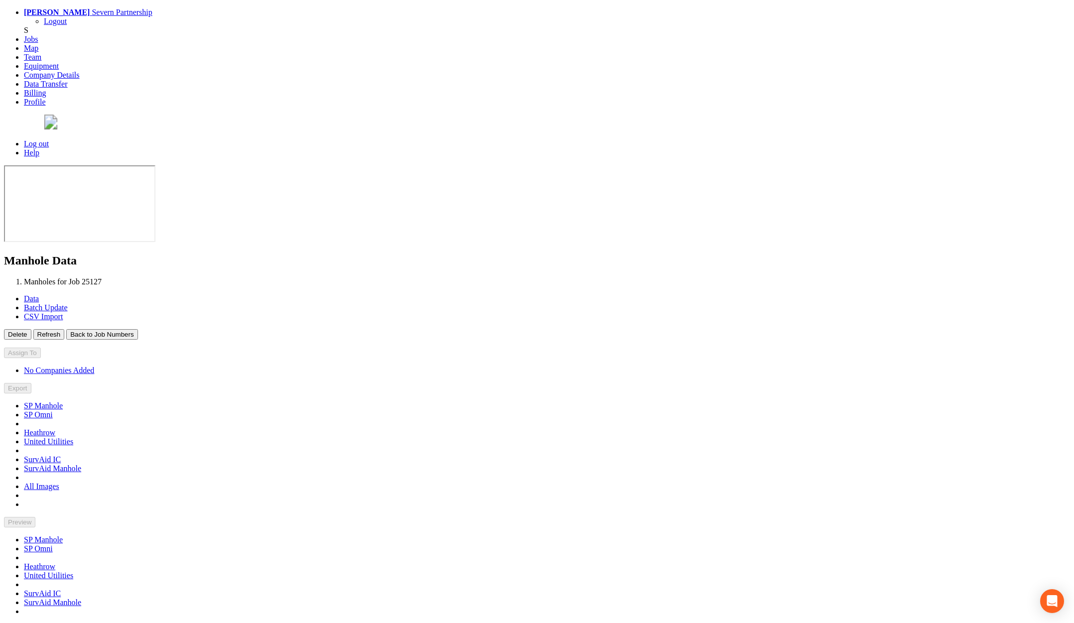
type input "16/09/2025"
type input "18/09/2025"
click at [137, 329] on button "Back to Job Numbers" at bounding box center [101, 334] width 71 height 10
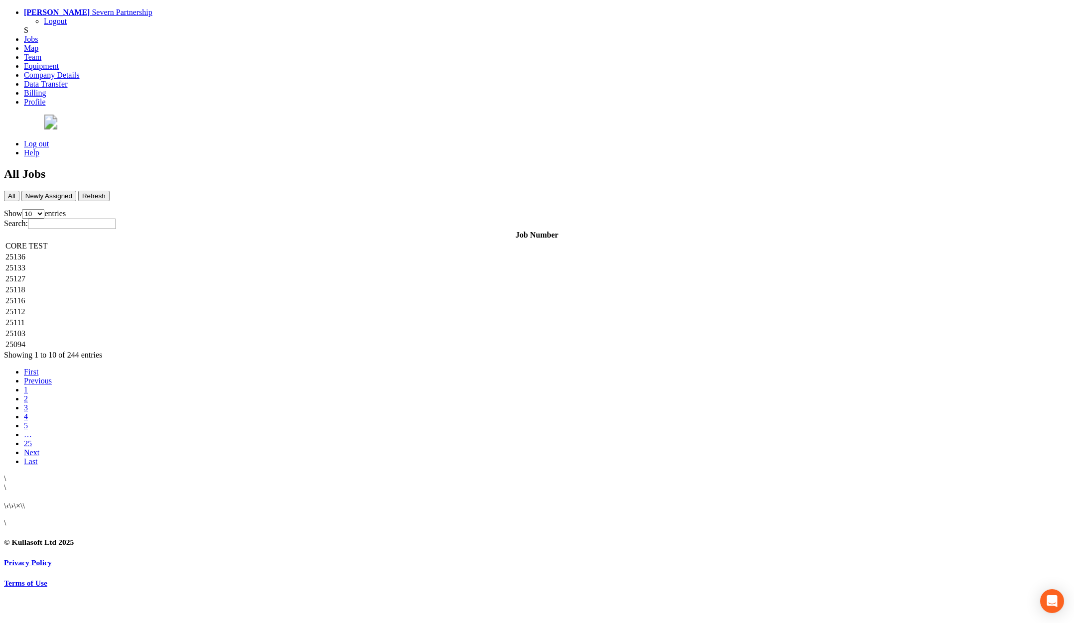
click at [175, 285] on td "25118" at bounding box center [537, 290] width 1064 height 10
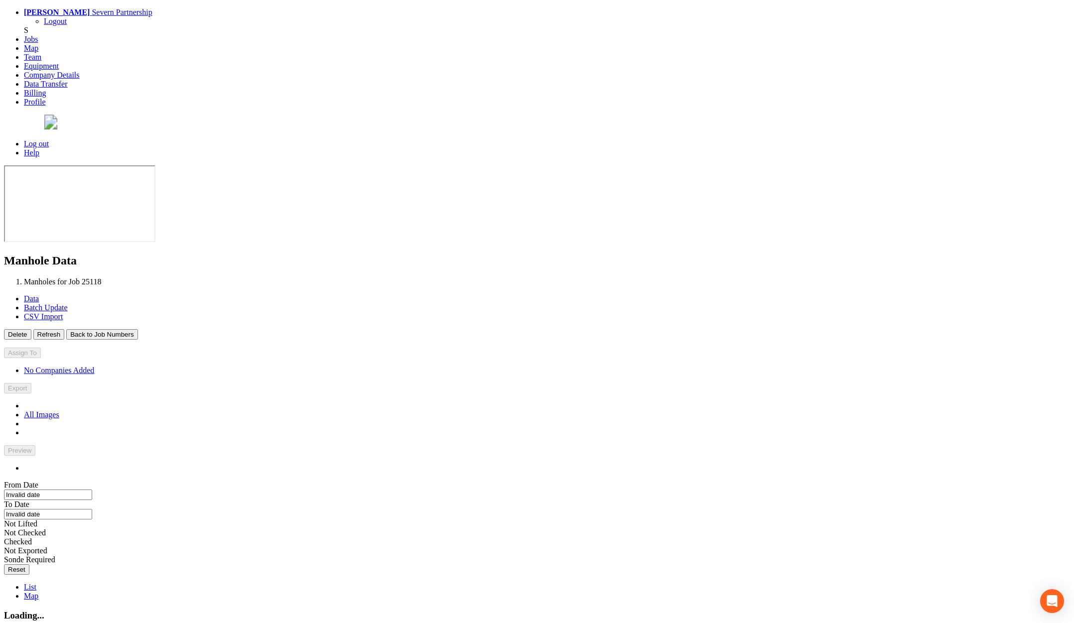
type input "13/08/2025"
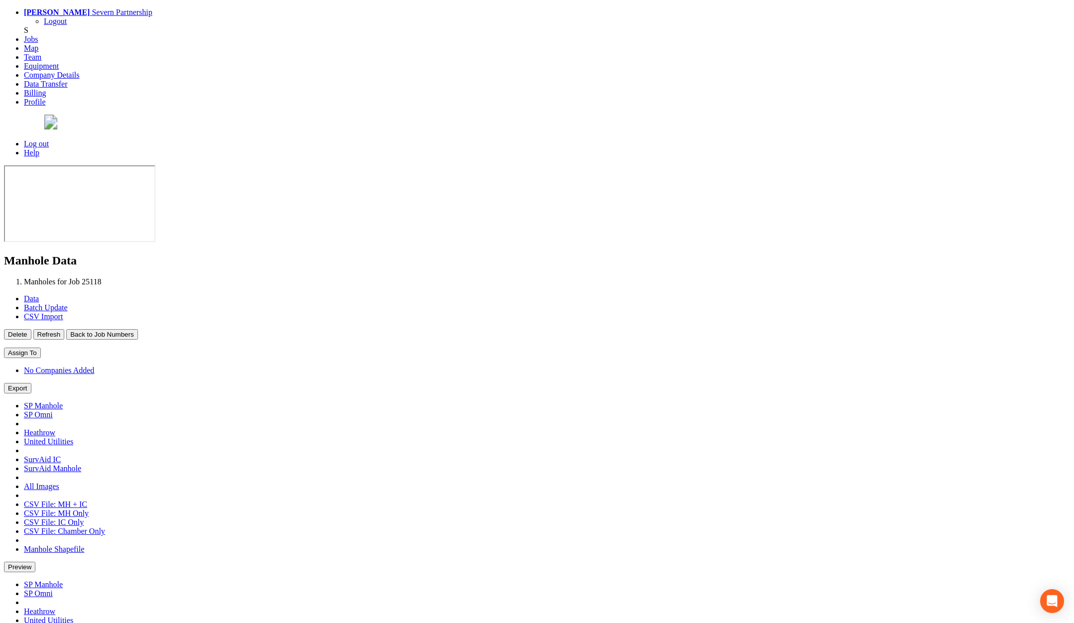
click at [137, 329] on button "Back to Job Numbers" at bounding box center [101, 334] width 71 height 10
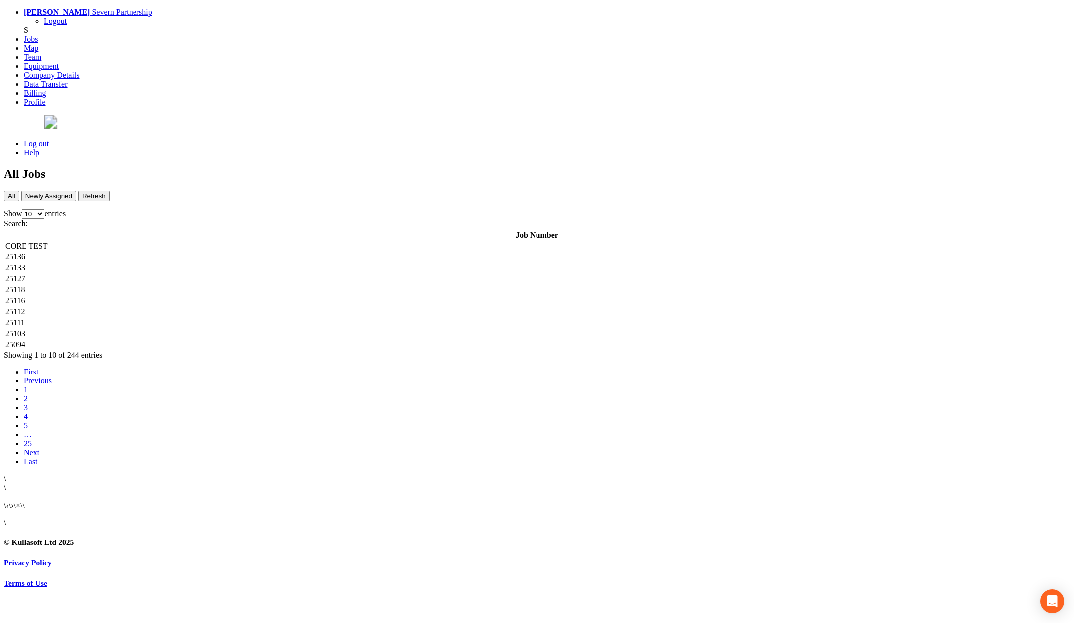
click at [179, 296] on td "25116" at bounding box center [537, 301] width 1064 height 10
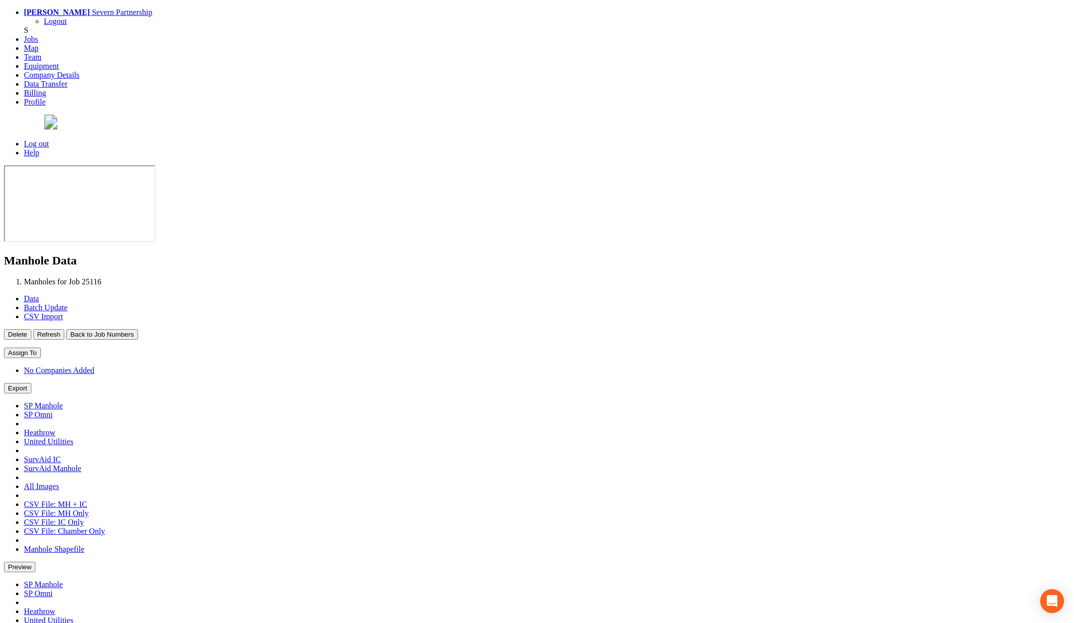
click at [137, 329] on button "Back to Job Numbers" at bounding box center [101, 334] width 71 height 10
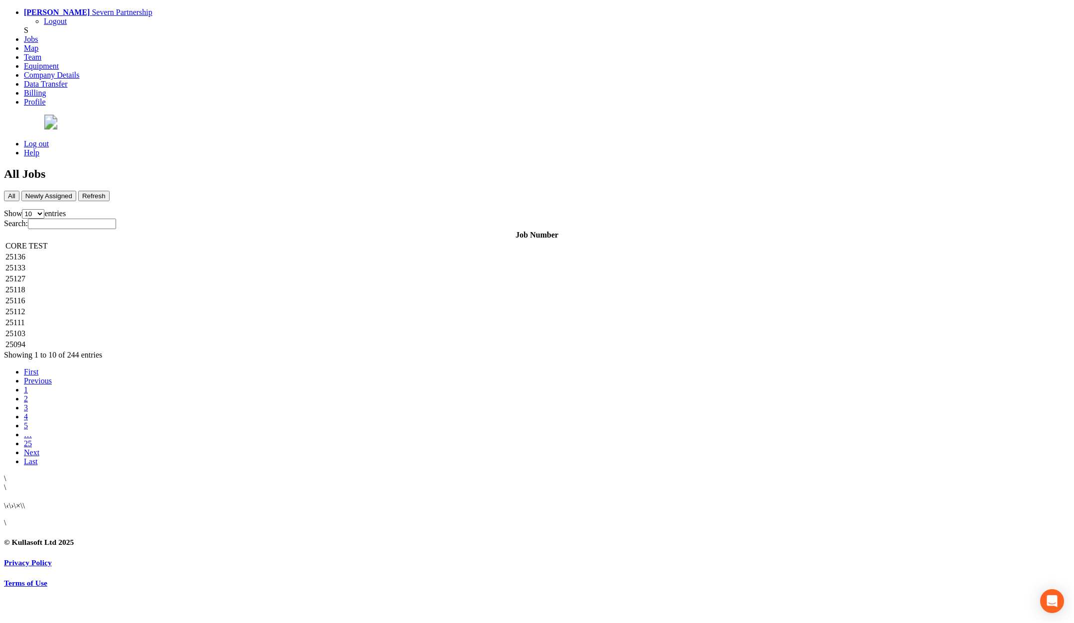
click at [193, 307] on td "25112" at bounding box center [537, 312] width 1064 height 10
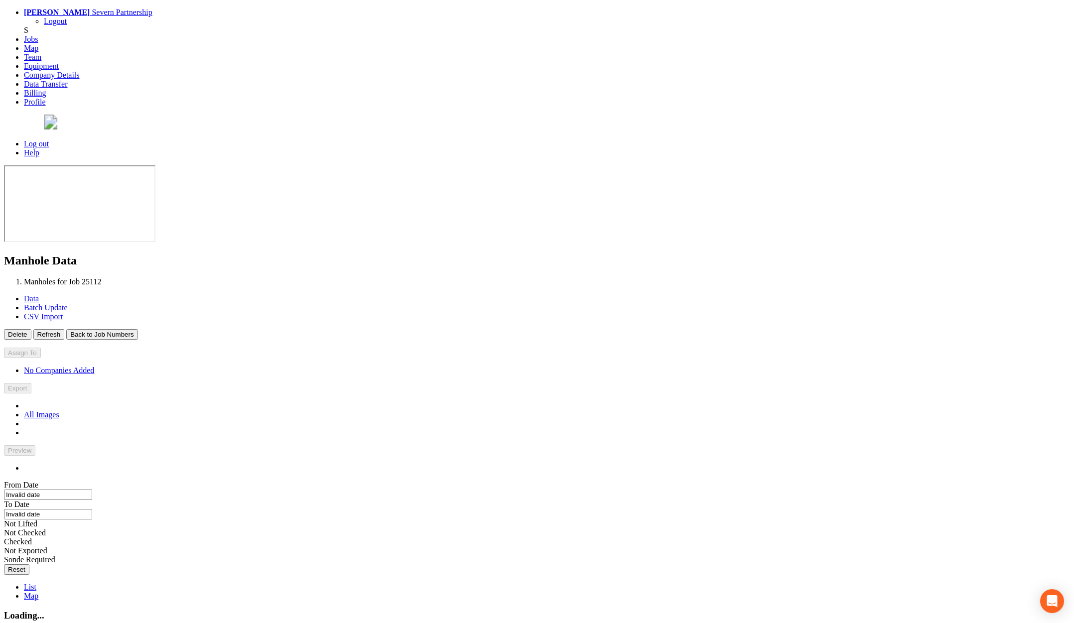
type input "01/11/2022"
type input "23/09/2025"
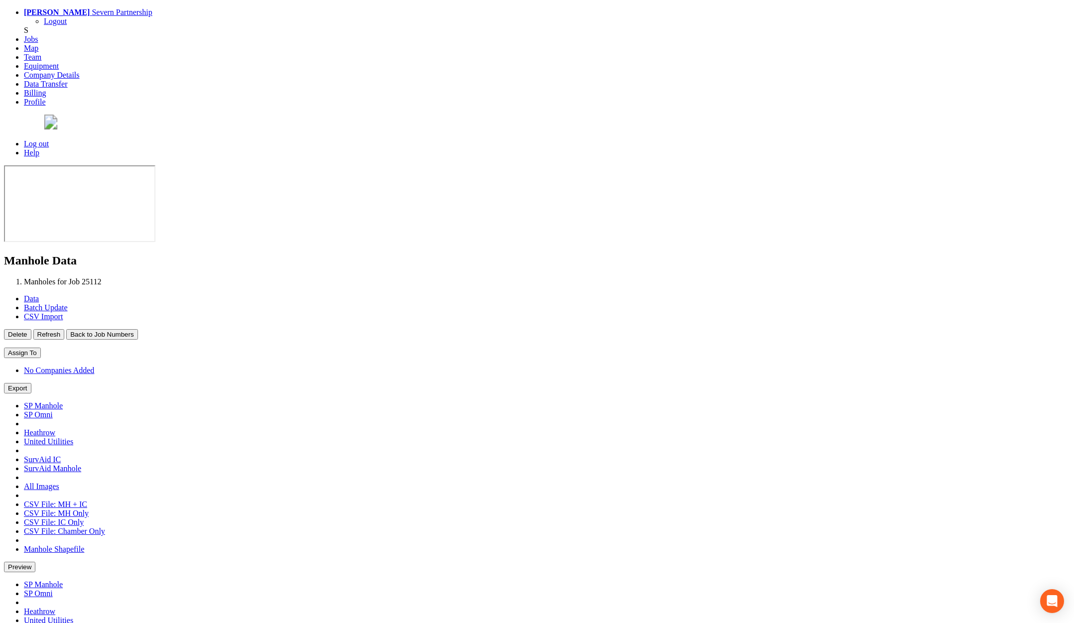
click at [137, 329] on button "Back to Job Numbers" at bounding box center [101, 334] width 71 height 10
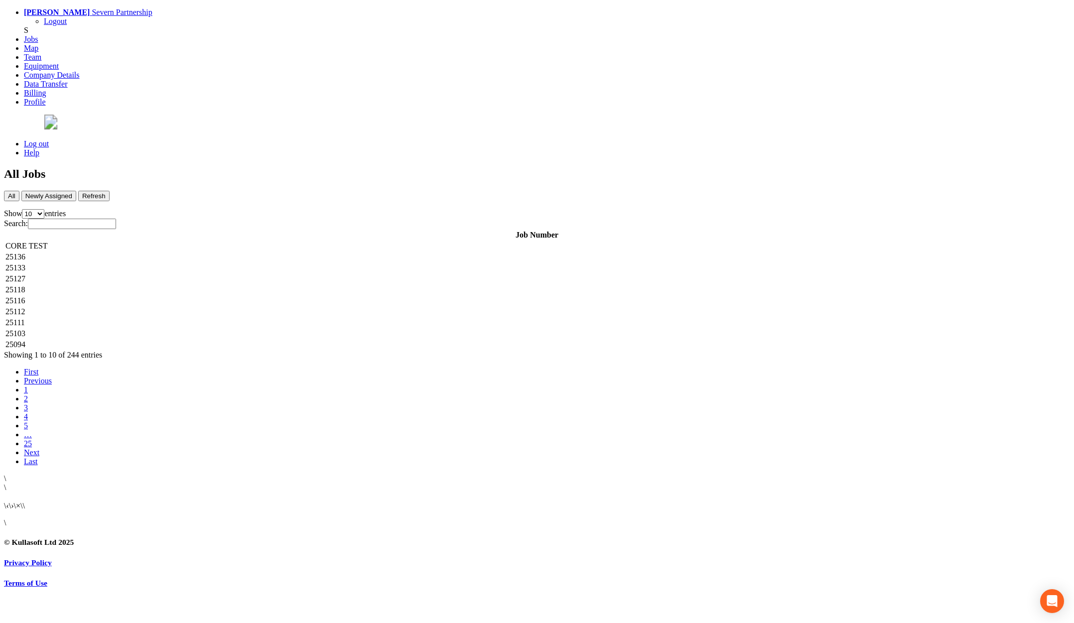
click at [192, 307] on td "25112" at bounding box center [537, 312] width 1064 height 10
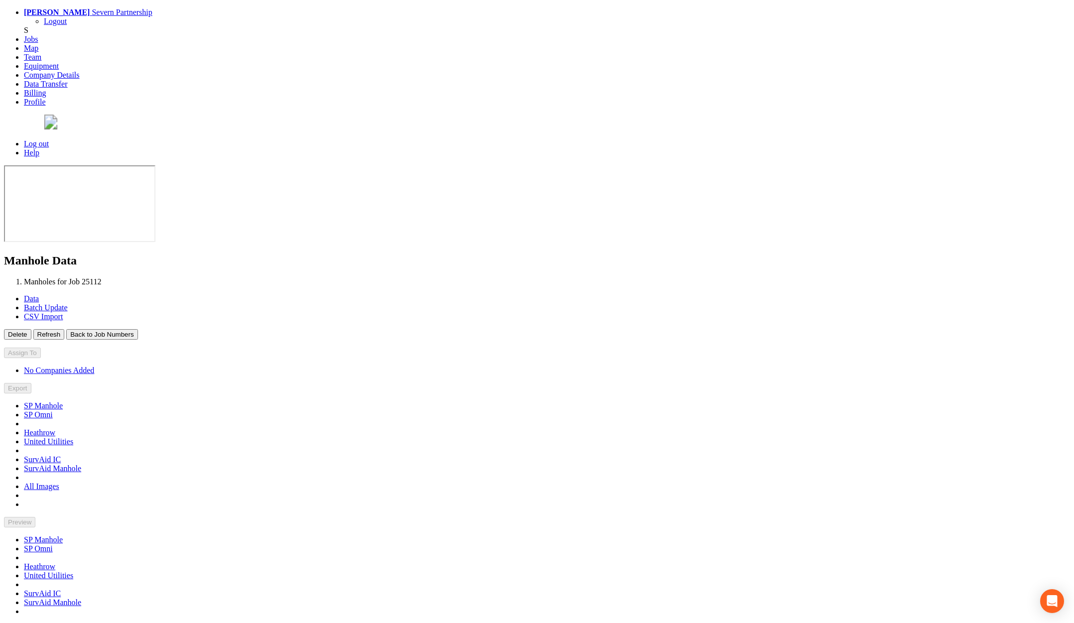
type input "01/11/2022"
type input "23/09/2025"
click at [137, 329] on button "Back to Job Numbers" at bounding box center [101, 334] width 71 height 10
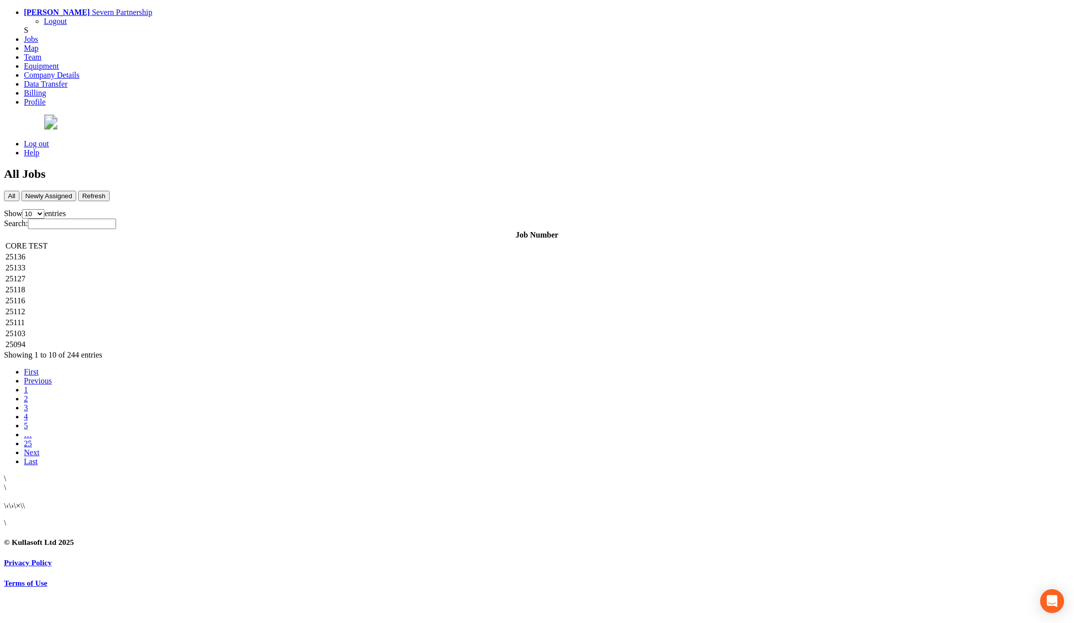
click at [201, 318] on td "25111" at bounding box center [537, 323] width 1064 height 10
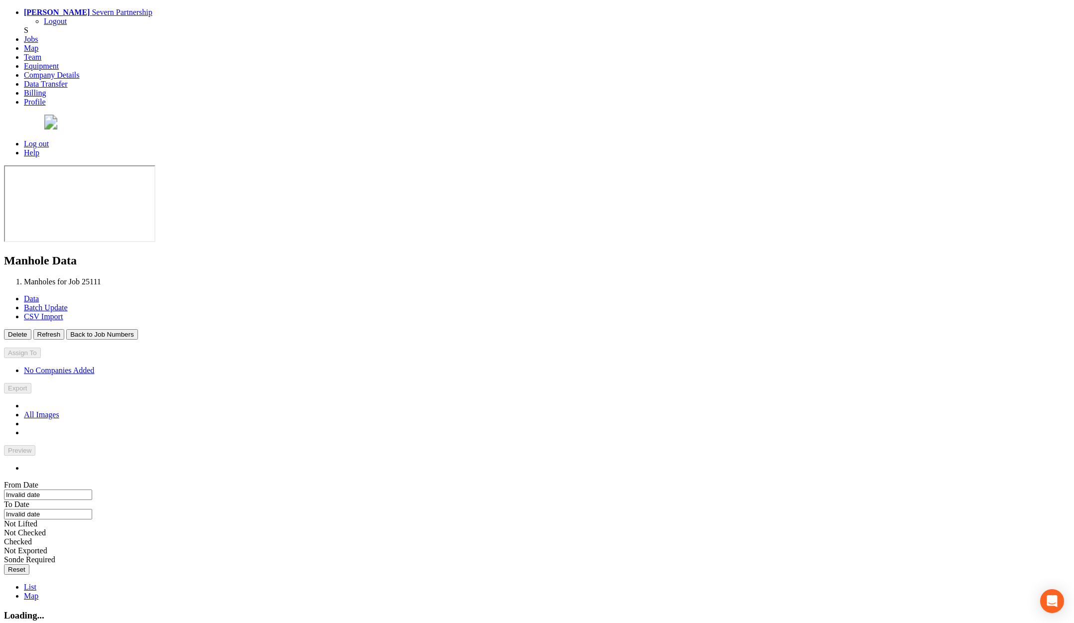
type input "12/11/2021"
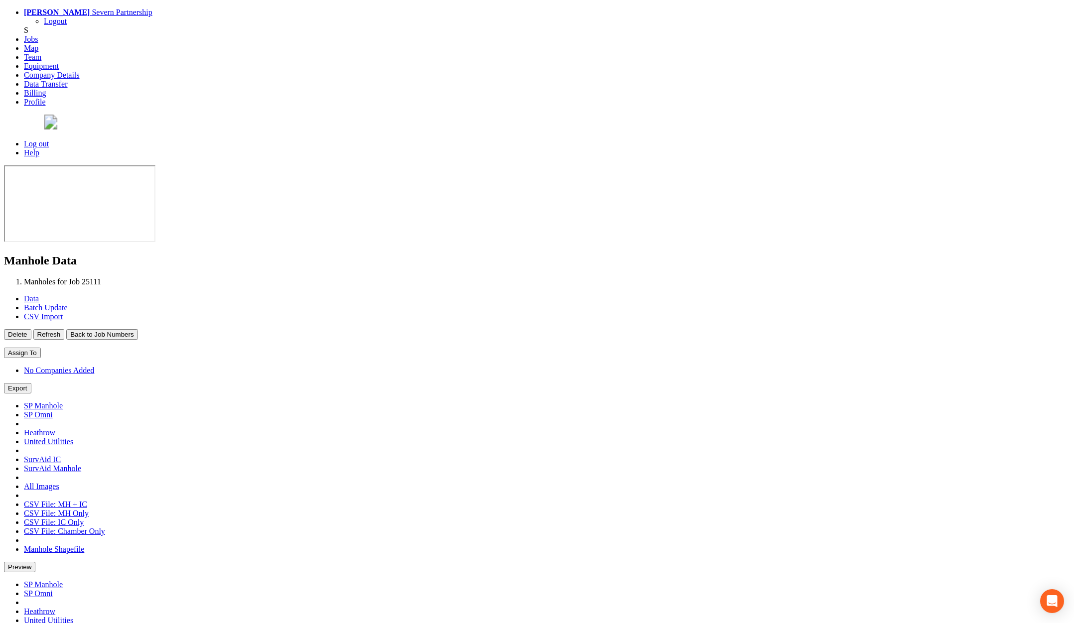
click at [137, 329] on button "Back to Job Numbers" at bounding box center [101, 334] width 71 height 10
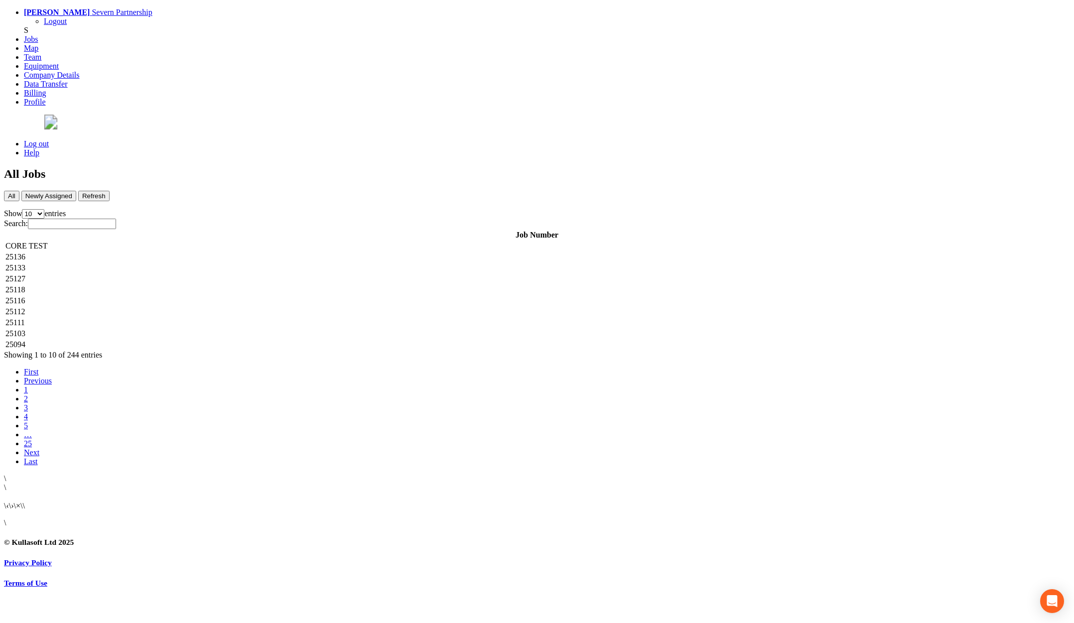
click at [192, 329] on td "25103" at bounding box center [537, 334] width 1064 height 10
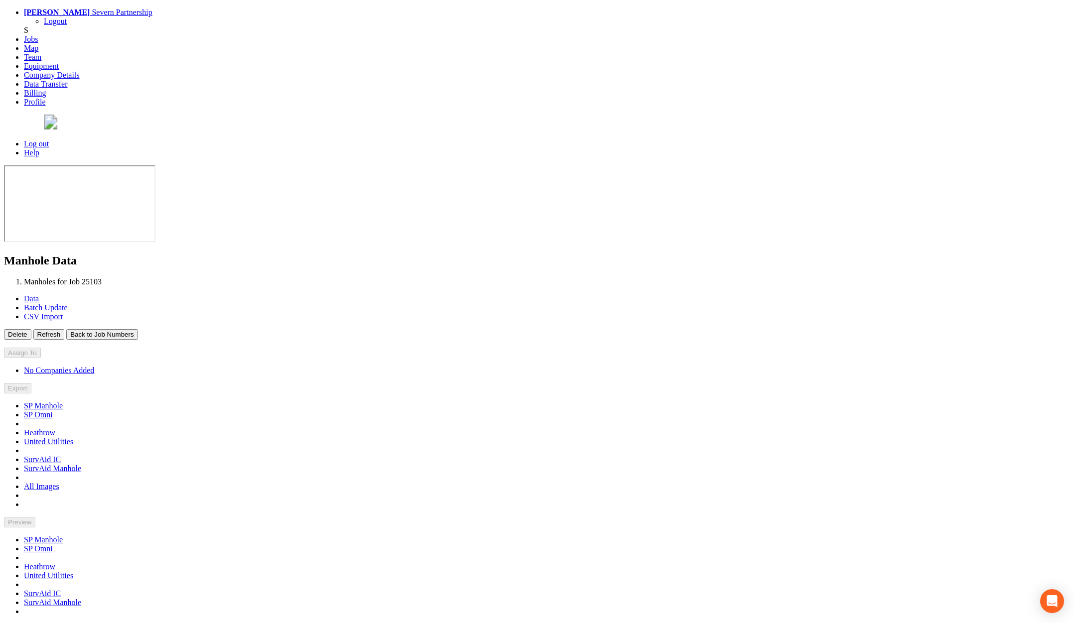
type input "15/04/2024"
type input "06/08/2025"
click at [137, 329] on button "Back to Job Numbers" at bounding box center [101, 334] width 71 height 10
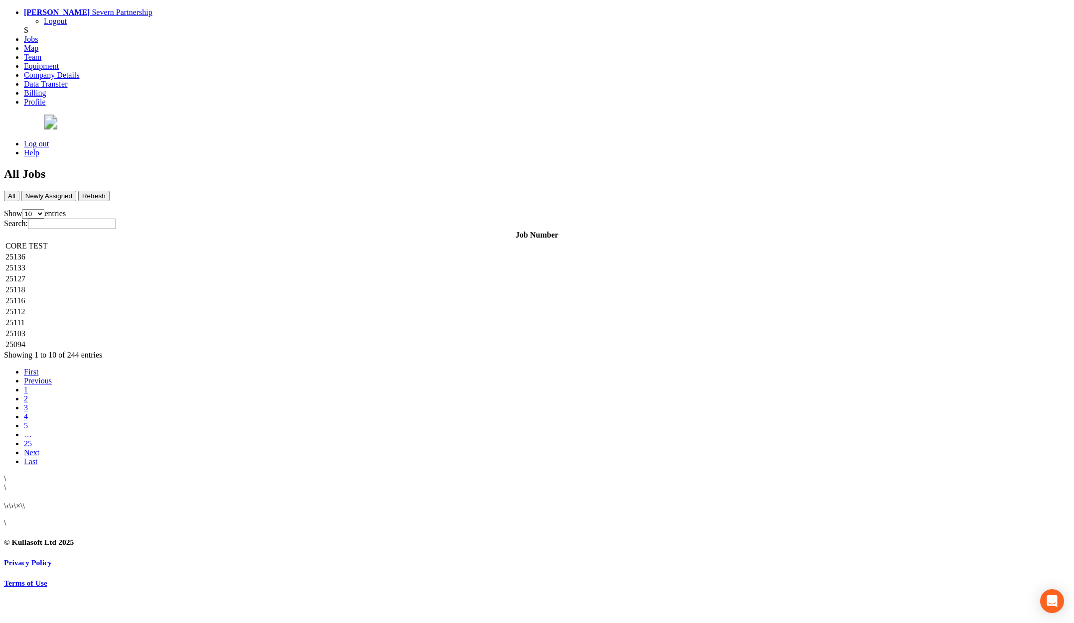
click at [186, 340] on td "25094" at bounding box center [537, 345] width 1064 height 10
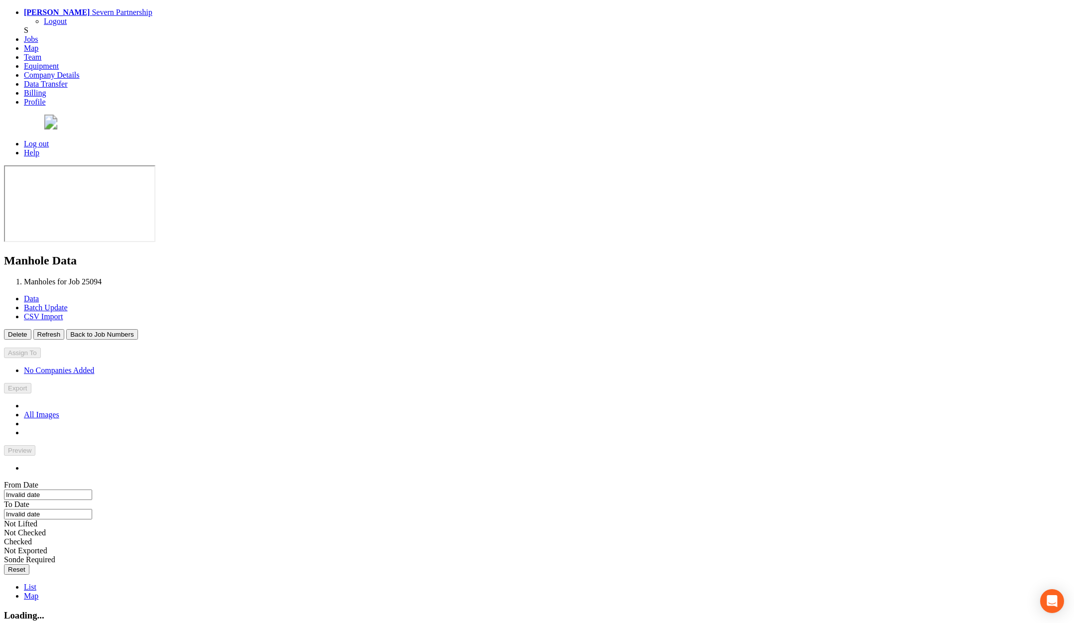
type input "26/03/2025"
type input "17/07/2025"
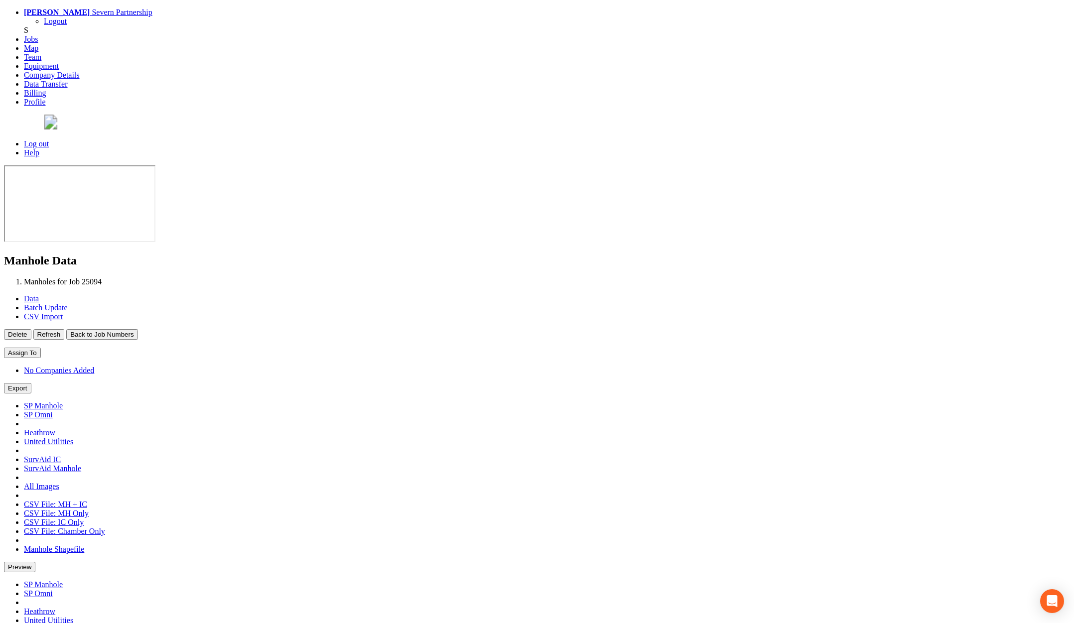
click at [49, 139] on link "Log out" at bounding box center [36, 143] width 25 height 8
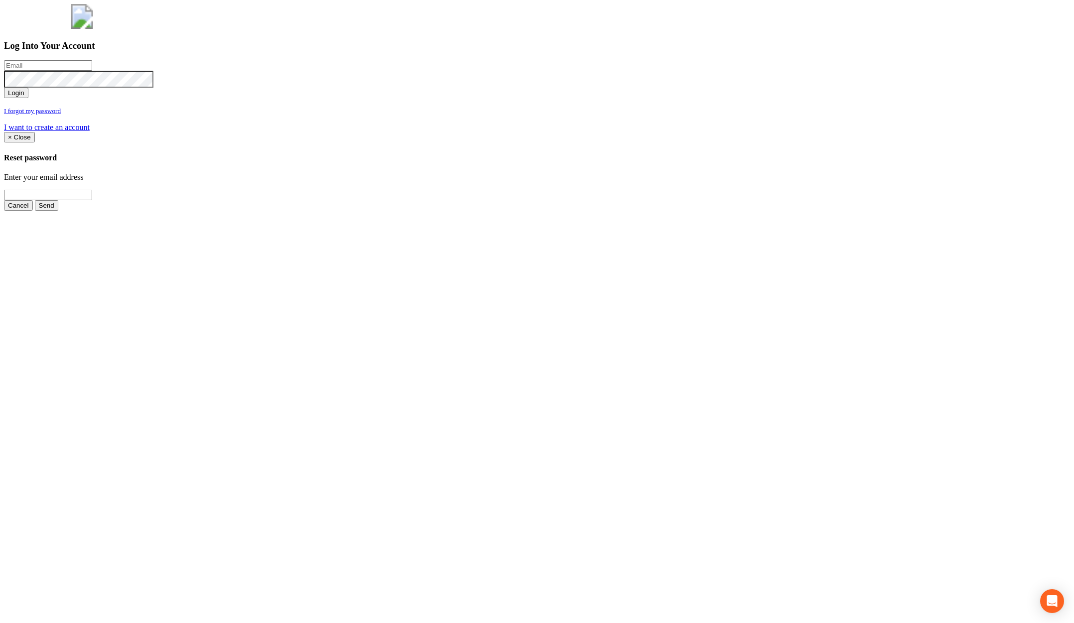
click at [92, 71] on input "email" at bounding box center [48, 65] width 88 height 10
type input "jimmy@pewtress.com"
click at [4, 88] on button "Login" at bounding box center [16, 93] width 24 height 10
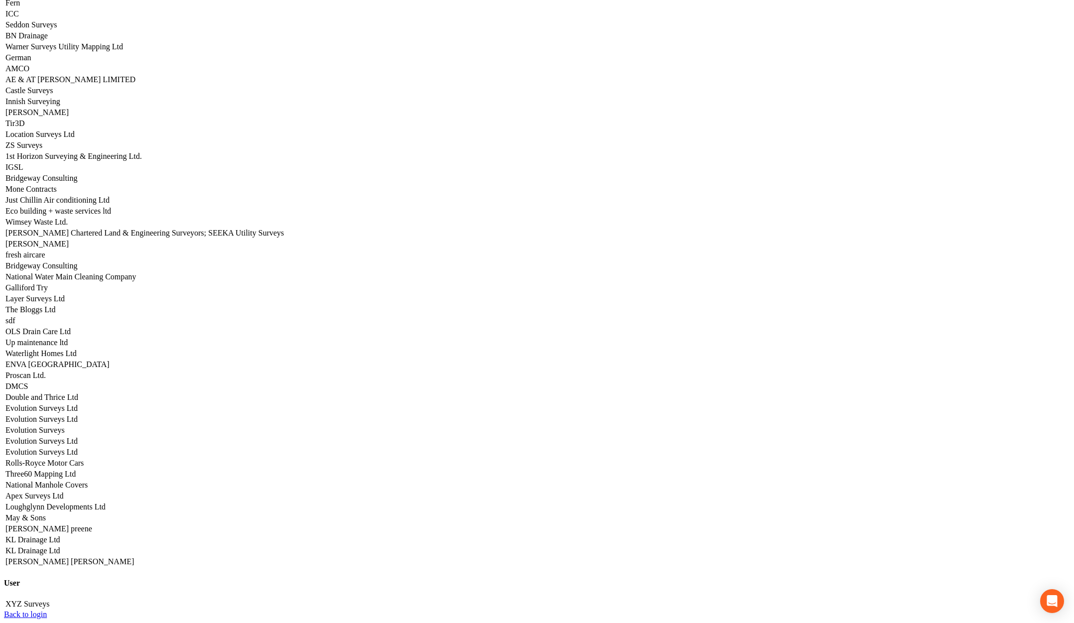
scroll to position [3879, 0]
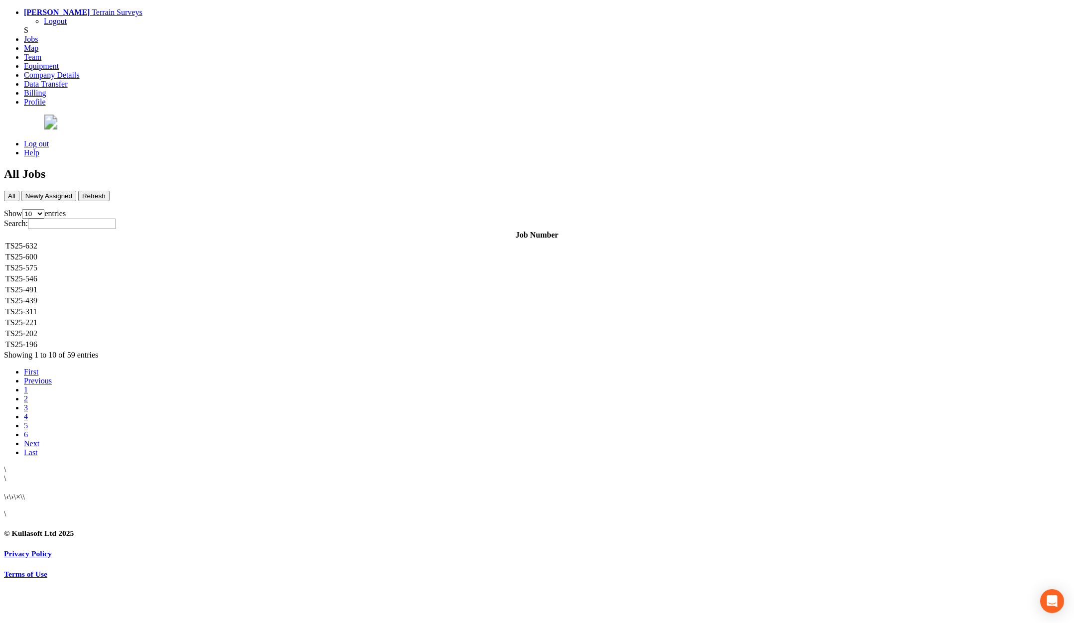
click at [186, 241] on td "TS25-632" at bounding box center [537, 246] width 1064 height 10
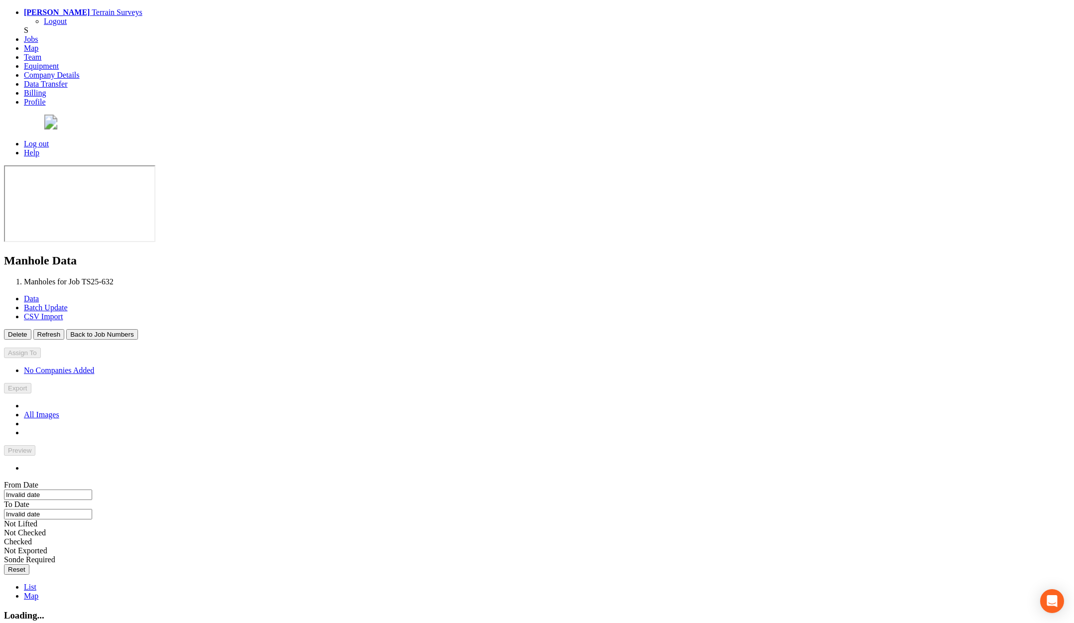
type input "25/09/2025"
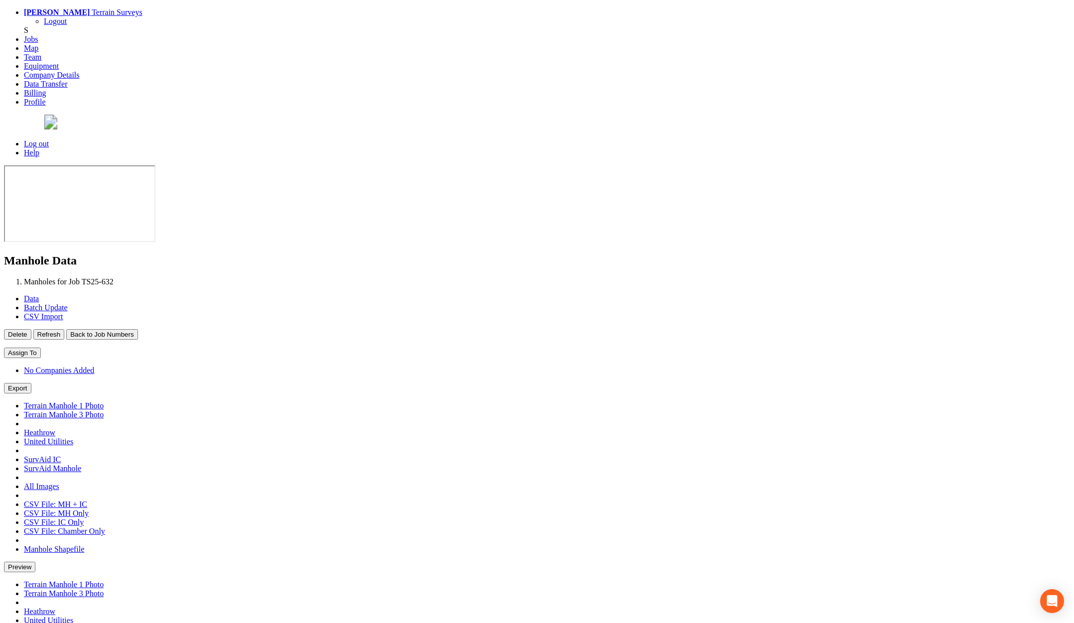
click at [137, 329] on button "Back to Job Numbers" at bounding box center [101, 334] width 71 height 10
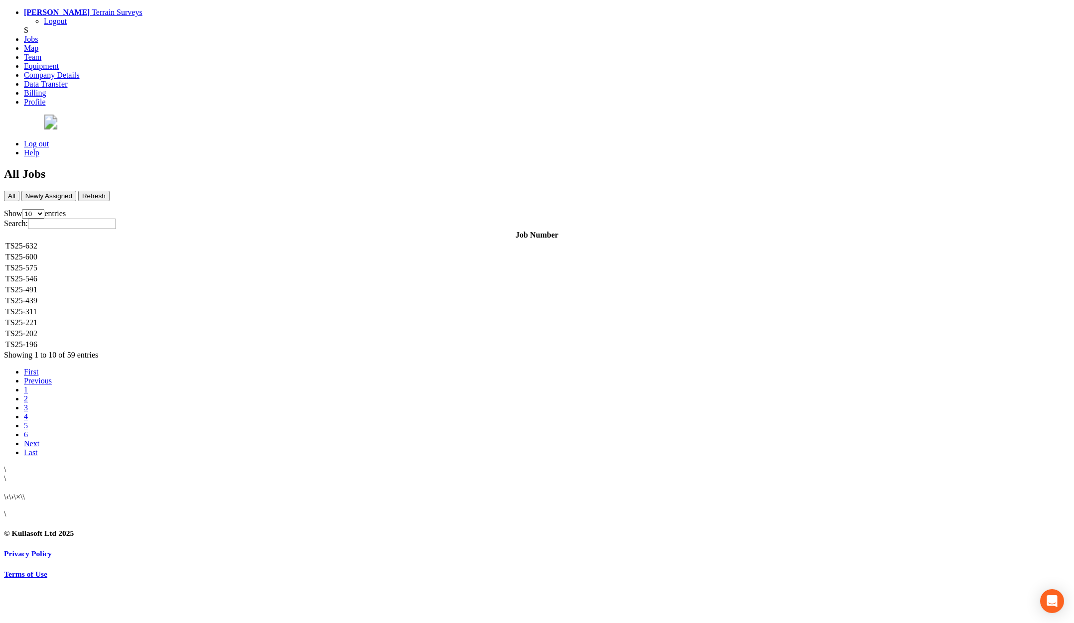
click at [196, 252] on td "TS25-600" at bounding box center [537, 257] width 1064 height 10
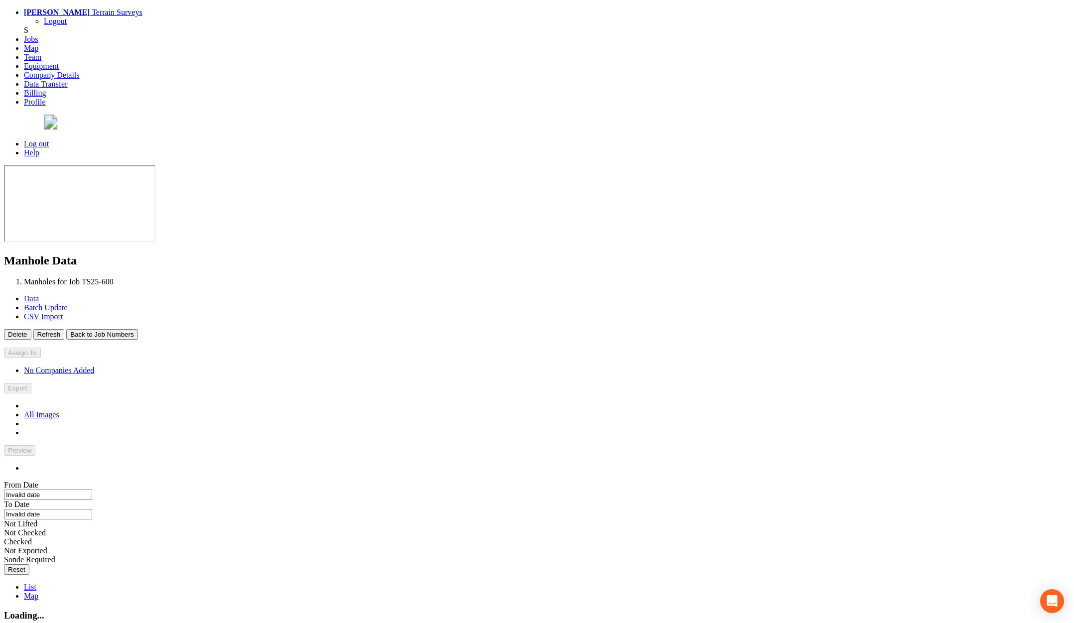
type input "11/09/2025"
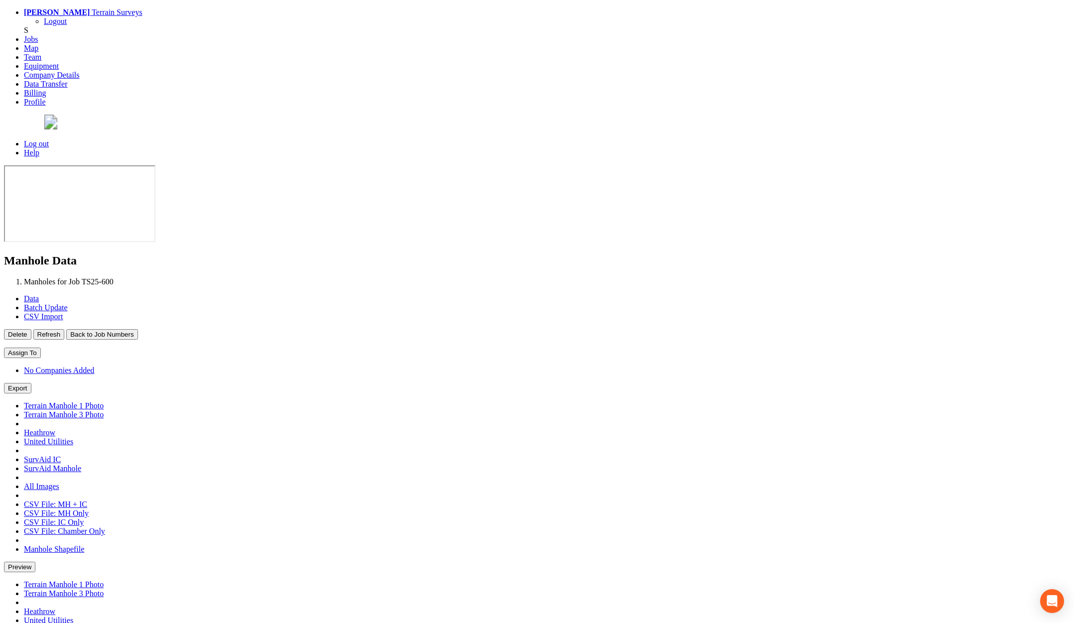
click at [137, 329] on button "Back to Job Numbers" at bounding box center [101, 334] width 71 height 10
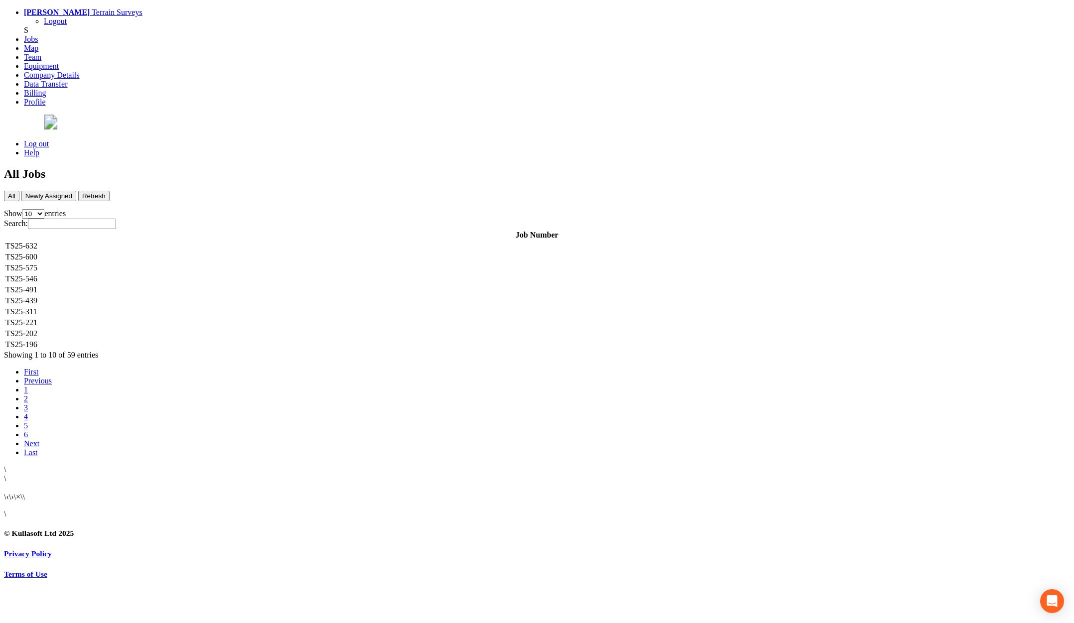
click at [199, 263] on td "TS25-575" at bounding box center [537, 268] width 1064 height 10
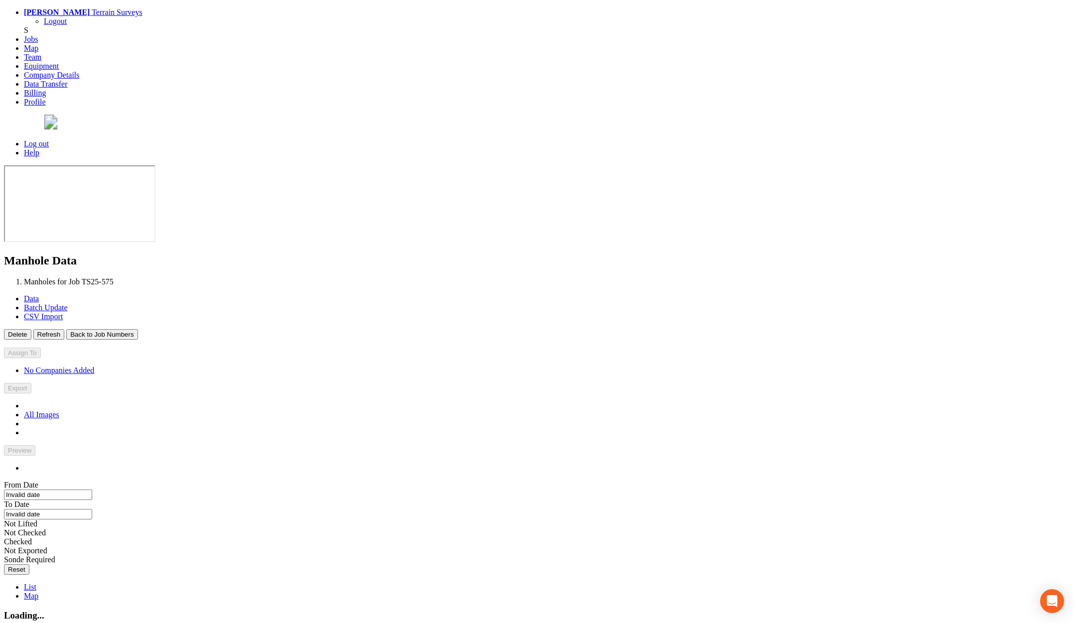
type input "05/09/2025"
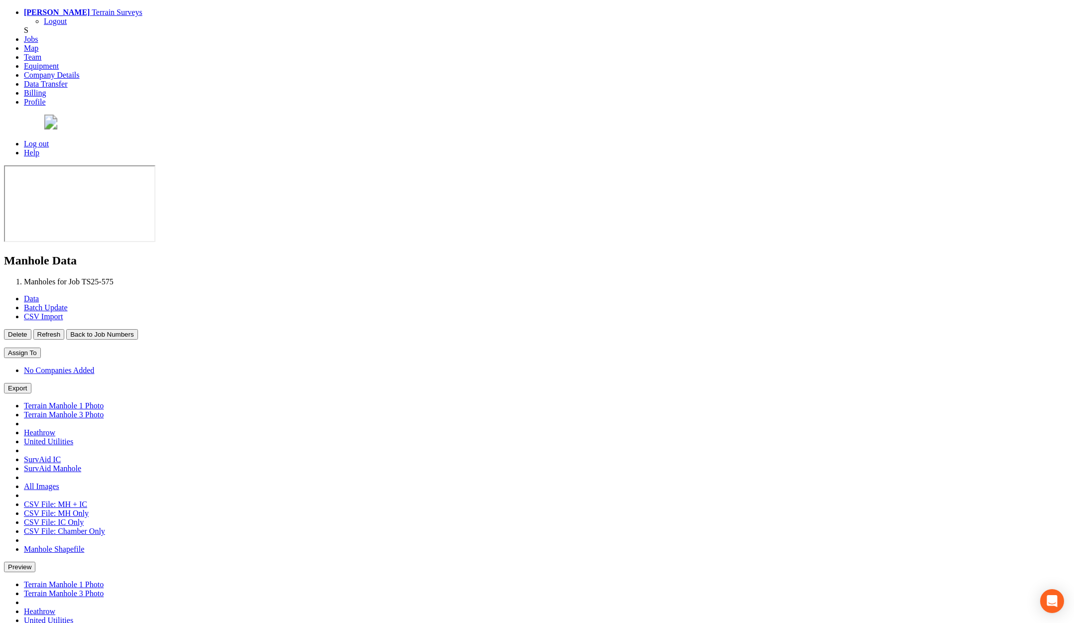
click at [137, 329] on button "Back to Job Numbers" at bounding box center [101, 334] width 71 height 10
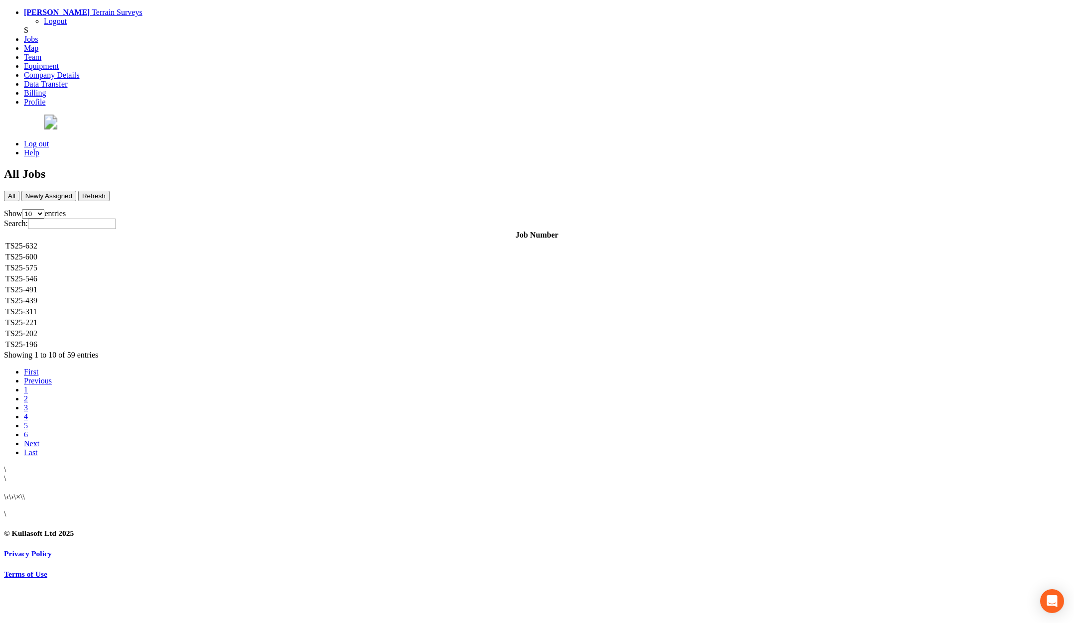
click at [194, 274] on td "TS25-546" at bounding box center [537, 279] width 1064 height 10
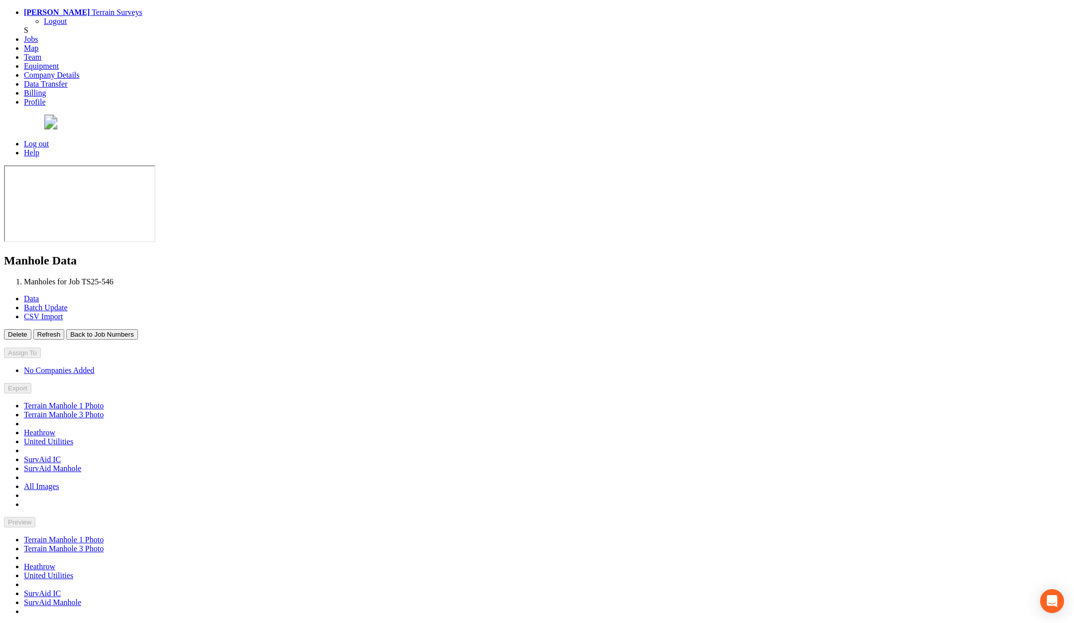
type input "04/09/2025"
click at [137, 329] on button "Back to Job Numbers" at bounding box center [101, 334] width 71 height 10
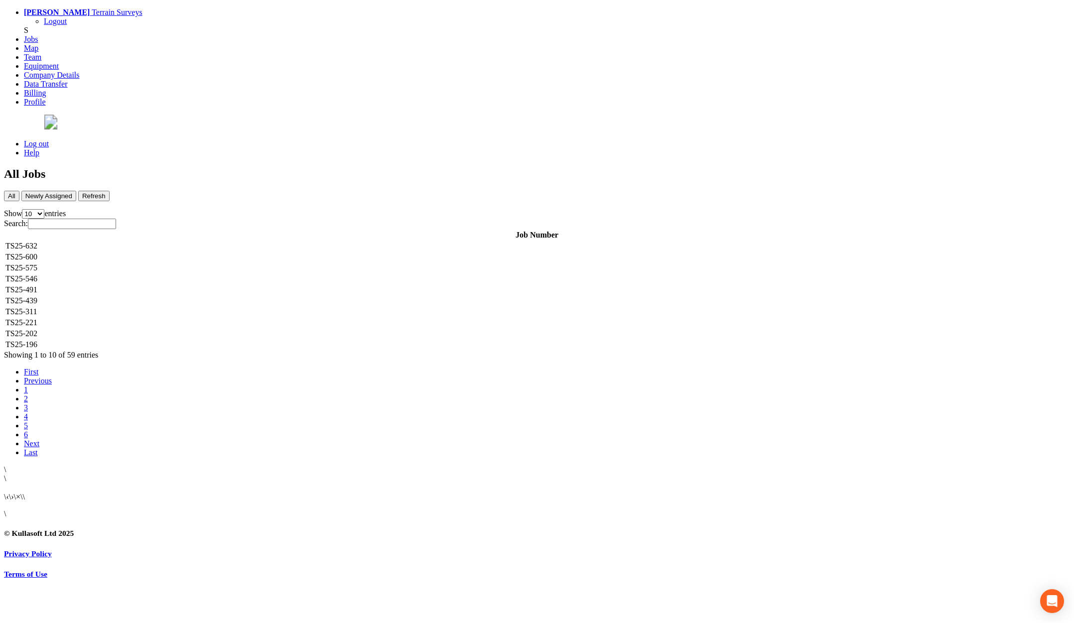
click at [196, 285] on td "TS25-491" at bounding box center [537, 290] width 1064 height 10
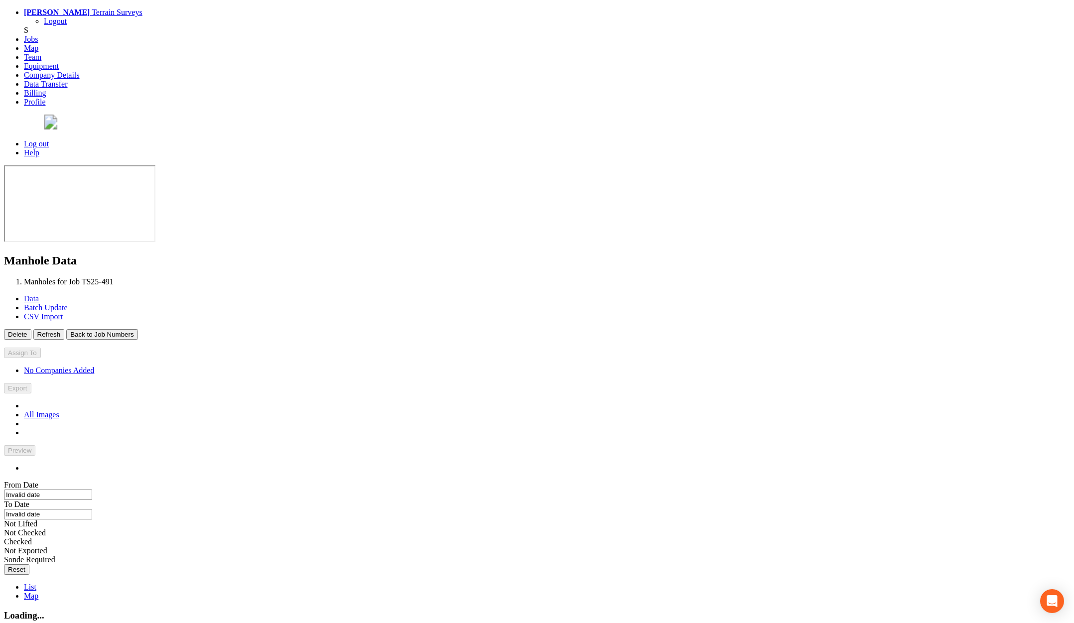
type input "11/08/2025"
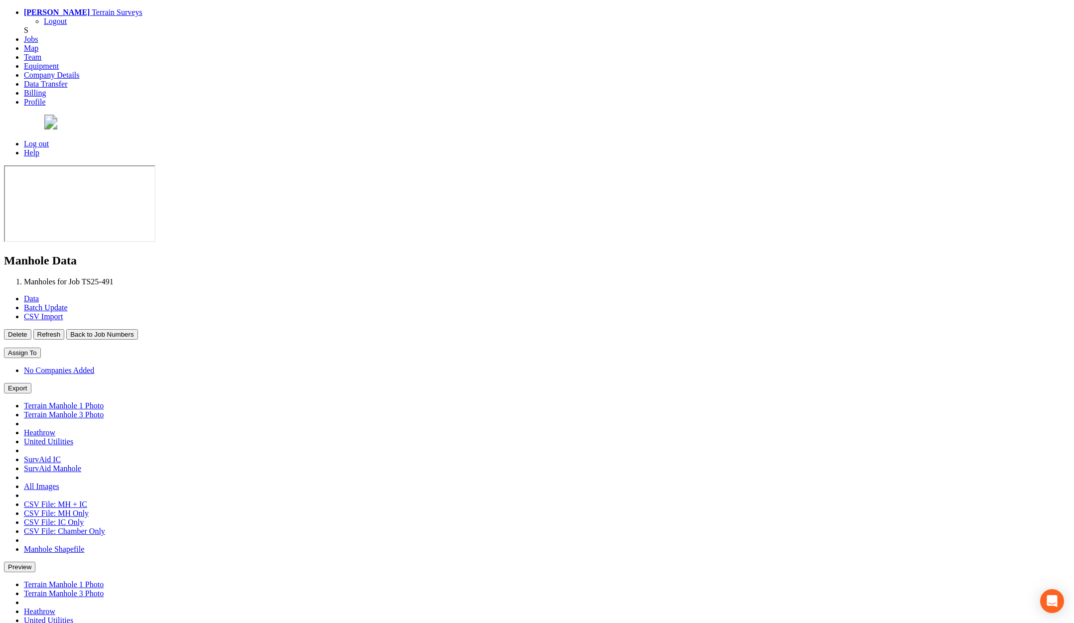
click at [137, 329] on button "Back to Job Numbers" at bounding box center [101, 334] width 71 height 10
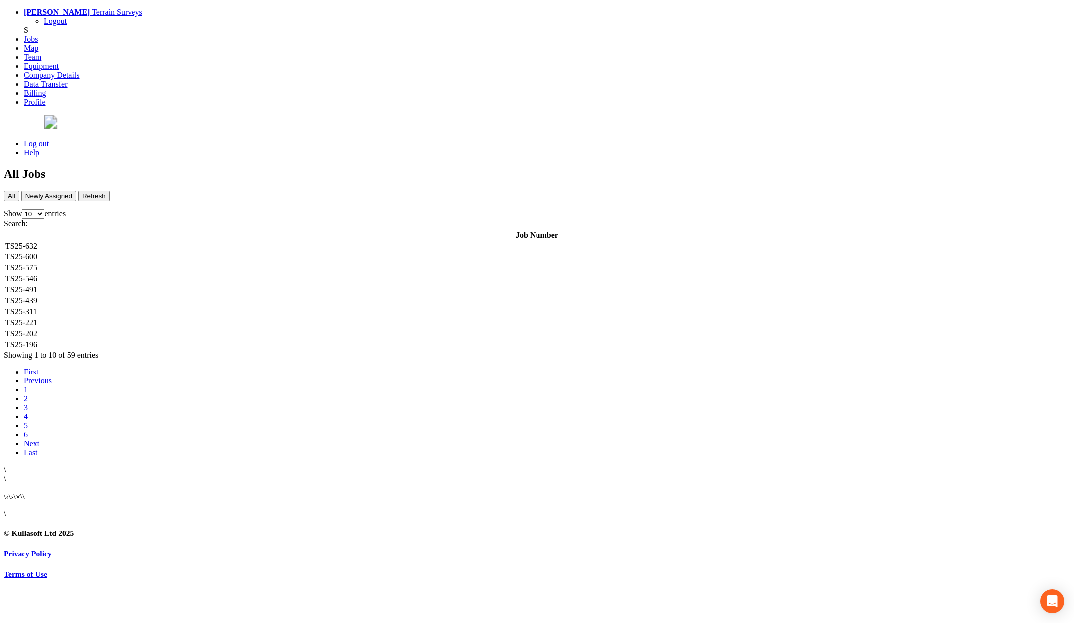
click at [195, 296] on td "TS25-439" at bounding box center [537, 301] width 1064 height 10
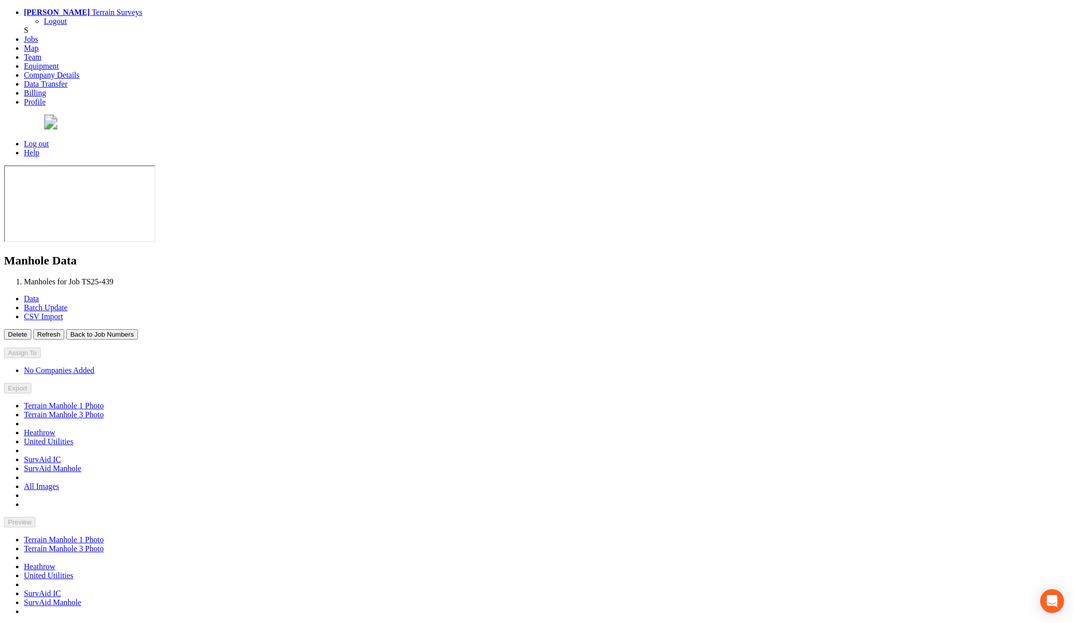
type input "07/07/2025"
type input "22/09/2025"
click at [137, 329] on button "Back to Job Numbers" at bounding box center [101, 334] width 71 height 10
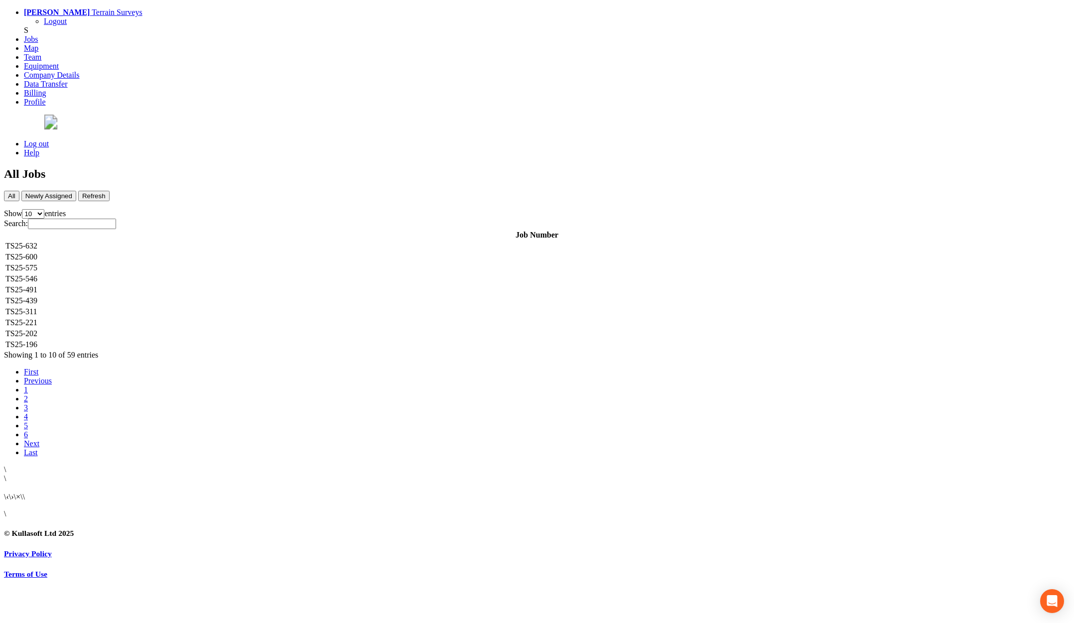
click at [205, 307] on td "TS25-311" at bounding box center [537, 312] width 1064 height 10
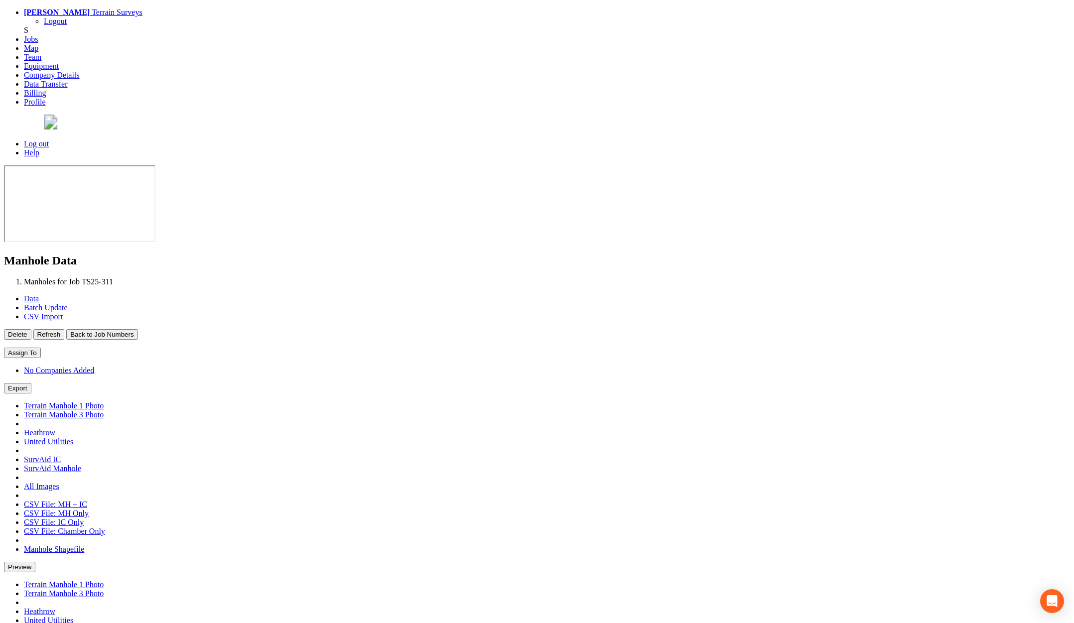
click at [137, 329] on button "Back to Job Numbers" at bounding box center [101, 334] width 71 height 10
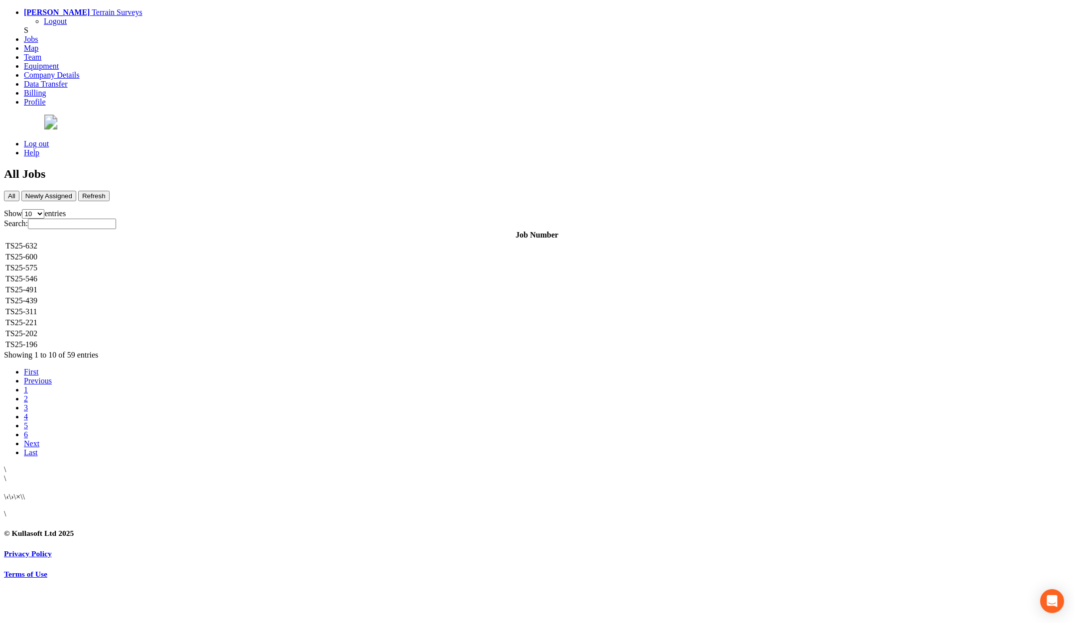
click at [205, 329] on td "TS25-202" at bounding box center [537, 334] width 1064 height 10
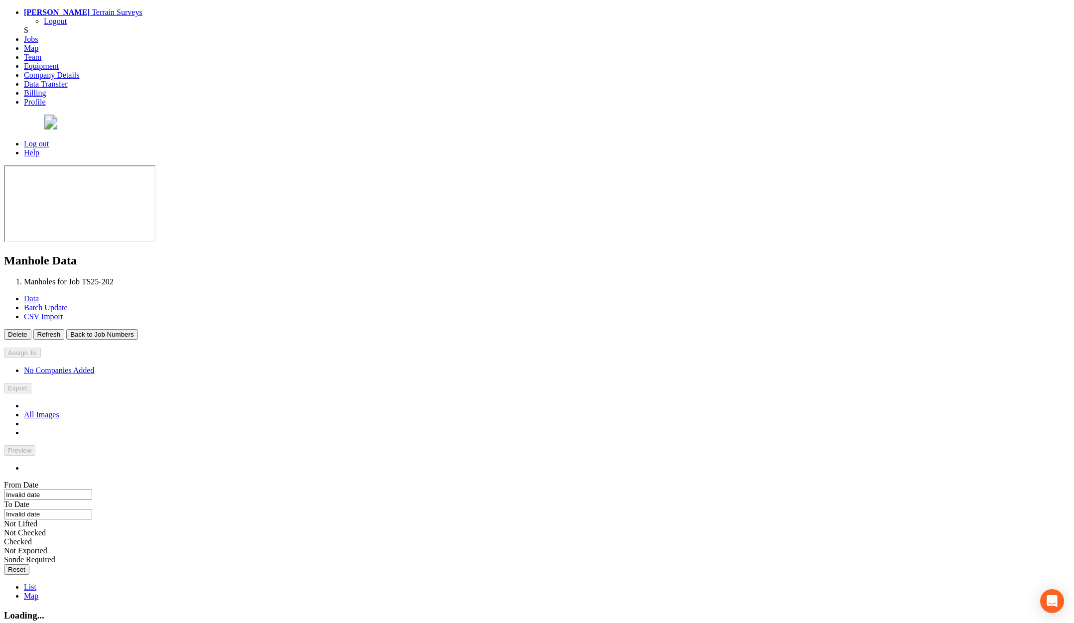
type input "11/03/2025"
type input "19/08/2025"
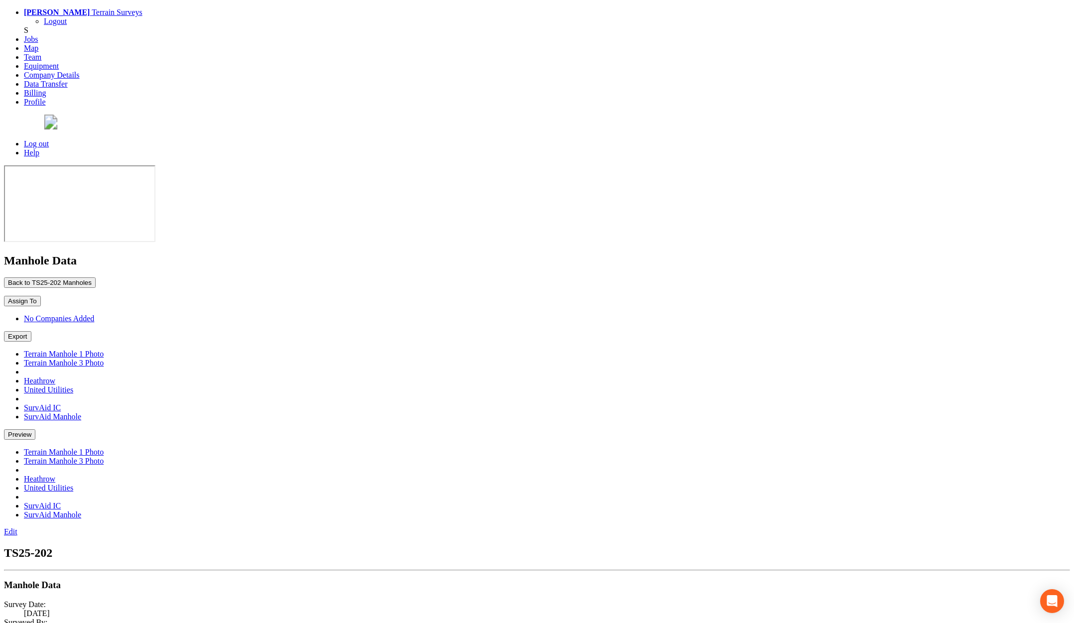
click at [96, 277] on button "Back to TS25-202 Manholes" at bounding box center [50, 282] width 92 height 10
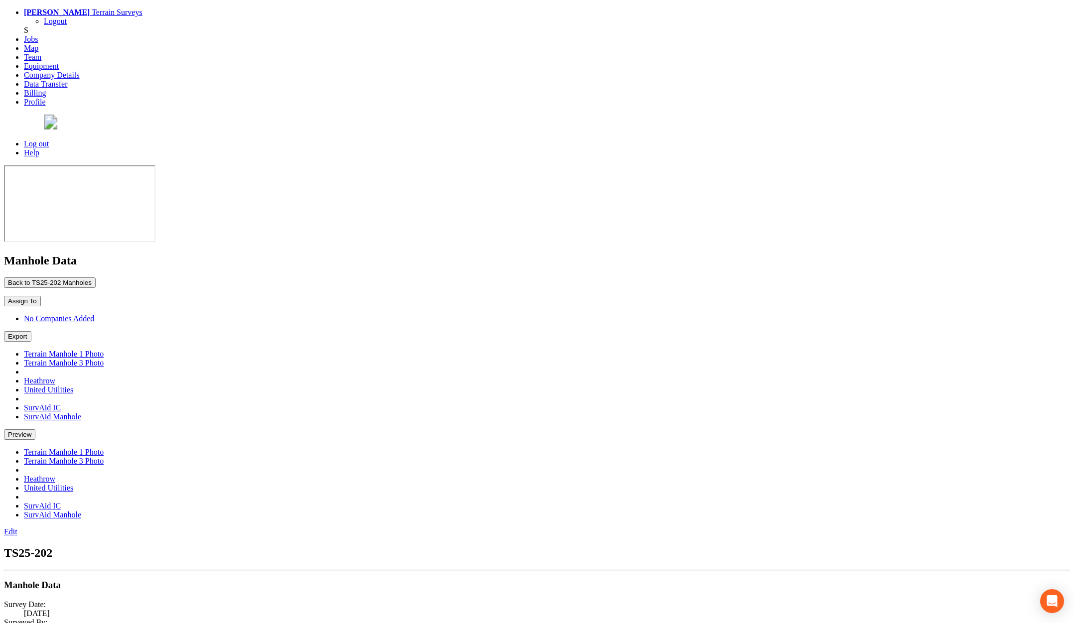
click at [96, 277] on button "Back to TS25-202 Manholes" at bounding box center [50, 282] width 92 height 10
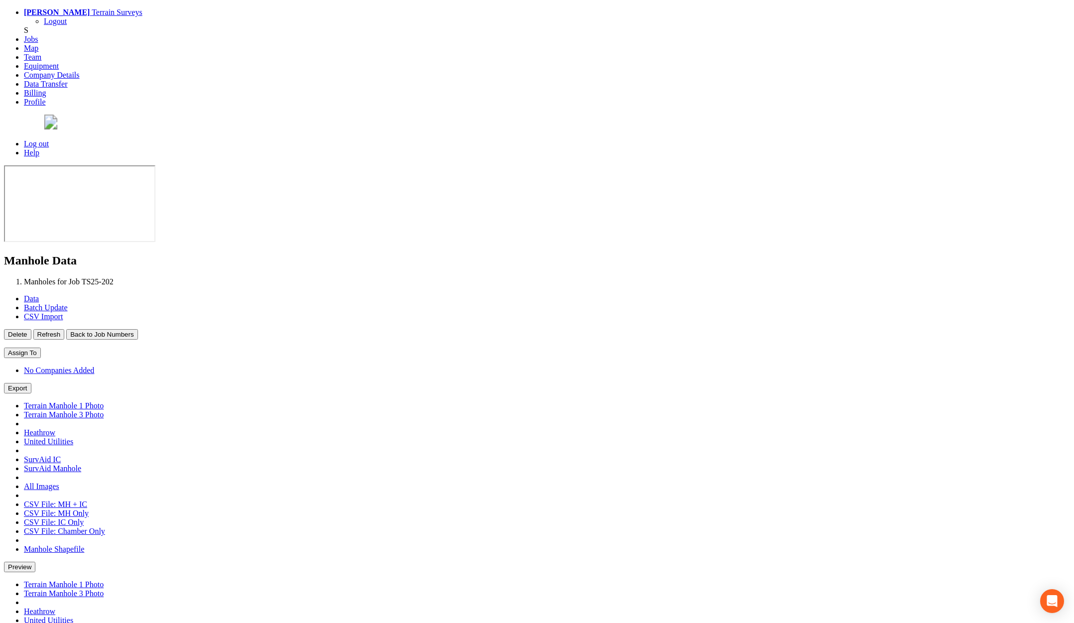
click at [137, 329] on button "Back to Job Numbers" at bounding box center [101, 334] width 71 height 10
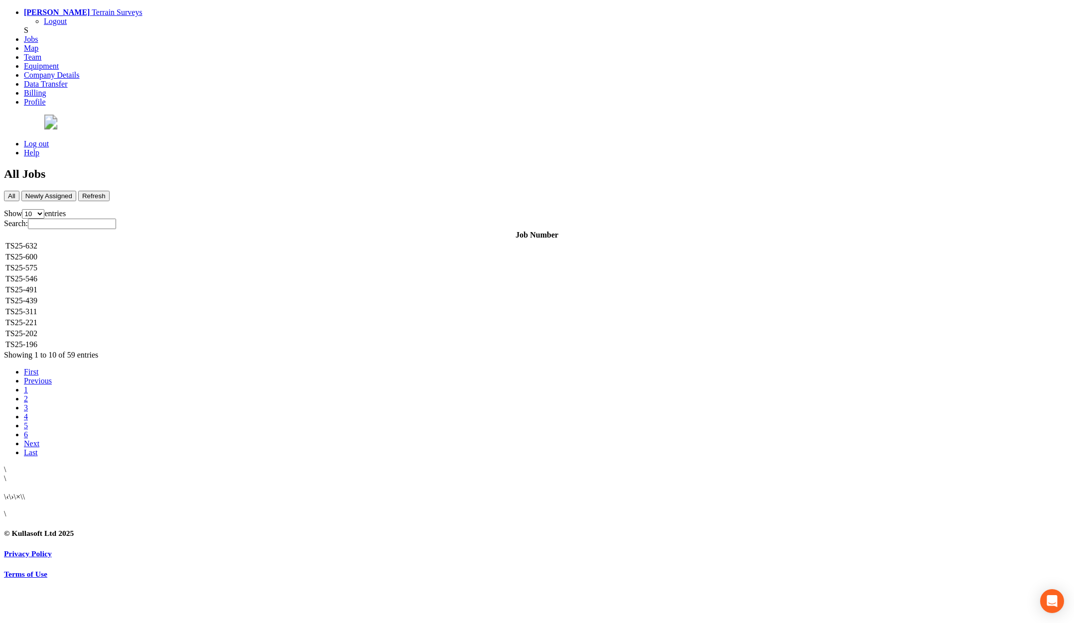
click at [207, 285] on td "TS25-491" at bounding box center [537, 290] width 1064 height 10
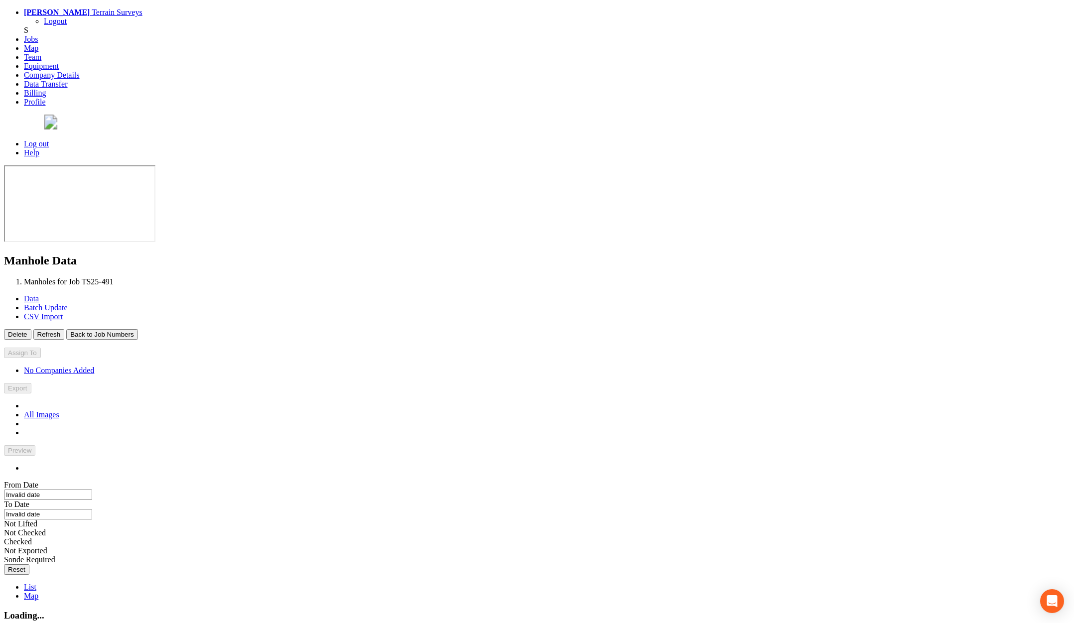
type input "11/08/2025"
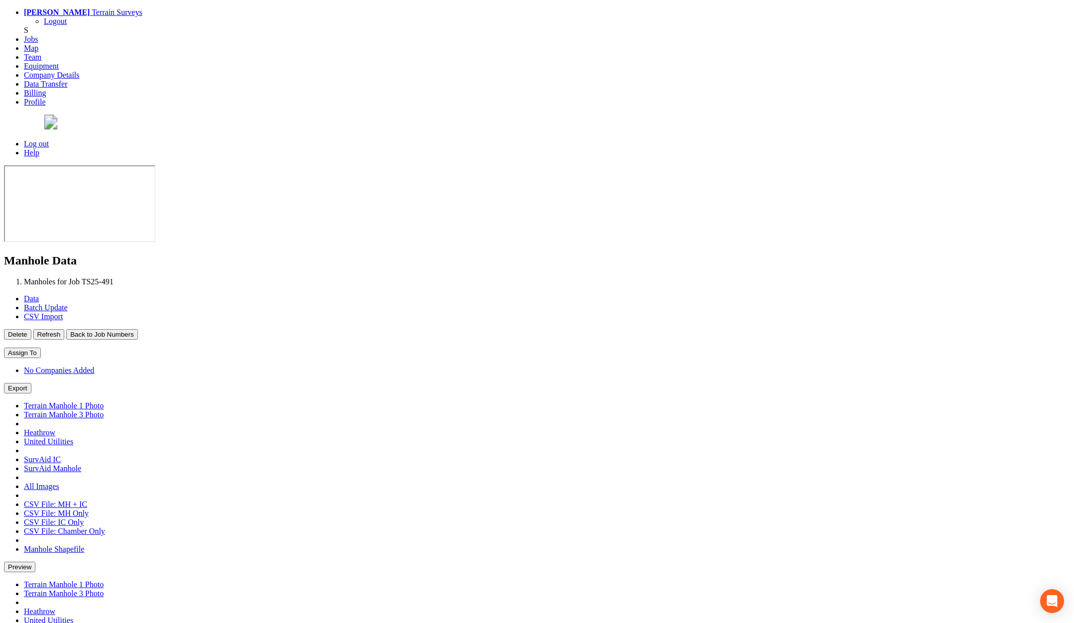
click at [137, 329] on button "Back to Job Numbers" at bounding box center [101, 334] width 71 height 10
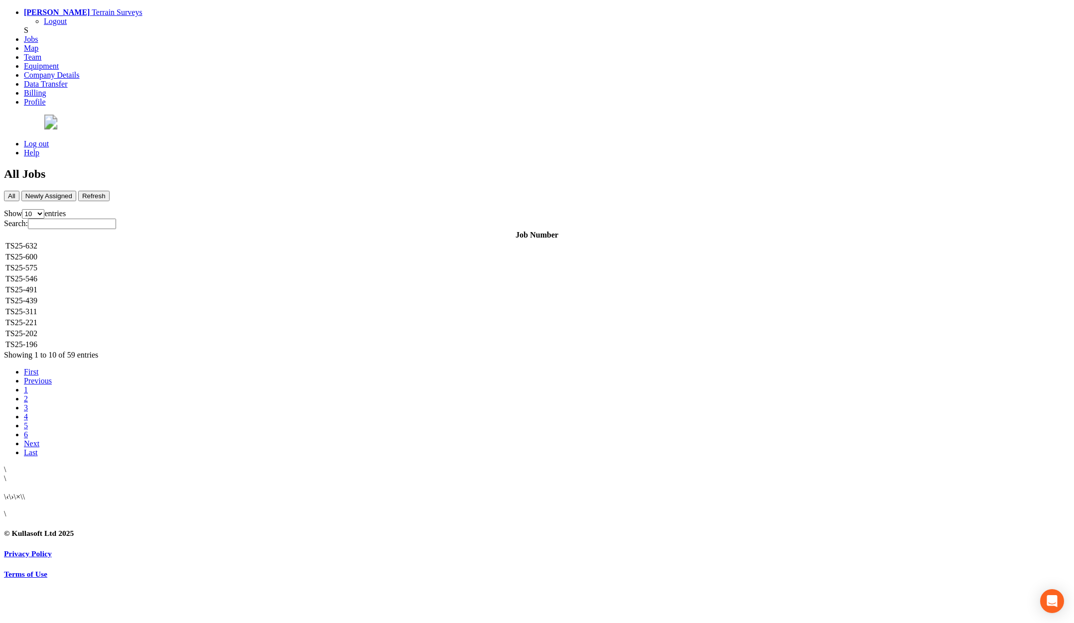
click at [188, 296] on td "TS25-439" at bounding box center [537, 301] width 1064 height 10
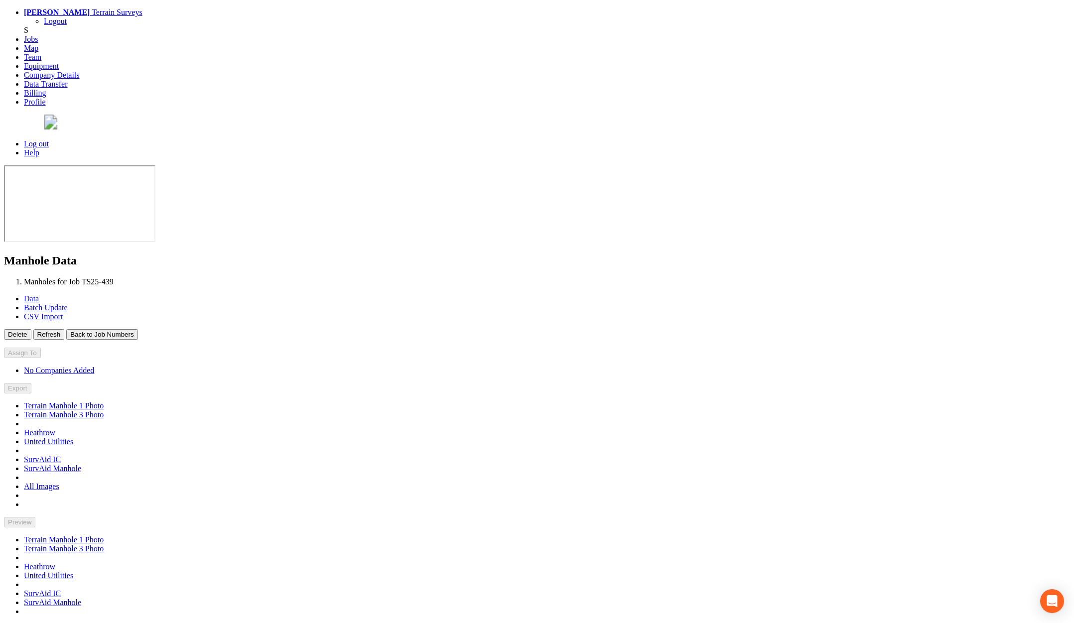
type input "07/07/2025"
type input "22/09/2025"
click at [137, 329] on button "Back to Job Numbers" at bounding box center [101, 334] width 71 height 10
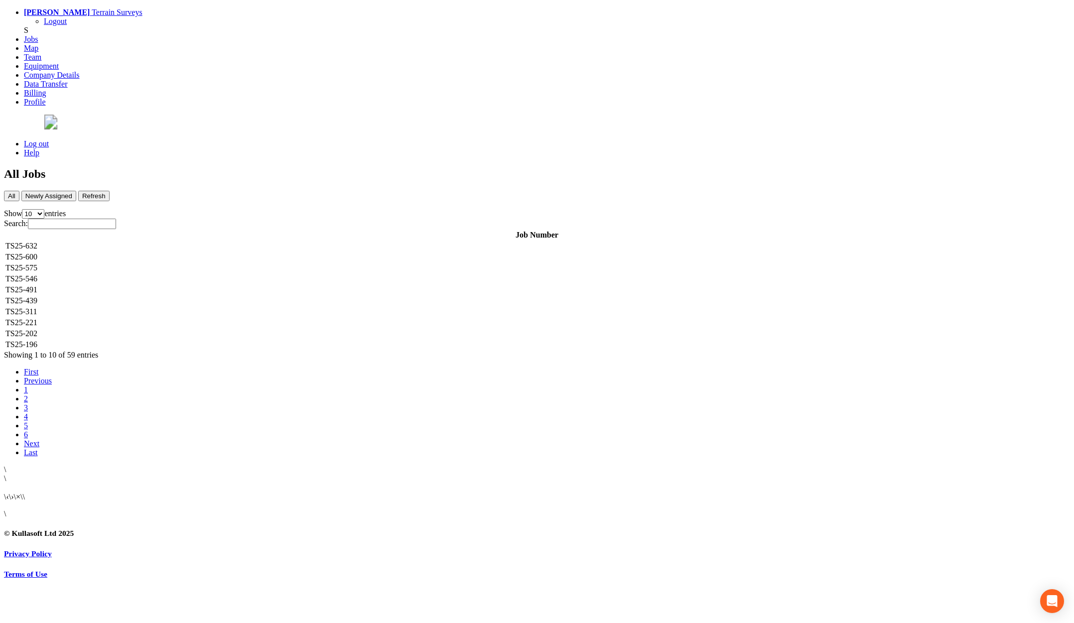
click at [188, 307] on td "TS25-311" at bounding box center [537, 312] width 1064 height 10
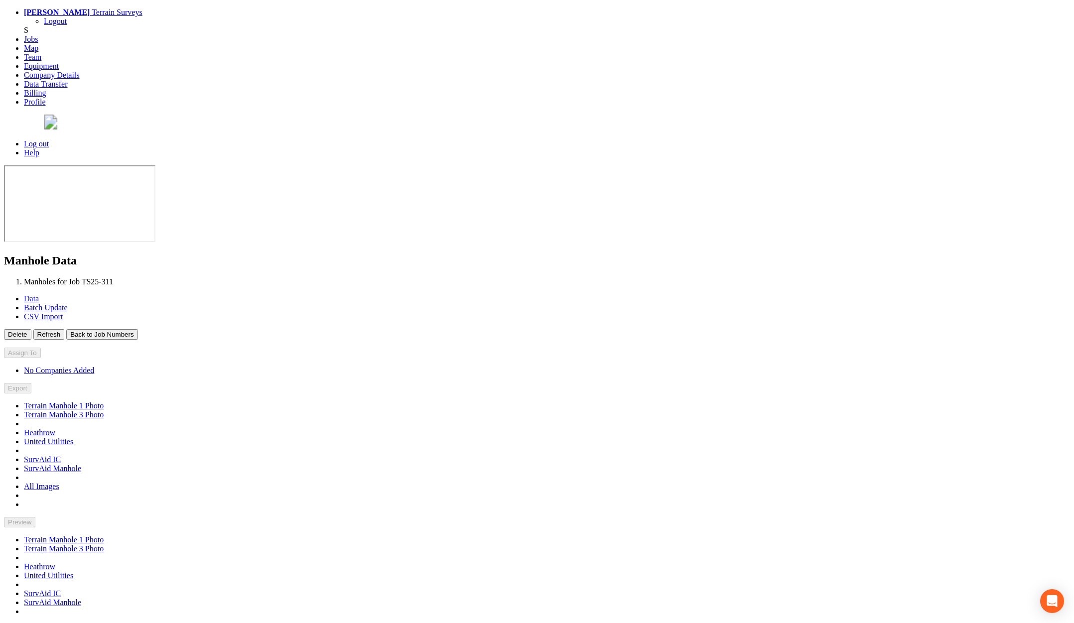
type input "12/06/2025"
type input "20/06/2025"
click at [137, 329] on button "Back to Job Numbers" at bounding box center [101, 334] width 71 height 10
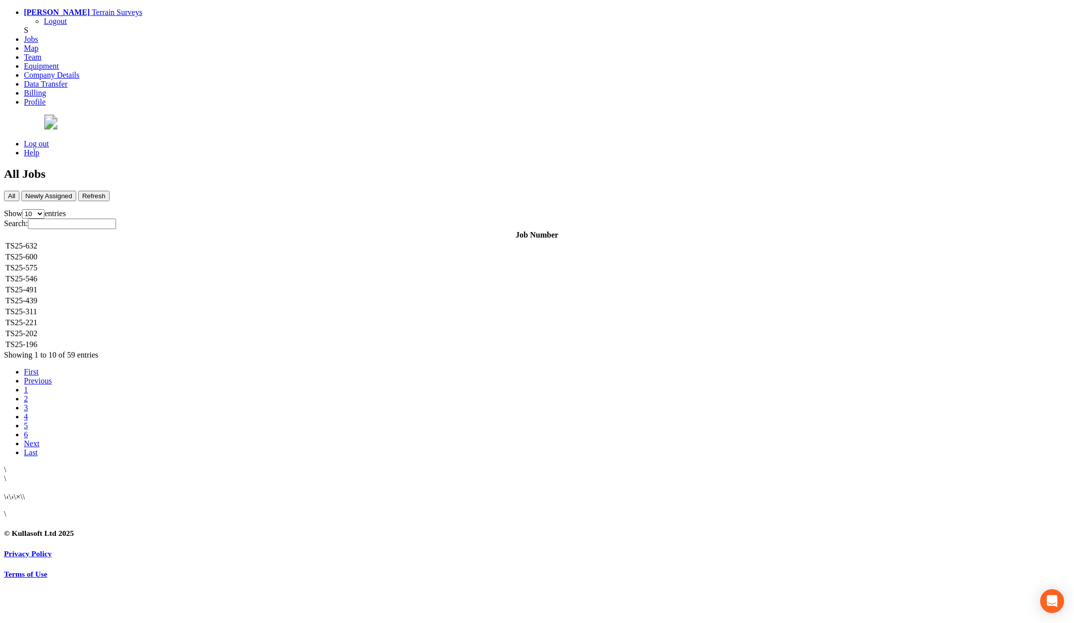
click at [187, 307] on td "TS25-311" at bounding box center [537, 312] width 1064 height 10
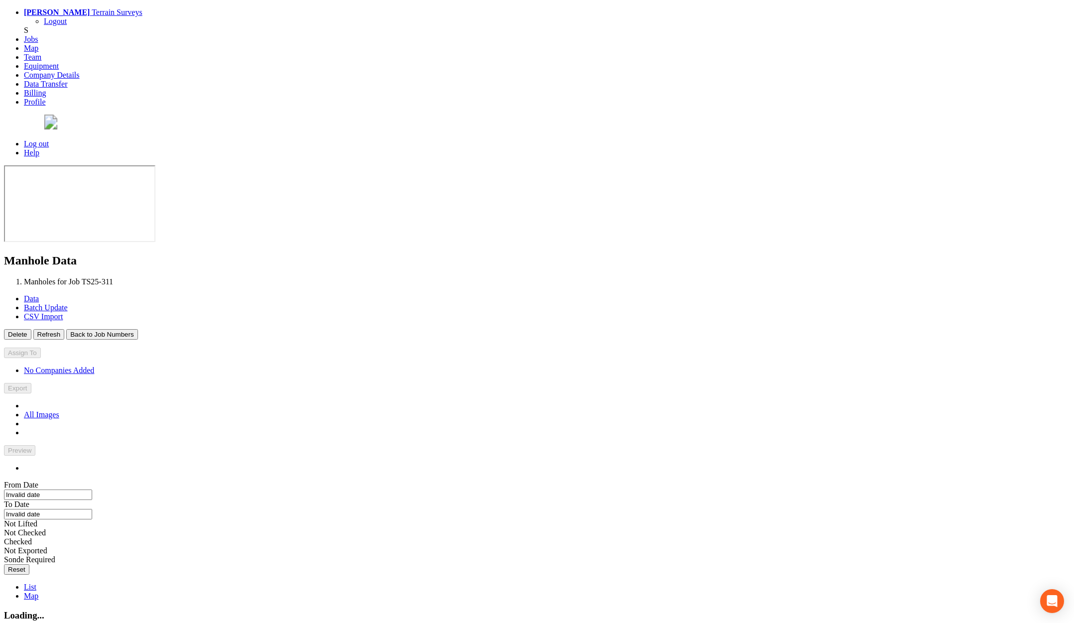
type input "12/06/2025"
type input "20/06/2025"
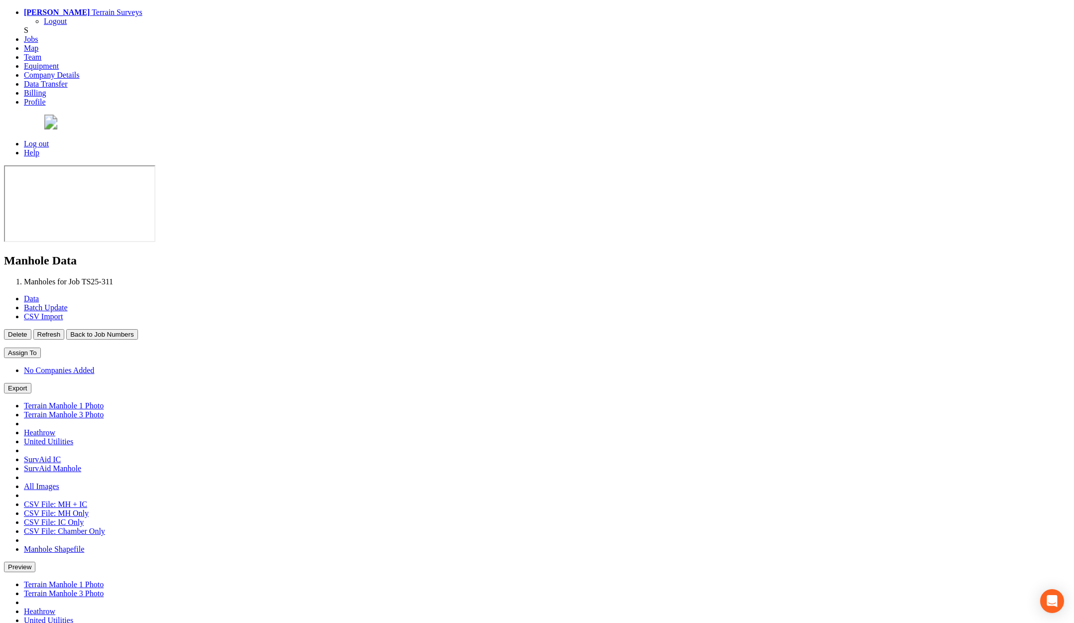
click at [137, 329] on button "Back to Job Numbers" at bounding box center [101, 334] width 71 height 10
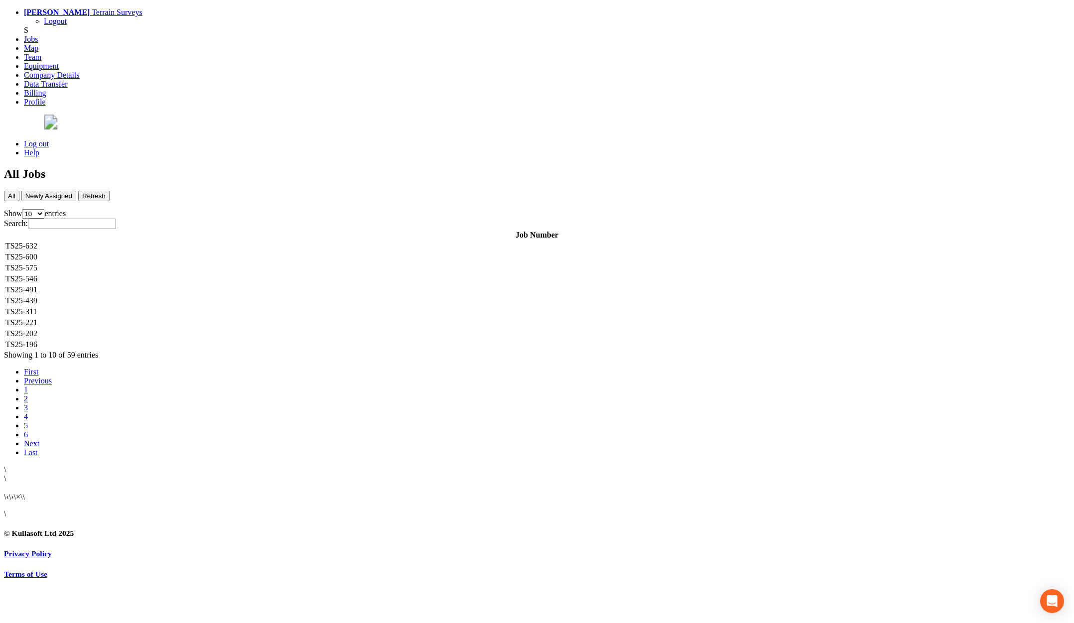
click at [200, 329] on td "TS25-202" at bounding box center [537, 334] width 1064 height 10
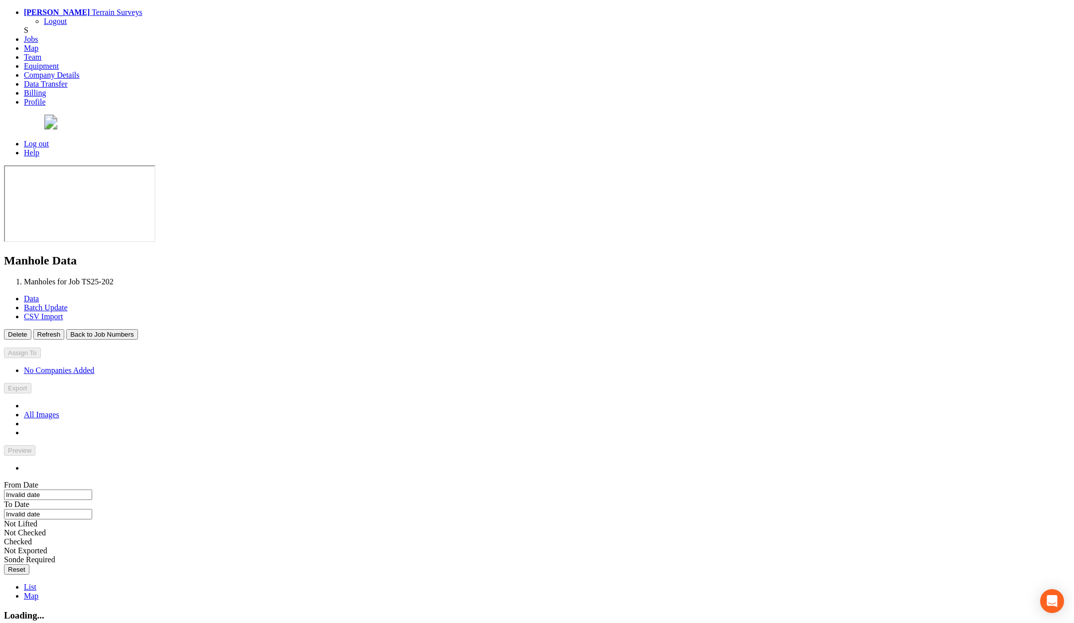
type input "11/03/2025"
type input "19/08/2025"
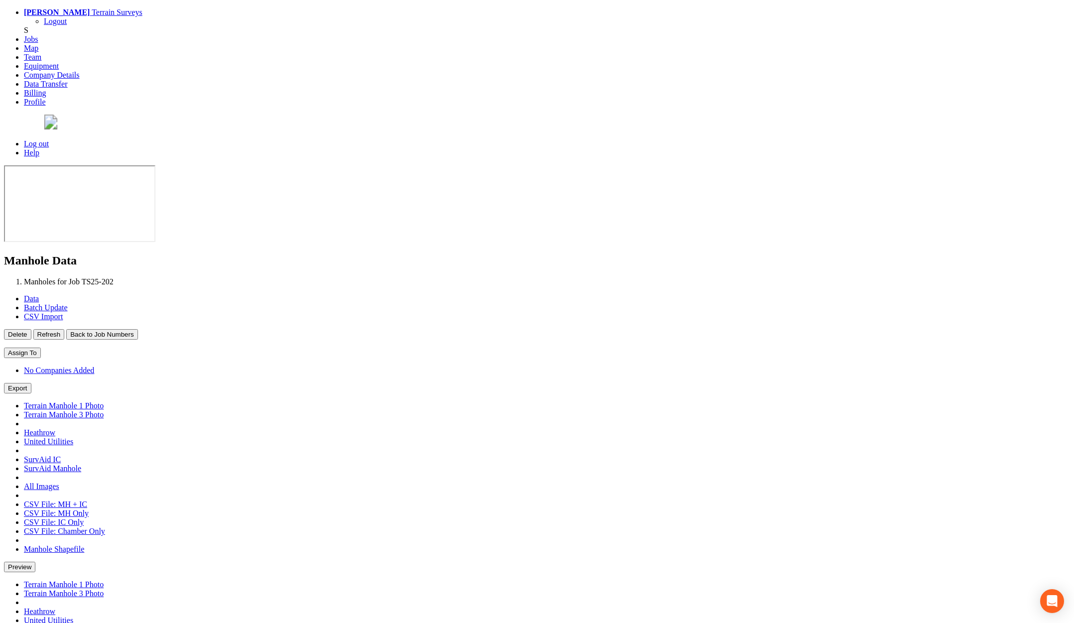
click at [137, 329] on button "Back to Job Numbers" at bounding box center [101, 334] width 71 height 10
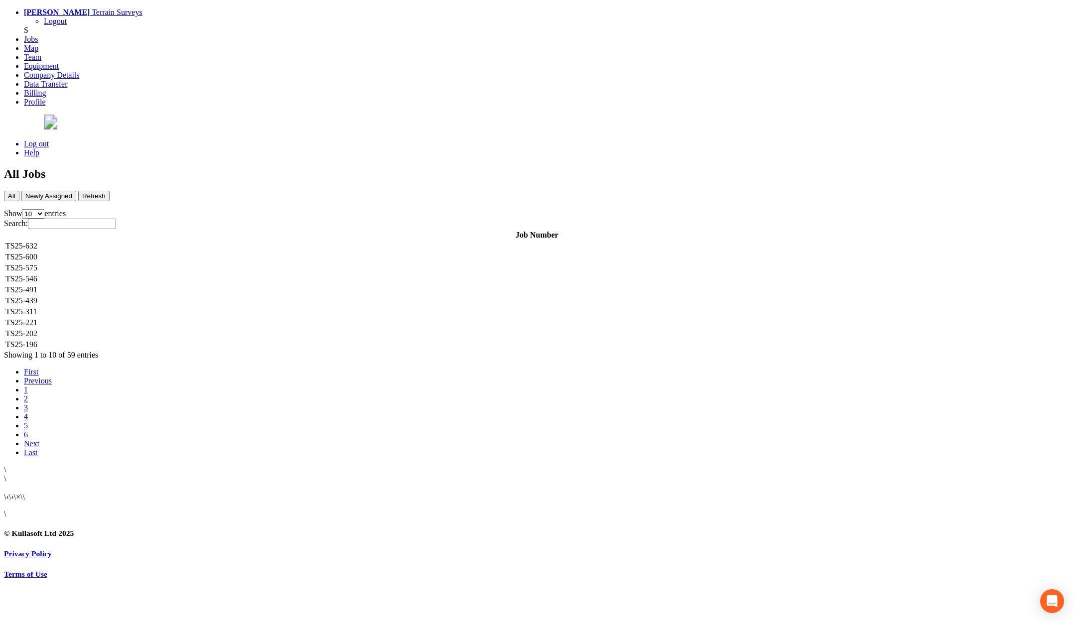
click at [199, 340] on td "TS25-196" at bounding box center [537, 345] width 1064 height 10
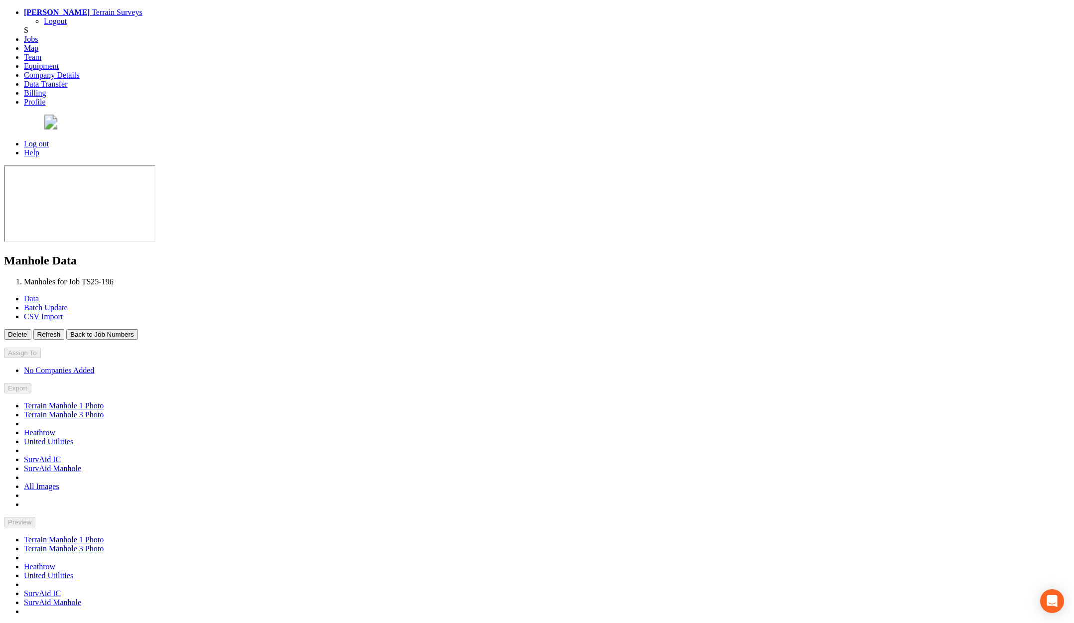
type input "14/04/2025"
type input "16/04/2025"
click at [137, 329] on button "Back to Job Numbers" at bounding box center [101, 334] width 71 height 10
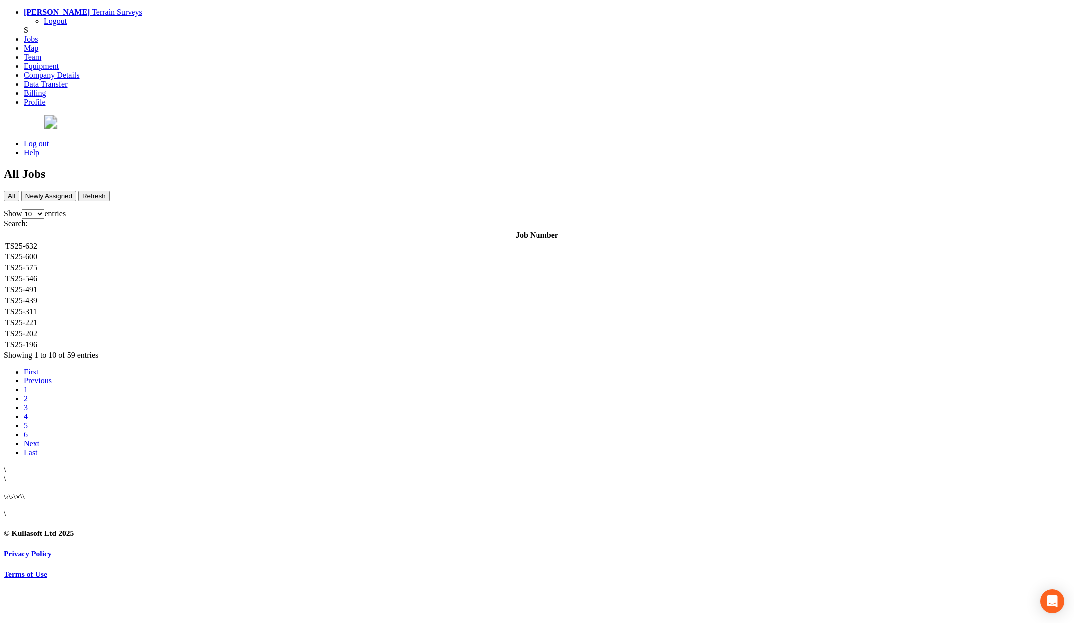
click at [245, 241] on td "TS25-632" at bounding box center [537, 246] width 1064 height 10
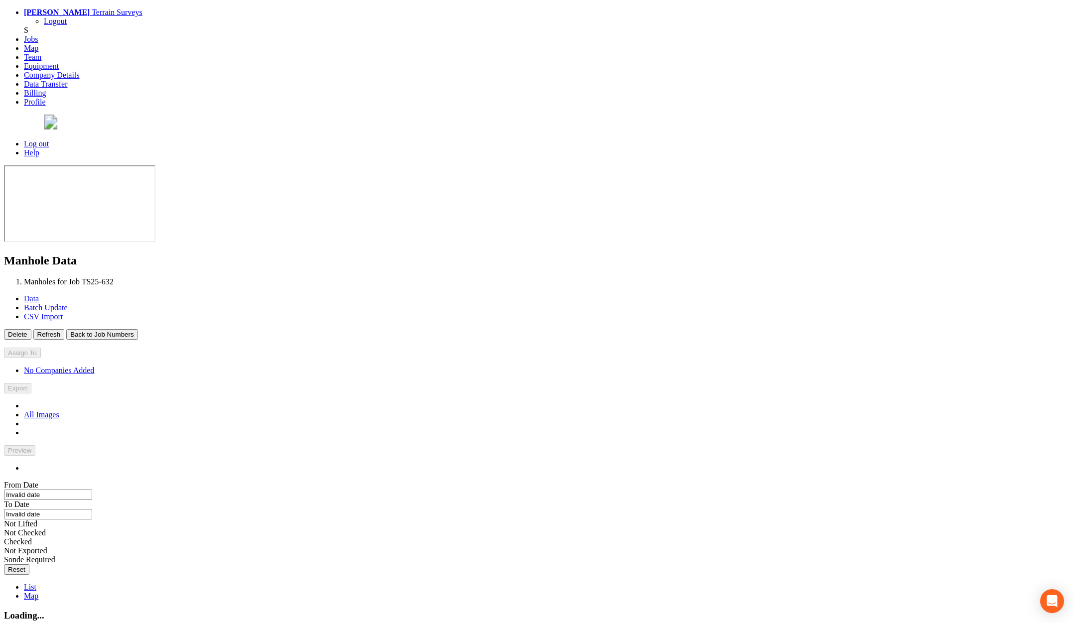
type input "25/09/2025"
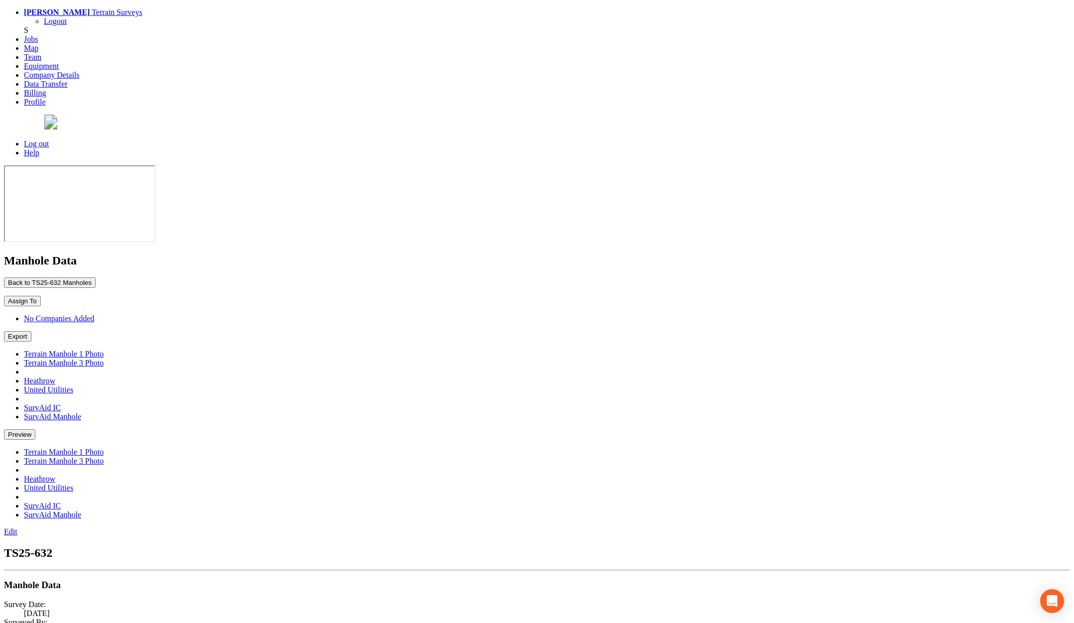
click at [96, 277] on button "Back to TS25-632 Manholes" at bounding box center [50, 282] width 92 height 10
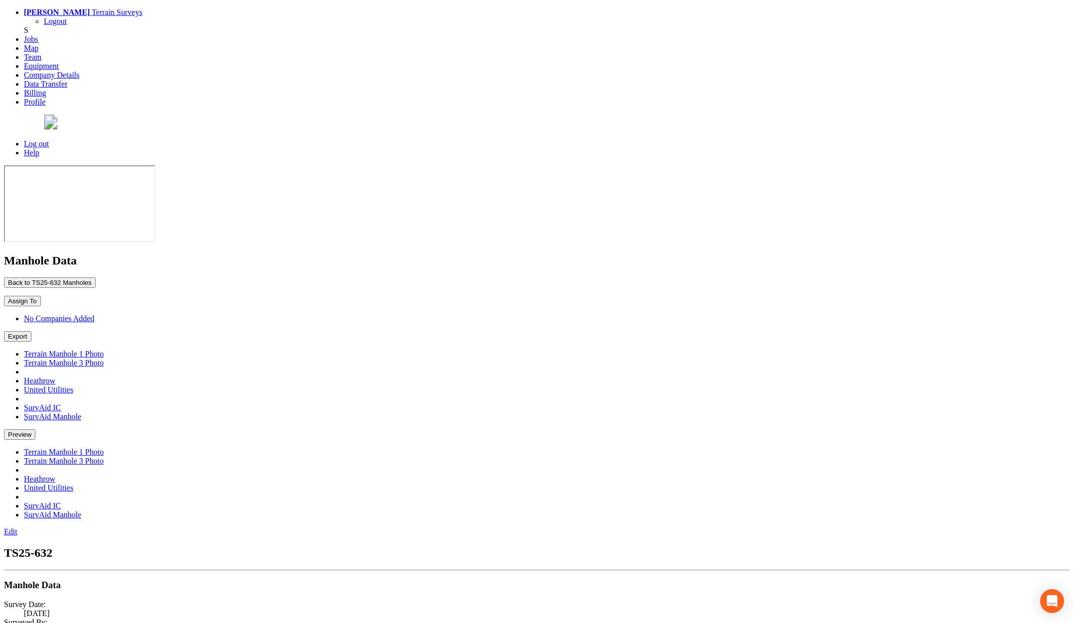
click at [96, 277] on button "Back to TS25-632 Manholes" at bounding box center [50, 282] width 92 height 10
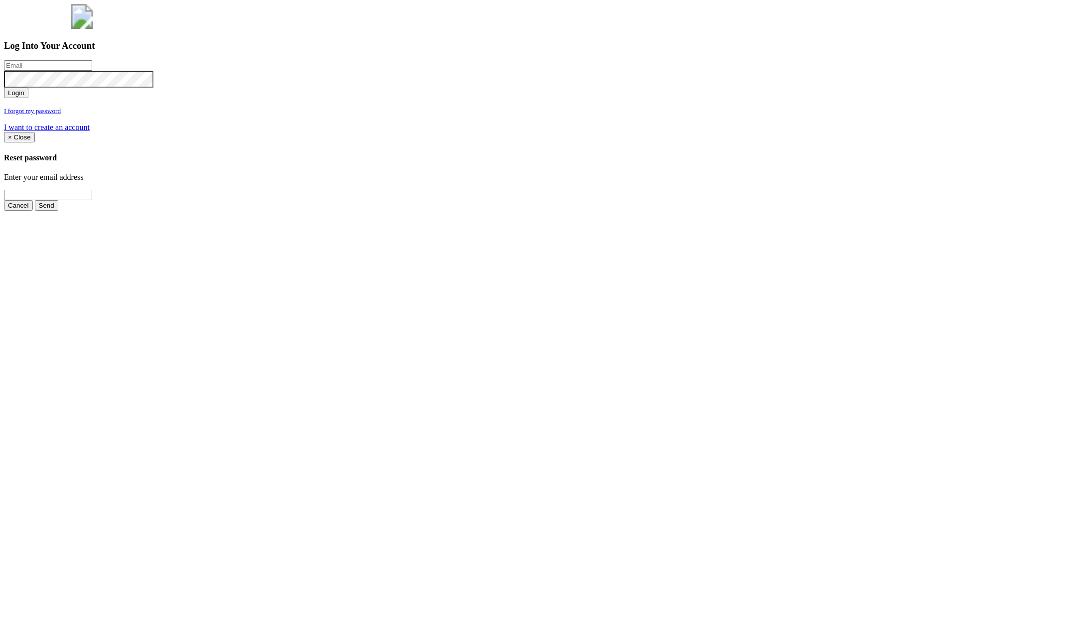
click at [92, 71] on input "email" at bounding box center [48, 65] width 88 height 10
type input "[PERSON_NAME][EMAIL_ADDRESS][PERSON_NAME][DOMAIN_NAME]"
click at [4, 88] on button "Login" at bounding box center [16, 93] width 24 height 10
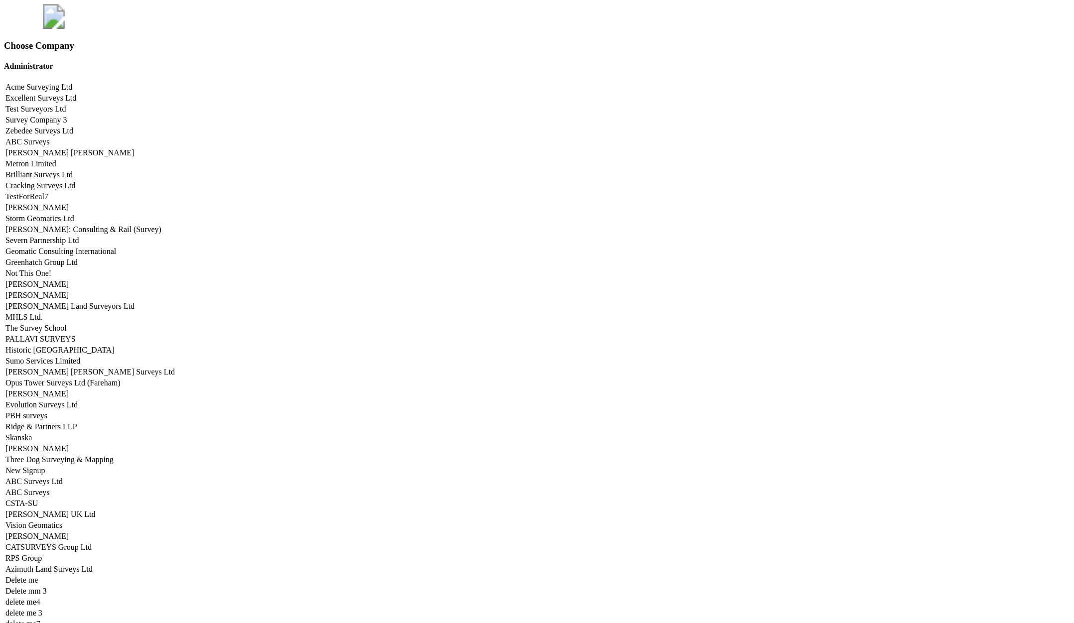
scroll to position [4926, 0]
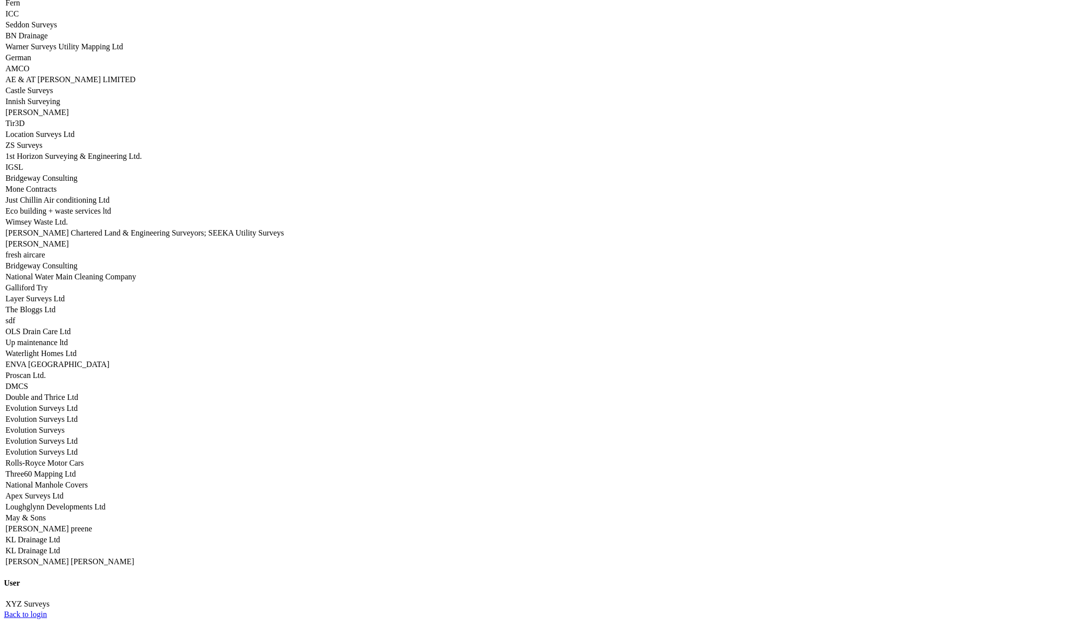
click at [63, 492] on link "Apex Surveys Ltd" at bounding box center [34, 496] width 58 height 8
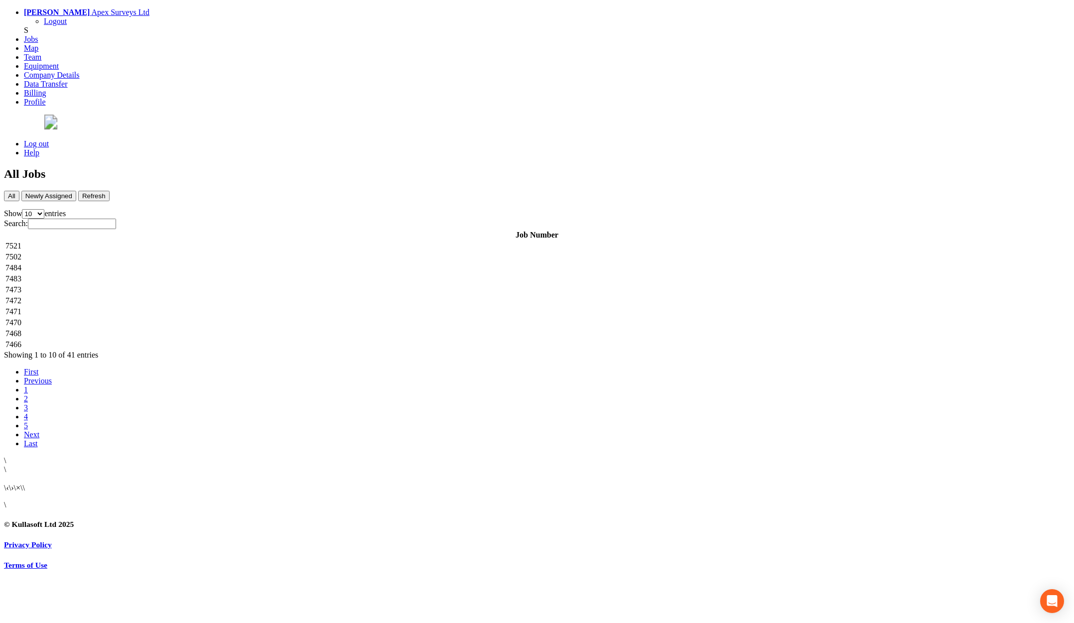
click at [233, 241] on td "7521" at bounding box center [537, 246] width 1064 height 10
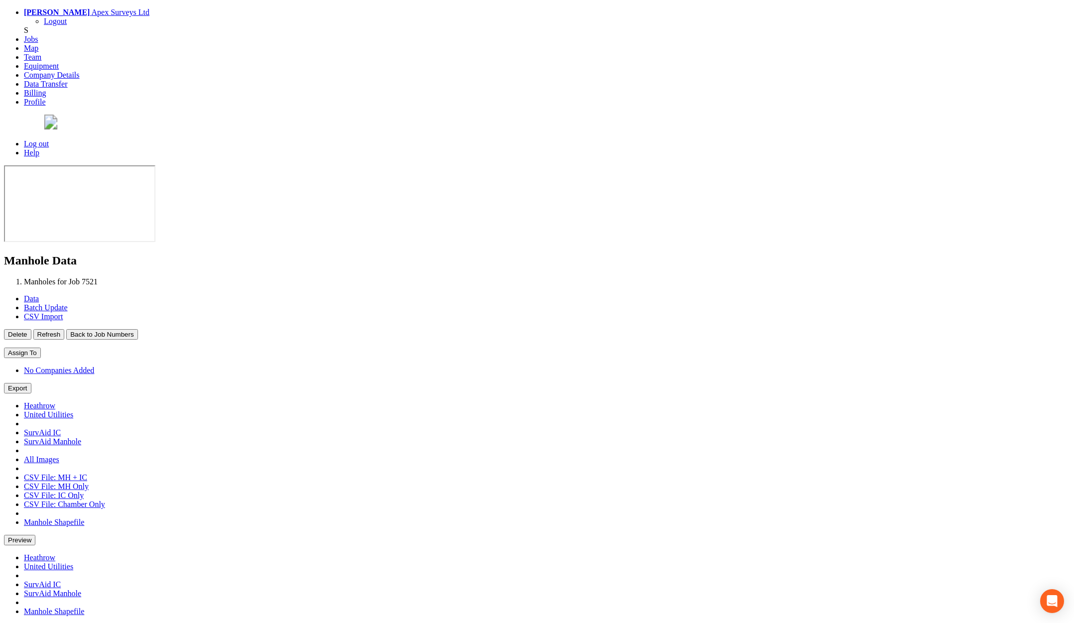
click at [137, 329] on button "Back to Job Numbers" at bounding box center [101, 334] width 71 height 10
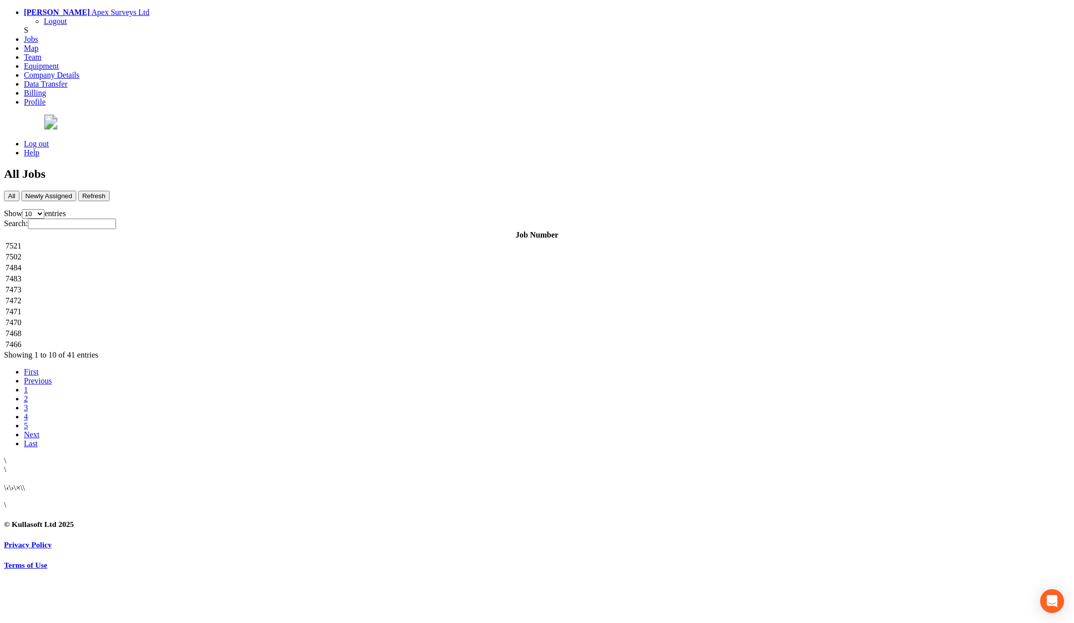
click at [221, 263] on td "7484" at bounding box center [537, 268] width 1064 height 10
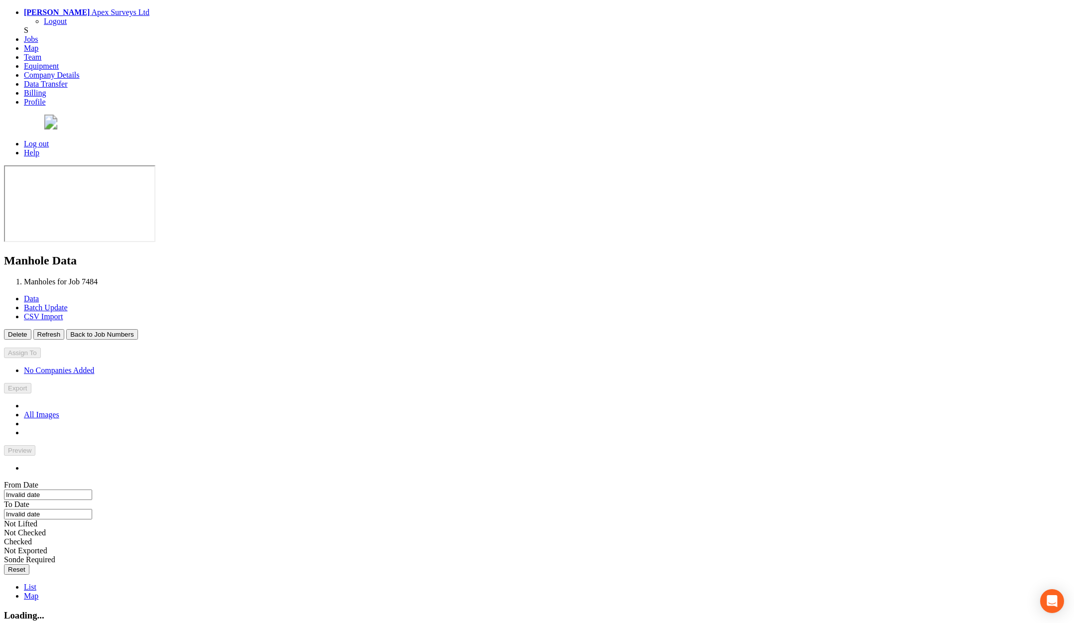
type input "[DATE]"
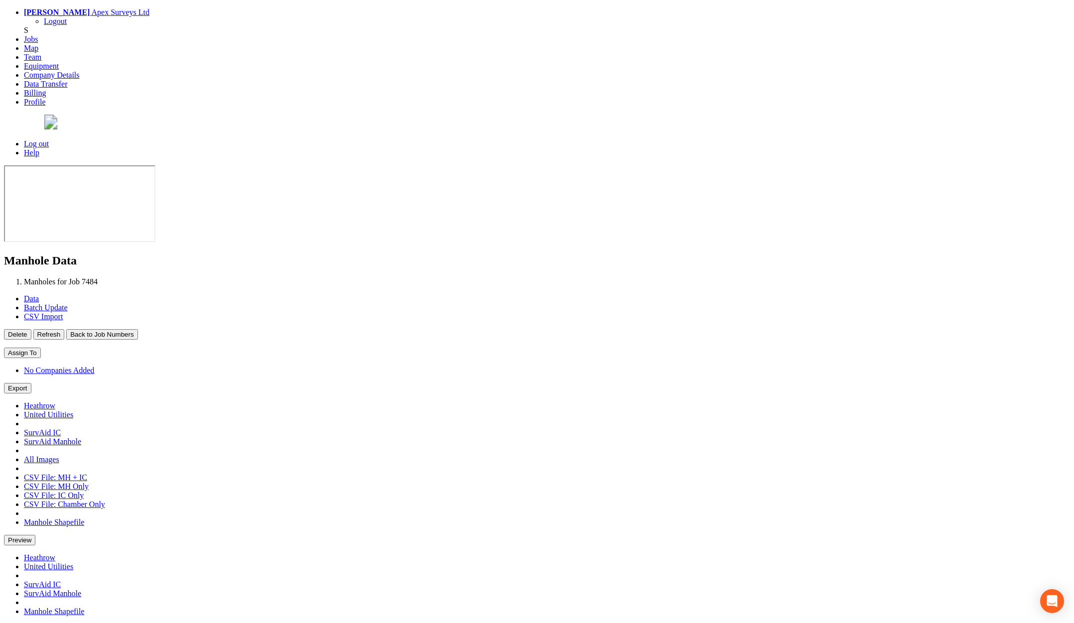
click at [137, 329] on button "Back to Job Numbers" at bounding box center [101, 334] width 71 height 10
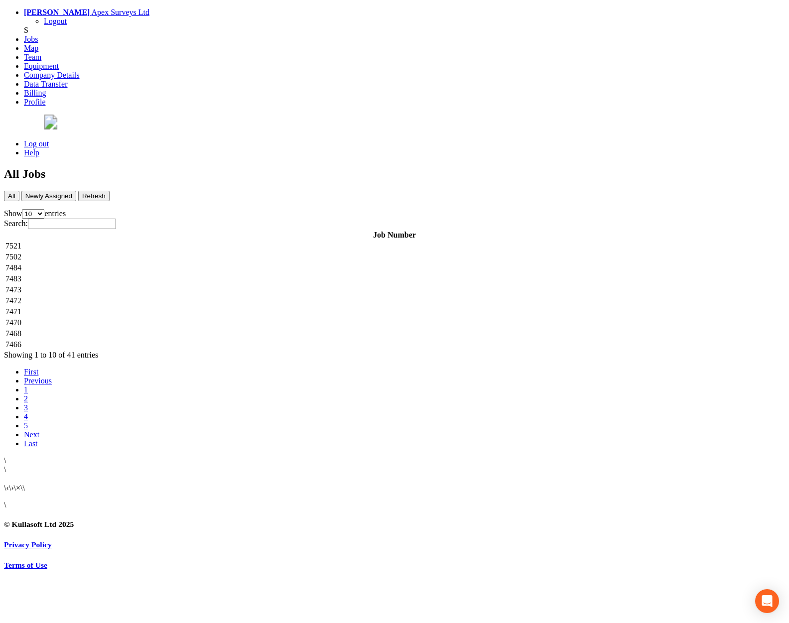
click at [262, 241] on td "7521" at bounding box center [394, 246] width 779 height 10
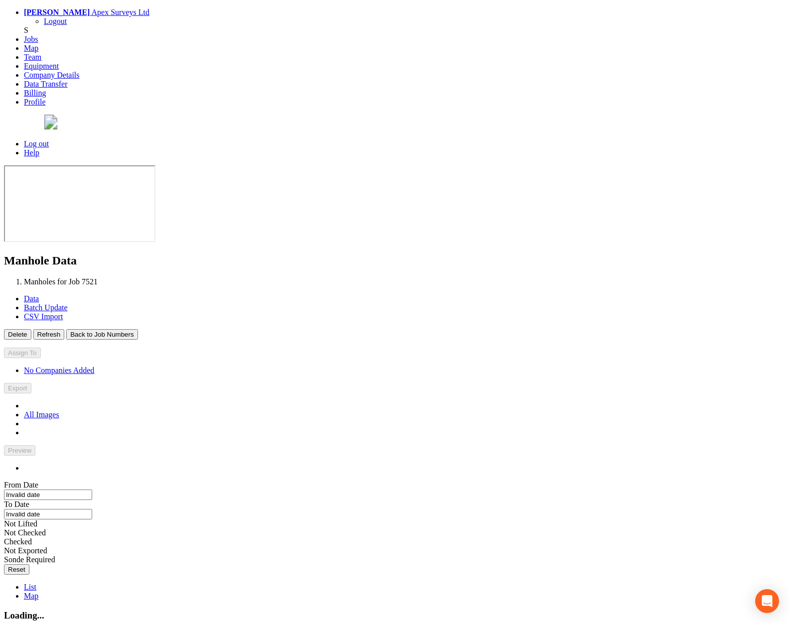
type input "[DATE]"
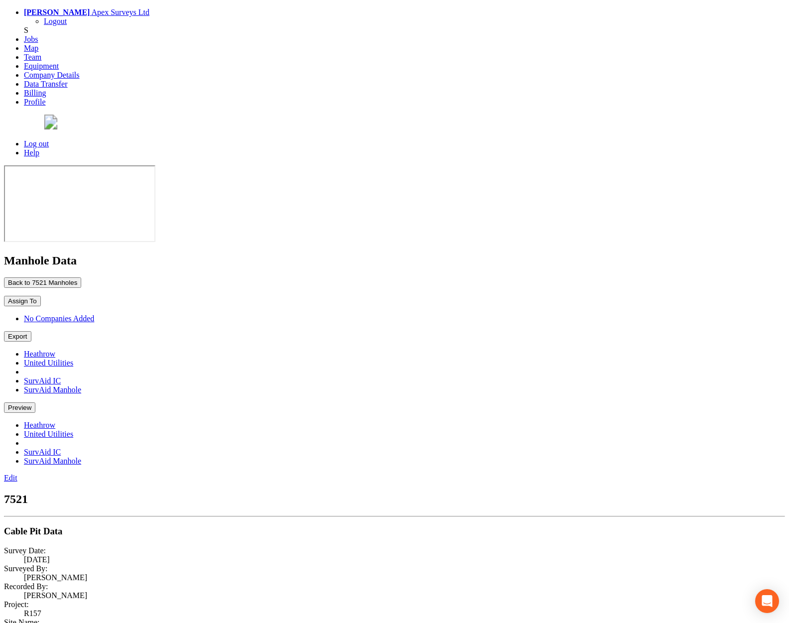
click at [81, 277] on button "Back to 7521 Manholes" at bounding box center [42, 282] width 77 height 10
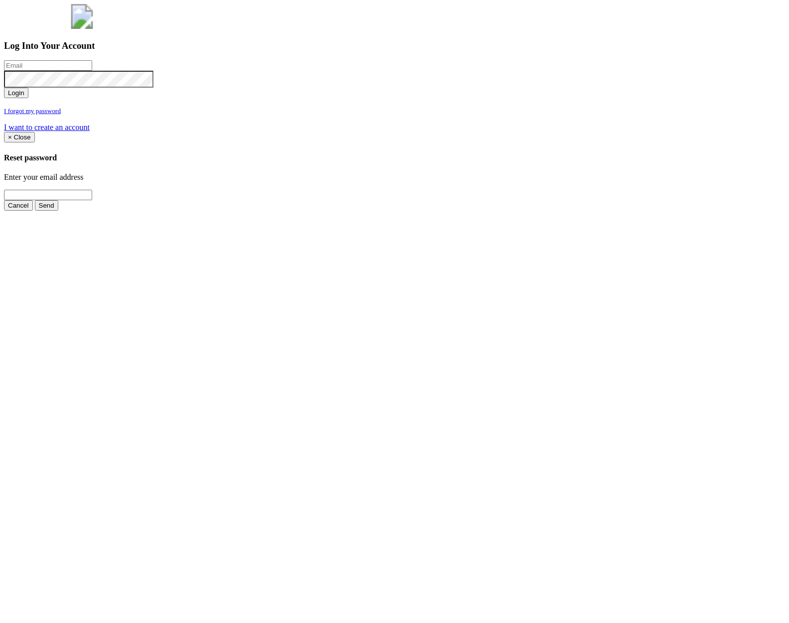
click at [92, 71] on input "email" at bounding box center [48, 65] width 88 height 10
type input "[PERSON_NAME][EMAIL_ADDRESS][PERSON_NAME][DOMAIN_NAME]"
click at [4, 88] on button "Login" at bounding box center [16, 93] width 24 height 10
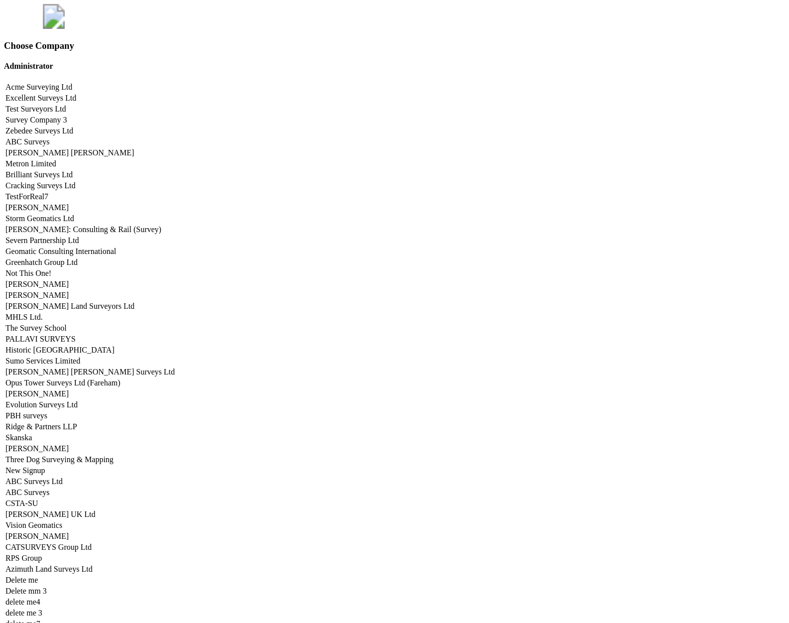
scroll to position [4926, 0]
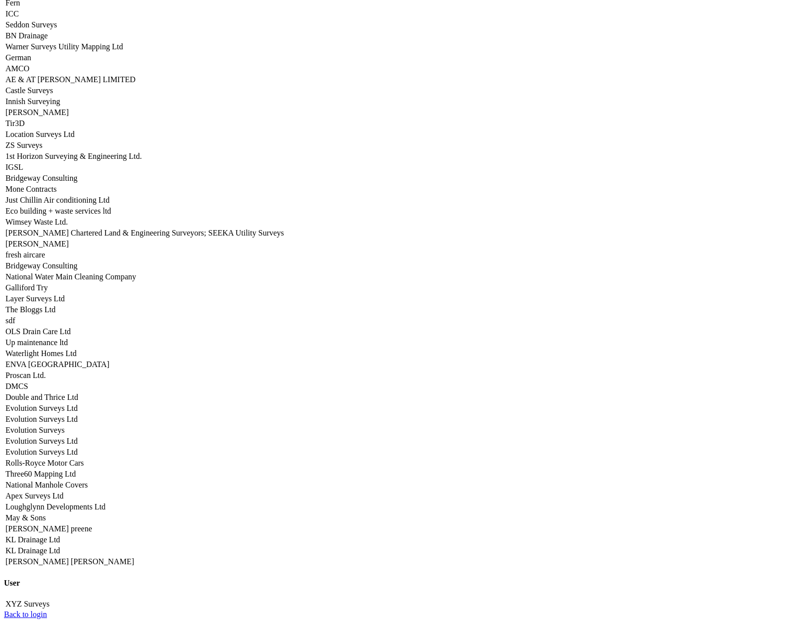
click at [63, 492] on link "Apex Surveys Ltd" at bounding box center [34, 496] width 58 height 8
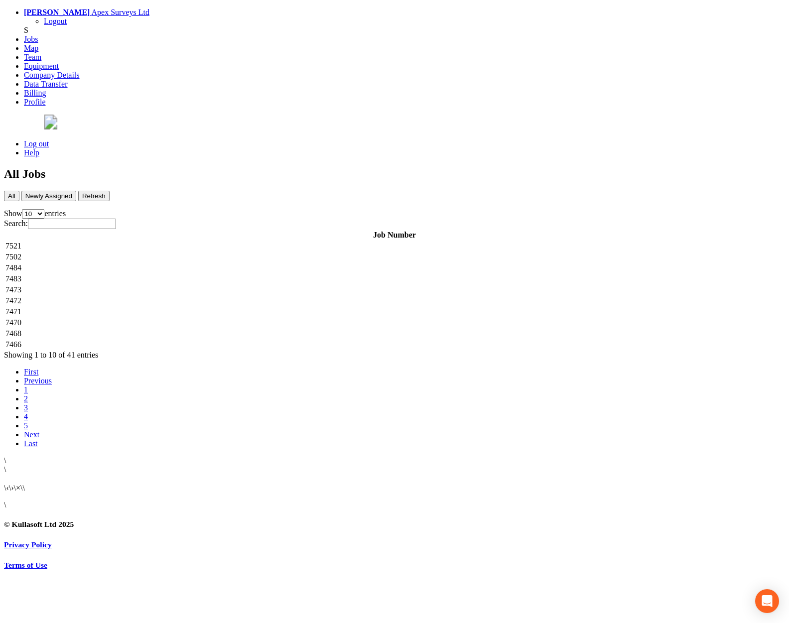
click at [172, 241] on td "7521" at bounding box center [394, 246] width 779 height 10
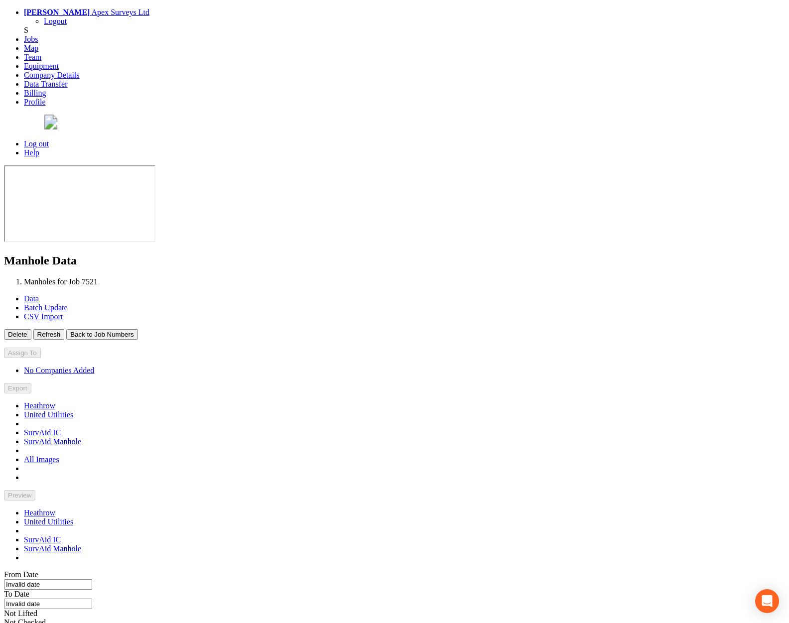
type input "05/10/2025"
type input "06/10/2025"
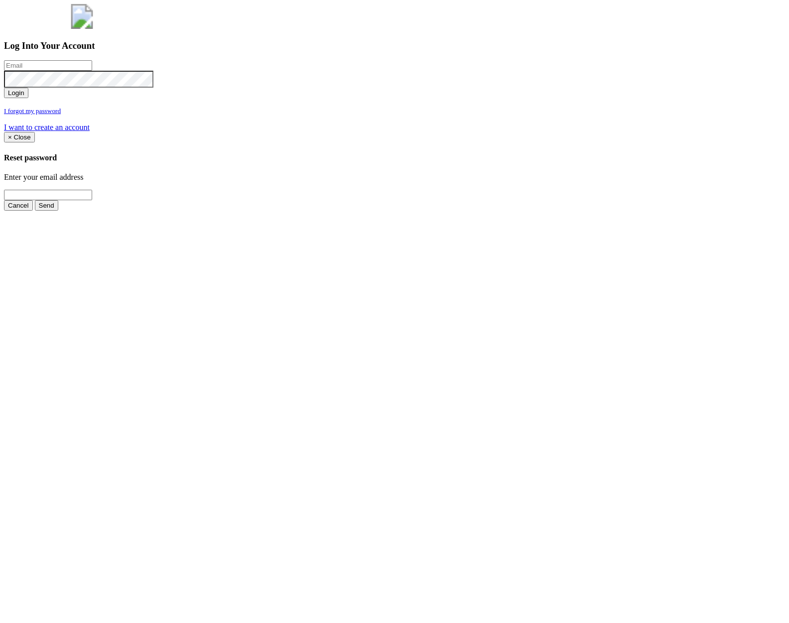
click at [92, 71] on input "email" at bounding box center [48, 65] width 88 height 10
type input "a@[DOMAIN_NAME]"
click at [4, 88] on button "Login" at bounding box center [16, 93] width 24 height 10
